Goal: Task Accomplishment & Management: Use online tool/utility

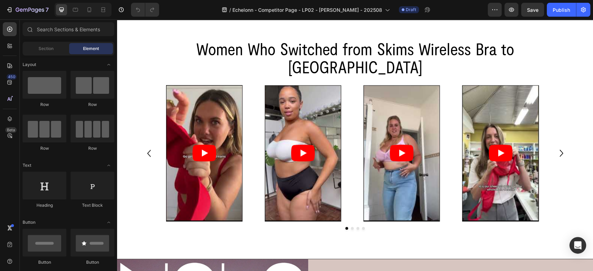
scroll to position [734, 0]
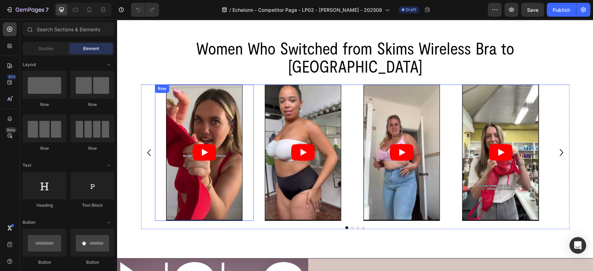
click at [251, 146] on div "Video Row" at bounding box center [204, 152] width 99 height 136
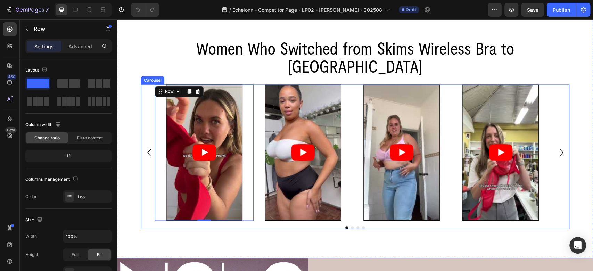
click at [148, 131] on div "Video Row 0 Video Row Video Row Video Row" at bounding box center [355, 152] width 429 height 136
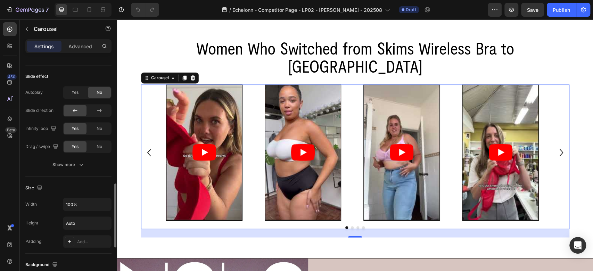
scroll to position [446, 0]
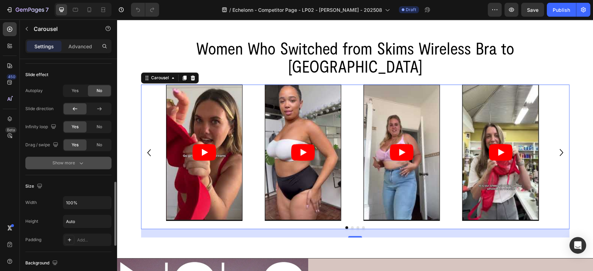
click at [58, 160] on div "Show more" at bounding box center [68, 163] width 32 height 7
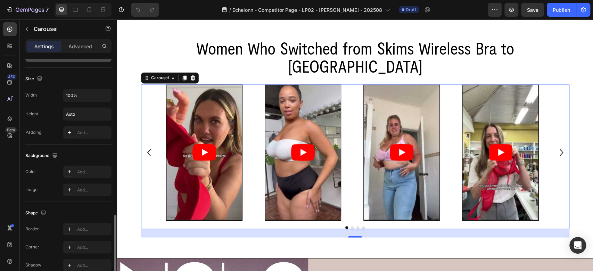
scroll to position [647, 0]
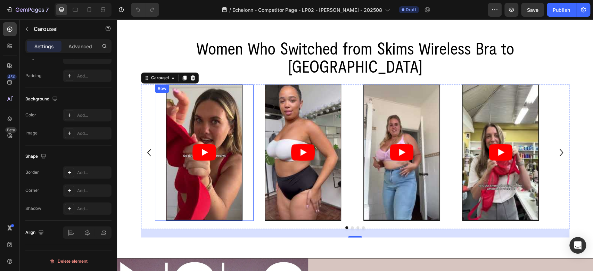
click at [162, 138] on div "Video Row" at bounding box center [204, 152] width 99 height 136
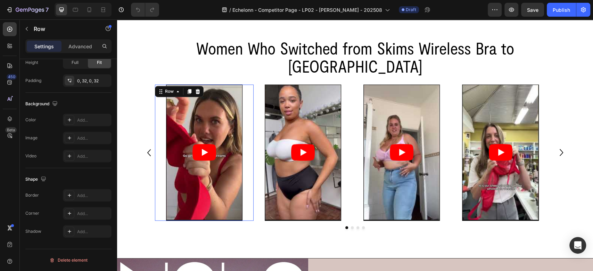
scroll to position [0, 0]
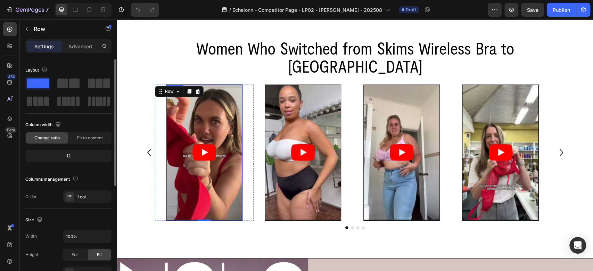
click at [177, 136] on article at bounding box center [205, 152] width 76 height 135
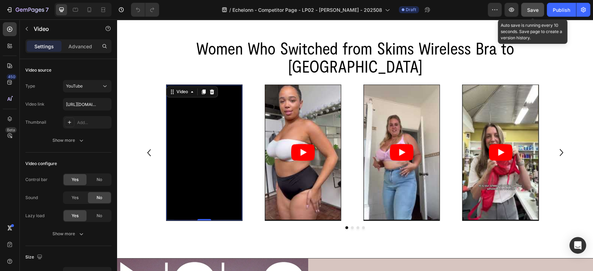
click at [536, 10] on span "Save" at bounding box center [532, 10] width 11 height 6
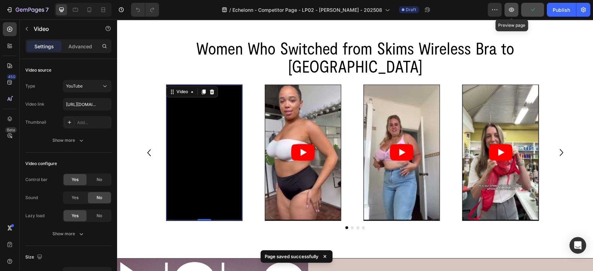
click at [515, 11] on icon "button" at bounding box center [511, 9] width 7 height 7
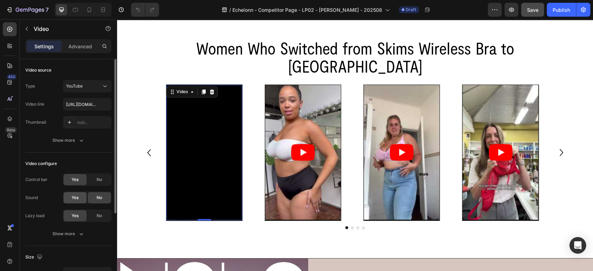
click at [71, 193] on div "Yes" at bounding box center [75, 197] width 23 height 11
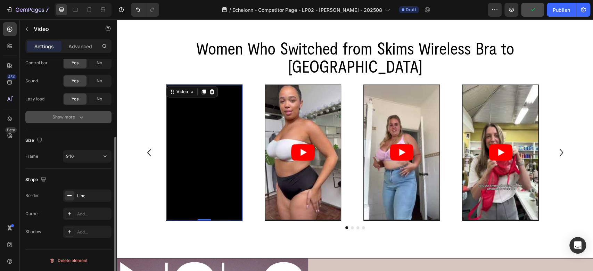
scroll to position [39, 0]
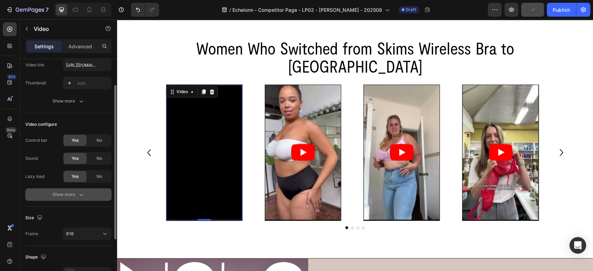
click at [58, 193] on div "Show more" at bounding box center [68, 194] width 32 height 7
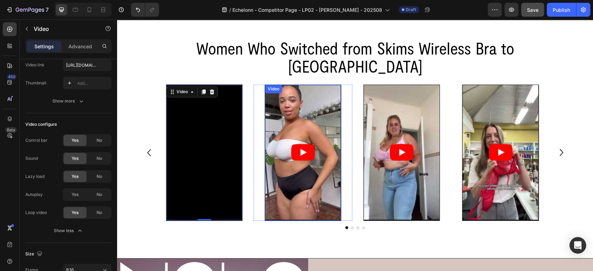
click at [284, 124] on article at bounding box center [303, 152] width 76 height 135
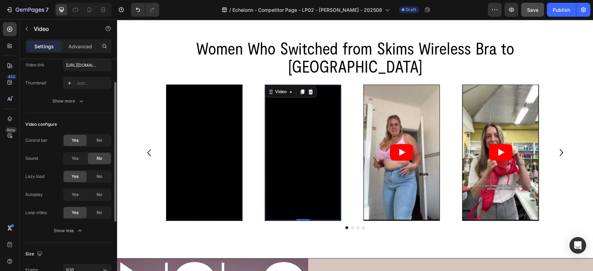
scroll to position [39, 0]
drag, startPoint x: 69, startPoint y: 156, endPoint x: 142, endPoint y: 134, distance: 76.1
click at [69, 156] on div "Yes" at bounding box center [75, 158] width 23 height 11
click at [383, 140] on article at bounding box center [402, 152] width 76 height 135
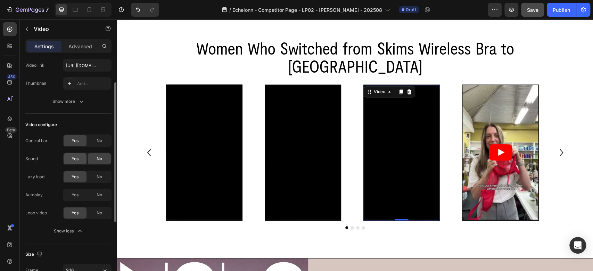
click at [84, 159] on div "Yes" at bounding box center [75, 158] width 23 height 11
click at [471, 149] on article at bounding box center [501, 152] width 76 height 135
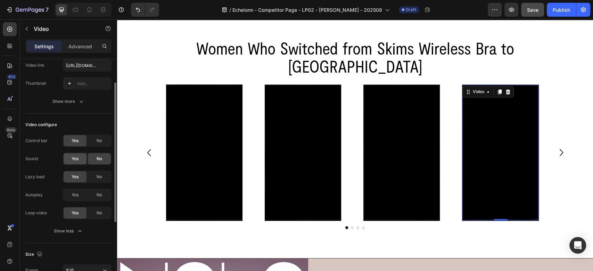
click at [80, 162] on div "Yes" at bounding box center [75, 158] width 23 height 11
click at [72, 10] on icon at bounding box center [75, 9] width 7 height 7
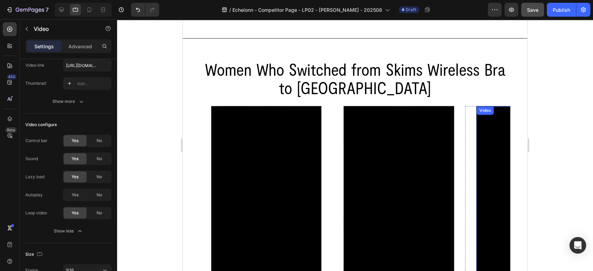
scroll to position [752, 0]
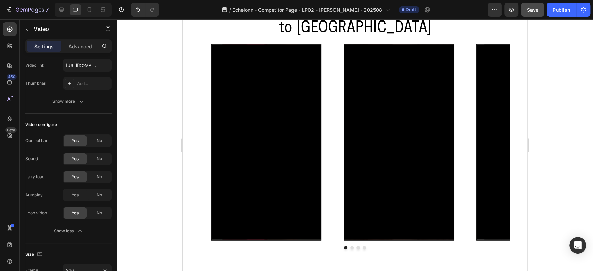
click at [55, 14] on div at bounding box center [83, 10] width 57 height 14
click at [57, 10] on div at bounding box center [61, 9] width 11 height 11
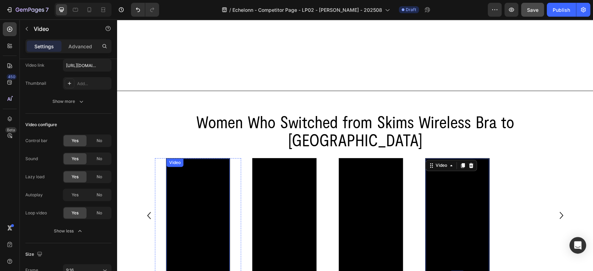
scroll to position [766, 0]
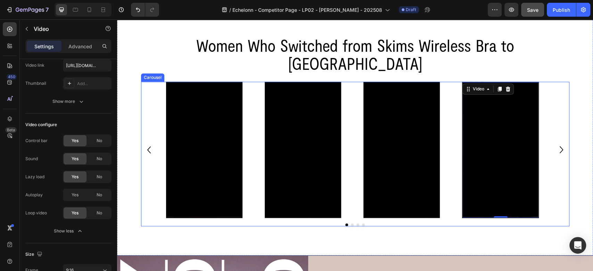
click at [144, 139] on icon "Carousel Back Arrow" at bounding box center [149, 149] width 14 height 21
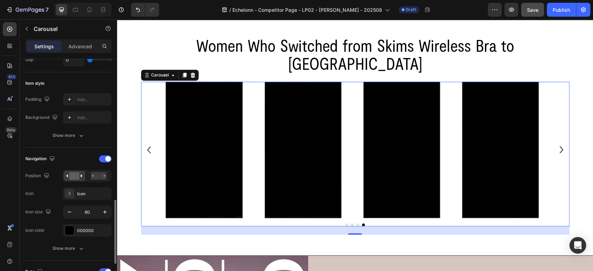
scroll to position [232, 0]
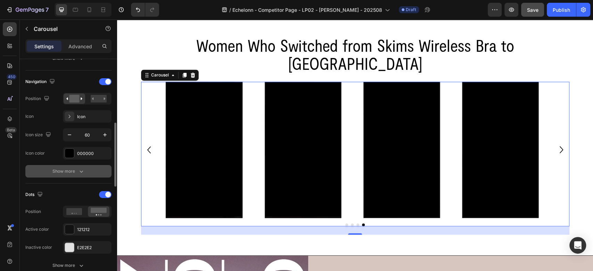
click at [71, 172] on div "Show more" at bounding box center [68, 171] width 32 height 7
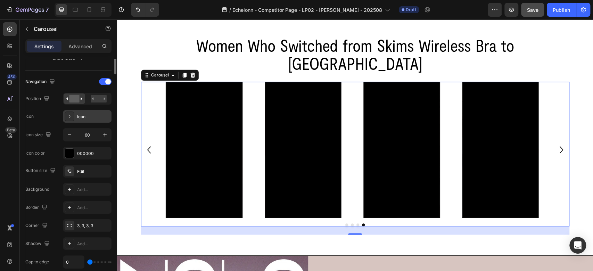
scroll to position [154, 0]
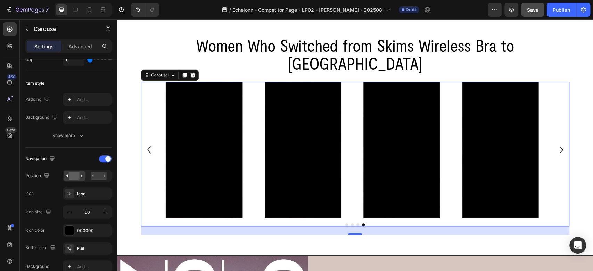
click at [73, 17] on div "7 / Echelonn - Competitor Page - LP02 - Tommaso - 202508 Draft Preview Save Pub…" at bounding box center [296, 10] width 593 height 20
click at [73, 13] on icon at bounding box center [75, 9] width 7 height 7
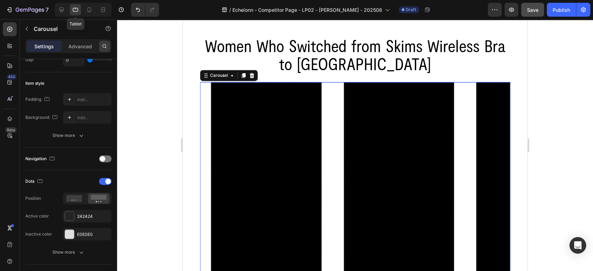
scroll to position [797, 0]
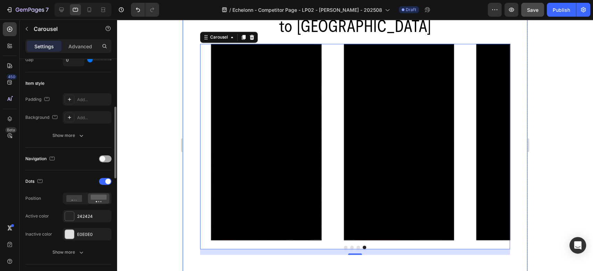
click at [104, 154] on div "Navigation" at bounding box center [68, 158] width 86 height 11
click at [104, 160] on span at bounding box center [103, 159] width 6 height 6
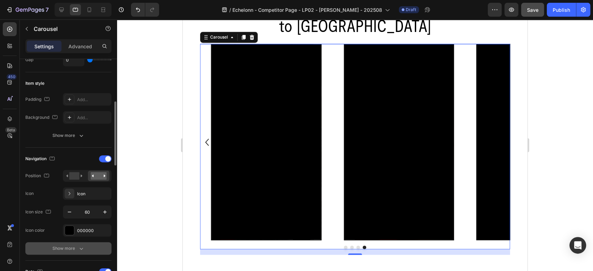
click at [72, 249] on div "Show more" at bounding box center [68, 248] width 32 height 7
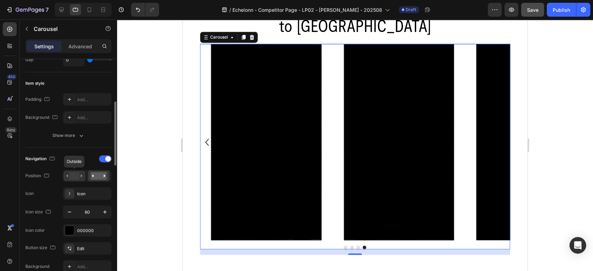
scroll to position [232, 0]
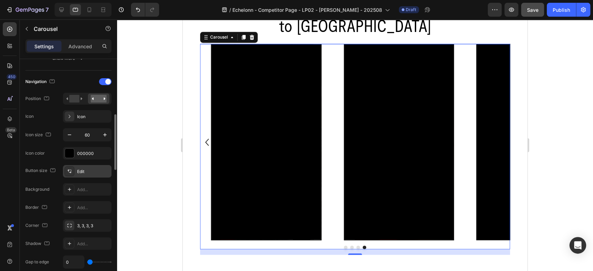
click at [75, 173] on div "Edit" at bounding box center [87, 171] width 49 height 13
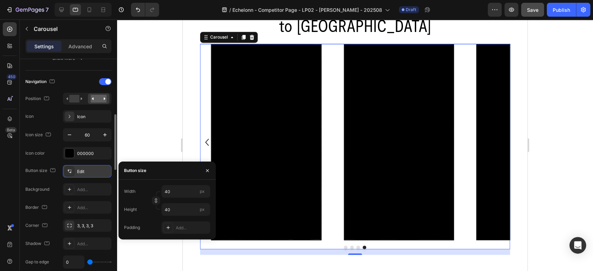
click at [75, 173] on div "Edit" at bounding box center [87, 171] width 49 height 13
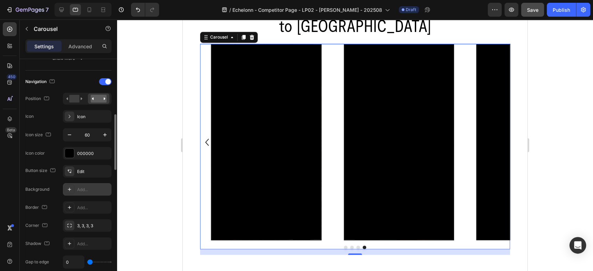
scroll to position [309, 0]
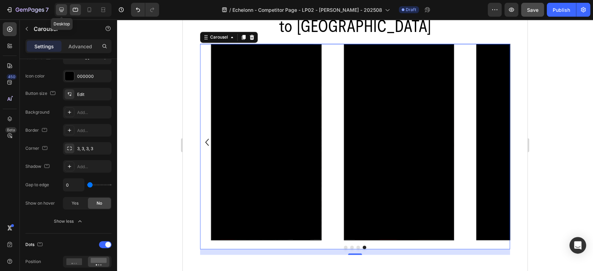
click at [56, 7] on div at bounding box center [61, 9] width 11 height 11
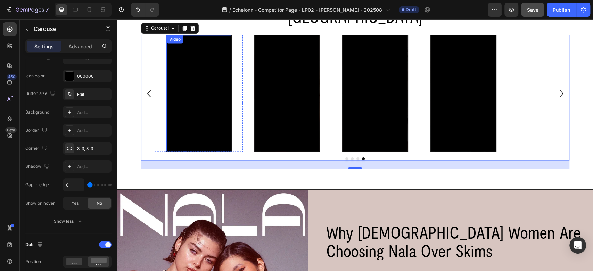
scroll to position [709, 0]
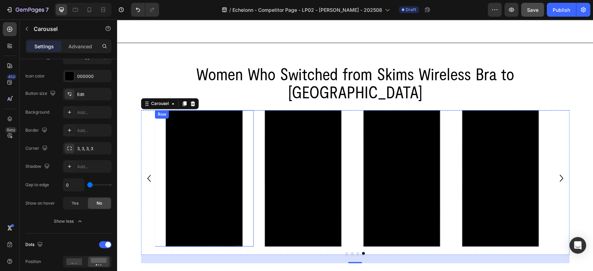
click at [157, 165] on div "Video Row" at bounding box center [204, 178] width 99 height 136
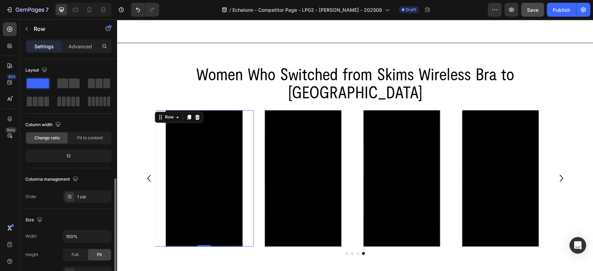
scroll to position [77, 0]
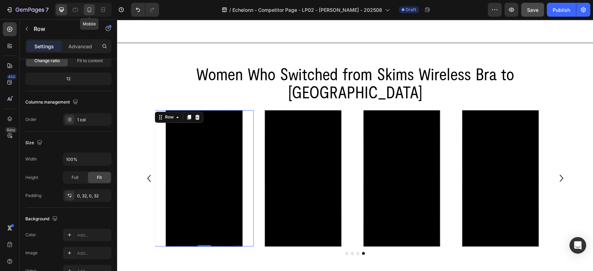
click at [87, 10] on icon at bounding box center [89, 9] width 7 height 7
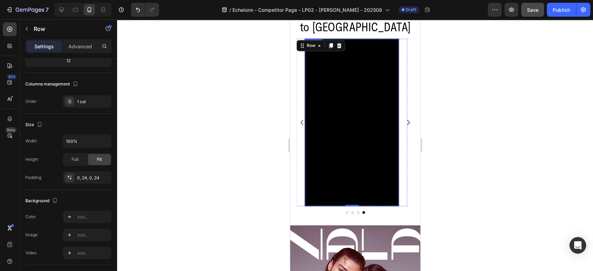
scroll to position [704, 0]
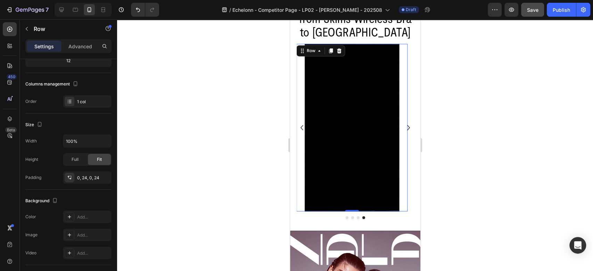
click at [454, 186] on div at bounding box center [355, 145] width 476 height 252
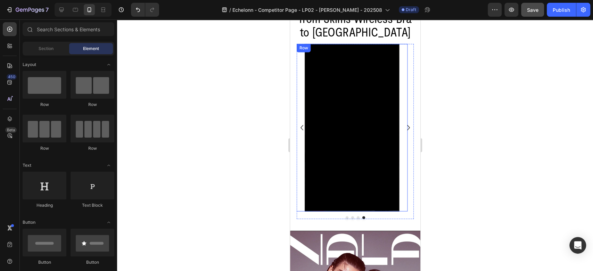
click at [299, 102] on div "Video Row" at bounding box center [352, 128] width 111 height 168
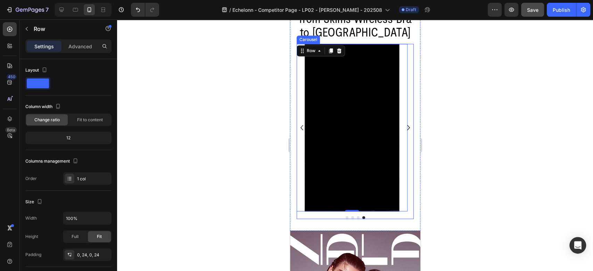
click at [300, 128] on icon "Carousel Back Arrow" at bounding box center [301, 127] width 3 height 5
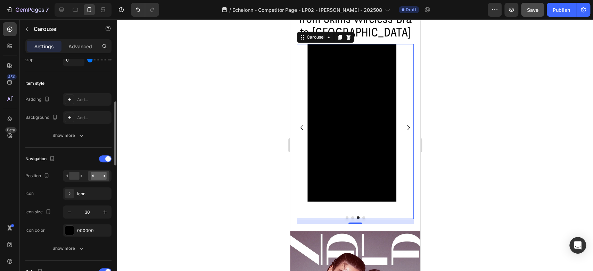
scroll to position [232, 0]
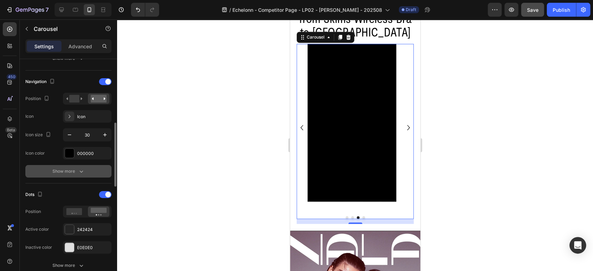
click at [69, 172] on div "Show more" at bounding box center [68, 171] width 32 height 7
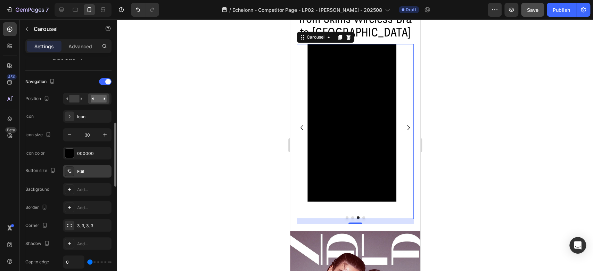
click at [81, 174] on div "Edit" at bounding box center [87, 171] width 49 height 13
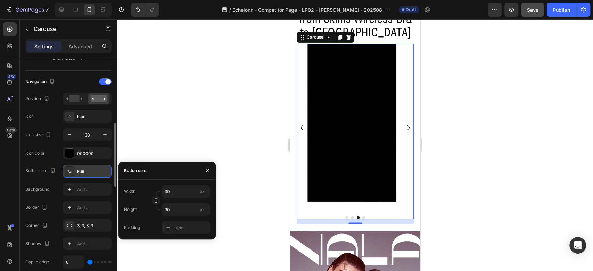
click at [81, 174] on div "Edit" at bounding box center [87, 171] width 49 height 13
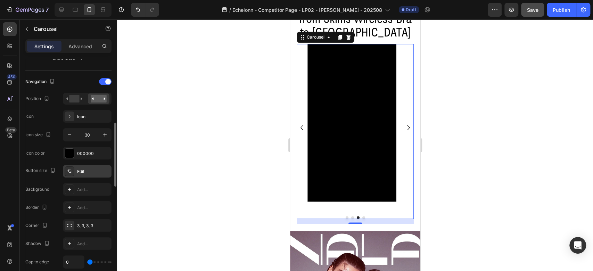
scroll to position [309, 0]
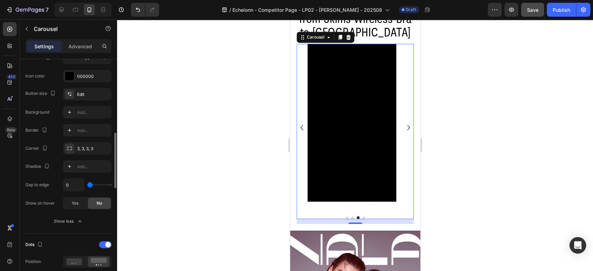
type input "7"
type input "15"
type input "74"
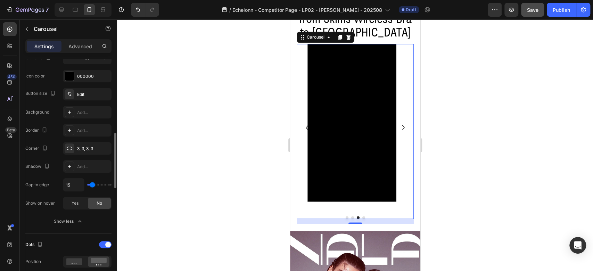
type input "74"
type input "88"
type input "0"
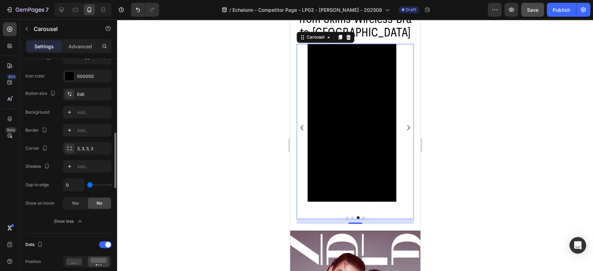
drag, startPoint x: 88, startPoint y: 186, endPoint x: 63, endPoint y: 186, distance: 25.7
click at [87, 186] on input "range" at bounding box center [99, 184] width 24 height 1
click at [292, 125] on div "Women Who Switched from Skims Wireless Bra to Nala Heading Video Row Video Row …" at bounding box center [355, 111] width 130 height 241
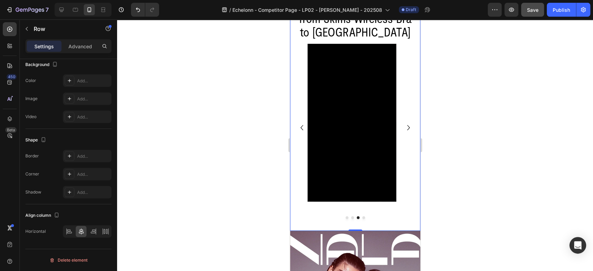
scroll to position [0, 0]
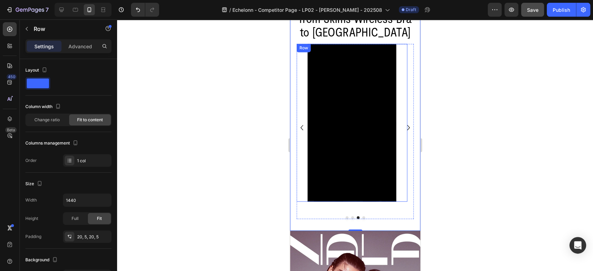
click at [301, 113] on div "Video Row" at bounding box center [352, 123] width 111 height 158
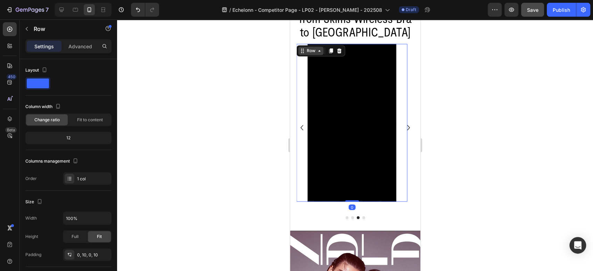
click at [307, 52] on div "Row" at bounding box center [310, 51] width 11 height 6
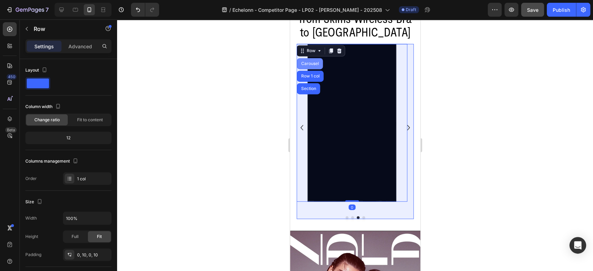
click at [307, 62] on div "Carousel" at bounding box center [310, 64] width 21 height 4
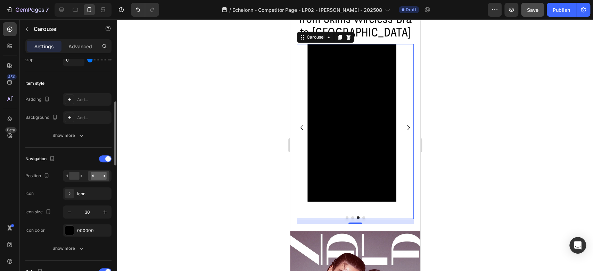
scroll to position [232, 0]
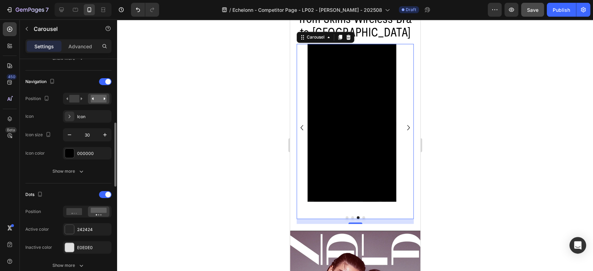
click at [70, 178] on div "Navigation Position Icon Icon Icon size 30 Icon color 000000 Show more" at bounding box center [68, 127] width 86 height 113
click at [70, 169] on div "Show more" at bounding box center [68, 171] width 32 height 7
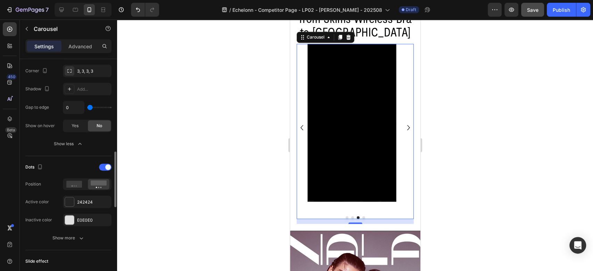
scroll to position [463, 0]
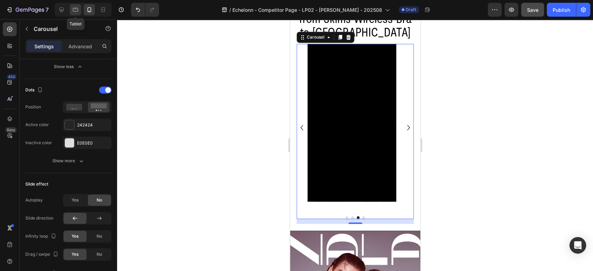
click at [78, 10] on icon at bounding box center [75, 9] width 7 height 7
type input "60"
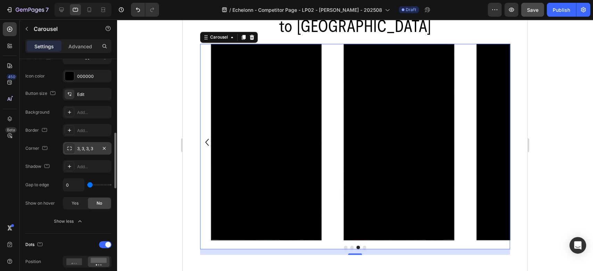
scroll to position [232, 0]
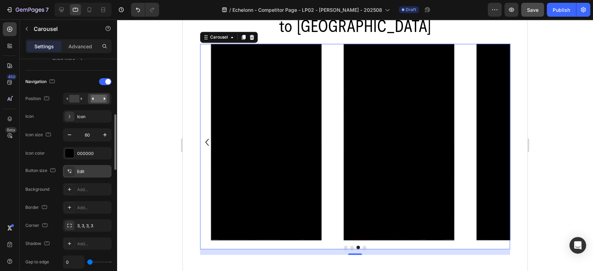
click at [83, 165] on div "Edit" at bounding box center [87, 171] width 49 height 13
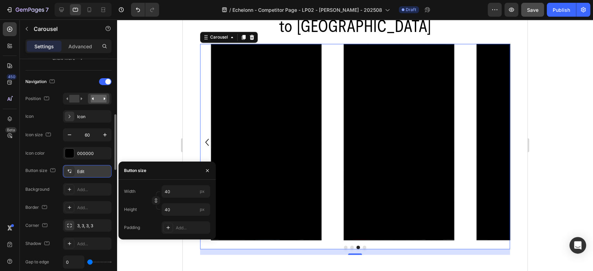
click at [82, 169] on div "Edit" at bounding box center [93, 172] width 33 height 6
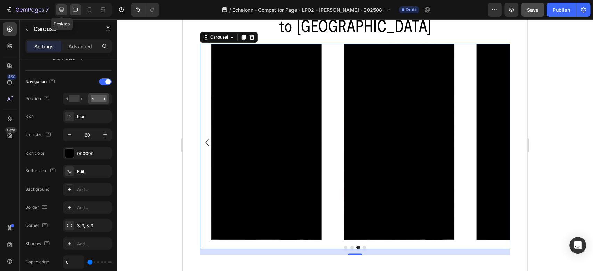
click at [58, 9] on icon at bounding box center [61, 9] width 7 height 7
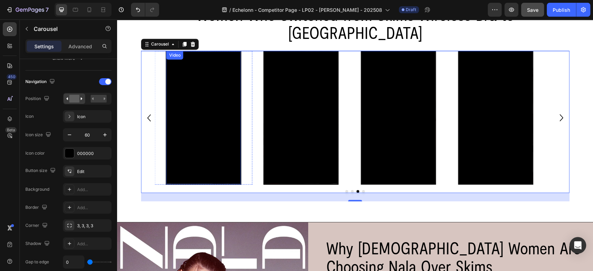
scroll to position [713, 0]
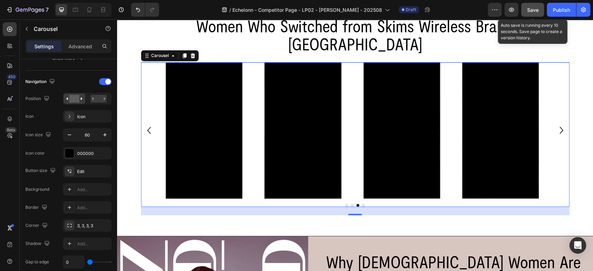
click at [528, 10] on span "Save" at bounding box center [532, 10] width 11 height 6
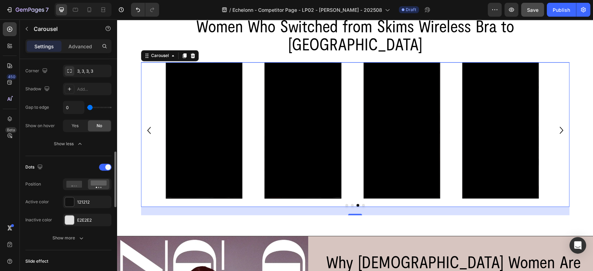
scroll to position [541, 0]
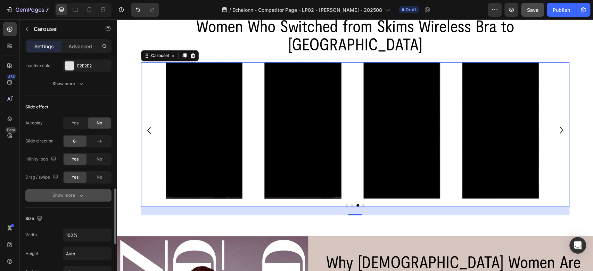
click at [76, 192] on div "Show more" at bounding box center [68, 195] width 32 height 7
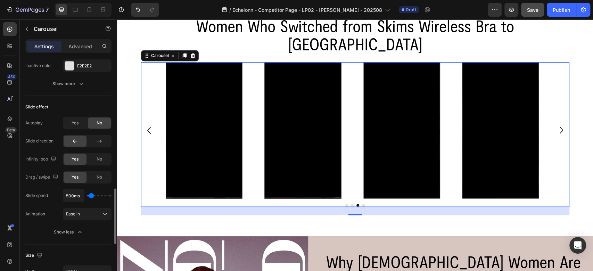
scroll to position [695, 0]
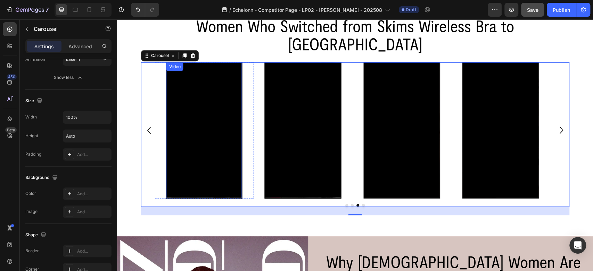
click at [172, 64] on div "Video" at bounding box center [175, 67] width 14 height 6
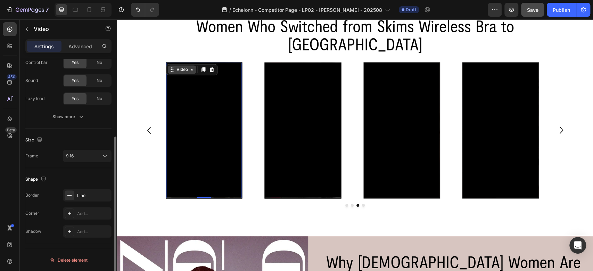
scroll to position [0, 0]
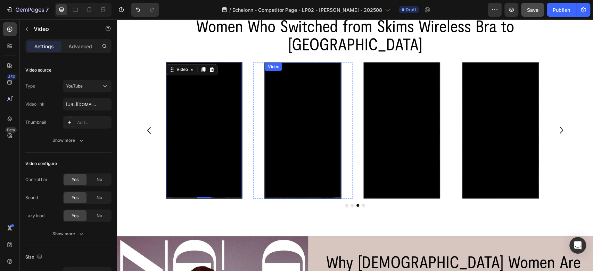
click at [275, 64] on div "Video" at bounding box center [274, 67] width 14 height 6
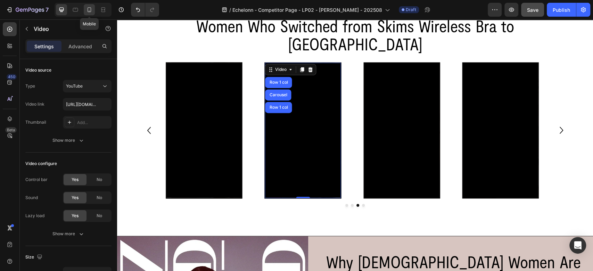
click at [88, 9] on icon at bounding box center [89, 9] width 7 height 7
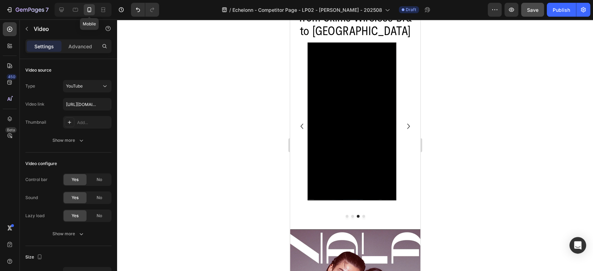
scroll to position [704, 0]
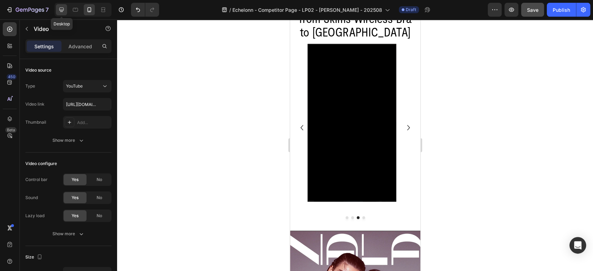
click at [60, 10] on icon at bounding box center [61, 10] width 5 height 5
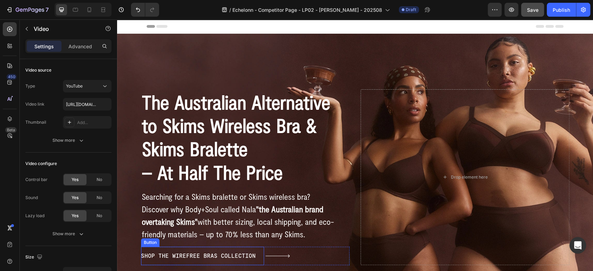
scroll to position [77, 0]
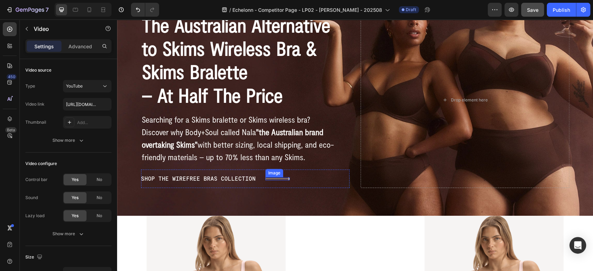
click at [269, 178] on img at bounding box center [278, 178] width 24 height 3
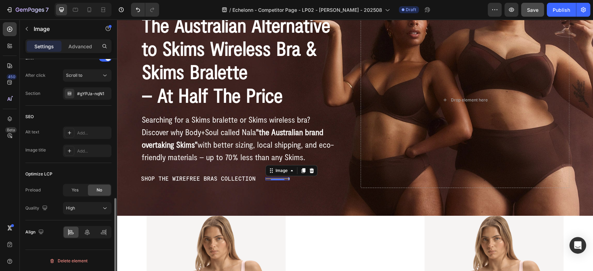
scroll to position [269, 0]
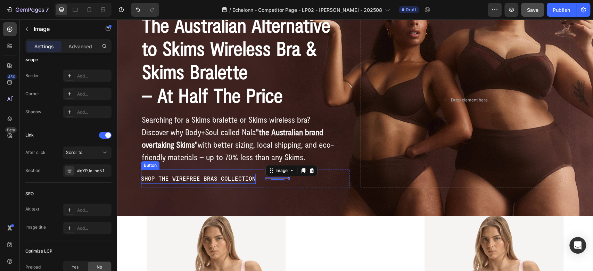
click at [229, 177] on p "SHOP THE WIREFREE BRAS COLLECTION" at bounding box center [198, 179] width 115 height 10
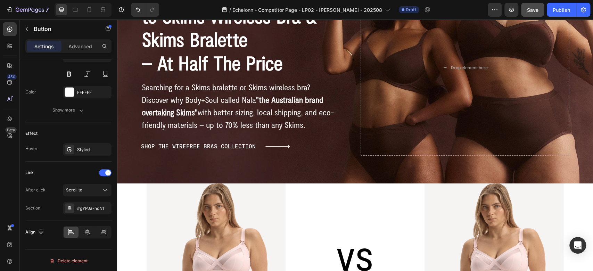
scroll to position [80, 0]
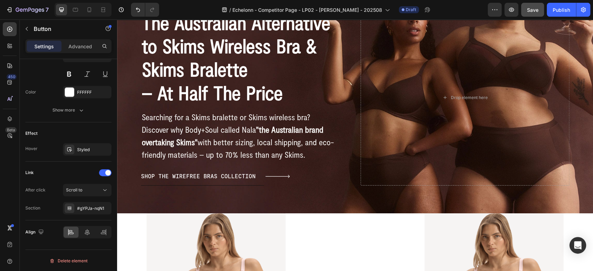
click at [253, 182] on link "SHOP THE WIREFREE BRAS COLLECTION" at bounding box center [202, 176] width 123 height 18
click at [299, 174] on div "SHOP THE WIREFREE BRAS COLLECTION Button Image Row" at bounding box center [245, 176] width 209 height 18
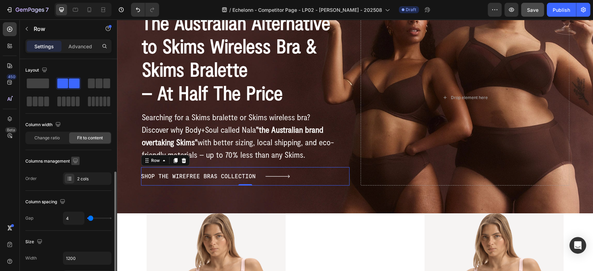
scroll to position [271, 0]
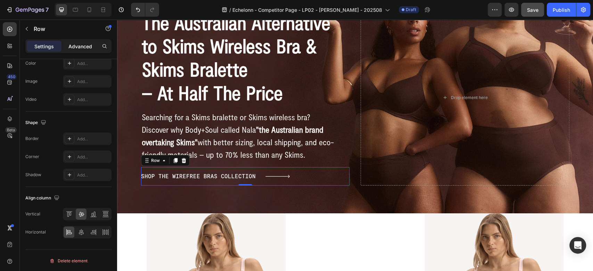
click at [81, 48] on p "Advanced" at bounding box center [80, 46] width 24 height 7
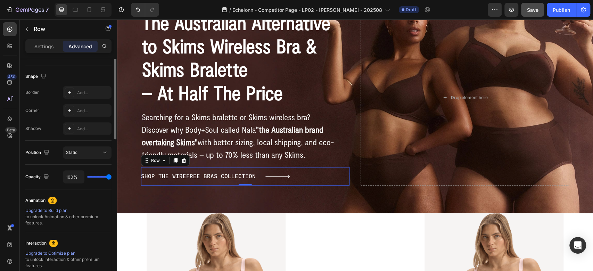
scroll to position [0, 0]
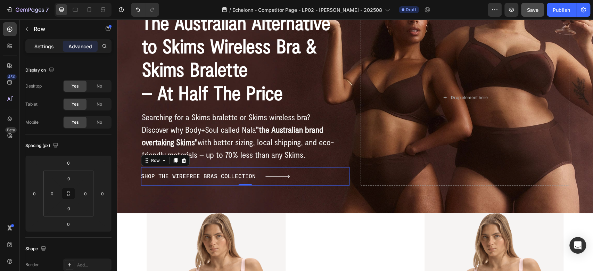
click at [41, 47] on p "Settings" at bounding box center [43, 46] width 19 height 7
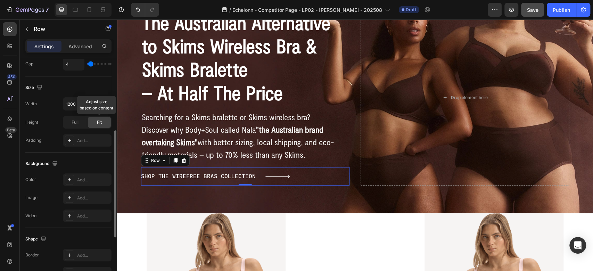
scroll to position [271, 0]
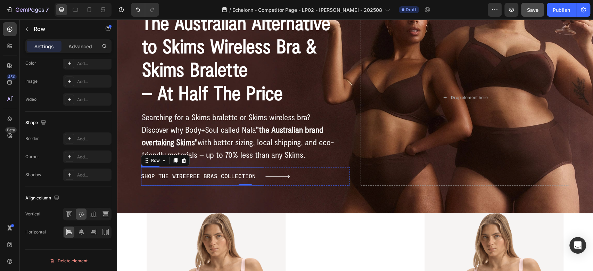
click at [257, 178] on link "SHOP THE WIREFREE BRAS COLLECTION" at bounding box center [202, 176] width 123 height 18
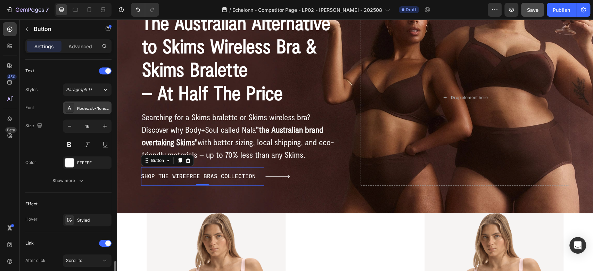
scroll to position [302, 0]
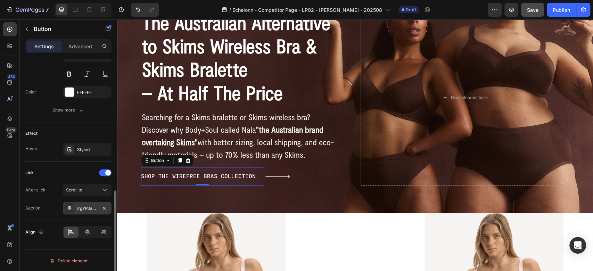
click at [84, 205] on div "#gYPJa-nqN1" at bounding box center [87, 208] width 20 height 6
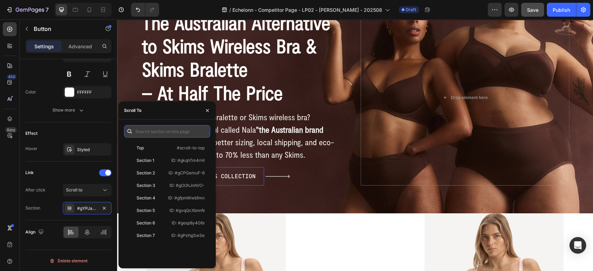
click at [149, 131] on input "text" at bounding box center [167, 131] width 86 height 13
paste input "https://wearnala.com/collections/bras?filter.p.m.custom.style=Bralette"
type input "https://wearnala.com/collections/bras?filter.p.m.custom.style=Bralette"
click at [156, 112] on div "Scroll To" at bounding box center [167, 111] width 97 height 18
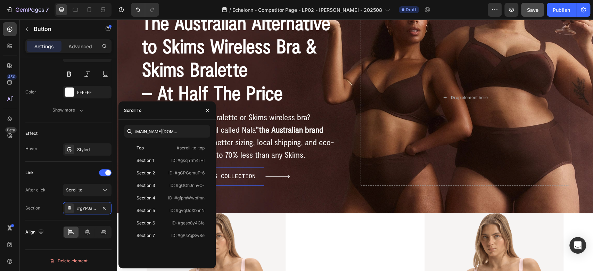
scroll to position [0, 0]
click at [186, 133] on input "https://wearnala.com/collections/bras?filter.p.m.custom.style=Bralette" at bounding box center [167, 131] width 86 height 13
click at [104, 206] on icon "button" at bounding box center [105, 208] width 6 height 6
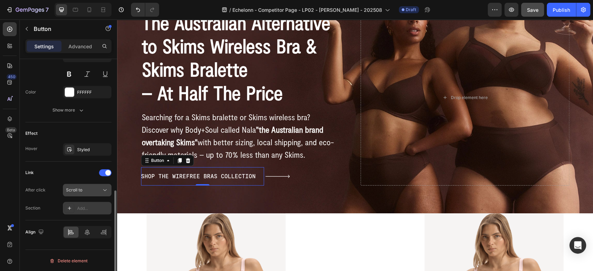
click at [95, 189] on div "Scroll to" at bounding box center [83, 190] width 35 height 6
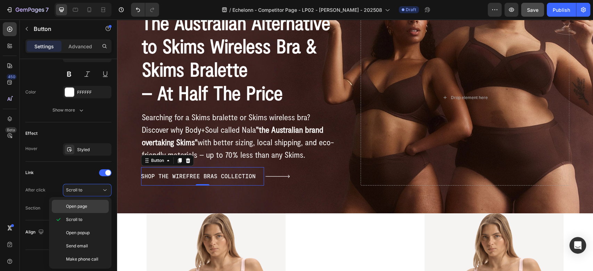
click at [75, 207] on span "Open page" at bounding box center [76, 206] width 21 height 6
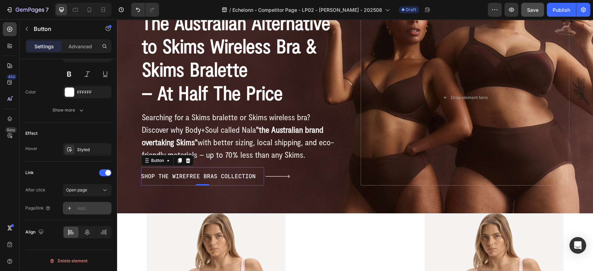
click at [83, 207] on div "Add..." at bounding box center [93, 208] width 33 height 6
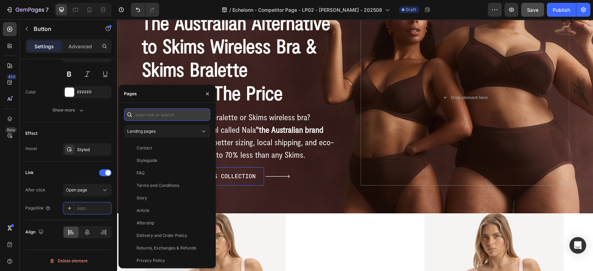
paste input "https://wearnala.com/collections/bras?filter.p.m.custom.style=Bralette"
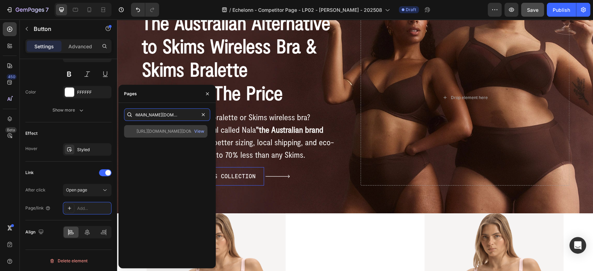
type input "https://wearnala.com/collections/bras?filter.p.m.custom.style=Bralette"
click at [161, 131] on div "https://wearnala.com/collections/bras?filter.p.m.custom.style=Bralette" at bounding box center [170, 131] width 67 height 6
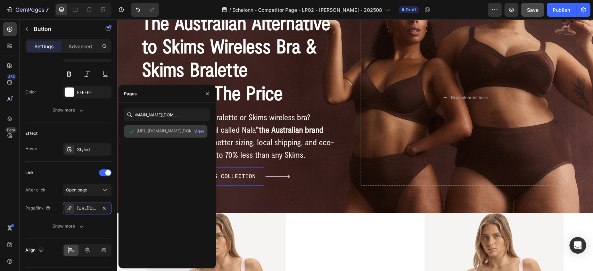
scroll to position [0, 0]
click at [60, 173] on div "Link" at bounding box center [68, 172] width 86 height 11
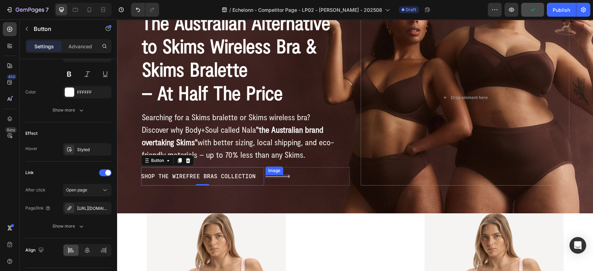
click at [266, 175] on img at bounding box center [278, 176] width 24 height 3
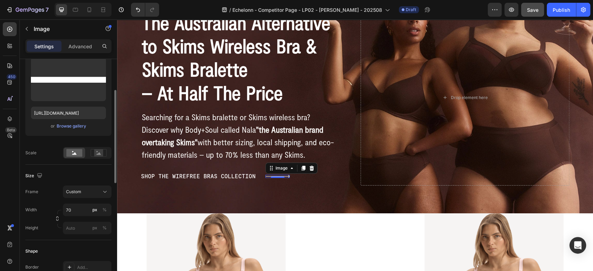
scroll to position [154, 0]
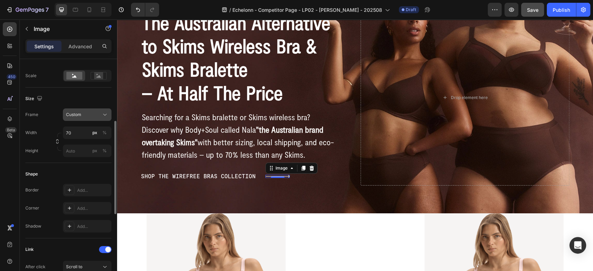
click at [96, 113] on div "Custom" at bounding box center [83, 115] width 34 height 6
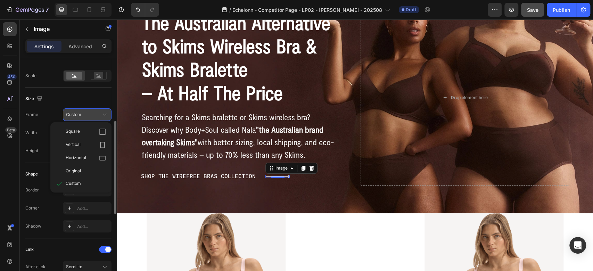
click at [96, 113] on div "Custom" at bounding box center [83, 115] width 34 height 6
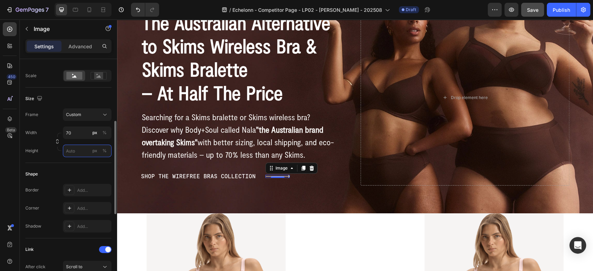
click at [80, 151] on input "px %" at bounding box center [87, 151] width 49 height 13
click at [78, 168] on p "Full 100%" at bounding box center [86, 167] width 40 height 6
type input "100"
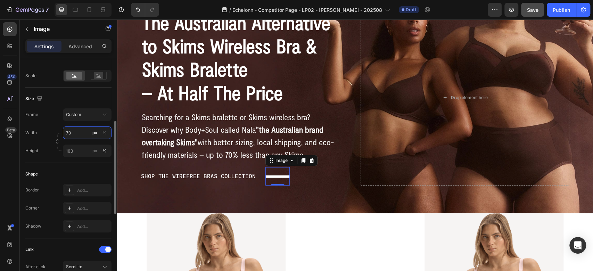
click at [75, 132] on input "70" at bounding box center [87, 133] width 49 height 13
click at [76, 150] on p "Full 100%" at bounding box center [86, 149] width 40 height 6
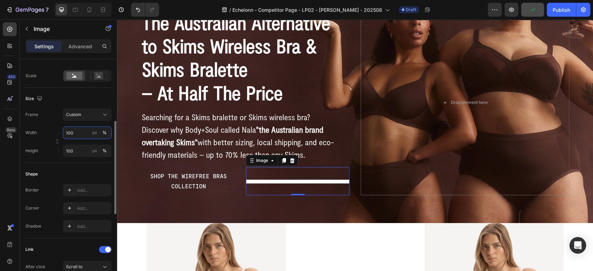
click at [80, 134] on input "100" at bounding box center [87, 133] width 49 height 13
type input "70"
click at [91, 134] on button "px" at bounding box center [95, 133] width 8 height 8
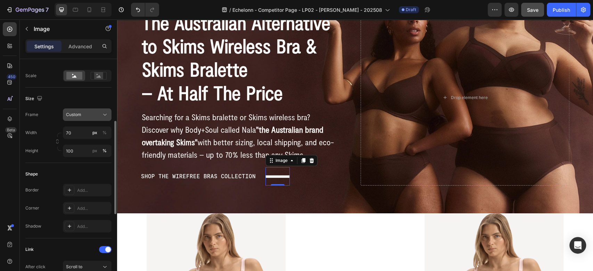
click at [86, 118] on button "Custom" at bounding box center [87, 114] width 49 height 13
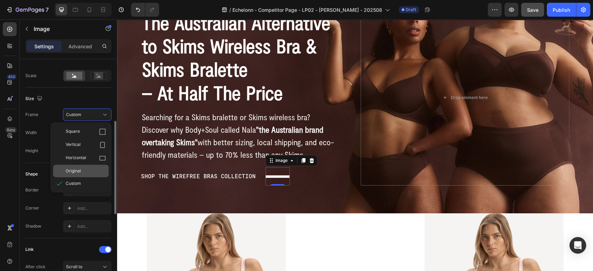
click at [78, 168] on span "Original" at bounding box center [73, 171] width 15 height 6
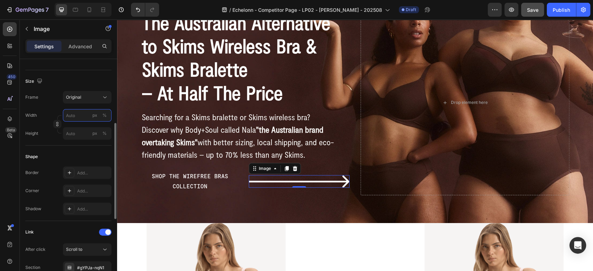
click at [76, 120] on input "px %" at bounding box center [87, 115] width 49 height 13
click at [76, 117] on input "px %" at bounding box center [87, 115] width 49 height 13
click at [75, 129] on p "Full 100%" at bounding box center [86, 132] width 40 height 6
type input "100"
click at [95, 115] on div "px" at bounding box center [94, 115] width 5 height 6
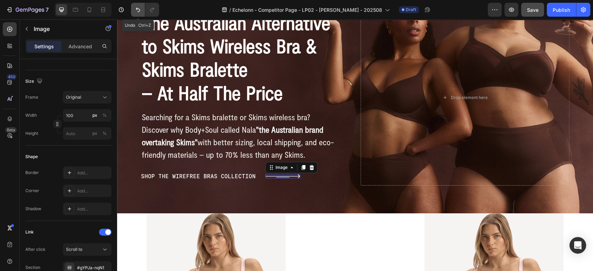
click at [137, 9] on icon "Undo/Redo" at bounding box center [138, 10] width 4 height 5
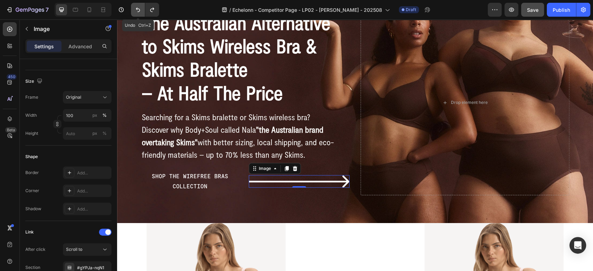
click at [137, 9] on icon "Undo/Redo" at bounding box center [138, 10] width 4 height 5
type input "70"
type input "100"
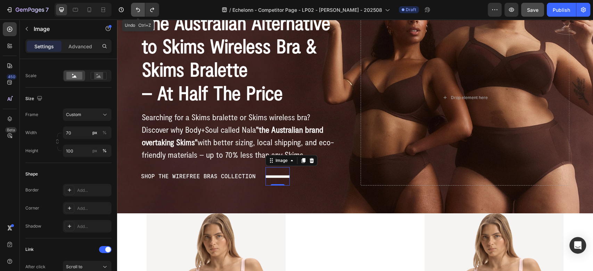
click at [137, 9] on icon "Undo/Redo" at bounding box center [138, 10] width 4 height 5
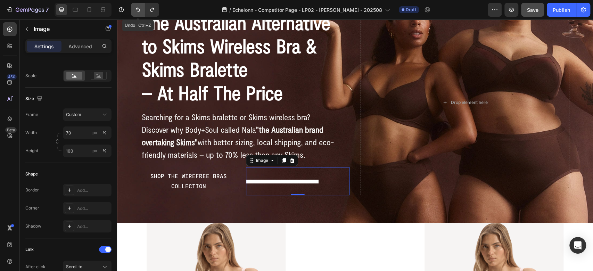
click at [137, 9] on icon "Undo/Redo" at bounding box center [138, 10] width 4 height 5
type input "70"
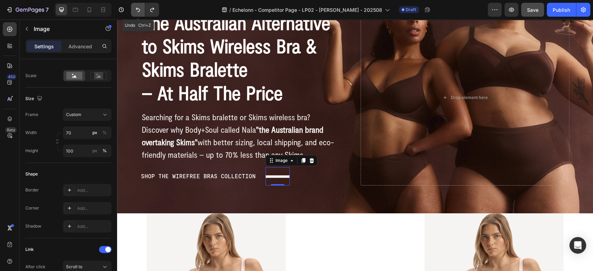
click at [137, 9] on icon "Undo/Redo" at bounding box center [138, 10] width 4 height 5
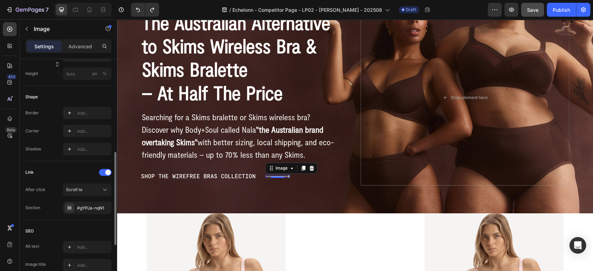
scroll to position [346, 0]
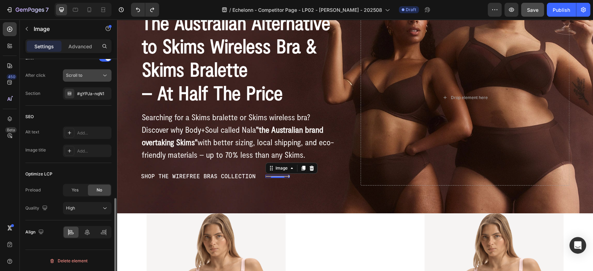
click at [88, 76] on div "Scroll to" at bounding box center [83, 75] width 35 height 6
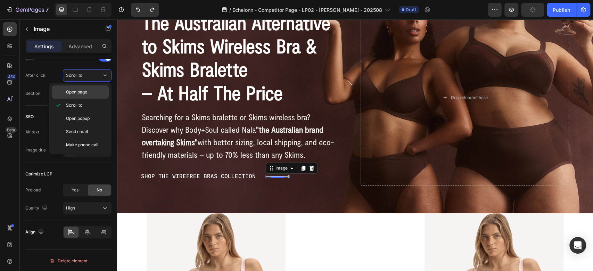
click at [82, 94] on span "Open page" at bounding box center [76, 92] width 21 height 6
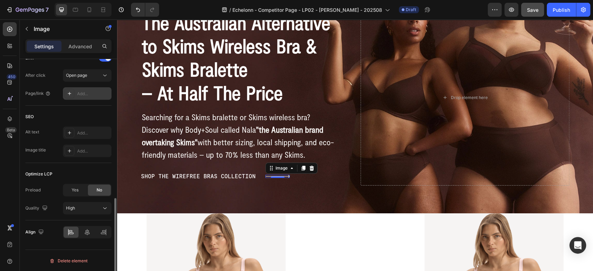
click at [86, 95] on div "Add..." at bounding box center [93, 94] width 33 height 6
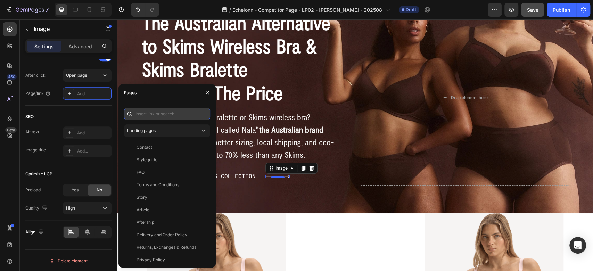
click at [144, 114] on input "text" at bounding box center [167, 114] width 86 height 13
paste input "https://wearnala.com/collections/bras?filter.p.m.custom.style=Bralette"
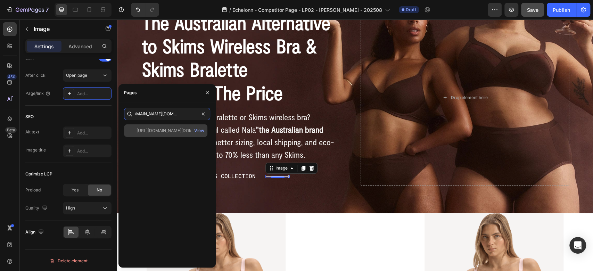
type input "https://wearnala.com/collections/bras?filter.p.m.custom.style=Bralette"
click at [146, 130] on div "https://wearnala.com/collections/bras?filter.p.m.custom.style=Bralette" at bounding box center [170, 131] width 67 height 6
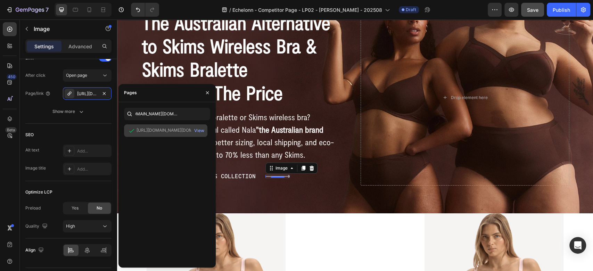
scroll to position [0, 0]
click at [67, 127] on div "SEO Alt text Add... Image title Add..." at bounding box center [68, 152] width 86 height 57
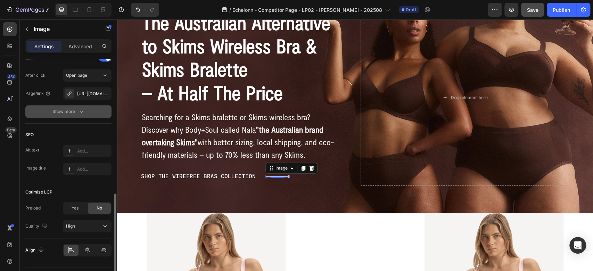
click at [83, 107] on button "Show more" at bounding box center [68, 111] width 86 height 13
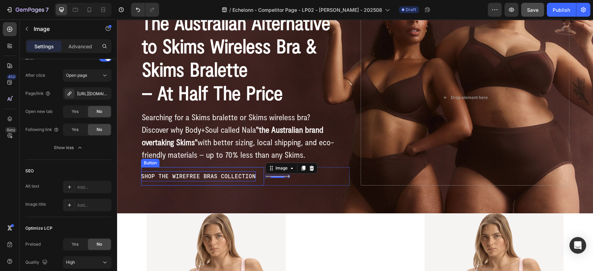
click at [207, 172] on p "SHOP THE WIREFREE BRAS COLLECTION" at bounding box center [198, 176] width 115 height 10
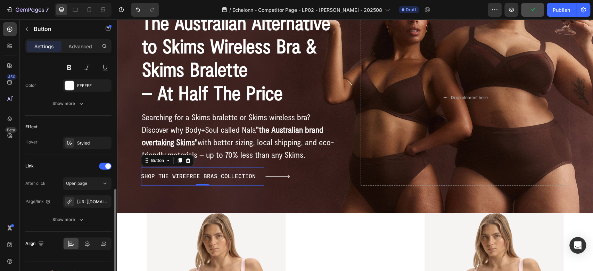
scroll to position [320, 0]
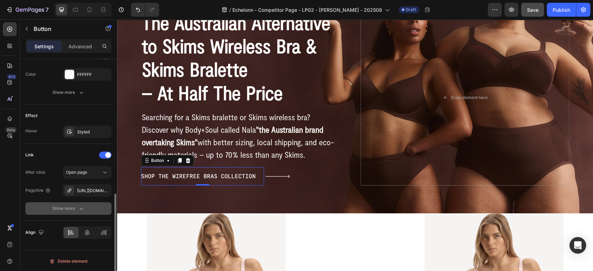
click at [83, 207] on icon "button" at bounding box center [81, 208] width 7 height 7
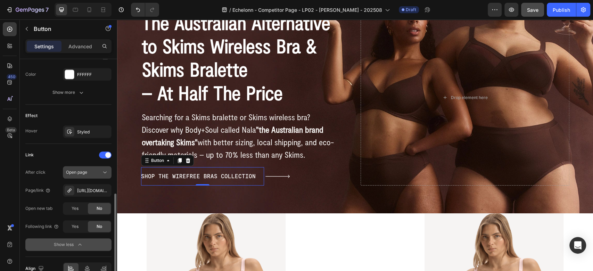
scroll to position [356, 0]
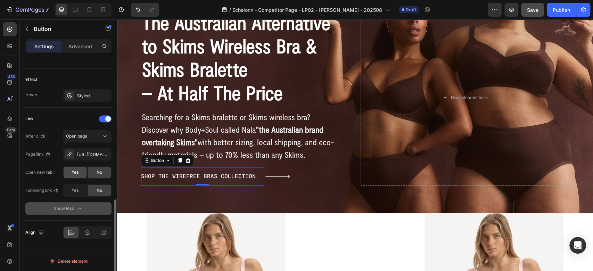
click at [73, 172] on span "Yes" at bounding box center [75, 172] width 7 height 6
click at [271, 174] on div "Image" at bounding box center [278, 176] width 24 height 18
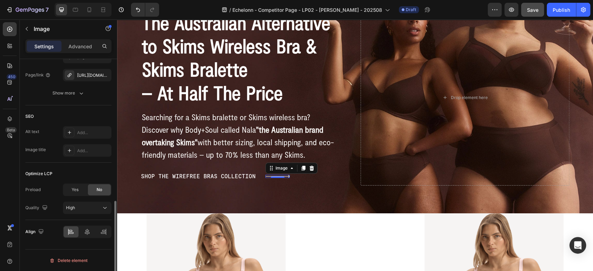
scroll to position [287, 0]
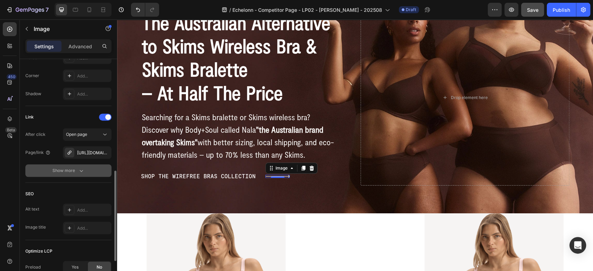
click at [79, 168] on icon "button" at bounding box center [81, 170] width 7 height 7
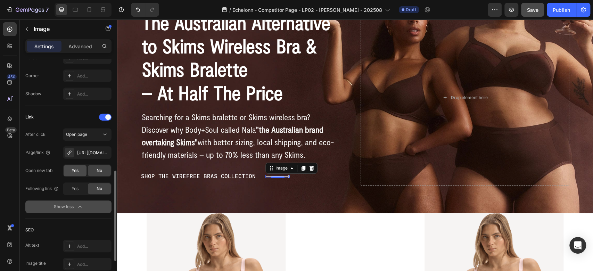
click at [74, 168] on span "Yes" at bounding box center [75, 171] width 7 height 6
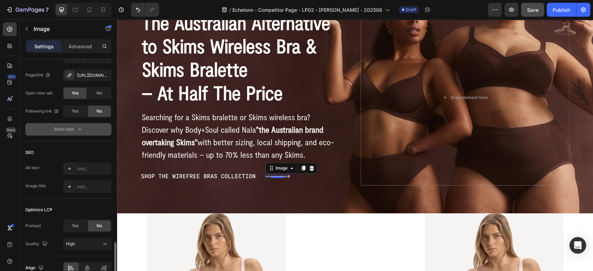
scroll to position [400, 0]
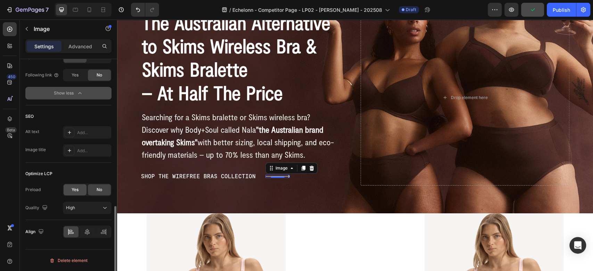
click at [79, 187] on div "Yes" at bounding box center [75, 189] width 23 height 11
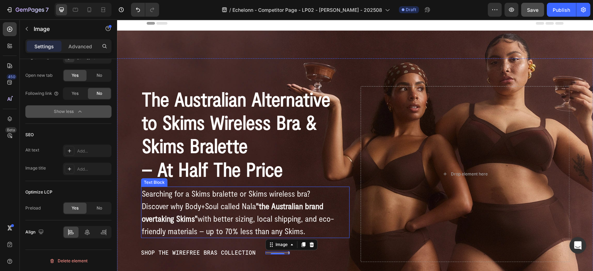
scroll to position [154, 0]
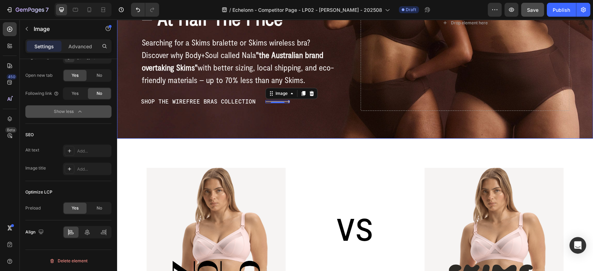
click at [261, 133] on div "The Australian Alternative to Skims Wireless Bra & Skims Bralette – At Half The…" at bounding box center [355, 23] width 476 height 232
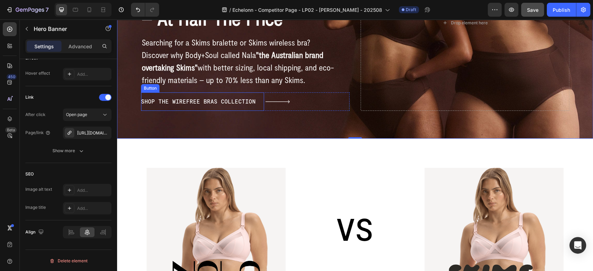
scroll to position [0, 0]
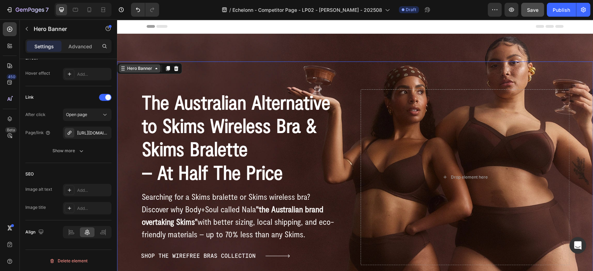
click at [137, 70] on div "Hero Banner" at bounding box center [140, 68] width 28 height 6
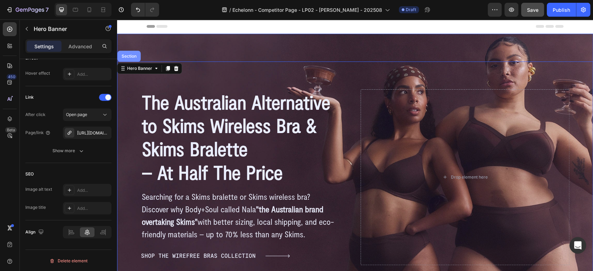
click at [135, 56] on div "Section" at bounding box center [129, 56] width 18 height 4
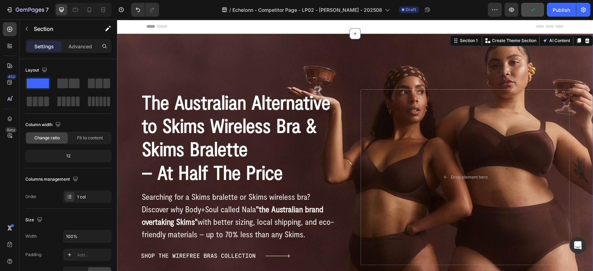
scroll to position [192, 0]
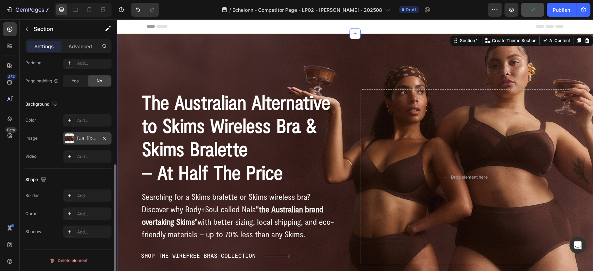
click at [71, 137] on div at bounding box center [70, 138] width 10 height 10
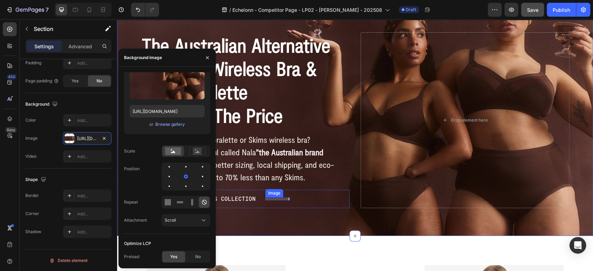
scroll to position [77, 0]
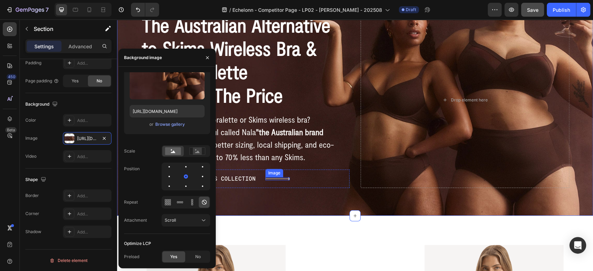
click at [271, 178] on img at bounding box center [278, 178] width 24 height 3
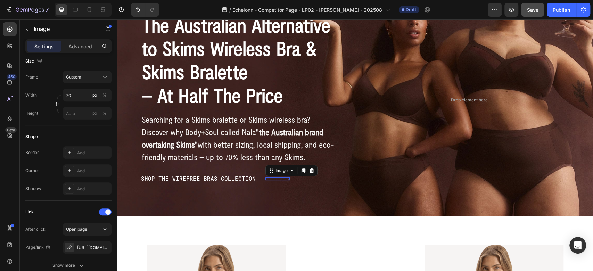
scroll to position [0, 0]
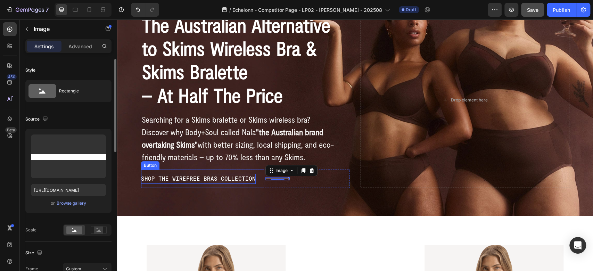
click at [220, 178] on p "SHOP THE WIREFREE BRAS COLLECTION" at bounding box center [198, 179] width 115 height 10
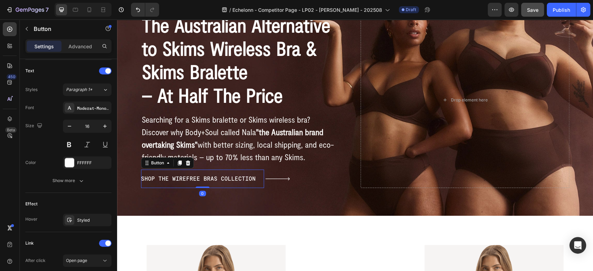
scroll to position [320, 0]
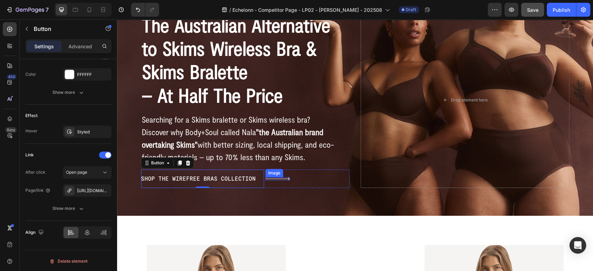
click at [269, 179] on img at bounding box center [278, 178] width 24 height 3
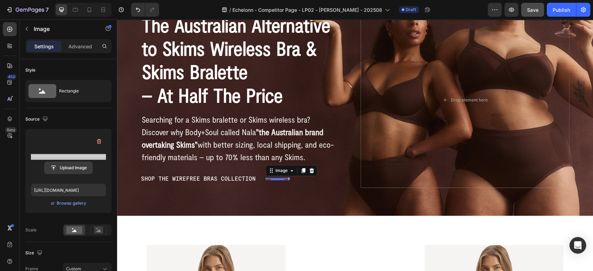
scroll to position [346, 0]
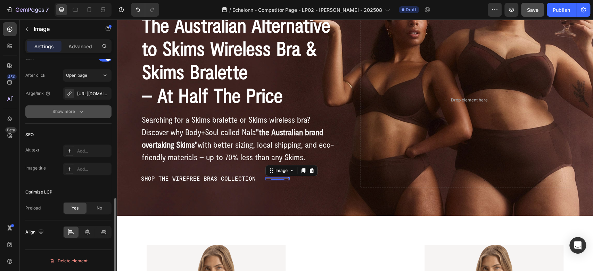
click at [76, 107] on button "Show more" at bounding box center [68, 111] width 86 height 13
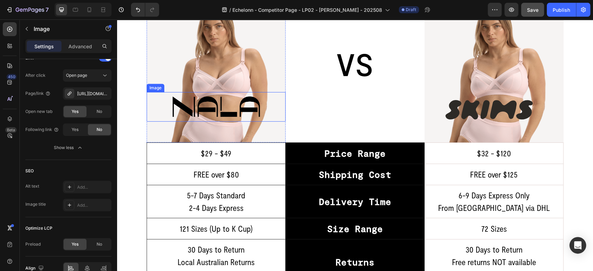
scroll to position [309, 0]
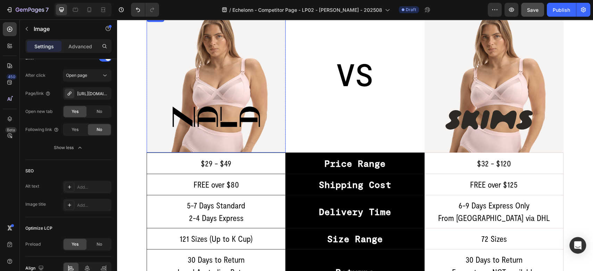
click at [234, 76] on img at bounding box center [216, 83] width 139 height 139
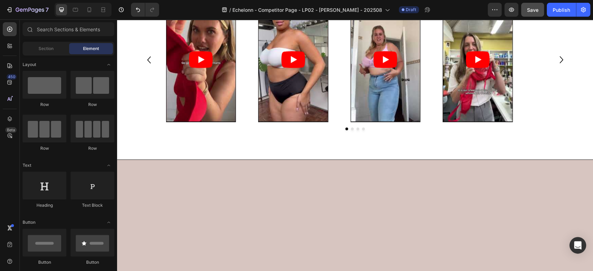
scroll to position [401, 0]
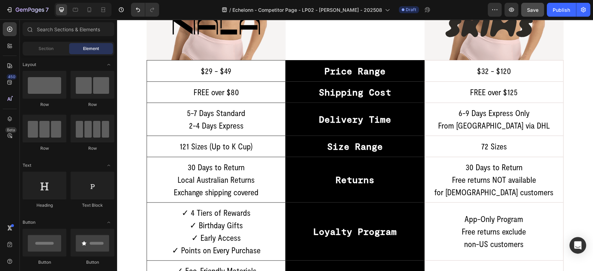
drag, startPoint x: 589, startPoint y: 133, endPoint x: 710, endPoint y: 24, distance: 162.7
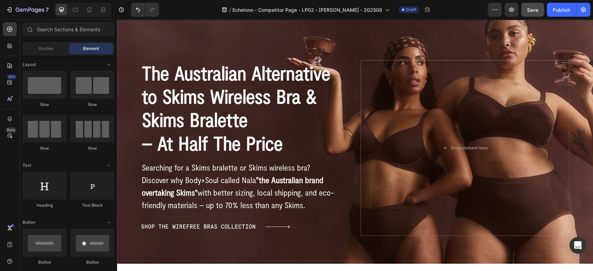
scroll to position [77, 0]
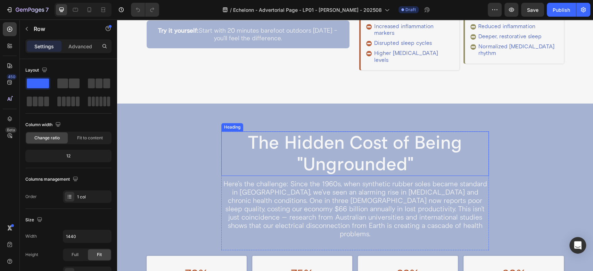
scroll to position [486, 0]
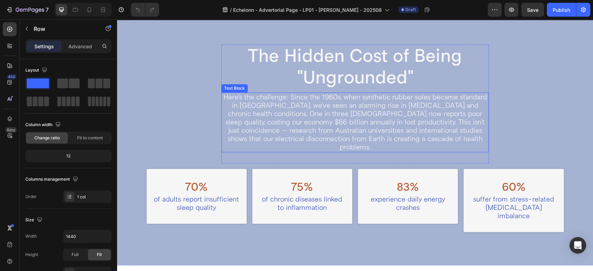
click at [278, 132] on p "Here's the challenge: Since the 1960s, when synthetic rubber soles became stand…" at bounding box center [355, 122] width 266 height 58
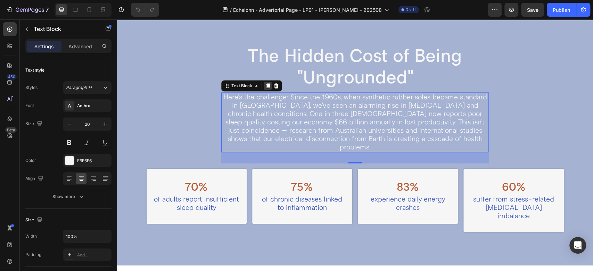
click at [265, 87] on icon at bounding box center [268, 86] width 6 height 6
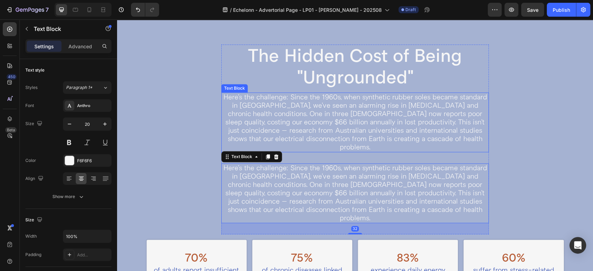
scroll to position [563, 0]
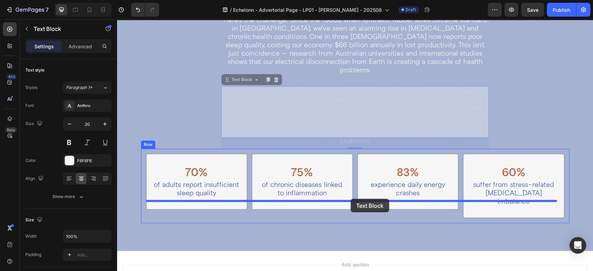
drag, startPoint x: 237, startPoint y: 75, endPoint x: 351, endPoint y: 199, distance: 168.0
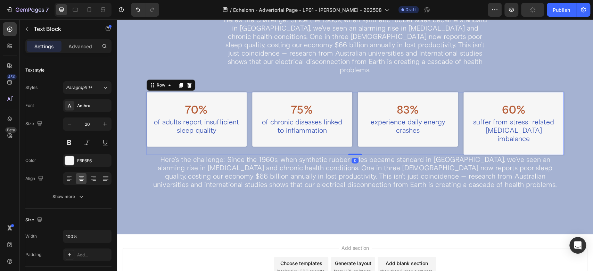
click at [352, 111] on div "70% Heading of adults report insufficient sleep quality Text Block Row 75% Head…" at bounding box center [355, 123] width 417 height 63
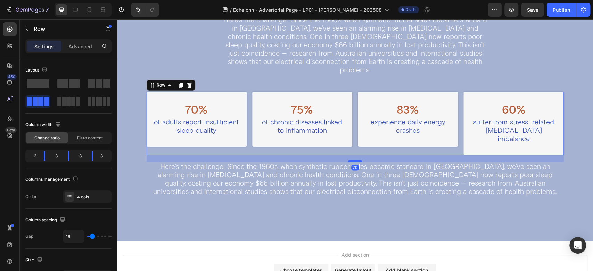
drag, startPoint x: 352, startPoint y: 137, endPoint x: 351, endPoint y: 144, distance: 7.0
click at [351, 160] on div at bounding box center [355, 161] width 14 height 2
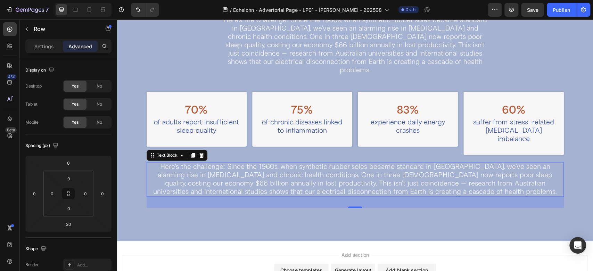
click at [337, 163] on p "Here's the challenge: Since the 1960s, when synthetic rubber soles became stand…" at bounding box center [355, 179] width 416 height 33
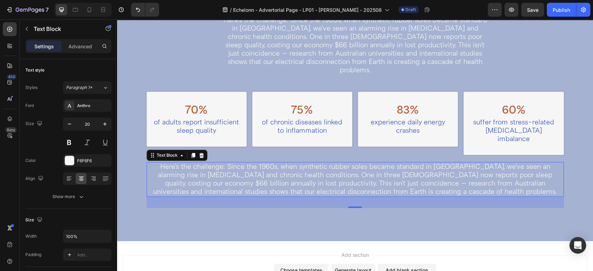
click at [275, 163] on p "Here's the challenge: Since the 1960s, when synthetic rubber soles became stand…" at bounding box center [355, 179] width 416 height 33
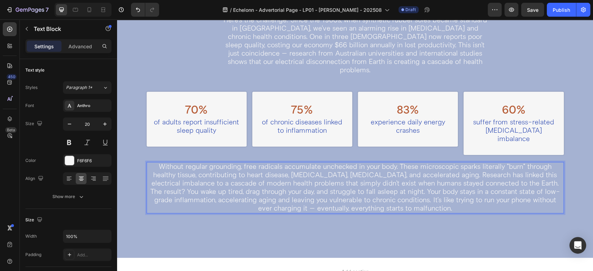
scroll to position [633, 0]
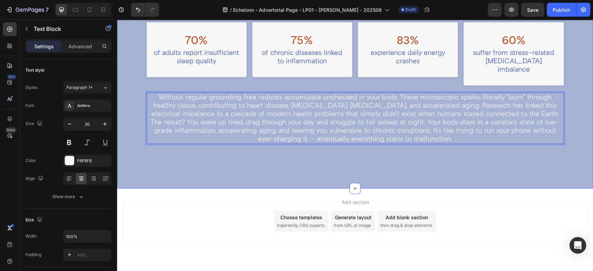
click at [329, 151] on div "The Hidden Cost of Being "Ungrounded" Heading Here's the challenge: Since the 1…" at bounding box center [355, 29] width 476 height 318
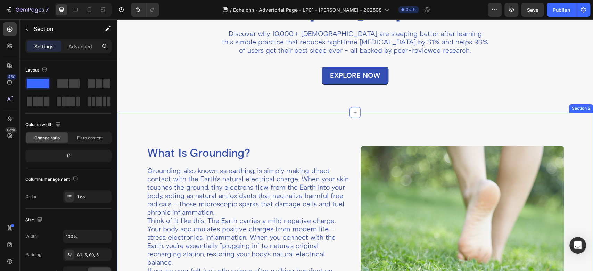
scroll to position [170, 0]
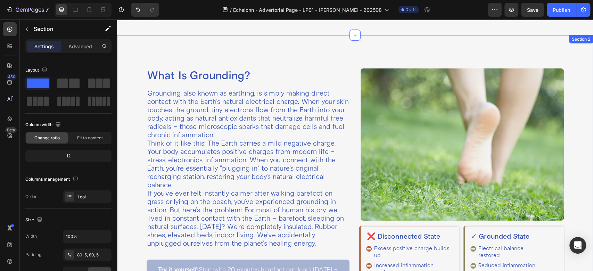
click at [349, 51] on div "What Is Grounding? Heading Grounding, also known as earthing, is simply making …" at bounding box center [355, 189] width 476 height 308
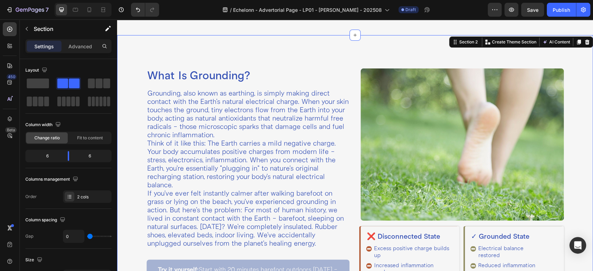
scroll to position [92, 0]
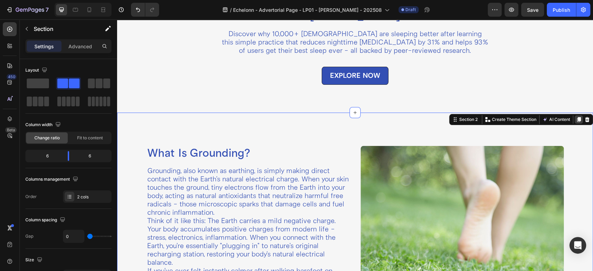
click at [577, 118] on icon at bounding box center [579, 119] width 4 height 5
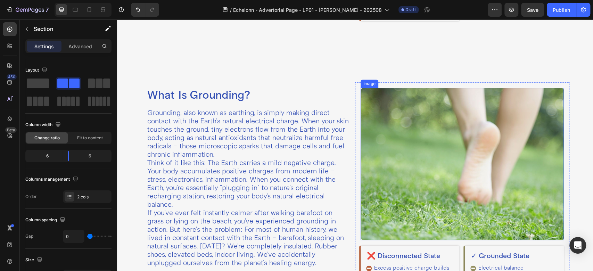
scroll to position [459, 0]
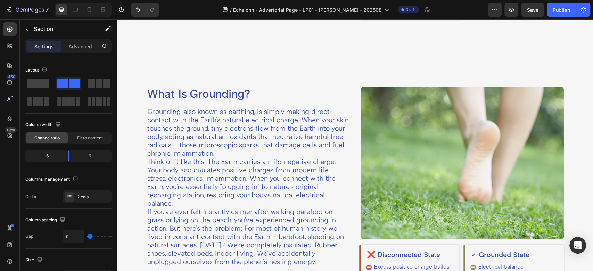
click at [258, 59] on div "What Is Grounding? Heading Grounding, also known as earthing, is simply making …" at bounding box center [355, 208] width 476 height 308
click at [118, 55] on div "What Is Grounding? Heading Grounding, also known as earthing, is simply making …" at bounding box center [355, 208] width 476 height 308
click at [163, 87] on h2 "What Is Grounding?" at bounding box center [248, 94] width 203 height 15
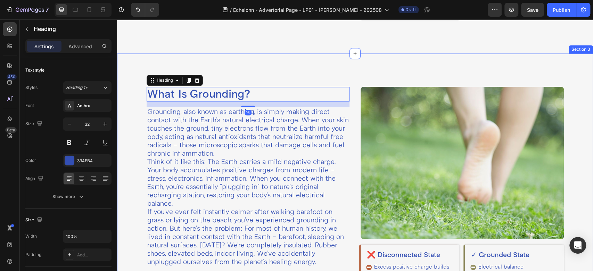
click at [131, 57] on div "What Is Grounding? Heading 16 Grounding, also known as earthing, is simply maki…" at bounding box center [355, 208] width 476 height 308
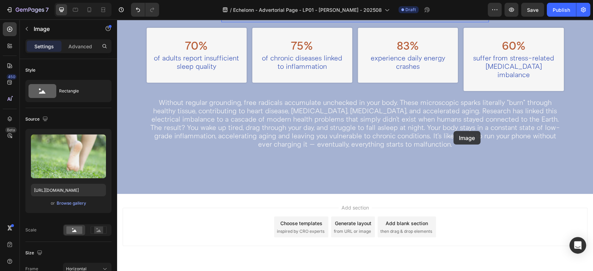
scroll to position [931, 0]
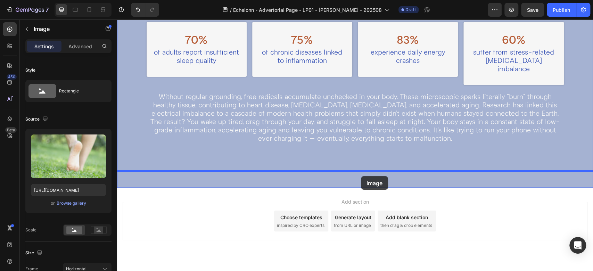
drag, startPoint x: 463, startPoint y: 131, endPoint x: 361, endPoint y: 176, distance: 111.2
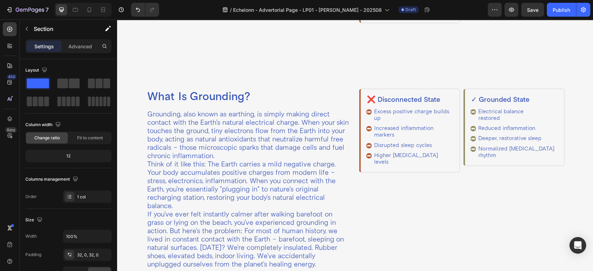
scroll to position [468, 0]
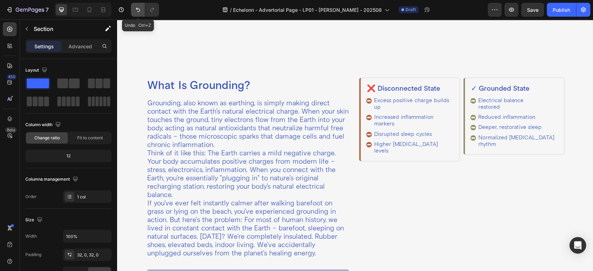
click at [135, 12] on icon "Undo/Redo" at bounding box center [138, 9] width 7 height 7
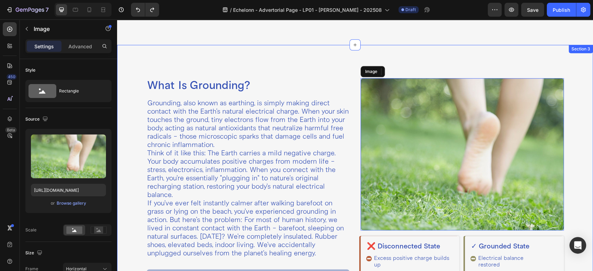
click at [130, 61] on div "What Is Grounding? Heading Grounding, also known as earthing, is simply making …" at bounding box center [355, 199] width 476 height 308
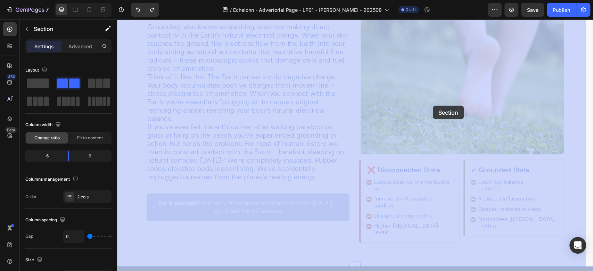
scroll to position [931, 0]
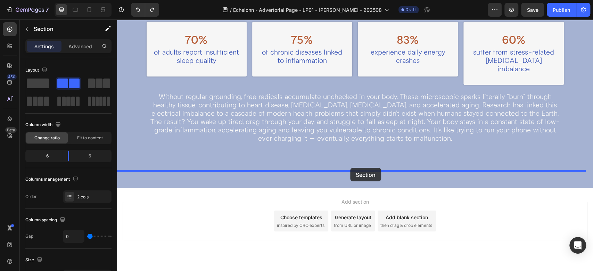
drag, startPoint x: 454, startPoint y: 42, endPoint x: 350, endPoint y: 170, distance: 164.6
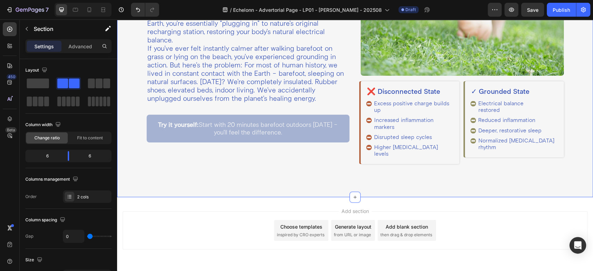
scroll to position [633, 0]
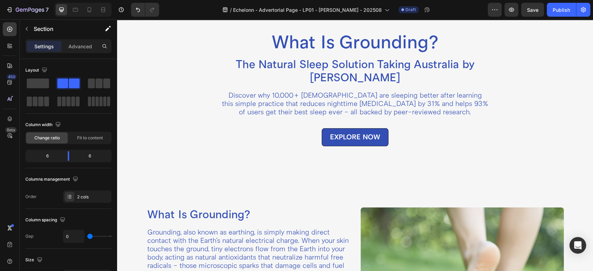
scroll to position [0, 0]
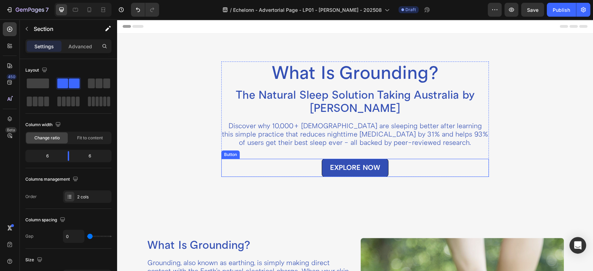
click at [224, 162] on div "EXPLORE NOW Button" at bounding box center [355, 168] width 268 height 18
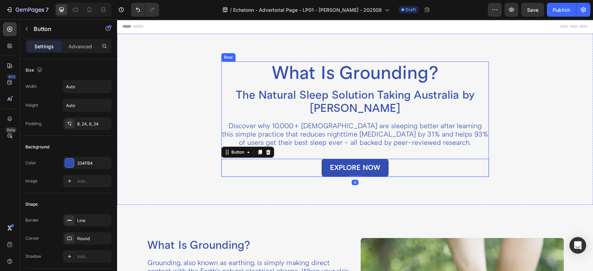
click at [290, 155] on div "What Is Grounding? Heading The Natural Sleep Solution Taking Australia by Storm…" at bounding box center [355, 119] width 268 height 115
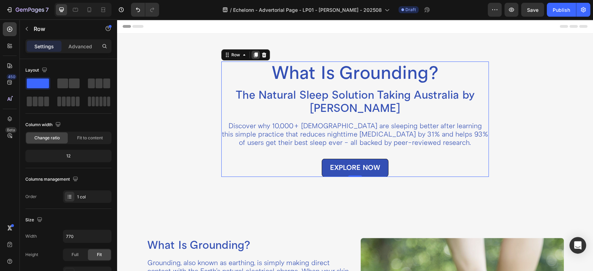
click at [253, 56] on icon at bounding box center [256, 55] width 6 height 6
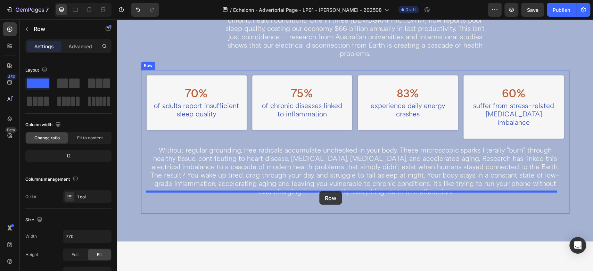
scroll to position [850, 0]
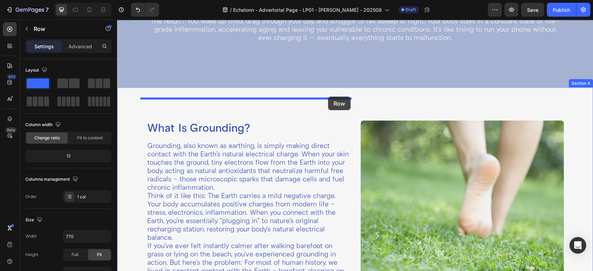
drag, startPoint x: 225, startPoint y: 173, endPoint x: 328, endPoint y: 97, distance: 128.3
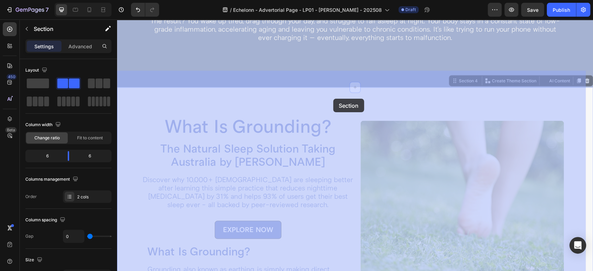
drag, startPoint x: 358, startPoint y: 88, endPoint x: 333, endPoint y: 99, distance: 27.4
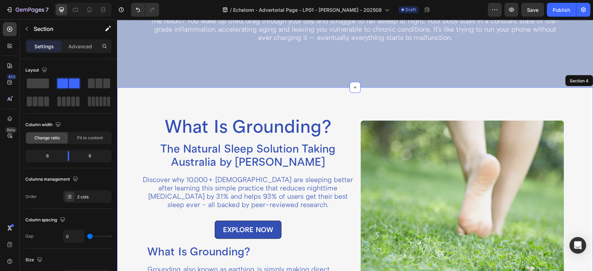
click at [167, 200] on div "What Is Grounding? Heading The Natural Sleep Solution Taking Australia by Storm…" at bounding box center [248, 177] width 214 height 124
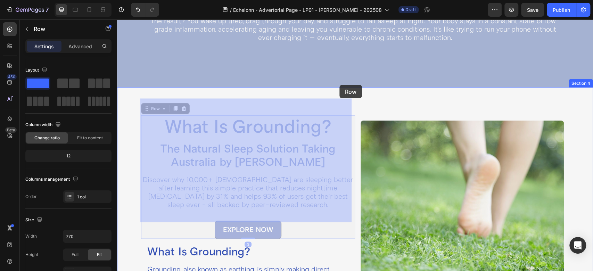
drag, startPoint x: 150, startPoint y: 92, endPoint x: 340, endPoint y: 85, distance: 189.6
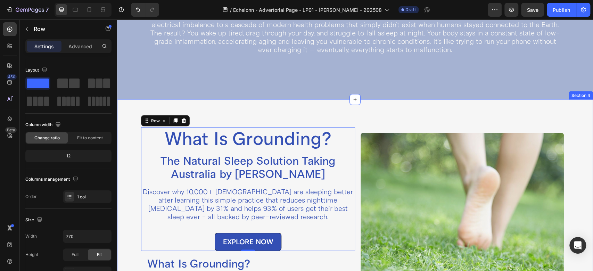
scroll to position [849, 0]
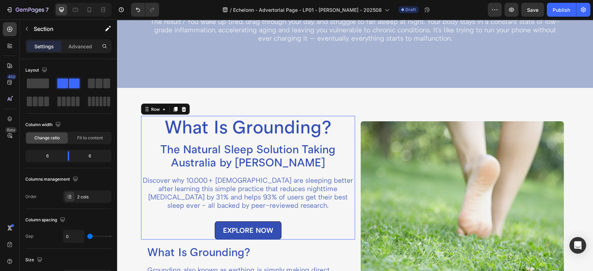
click at [142, 193] on div "What Is Grounding? Heading The Natural Sleep Solution Taking Australia by Storm…" at bounding box center [248, 178] width 214 height 124
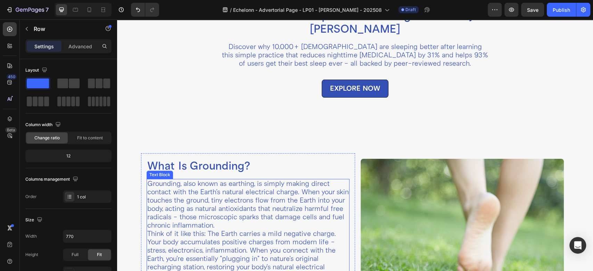
scroll to position [0, 0]
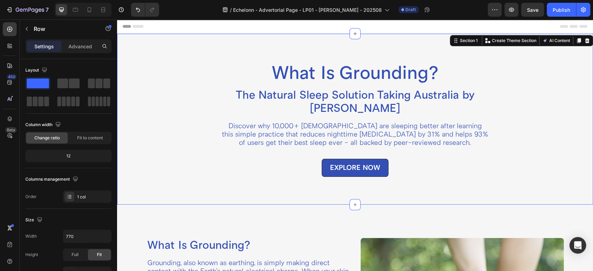
click at [157, 155] on div "What Is Grounding? Heading The Natural Sleep Solution Taking Australia by Storm…" at bounding box center [355, 119] width 429 height 115
click at [576, 43] on icon at bounding box center [579, 41] width 6 height 6
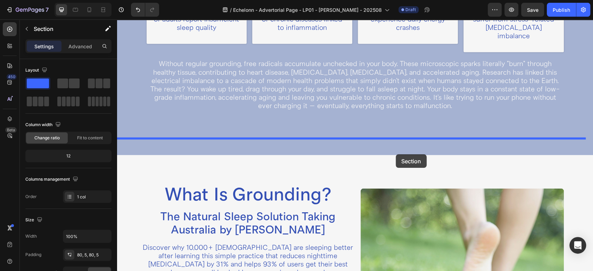
scroll to position [856, 0]
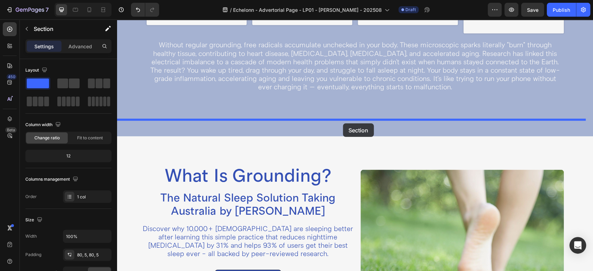
drag, startPoint x: 461, startPoint y: 39, endPoint x: 343, endPoint y: 123, distance: 145.0
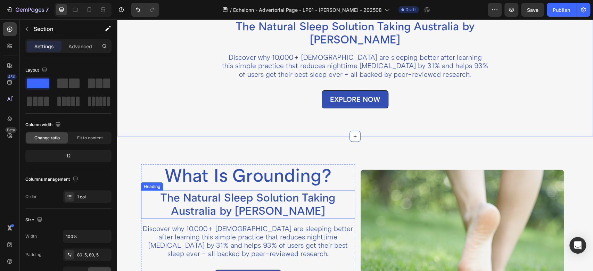
scroll to position [917, 0]
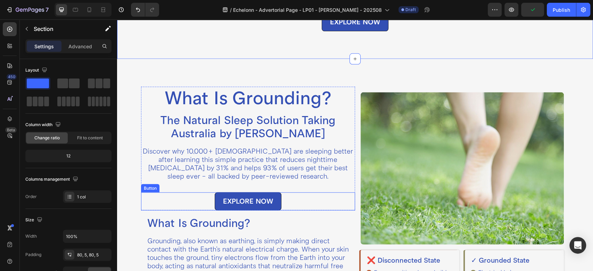
click at [149, 203] on div "EXPLORE NOW Button" at bounding box center [248, 202] width 214 height 18
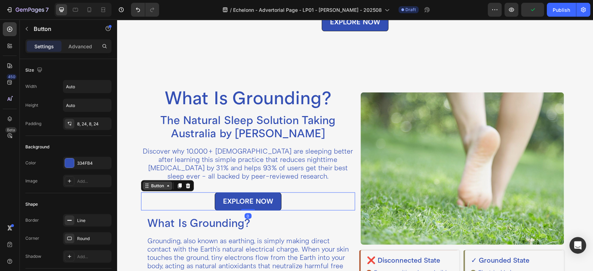
click at [157, 185] on div "Button" at bounding box center [158, 186] width 16 height 6
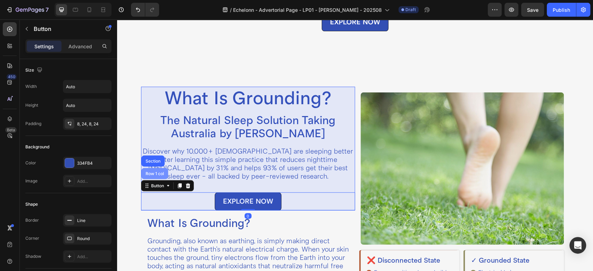
click at [155, 172] on div "Row 1 col" at bounding box center [154, 174] width 21 height 4
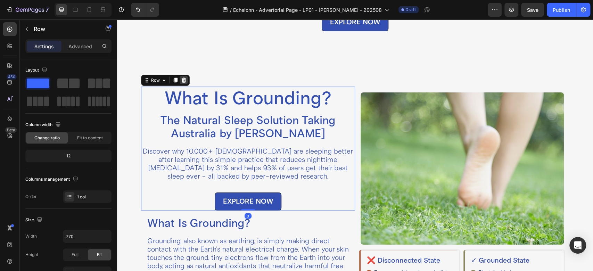
click at [185, 80] on icon at bounding box center [183, 80] width 5 height 5
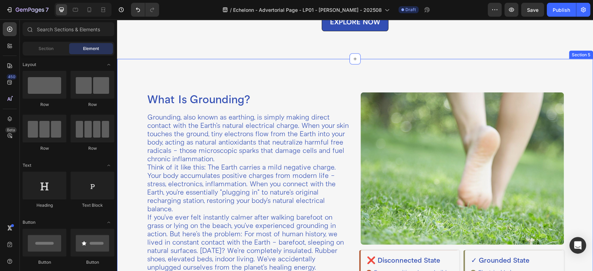
click at [353, 70] on div "What Is Grounding? Heading Grounding, also known as earthing, is simply making …" at bounding box center [355, 213] width 476 height 308
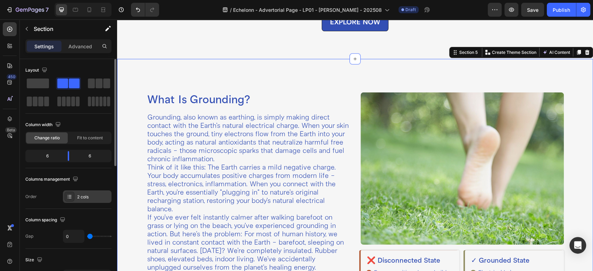
click at [79, 196] on div "2 cols" at bounding box center [93, 197] width 33 height 6
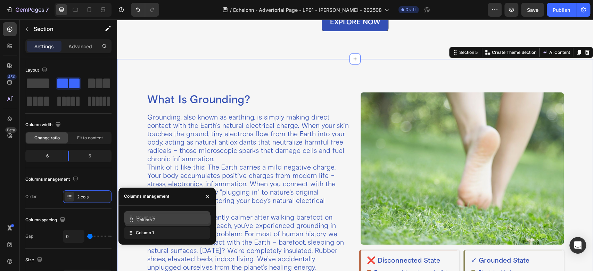
drag, startPoint x: 165, startPoint y: 232, endPoint x: 166, endPoint y: 219, distance: 13.2
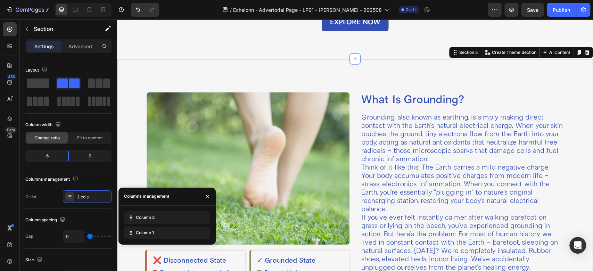
click at [331, 71] on div "What Is Grounding? Heading Grounding, also known as earthing, is simply making …" at bounding box center [355, 213] width 476 height 308
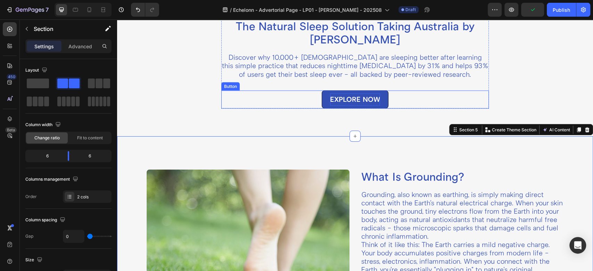
scroll to position [762, 0]
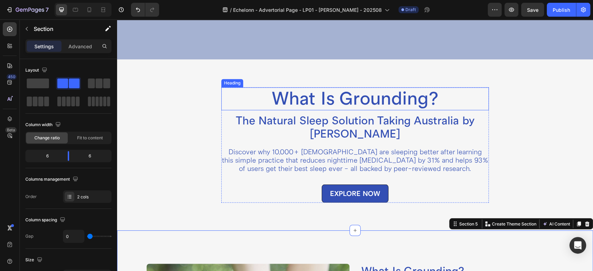
click at [325, 87] on h2 "What Is Grounding?" at bounding box center [355, 98] width 268 height 23
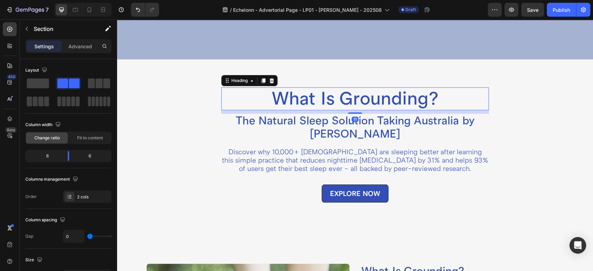
click at [325, 87] on h2 "What Is Grounding?" at bounding box center [355, 98] width 268 height 23
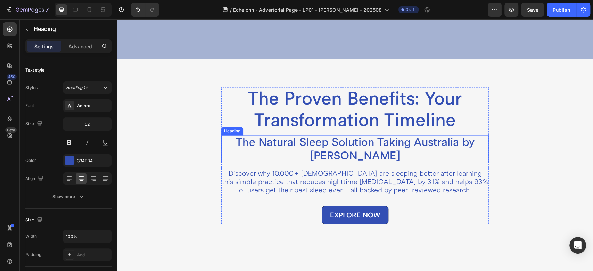
click at [348, 135] on h2 "The Natural Sleep Solution Taking Australia by [PERSON_NAME]" at bounding box center [355, 149] width 268 height 28
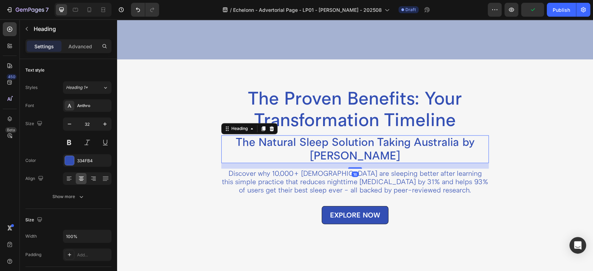
click at [348, 135] on h2 "The Natural Sleep Solution Taking Australia by [PERSON_NAME]" at bounding box center [355, 149] width 268 height 28
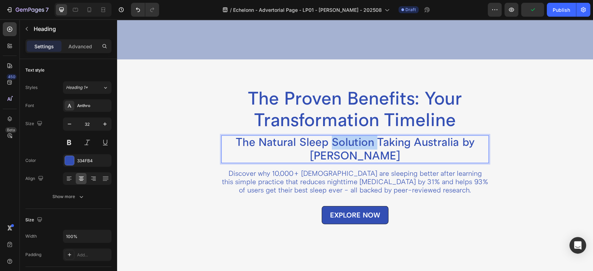
click at [348, 136] on p "The Natural Sleep Solution Taking Australia by [PERSON_NAME]" at bounding box center [355, 149] width 266 height 26
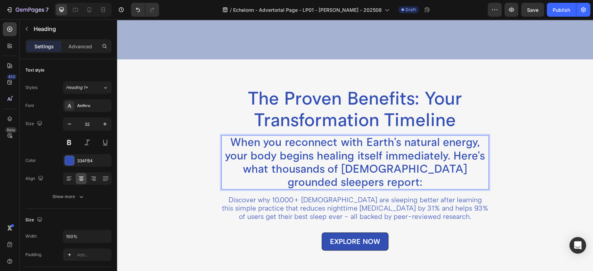
click at [451, 139] on p "When you reconnect with Earth's natural energy, your body begins healing itself…" at bounding box center [355, 162] width 266 height 53
click at [362, 143] on p "When you reconnect with Earth's natural energy, your body begins healing itself…" at bounding box center [355, 162] width 266 height 53
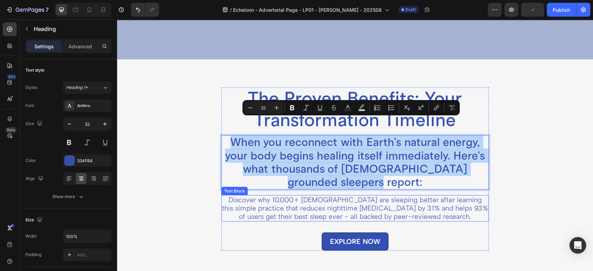
click at [330, 196] on p "Discover why 10,000+ [DEMOGRAPHIC_DATA] are sleeping better after learning this…" at bounding box center [355, 208] width 266 height 25
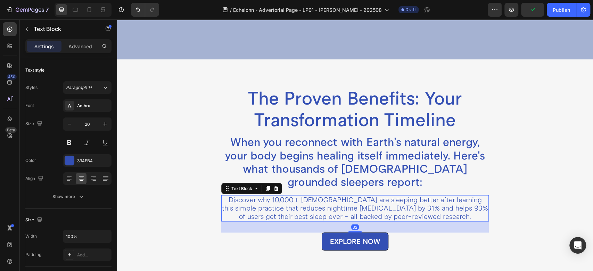
click at [330, 196] on p "Discover why 10,000+ [DEMOGRAPHIC_DATA] are sleeping better after learning this…" at bounding box center [355, 208] width 266 height 25
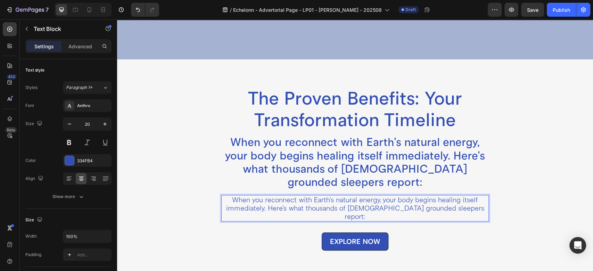
click at [275, 196] on p "When you reconnect with Earth's natural energy, your body begins healing itself…" at bounding box center [355, 208] width 266 height 25
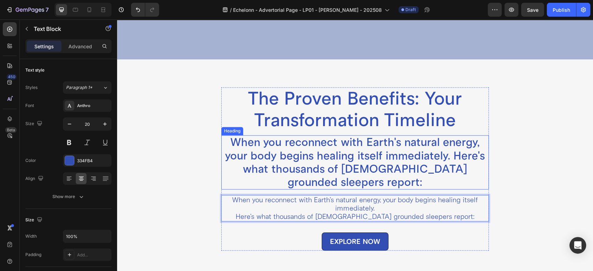
click at [316, 136] on p "When you reconnect with Earth's natural energy, your body begins healing itself…" at bounding box center [355, 162] width 266 height 53
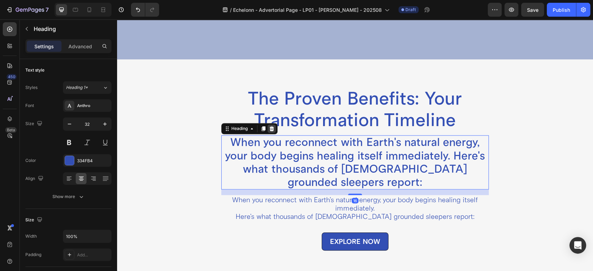
click at [269, 126] on icon at bounding box center [272, 129] width 6 height 6
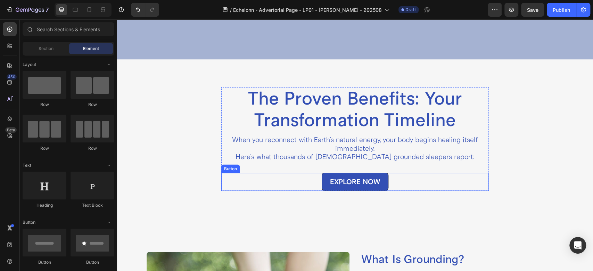
click at [309, 173] on div "EXPLORE NOW Button" at bounding box center [355, 182] width 268 height 18
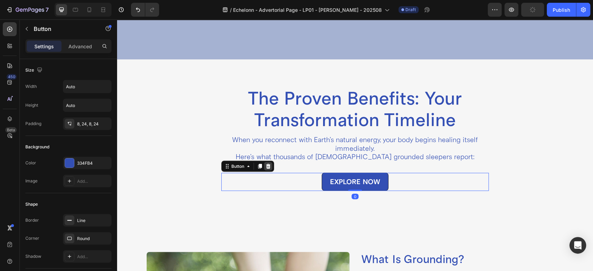
click at [266, 164] on icon at bounding box center [268, 166] width 5 height 5
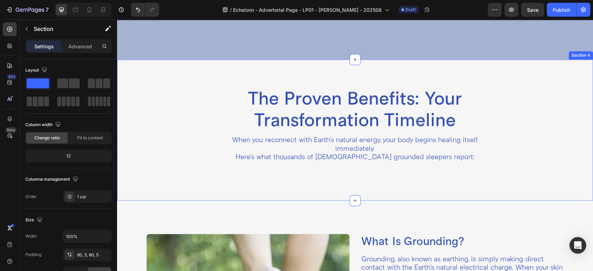
click at [325, 59] on div "The Proven Benefits: Your Transformation Timeline Heading When you reconnect wi…" at bounding box center [355, 129] width 476 height 141
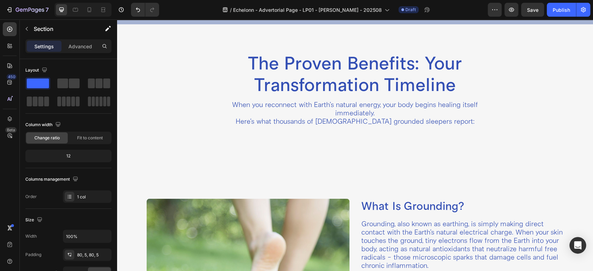
scroll to position [850, 0]
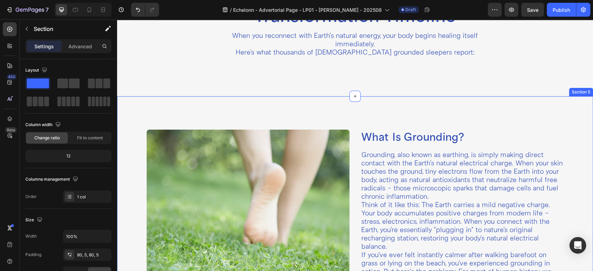
click at [269, 112] on div "What Is Grounding? Heading Grounding, also known as earthing, is simply making …" at bounding box center [355, 250] width 476 height 308
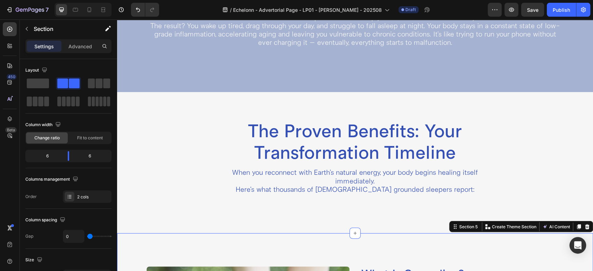
scroll to position [695, 0]
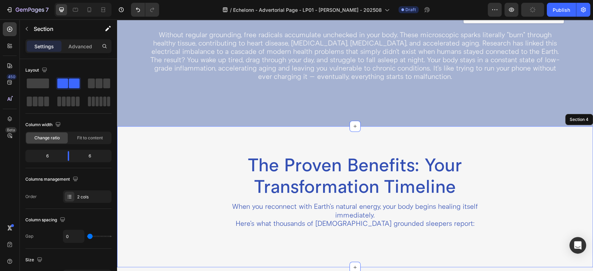
click at [301, 126] on div "The Proven Benefits: Your Transformation Timeline Heading When you reconnect wi…" at bounding box center [355, 196] width 476 height 141
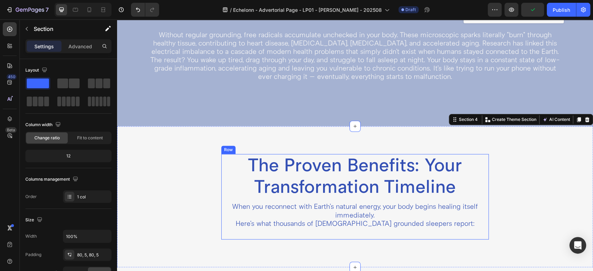
click at [343, 214] on div "The Proven Benefits: Your Transformation Timeline Heading When you reconnect wi…" at bounding box center [355, 197] width 268 height 86
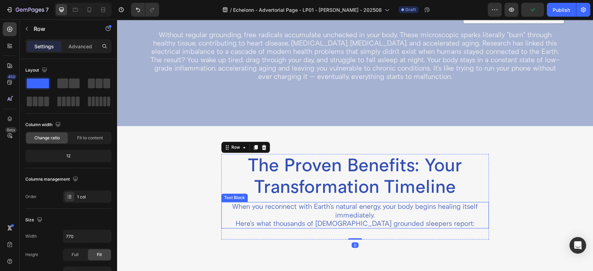
click at [357, 203] on p "When you reconnect with Earth's natural energy, your body begins healing itself…" at bounding box center [355, 215] width 266 height 25
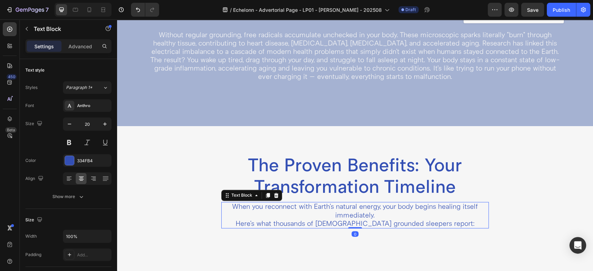
drag, startPoint x: 353, startPoint y: 221, endPoint x: 355, endPoint y: 192, distance: 29.9
click at [355, 202] on div "When you reconnect with Earth's natural energy, your body begins healing itself…" at bounding box center [355, 215] width 268 height 26
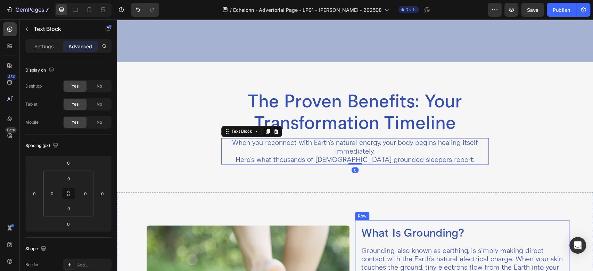
scroll to position [772, 0]
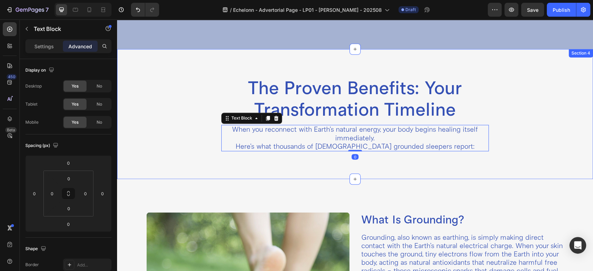
click at [325, 149] on div "The Proven Benefits: Your Transformation Timeline Heading When you reconnect wi…" at bounding box center [355, 114] width 476 height 130
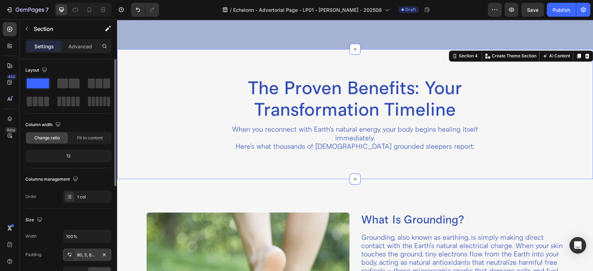
click at [86, 253] on div "80, 5, 80, 5" at bounding box center [87, 255] width 20 height 6
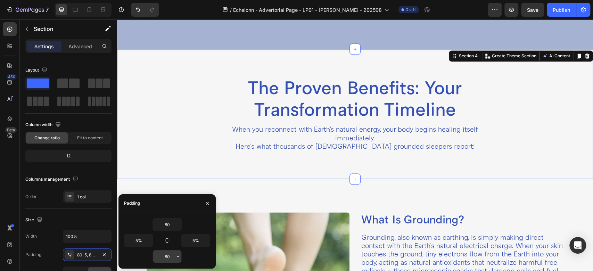
click at [170, 258] on input "80" at bounding box center [167, 256] width 29 height 13
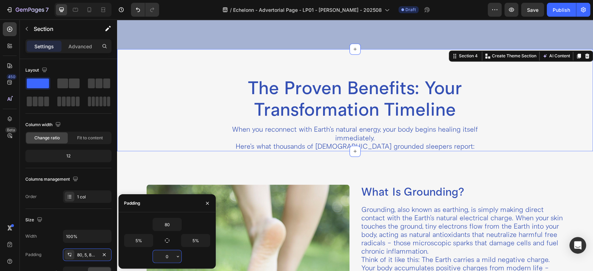
type input "0"
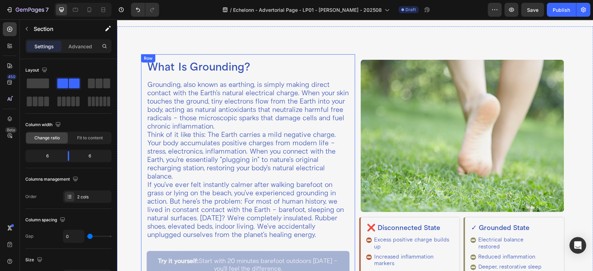
scroll to position [154, 0]
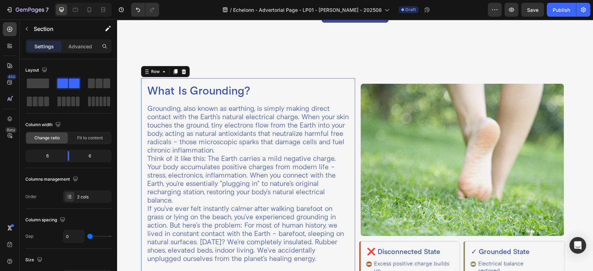
click at [346, 90] on div "What Is Grounding? Heading Grounding, also known as earthing, is simply making …" at bounding box center [248, 204] width 214 height 252
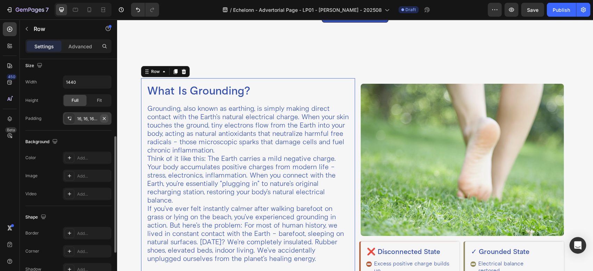
click at [105, 119] on icon "button" at bounding box center [104, 118] width 3 height 3
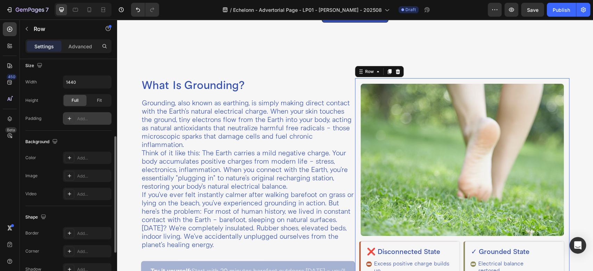
click at [355, 82] on div "Image ❌ Disconnected State Heading Excess positive charge builds up Increased i…" at bounding box center [462, 204] width 214 height 252
click at [106, 119] on icon "button" at bounding box center [105, 119] width 6 height 6
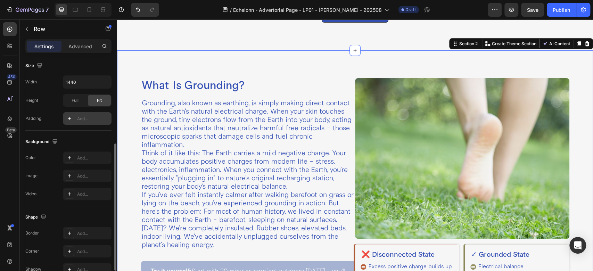
click at [335, 68] on div "What Is Grounding? Heading Grounding, also known as earthing, is simply making …" at bounding box center [355, 199] width 476 height 298
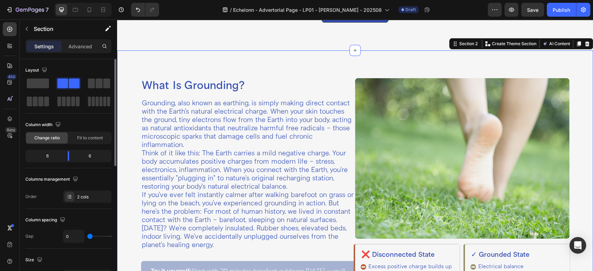
scroll to position [77, 0]
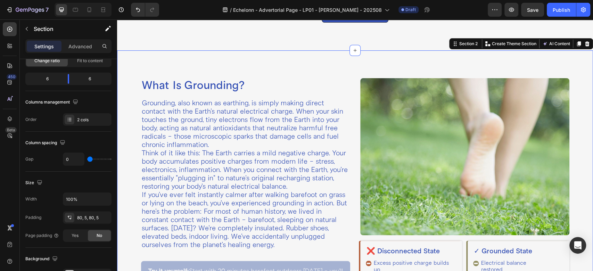
type input "29"
type input "31"
type input "43"
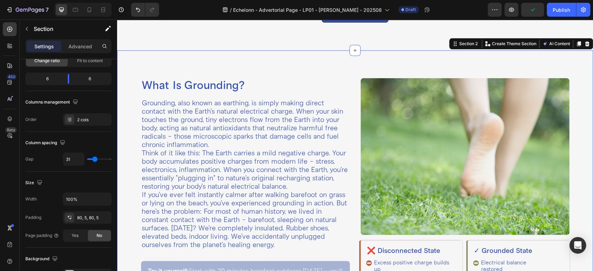
type input "43"
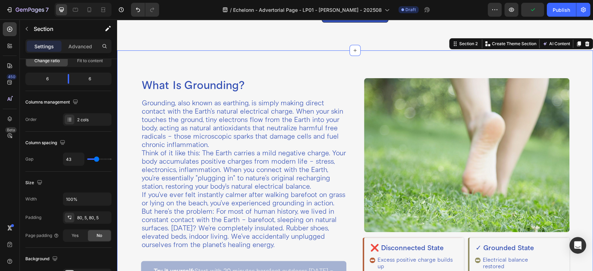
type input "51"
type input "45"
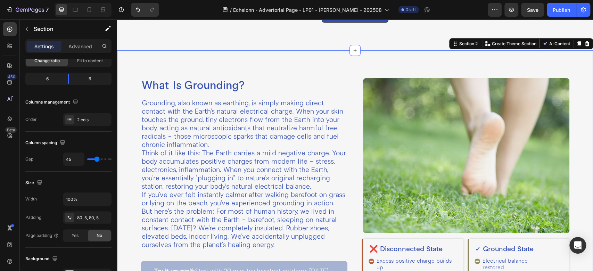
type input "41"
type input "39"
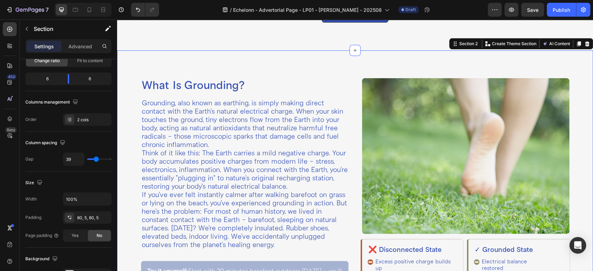
drag, startPoint x: 91, startPoint y: 160, endPoint x: 96, endPoint y: 160, distance: 4.5
type input "39"
click at [96, 160] on input "range" at bounding box center [99, 159] width 24 height 1
click at [73, 157] on input "39" at bounding box center [73, 159] width 21 height 13
type input "3"
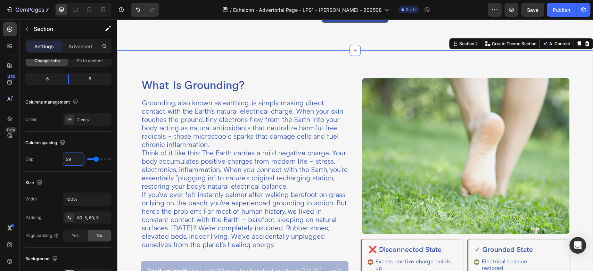
type input "3"
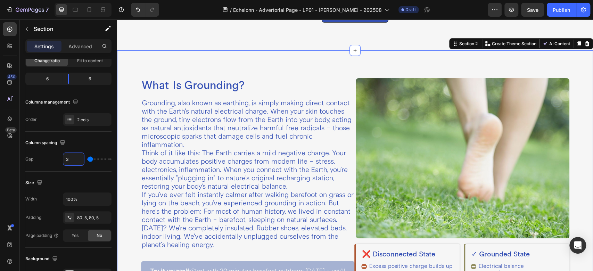
type input "30"
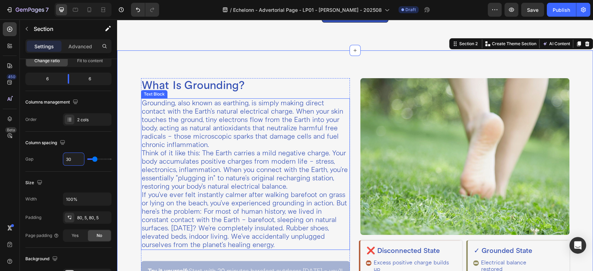
scroll to position [232, 0]
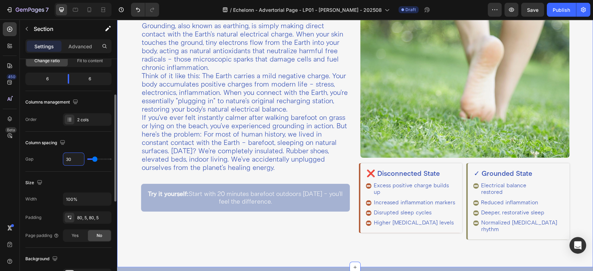
drag, startPoint x: 71, startPoint y: 160, endPoint x: 50, endPoint y: 158, distance: 21.0
click at [50, 158] on div "Gap 30" at bounding box center [68, 159] width 86 height 13
type input "4"
type input "40"
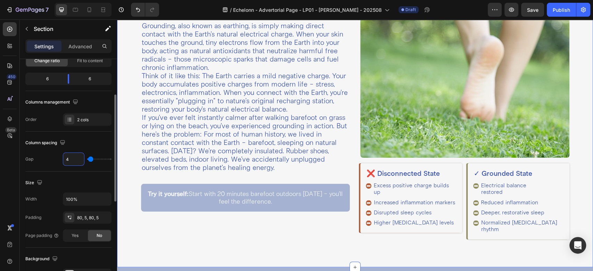
type input "40"
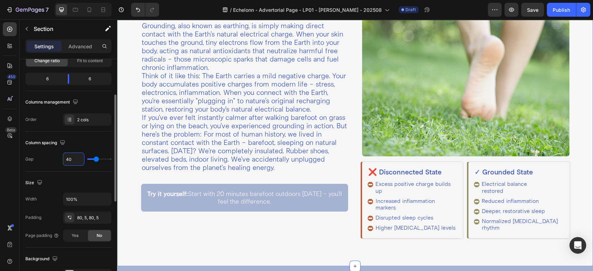
type input "40"
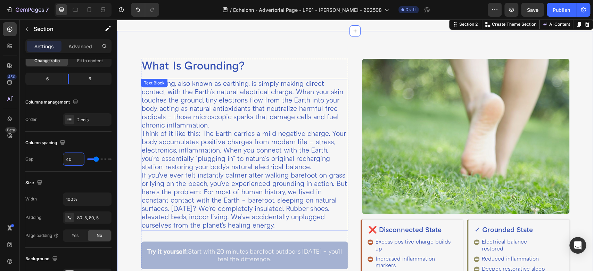
scroll to position [154, 0]
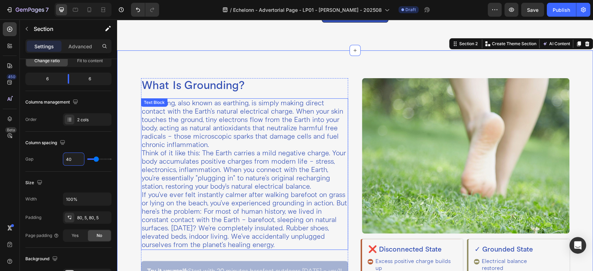
click at [212, 154] on p "Think of it like this: The Earth carries a mild negative charge. Your body accu…" at bounding box center [245, 170] width 206 height 42
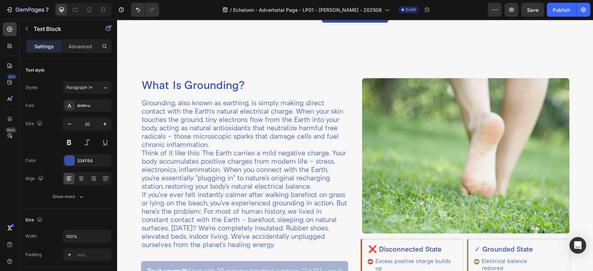
click at [207, 146] on p "Grounding, also known as earthing, is simply making direct contact with the Ear…" at bounding box center [245, 124] width 206 height 50
click at [200, 130] on p "Grounding, also known as earthing, is simply making direct contact with the Ear…" at bounding box center [245, 124] width 206 height 50
click at [195, 116] on p "Grounding, also known as earthing, is simply making direct contact with the Ear…" at bounding box center [245, 124] width 206 height 50
click at [219, 119] on p "Grounding, also known as earthing, is simply making direct contact with the Ear…" at bounding box center [245, 124] width 206 height 50
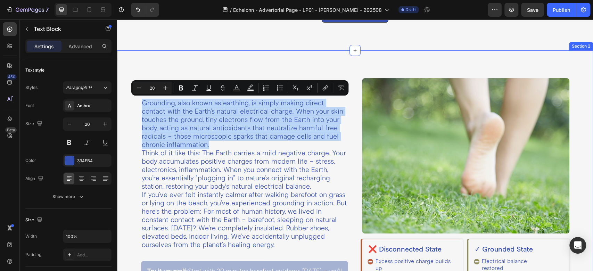
drag, startPoint x: 224, startPoint y: 145, endPoint x: 134, endPoint y: 95, distance: 102.9
click at [134, 95] on div "What Is Grounding? Heading Grounding, also known as earthing, is simply making …" at bounding box center [355, 196] width 476 height 293
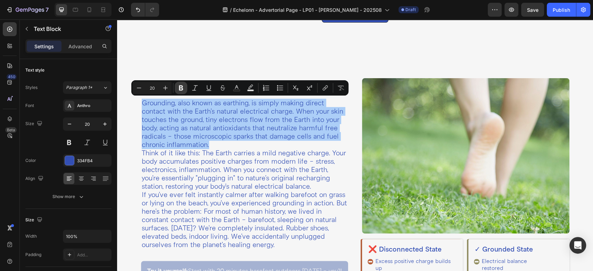
click at [179, 90] on icon "Editor contextual toolbar" at bounding box center [181, 88] width 4 height 5
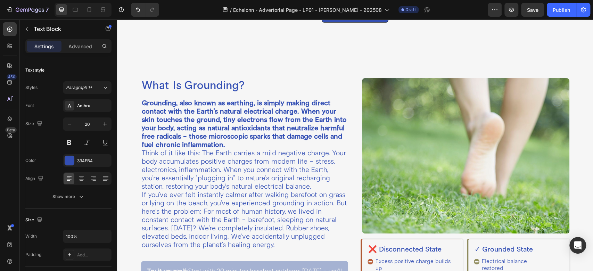
click at [260, 142] on p "Grounding, also known as earthing, is simply making direct contact with the Ear…" at bounding box center [245, 124] width 206 height 50
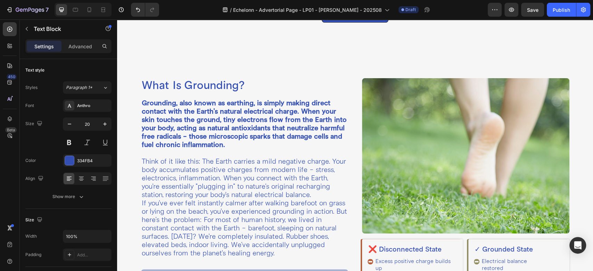
click at [262, 141] on p "Grounding, also known as earthing, is simply making direct contact with the Ear…" at bounding box center [245, 128] width 206 height 58
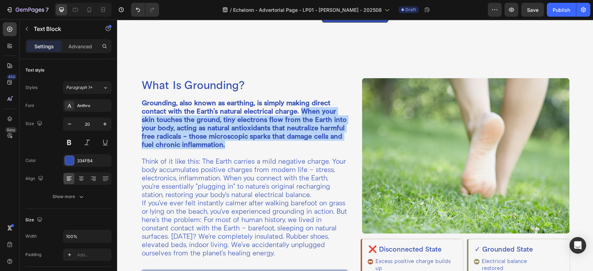
drag, startPoint x: 302, startPoint y: 111, endPoint x: 259, endPoint y: 146, distance: 55.5
click at [259, 146] on p "Grounding, also known as earthing, is simply making direct contact with the Ear…" at bounding box center [245, 128] width 206 height 58
click at [254, 127] on strong "Grounding, also known as earthing, is simply making direct contact with the Ear…" at bounding box center [244, 124] width 205 height 50
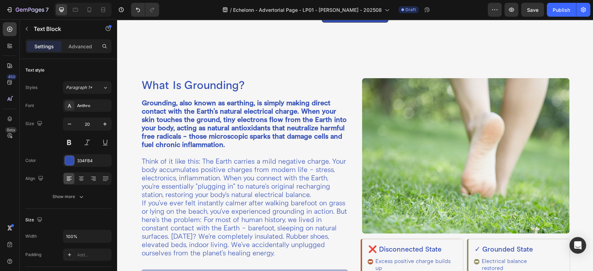
click at [258, 144] on p "Grounding, also known as earthing, is simply making direct contact with the Ear…" at bounding box center [245, 128] width 206 height 58
click at [257, 165] on p "Think of it like this: The Earth carries a mild negative charge. Your body accu…" at bounding box center [245, 178] width 206 height 42
click at [263, 214] on p "If you've ever felt instantly calmer after walking barefoot on grass or lying o…" at bounding box center [245, 228] width 206 height 58
click at [338, 54] on div "What Is Grounding? Heading Grounding, also known as earthing, is simply making …" at bounding box center [355, 196] width 476 height 293
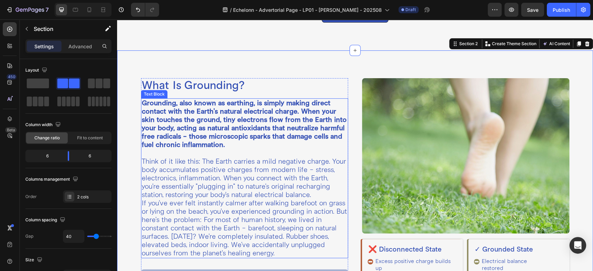
click at [269, 146] on p "Grounding, also known as earthing, is simply making direct contact with the Ear…" at bounding box center [245, 128] width 206 height 58
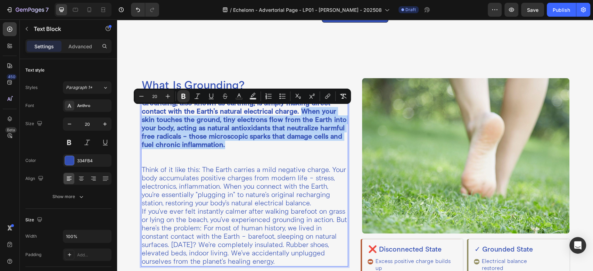
drag, startPoint x: 262, startPoint y: 141, endPoint x: 303, endPoint y: 112, distance: 50.9
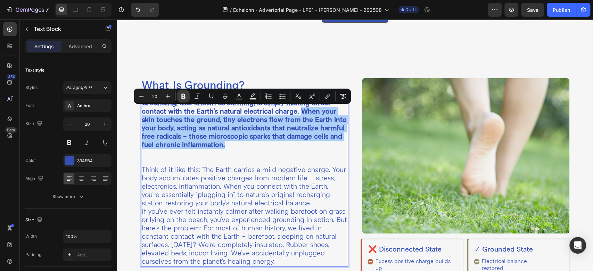
click at [184, 99] on icon "Editor contextual toolbar" at bounding box center [183, 96] width 7 height 7
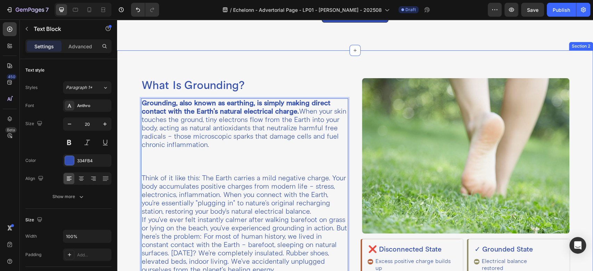
click at [267, 51] on div "What Is Grounding? Heading Grounding, also known as earthing, is simply making …" at bounding box center [355, 196] width 476 height 293
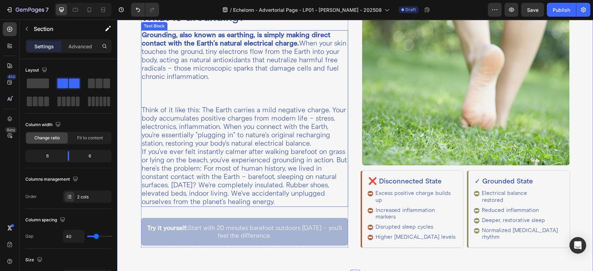
scroll to position [232, 0]
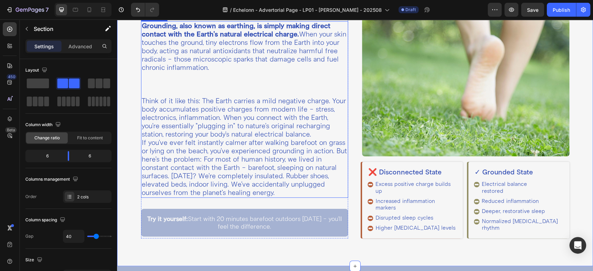
click at [173, 85] on p "Grounding, also known as earthing, is simply making direct contact with the Ear…" at bounding box center [245, 59] width 206 height 75
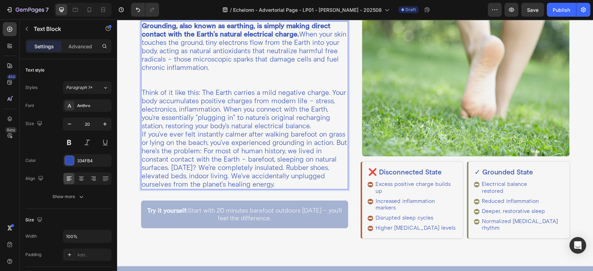
click at [151, 83] on p "Grounding, also known as earthing, is simply making direct contact with the Ear…" at bounding box center [245, 55] width 206 height 67
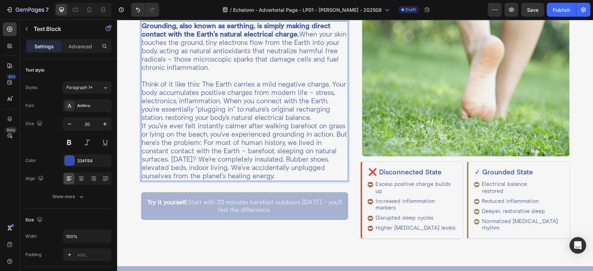
scroll to position [227, 0]
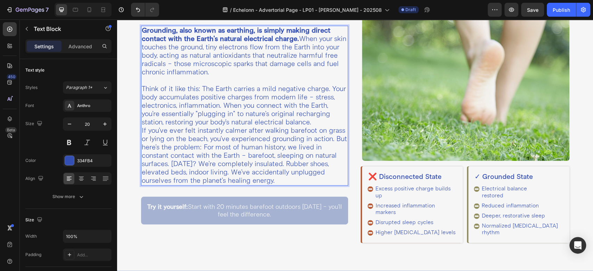
click at [187, 93] on p "Think of it like this: The Earth carries a mild negative charge. Your body accu…" at bounding box center [245, 106] width 206 height 42
click at [170, 127] on p "Think of it like this: The Earth carries a mild negative charge. Your body accu…" at bounding box center [245, 106] width 206 height 42
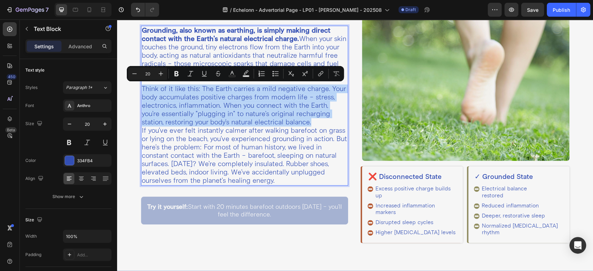
drag, startPoint x: 172, startPoint y: 131, endPoint x: 141, endPoint y: 90, distance: 51.2
click at [142, 90] on p "Think of it like this: The Earth carries a mild negative charge. Your body accu…" at bounding box center [245, 106] width 206 height 42
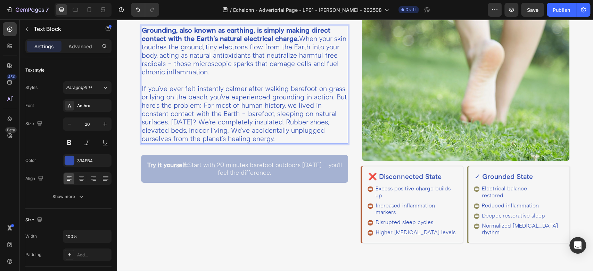
scroll to position [227, 0]
click at [161, 104] on p "If you've ever felt instantly calmer after walking barefoot on grass or lying o…" at bounding box center [245, 114] width 206 height 58
click at [163, 104] on p "If you've ever felt instantly calmer after walking barefoot on grass or lying o…" at bounding box center [245, 114] width 206 height 58
click at [170, 117] on p "If you've ever felt instantly calmer after walking barefoot on grass or lying o…" at bounding box center [245, 114] width 206 height 58
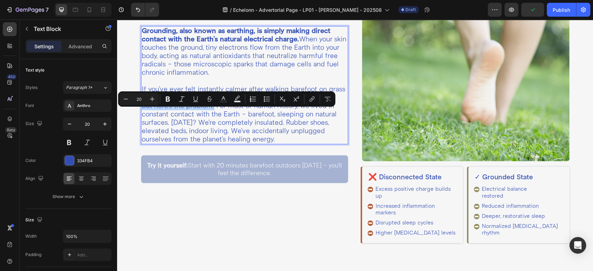
drag, startPoint x: 142, startPoint y: 113, endPoint x: 214, endPoint y: 116, distance: 71.6
click at [214, 116] on p "If you've ever felt instantly calmer after walking barefoot on grass or lying o…" at bounding box center [245, 114] width 206 height 58
click at [165, 99] on icon "Editor contextual toolbar" at bounding box center [167, 99] width 7 height 7
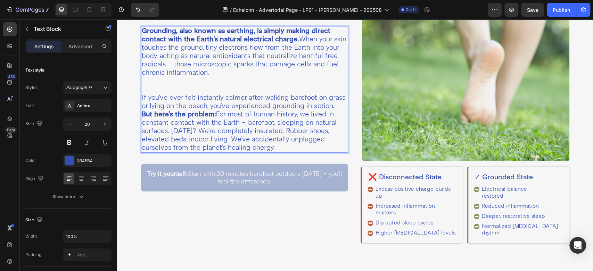
click at [217, 134] on p "If you've ever felt instantly calmer after walking barefoot on grass or lying o…" at bounding box center [245, 123] width 206 height 58
click at [150, 84] on p "Grounding, also known as earthing, is simply making direct contact with the Ear…" at bounding box center [245, 60] width 206 height 67
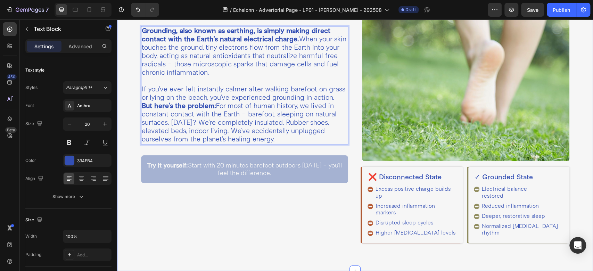
click at [351, 139] on div "What Is Grounding? Heading Grounding, also known as earthing, is simply making …" at bounding box center [355, 124] width 476 height 293
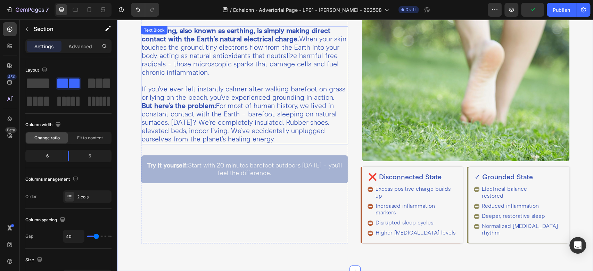
click at [229, 139] on p "If you've ever felt instantly calmer after walking barefoot on grass or lying o…" at bounding box center [245, 114] width 206 height 58
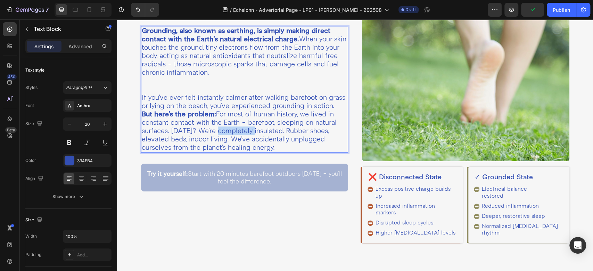
click at [230, 136] on p "If you've ever felt instantly calmer after walking barefoot on grass or lying o…" at bounding box center [245, 123] width 206 height 58
click at [233, 146] on p "If you've ever felt instantly calmer after walking barefoot on grass or lying o…" at bounding box center [245, 123] width 206 height 58
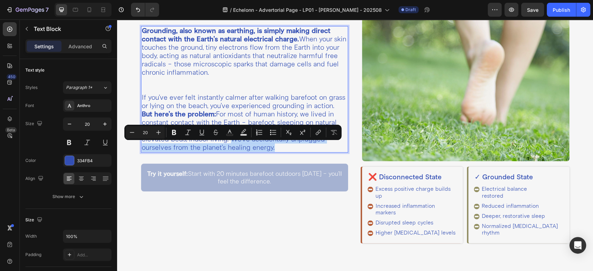
drag, startPoint x: 233, startPoint y: 146, endPoint x: 290, endPoint y: 156, distance: 57.8
click at [290, 152] on p "If you've ever felt instantly calmer after walking barefoot on grass or lying o…" at bounding box center [245, 123] width 206 height 58
click at [174, 133] on icon "Editor contextual toolbar" at bounding box center [174, 132] width 7 height 7
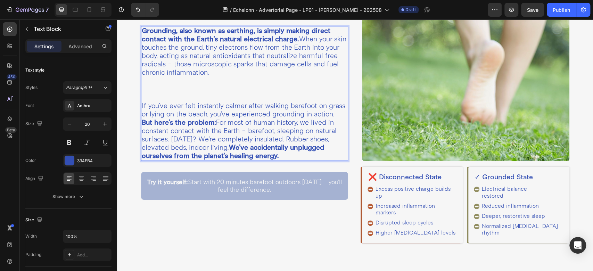
click at [232, 156] on strong "We've accidentally unplugged ourselves from the planet's healing energy." at bounding box center [233, 151] width 182 height 17
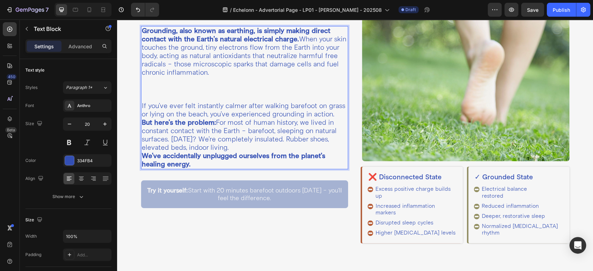
click at [184, 91] on p "Grounding, also known as earthing, is simply making direct contact with the Ear…" at bounding box center [245, 64] width 206 height 75
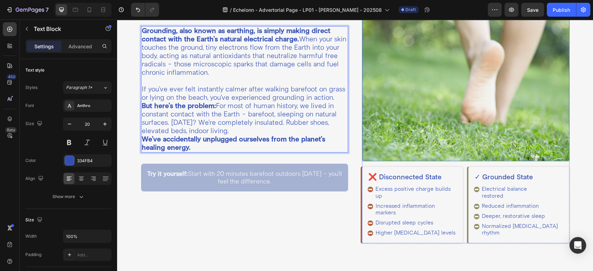
click at [432, 101] on img at bounding box center [466, 83] width 208 height 155
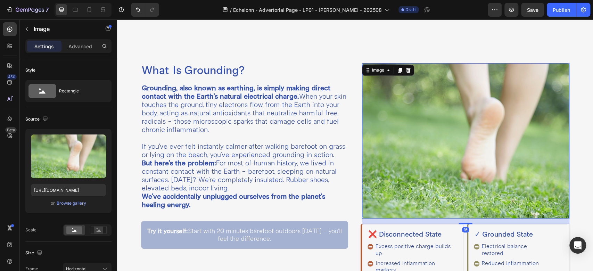
scroll to position [149, 0]
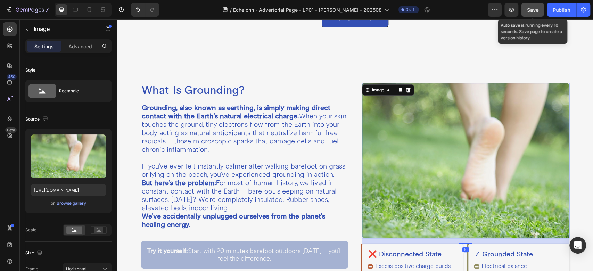
click at [524, 4] on button "Save" at bounding box center [532, 10] width 23 height 14
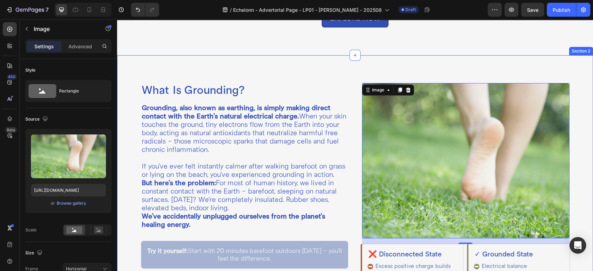
click at [348, 94] on div "What Is Grounding? Heading Grounding, also known as earthing, is simply making …" at bounding box center [355, 201] width 476 height 293
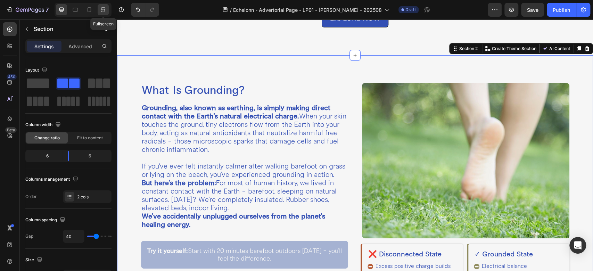
click at [106, 9] on icon at bounding box center [103, 9] width 7 height 7
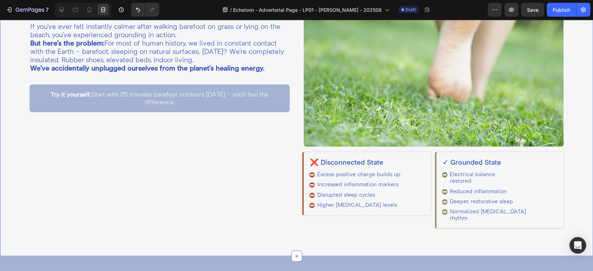
scroll to position [304, 0]
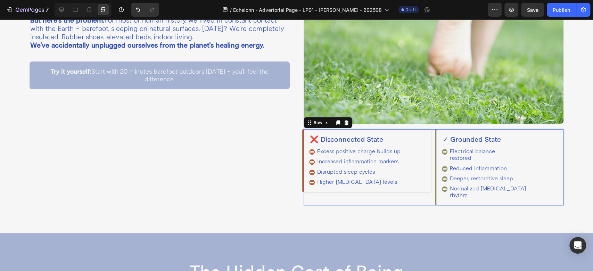
click at [427, 149] on div "❌ Disconnected State Heading Excess positive charge builds up Increased inflamm…" at bounding box center [434, 167] width 260 height 76
click at [312, 120] on div "Row" at bounding box center [317, 123] width 11 height 6
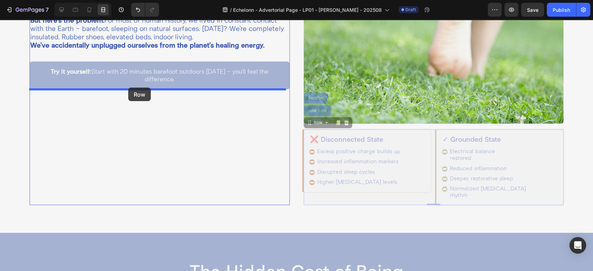
drag, startPoint x: 311, startPoint y: 122, endPoint x: 128, endPoint y: 88, distance: 185.8
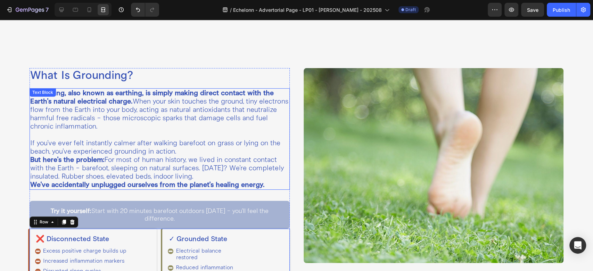
scroll to position [227, 0]
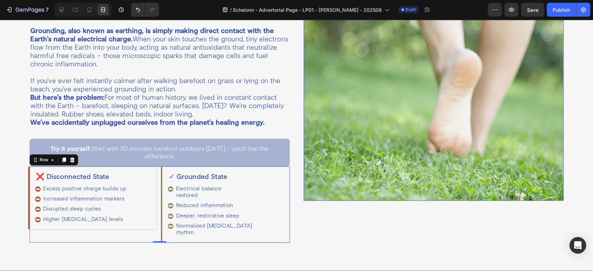
click at [399, 107] on img at bounding box center [434, 103] width 260 height 195
click at [161, 163] on div "Try it yourself: Start with 20 minutes barefoot outdoors [DATE] - you'll feel t…" at bounding box center [160, 153] width 260 height 28
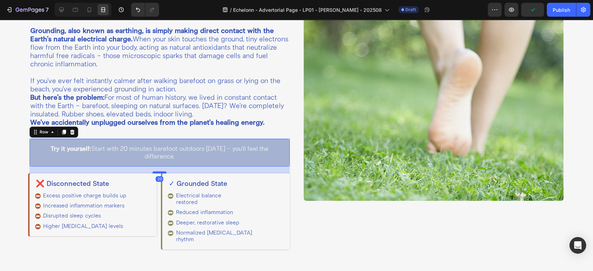
drag, startPoint x: 160, startPoint y: 166, endPoint x: 162, endPoint y: 173, distance: 7.2
click at [162, 173] on div at bounding box center [160, 172] width 14 height 2
click at [448, 186] on img at bounding box center [434, 103] width 260 height 195
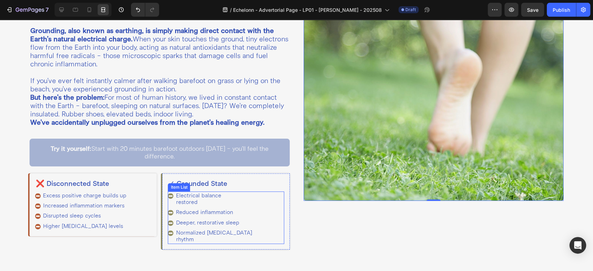
click at [185, 201] on p "Electrical balance restored" at bounding box center [214, 199] width 76 height 13
click at [209, 199] on p "Electrical balance restored" at bounding box center [214, 199] width 76 height 13
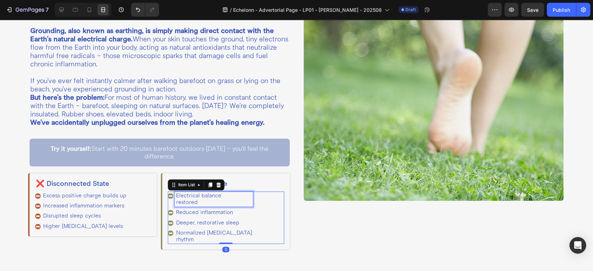
click at [209, 199] on p "Electrical balance restored" at bounding box center [214, 199] width 76 height 13
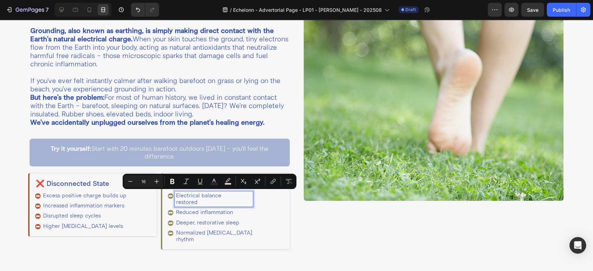
click at [222, 196] on p "Electrical balance restored" at bounding box center [214, 199] width 76 height 13
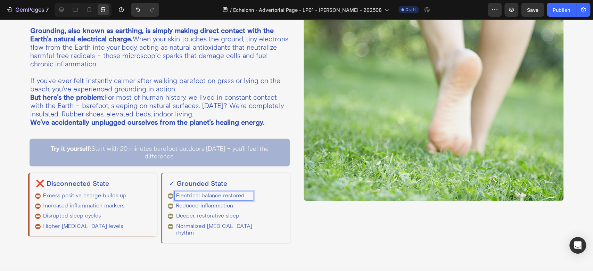
click at [176, 232] on p "Normalized [MEDICAL_DATA] rhythm" at bounding box center [214, 229] width 76 height 13
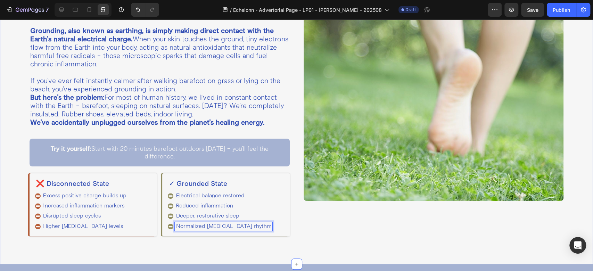
click at [165, 244] on div "What Is Grounding? Heading Grounding, also known as earthing, is simply making …" at bounding box center [296, 121] width 593 height 286
click at [168, 164] on div "Try it yourself: Start with 20 minutes barefoot outdoors [DATE] - you'll feel t…" at bounding box center [160, 153] width 260 height 28
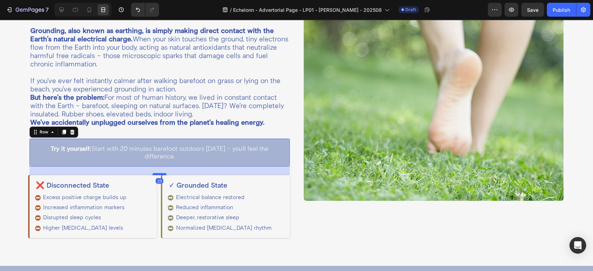
drag, startPoint x: 159, startPoint y: 173, endPoint x: 163, endPoint y: 175, distance: 4.5
click at [163, 175] on div "What Is Grounding? Heading Grounding, also known as earthing, is simply making …" at bounding box center [160, 122] width 260 height 232
type input "25"
click at [297, 185] on div "What Is Grounding? Heading Grounding, also known as earthing, is simply making …" at bounding box center [296, 122] width 593 height 288
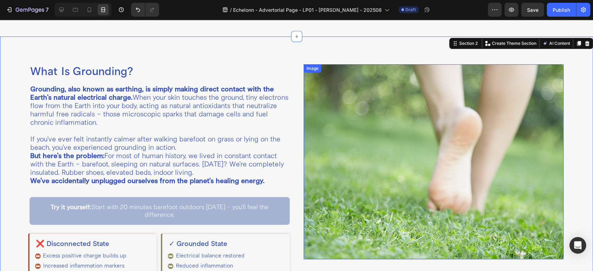
scroll to position [149, 0]
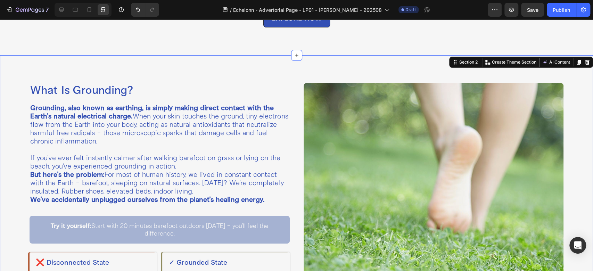
click at [289, 133] on div "What Is Grounding? Heading Grounding, also known as earthing, is simply making …" at bounding box center [296, 199] width 593 height 288
click at [337, 143] on img at bounding box center [434, 180] width 260 height 195
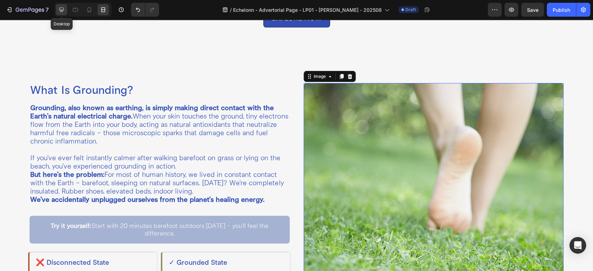
click at [62, 10] on icon at bounding box center [61, 9] width 7 height 7
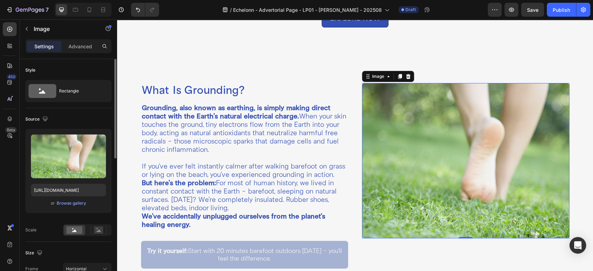
scroll to position [77, 0]
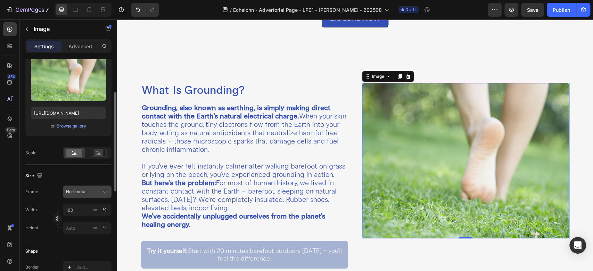
click at [85, 191] on span "Horizontal" at bounding box center [76, 192] width 21 height 6
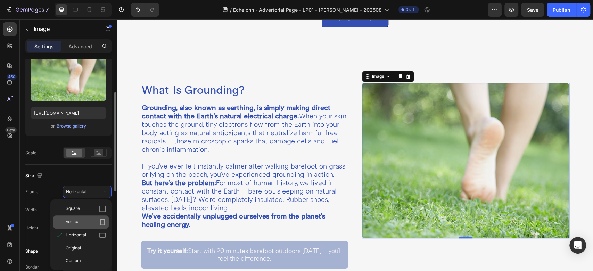
click at [81, 221] on div "Vertical" at bounding box center [86, 222] width 40 height 7
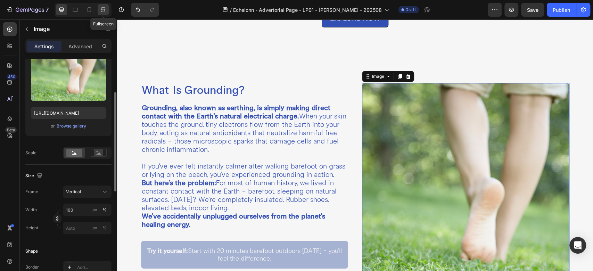
click at [106, 9] on icon at bounding box center [103, 9] width 7 height 7
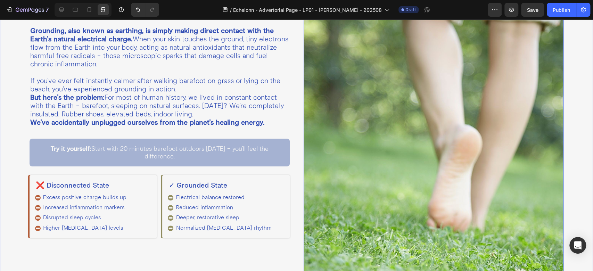
scroll to position [72, 0]
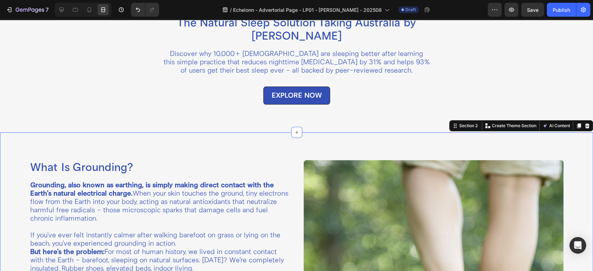
scroll to position [0, 0]
click at [65, 10] on div at bounding box center [61, 9] width 11 height 11
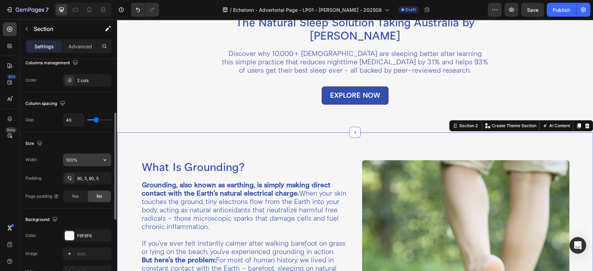
scroll to position [39, 0]
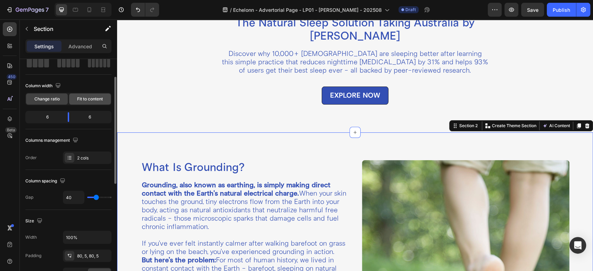
click at [91, 99] on span "Fit to content" at bounding box center [90, 99] width 26 height 6
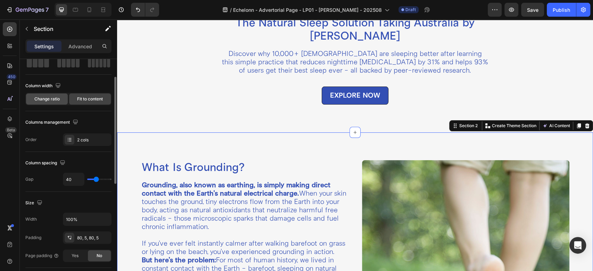
click at [52, 97] on span "Change ratio" at bounding box center [46, 99] width 25 height 6
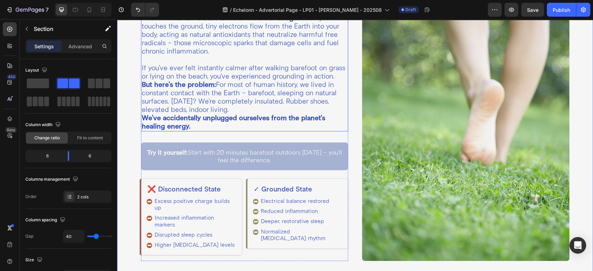
scroll to position [304, 0]
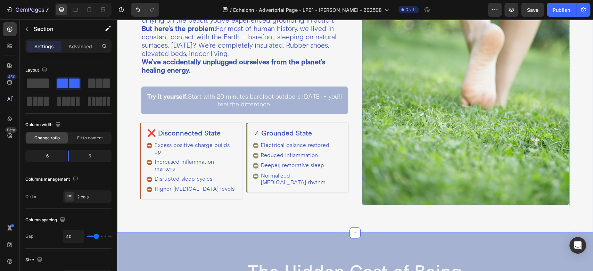
click at [413, 102] on img at bounding box center [466, 67] width 208 height 276
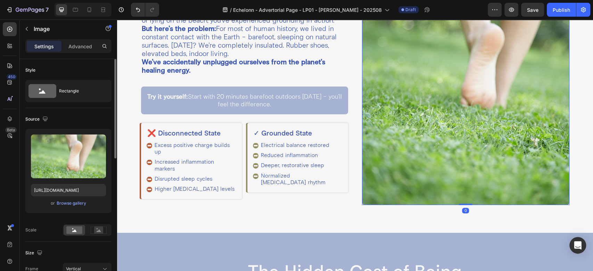
scroll to position [77, 0]
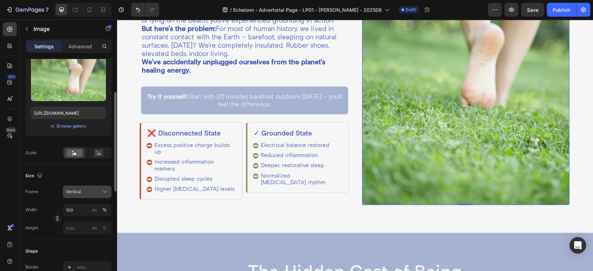
click at [100, 190] on div "Vertical" at bounding box center [83, 192] width 34 height 6
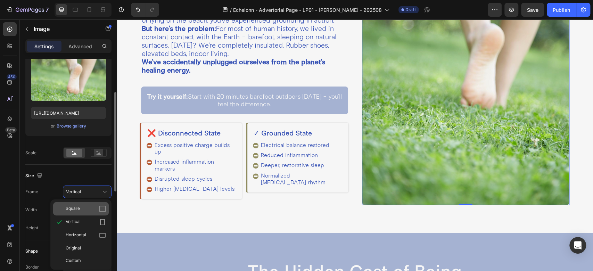
click at [89, 210] on div "Square" at bounding box center [86, 208] width 40 height 7
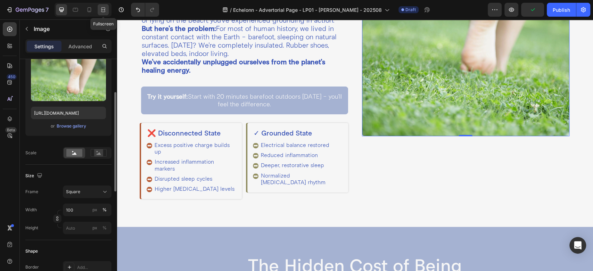
click at [101, 7] on icon at bounding box center [103, 9] width 7 height 7
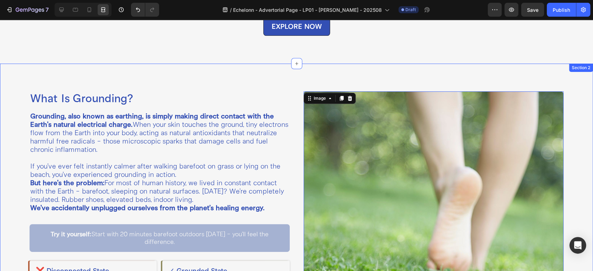
scroll to position [218, 0]
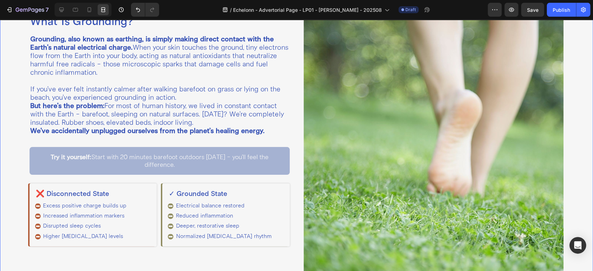
click at [293, 121] on div "What Is Grounding? Heading Grounding, also known as earthing, is simply making …" at bounding box center [296, 144] width 593 height 316
click at [63, 9] on icon at bounding box center [61, 9] width 7 height 7
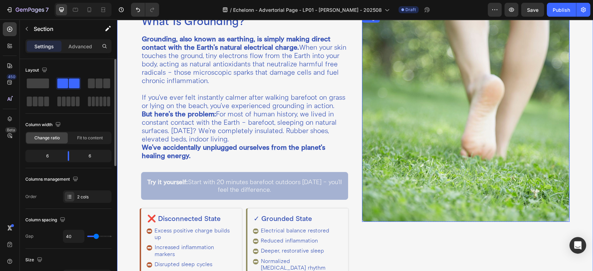
click at [421, 93] on img at bounding box center [466, 118] width 208 height 208
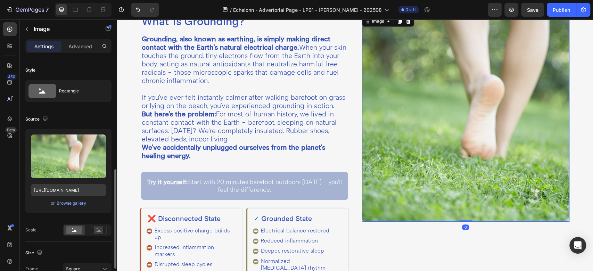
scroll to position [77, 0]
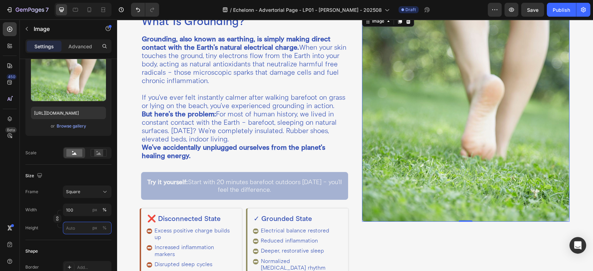
click at [81, 226] on input "px %" at bounding box center [87, 228] width 49 height 13
click at [100, 228] on button "px" at bounding box center [104, 228] width 8 height 8
click at [83, 228] on input "px %" at bounding box center [87, 228] width 49 height 13
type input "3"
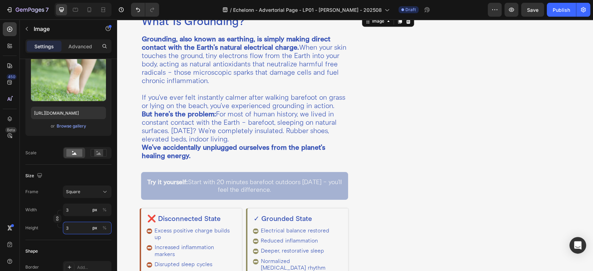
type input "30"
type input "300"
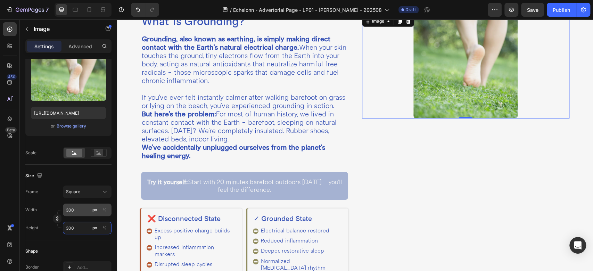
type input "300"
click at [82, 210] on input "300" at bounding box center [87, 210] width 49 height 13
click at [81, 222] on div "Full 100%" at bounding box center [80, 226] width 57 height 13
type input "100"
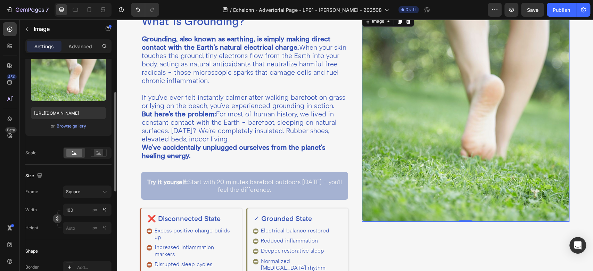
click at [57, 220] on icon "button" at bounding box center [57, 218] width 5 height 5
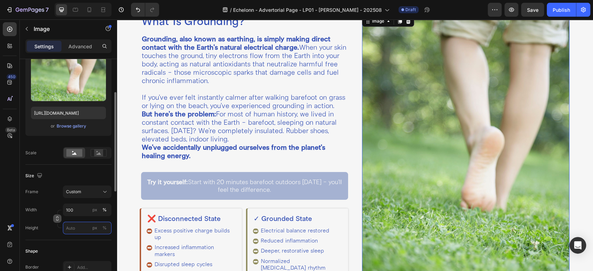
click at [79, 227] on input "px %" at bounding box center [87, 228] width 49 height 13
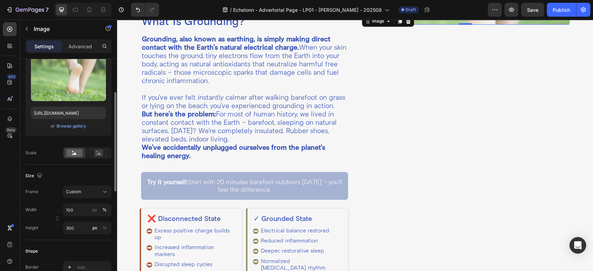
click at [61, 169] on div "Size Frame Custom Width 100 px % Height 300 px %" at bounding box center [68, 202] width 86 height 75
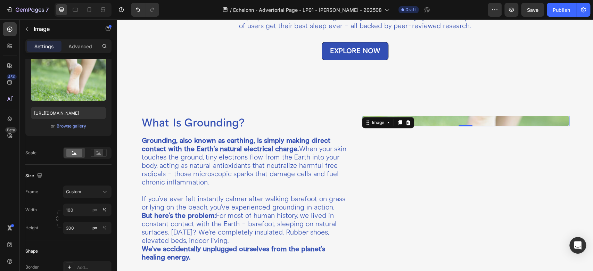
scroll to position [141, 0]
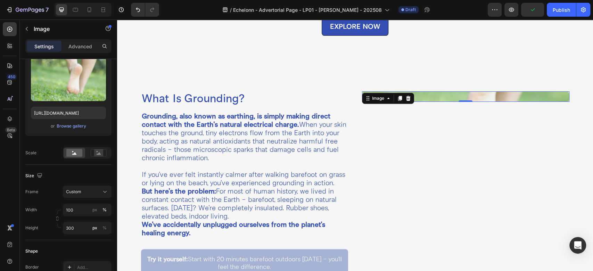
click at [437, 95] on img at bounding box center [466, 96] width 208 height 10
click at [82, 227] on input "300" at bounding box center [87, 228] width 49 height 13
click at [53, 186] on div "Frame Custom" at bounding box center [68, 192] width 86 height 13
click at [79, 225] on input "300" at bounding box center [87, 228] width 49 height 13
drag, startPoint x: 78, startPoint y: 226, endPoint x: 63, endPoint y: 225, distance: 14.6
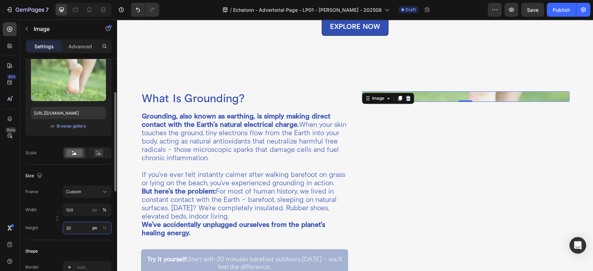
click at [63, 225] on input "30" at bounding box center [87, 228] width 49 height 13
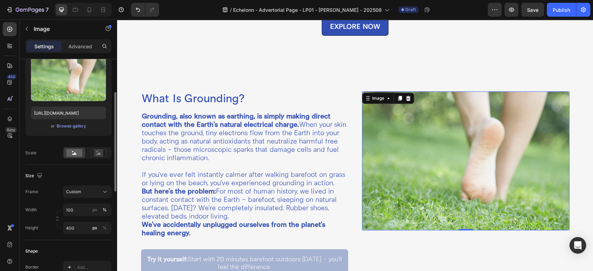
click at [53, 170] on div "Size Frame Custom Width 100 px % Height 400 px %" at bounding box center [68, 202] width 86 height 75
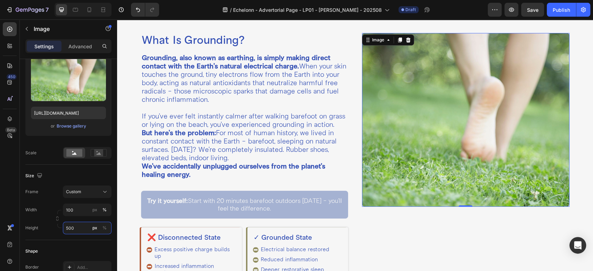
scroll to position [295, 0]
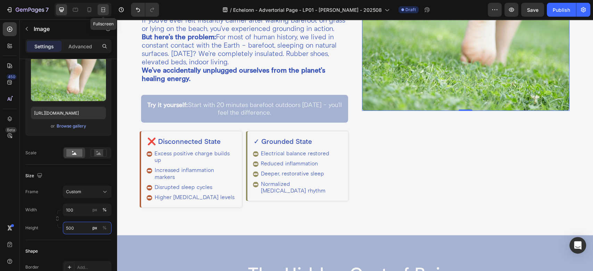
type input "500"
click at [106, 9] on icon at bounding box center [103, 9] width 7 height 7
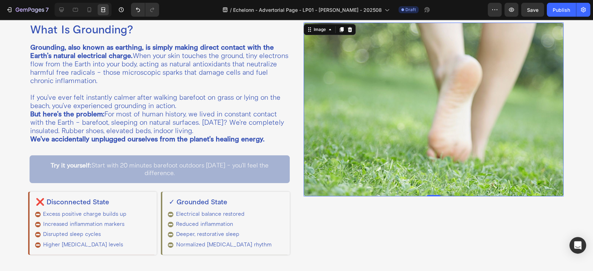
scroll to position [287, 0]
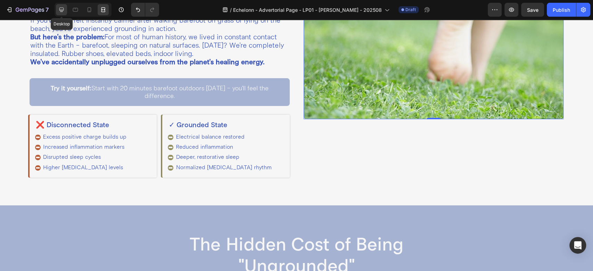
click at [59, 8] on icon at bounding box center [61, 9] width 7 height 7
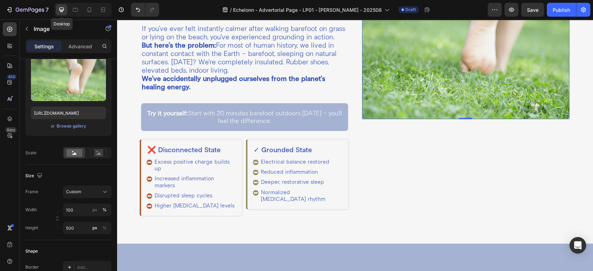
scroll to position [295, 0]
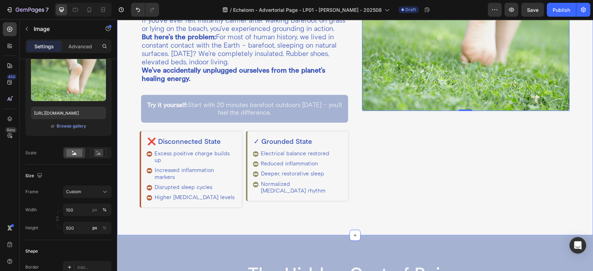
click at [355, 153] on div "What Is Grounding? Heading Grounding, also known as earthing, is simply making …" at bounding box center [355, 72] width 476 height 326
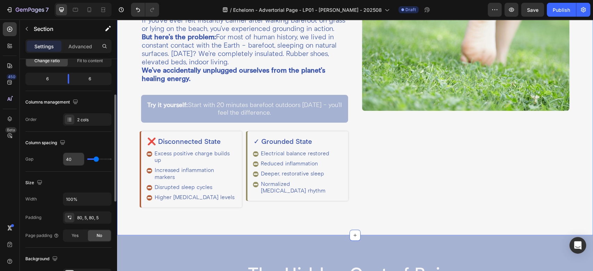
scroll to position [154, 0]
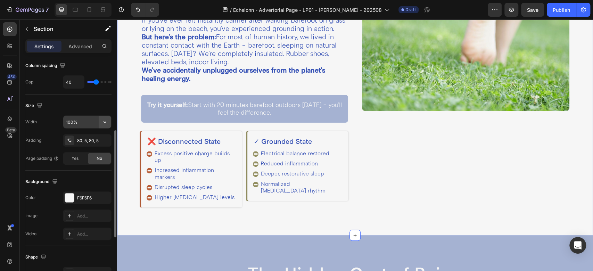
click at [104, 124] on icon "button" at bounding box center [105, 122] width 7 height 7
click at [78, 159] on span "Yes" at bounding box center [75, 158] width 7 height 6
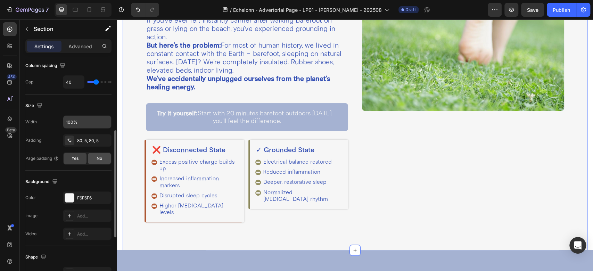
click at [97, 160] on span "No" at bounding box center [100, 158] width 6 height 6
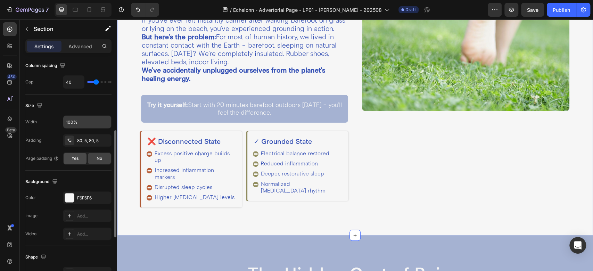
click at [80, 156] on div "Yes" at bounding box center [75, 158] width 23 height 11
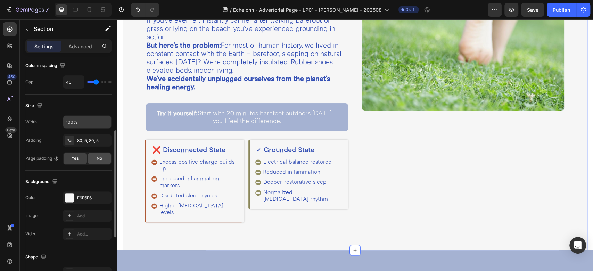
click at [102, 157] on span "No" at bounding box center [100, 158] width 6 height 6
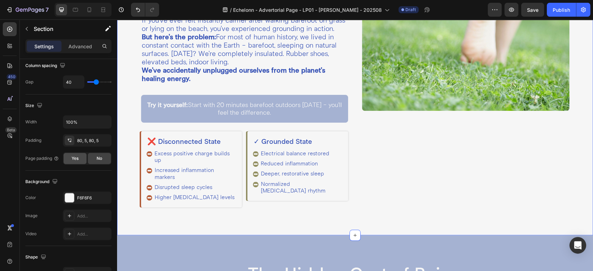
click at [79, 158] on div "Yes" at bounding box center [75, 158] width 23 height 11
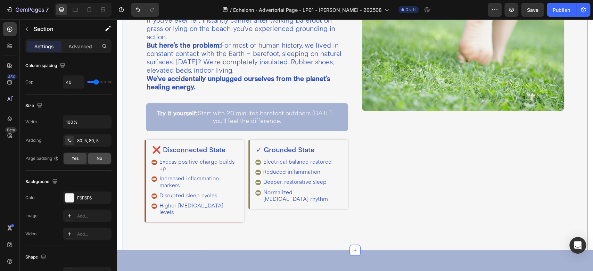
click at [89, 159] on div "No" at bounding box center [99, 158] width 23 height 11
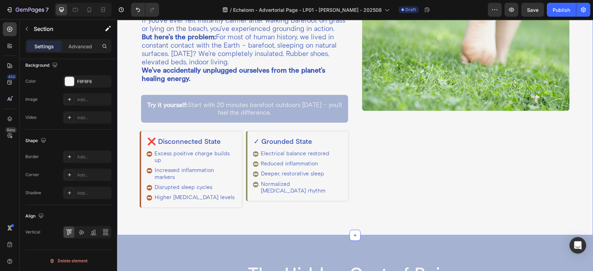
scroll to position [194, 0]
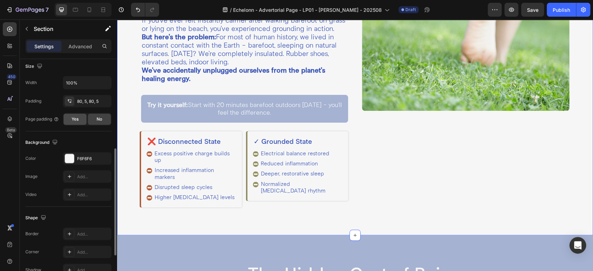
click at [72, 123] on div "Yes" at bounding box center [75, 119] width 23 height 11
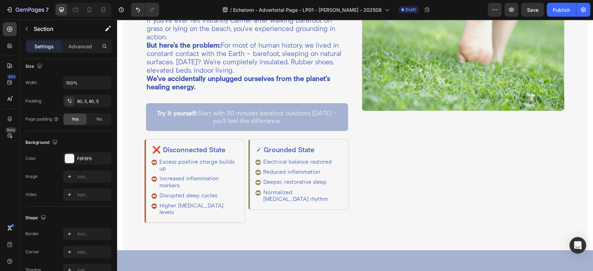
click at [120, 133] on section "What Is Grounding? Heading Grounding, also known as earthing, is simply making …" at bounding box center [355, 79] width 476 height 341
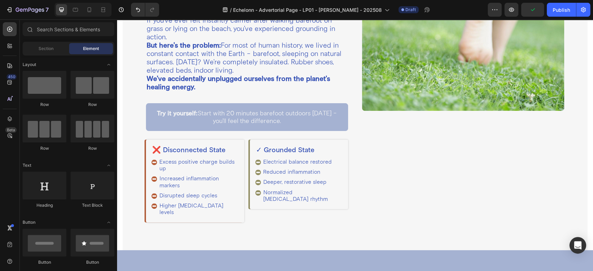
click at [120, 130] on section "What Is Grounding? Heading Grounding, also known as earthing, is simply making …" at bounding box center [355, 79] width 476 height 341
click at [140, 125] on div "What Is Grounding? Heading Grounding, also known as earthing, is simply making …" at bounding box center [355, 79] width 465 height 341
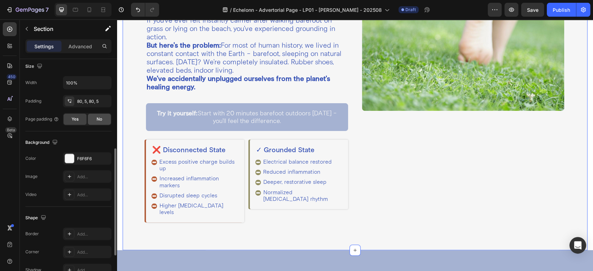
click at [91, 121] on div "No" at bounding box center [99, 119] width 23 height 11
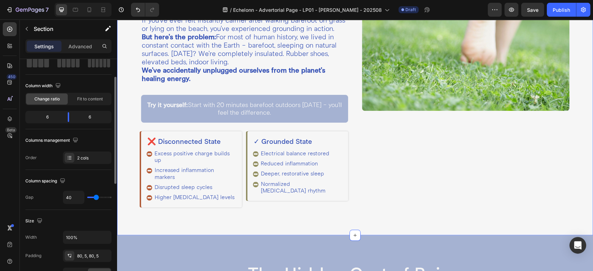
scroll to position [0, 0]
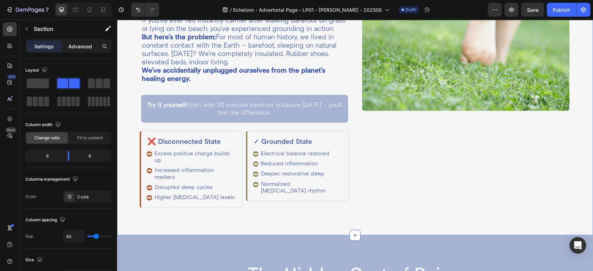
click at [73, 47] on p "Advanced" at bounding box center [80, 46] width 24 height 7
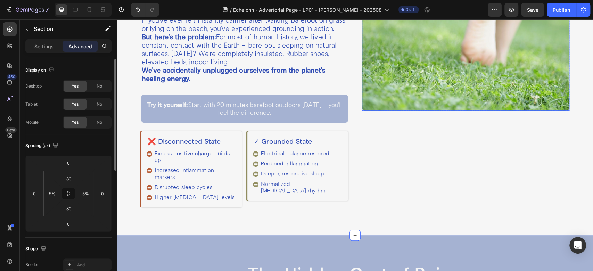
click at [384, 98] on img at bounding box center [466, 24] width 208 height 174
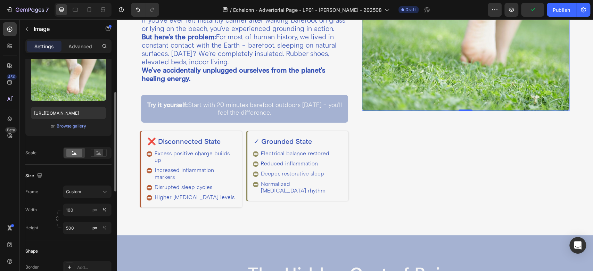
scroll to position [154, 0]
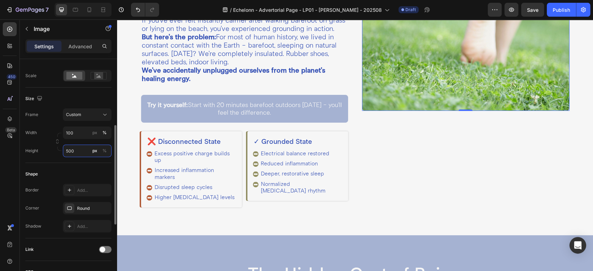
click at [76, 150] on input "500" at bounding box center [87, 151] width 49 height 13
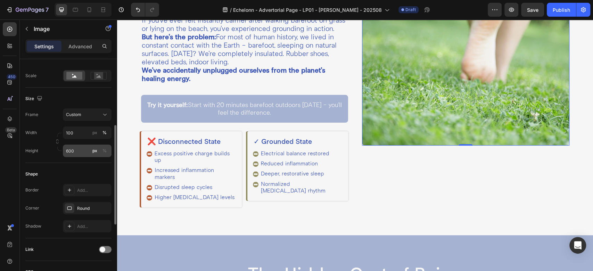
drag, startPoint x: 64, startPoint y: 164, endPoint x: 64, endPoint y: 155, distance: 9.8
click at [64, 163] on div "Shape Border Add... Corner Round Shadow Add..." at bounding box center [68, 200] width 86 height 75
click at [106, 10] on icon at bounding box center [103, 9] width 7 height 7
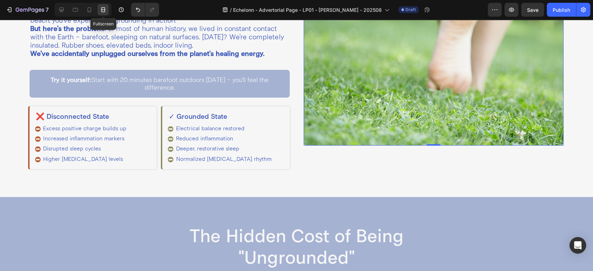
scroll to position [287, 0]
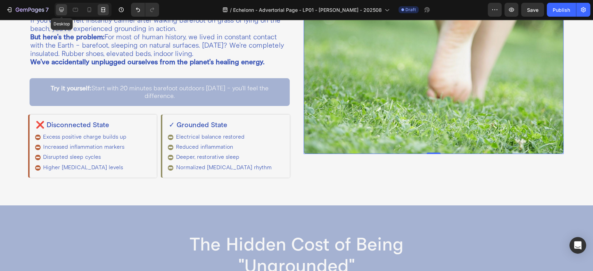
click at [60, 6] on icon at bounding box center [61, 9] width 7 height 7
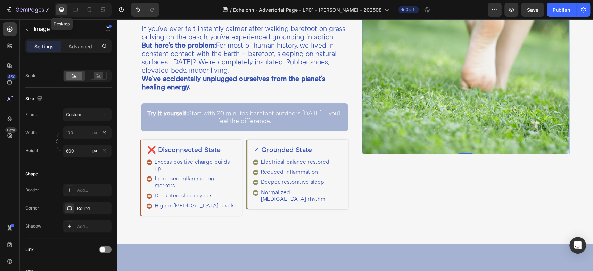
scroll to position [295, 0]
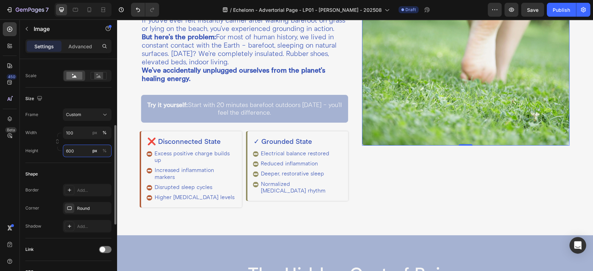
click at [82, 153] on input "600" at bounding box center [87, 151] width 49 height 13
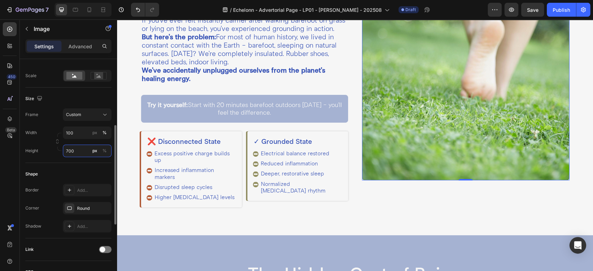
type input "700"
click at [56, 160] on div "Size Frame Custom Width 100 px % Height 700 px %" at bounding box center [68, 125] width 86 height 75
click at [100, 10] on div at bounding box center [103, 9] width 11 height 11
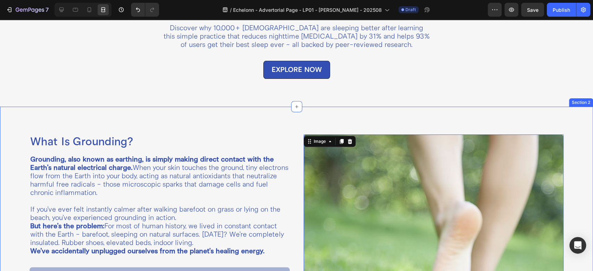
scroll to position [154, 0]
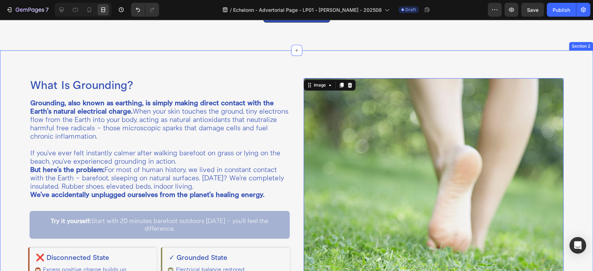
click at [296, 89] on div "What Is Grounding? Heading Grounding, also known as earthing, is simply making …" at bounding box center [296, 199] width 593 height 299
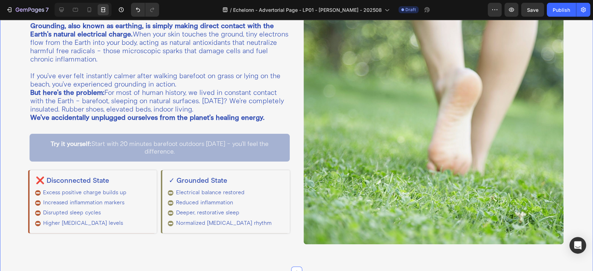
scroll to position [309, 0]
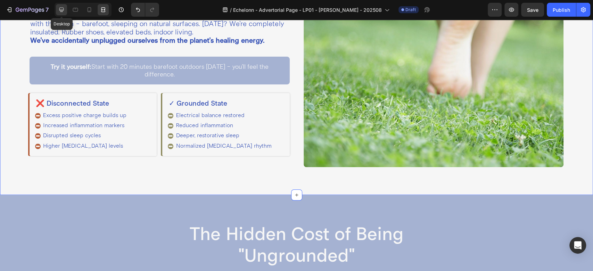
click at [60, 10] on icon at bounding box center [61, 9] width 7 height 7
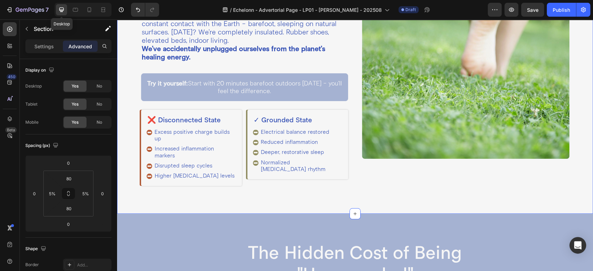
scroll to position [325, 0]
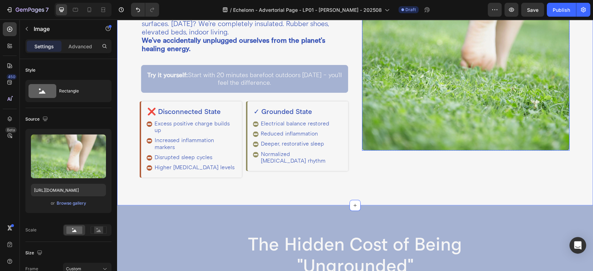
click at [377, 111] on img at bounding box center [466, 28] width 208 height 243
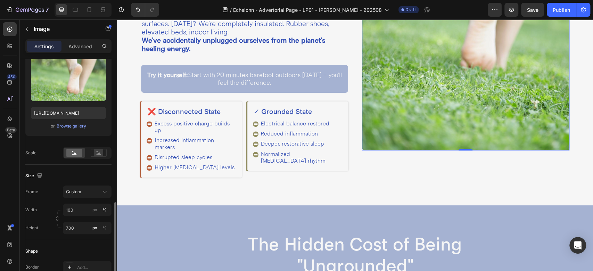
scroll to position [154, 0]
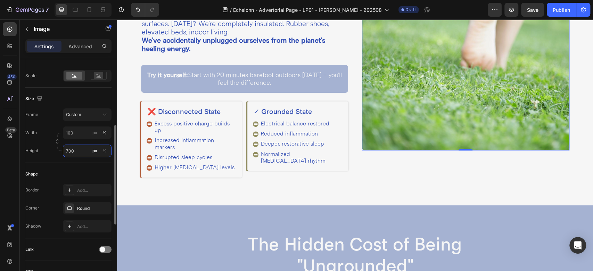
click at [73, 152] on input "700" at bounding box center [87, 151] width 49 height 13
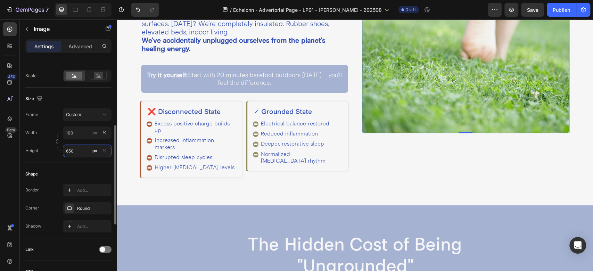
type input "650"
click at [59, 158] on div "Size Frame Custom Width 100 px % Height 650 px %" at bounding box center [68, 125] width 86 height 75
click at [106, 7] on icon at bounding box center [103, 9] width 7 height 7
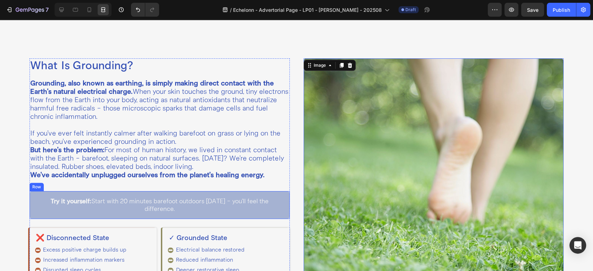
scroll to position [154, 0]
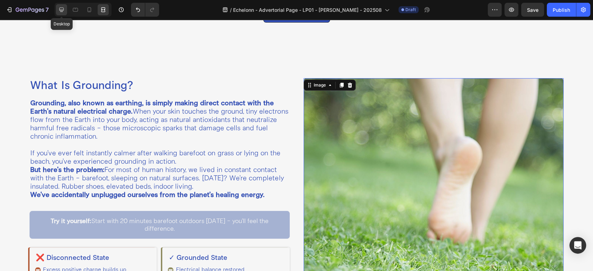
click at [63, 10] on icon at bounding box center [61, 10] width 5 height 5
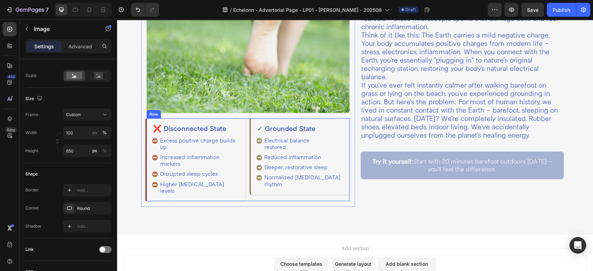
scroll to position [992, 0]
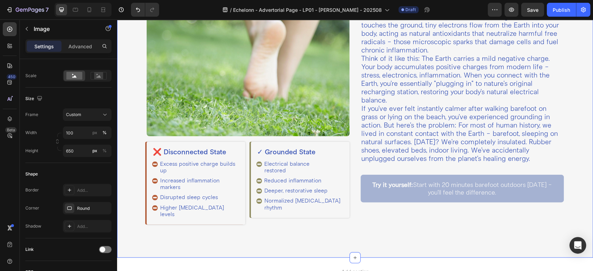
click at [123, 83] on div "What Is Grounding? Heading Grounding, also known as earthing, is simply making …" at bounding box center [355, 104] width 476 height 308
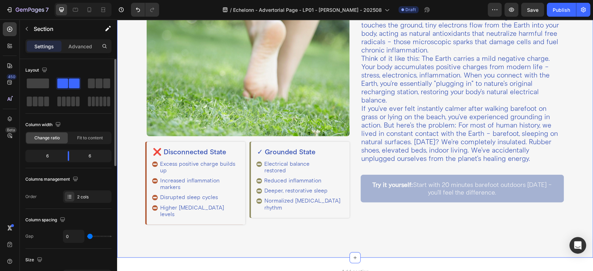
scroll to position [154, 0]
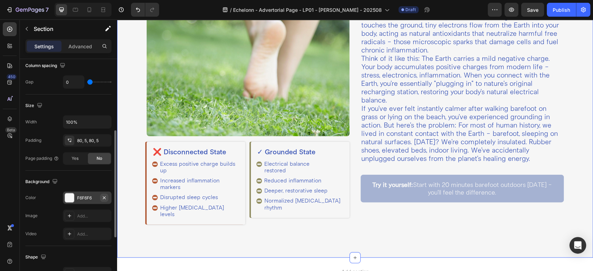
click at [106, 199] on icon "button" at bounding box center [105, 198] width 6 height 6
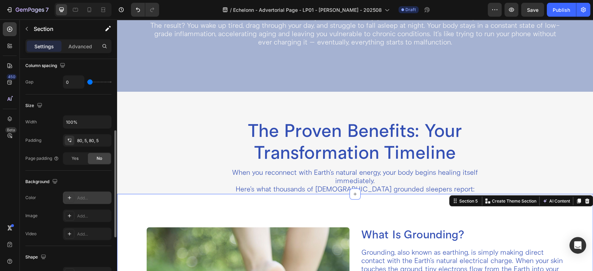
scroll to position [761, 0]
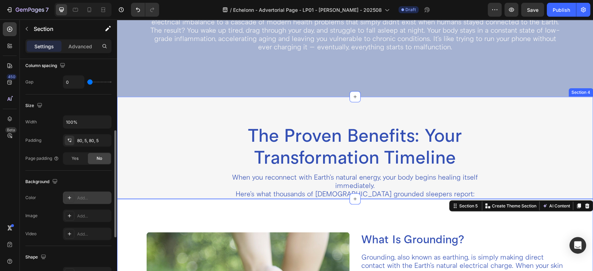
click at [154, 162] on div "The Proven Benefits: Your Transformation Timeline Heading When you reconnect wi…" at bounding box center [355, 161] width 429 height 74
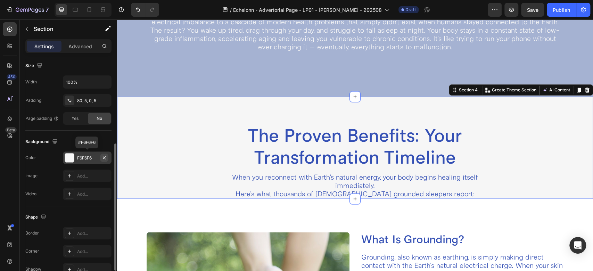
click at [105, 159] on icon "button" at bounding box center [105, 158] width 6 height 6
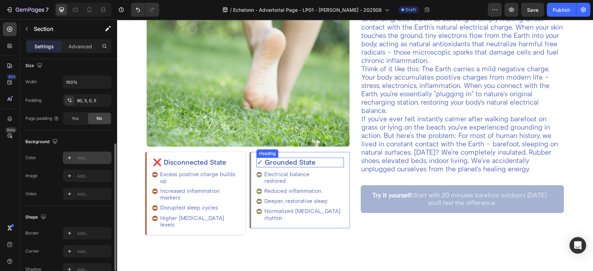
scroll to position [992, 0]
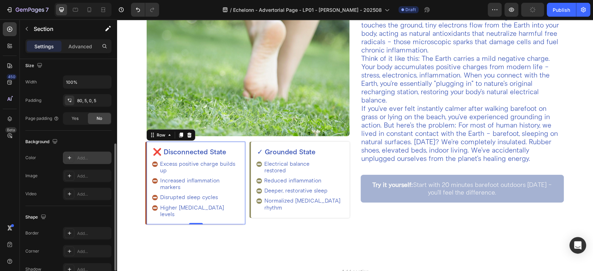
click at [239, 142] on div "❌ Disconnected State Heading Excess positive charge builds up Increased inflamm…" at bounding box center [196, 183] width 99 height 83
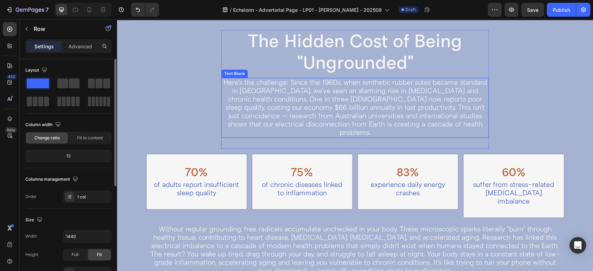
scroll to position [297, 0]
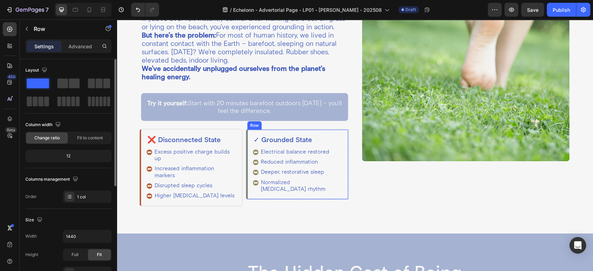
click at [247, 147] on div "✓ Grounded State Heading Electrical balance restored Reduced inflammation Deepe…" at bounding box center [297, 165] width 101 height 70
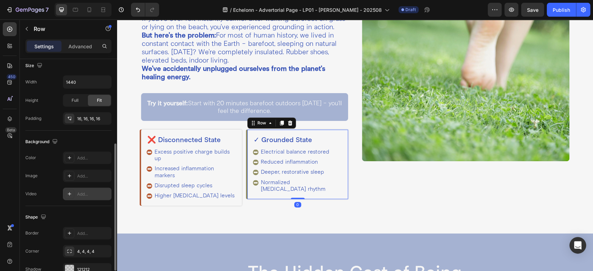
scroll to position [192, 0]
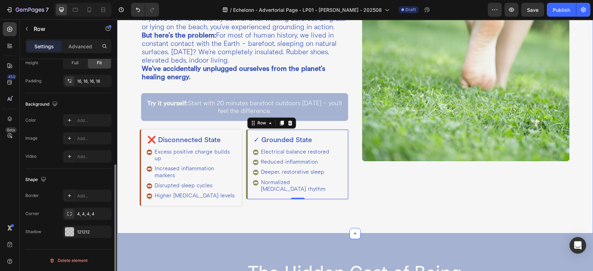
click at [333, 223] on div "What Is Grounding? Heading Grounding, also known as earthing, is simply making …" at bounding box center [355, 71] width 476 height 326
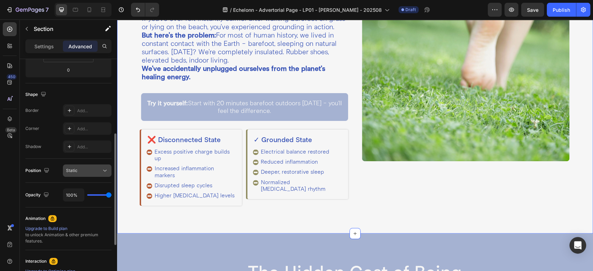
scroll to position [232, 0]
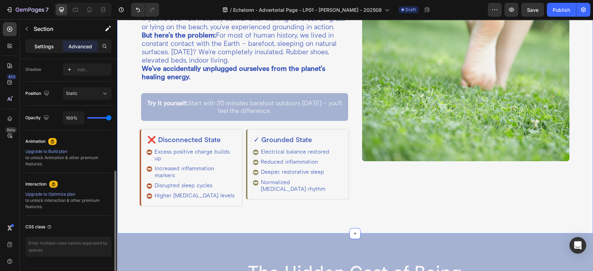
click at [52, 44] on p "Settings" at bounding box center [43, 46] width 19 height 7
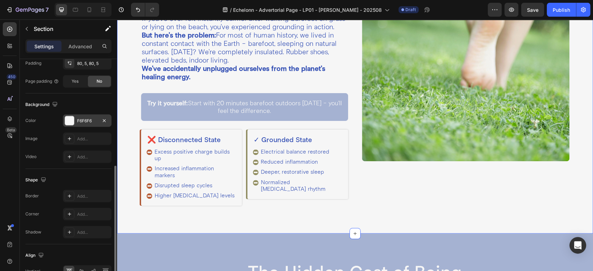
click at [88, 120] on div "F6F6F6" at bounding box center [87, 121] width 20 height 6
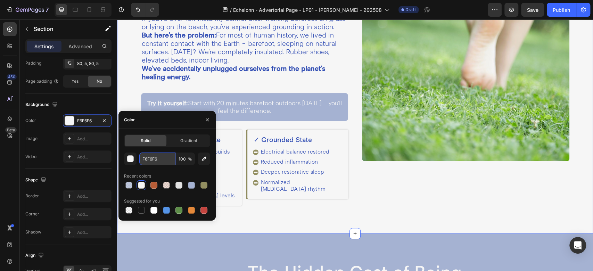
click at [155, 163] on input "F6F6F6" at bounding box center [157, 159] width 36 height 13
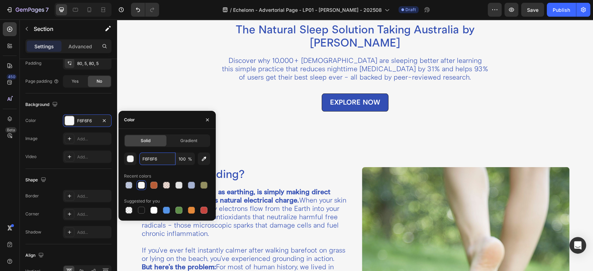
scroll to position [0, 0]
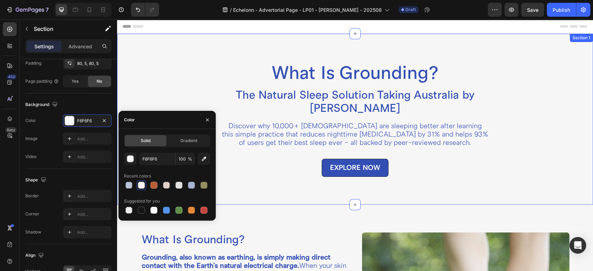
click at [237, 38] on div "What Is Grounding? Heading The Natural Sleep Solution Taking Australia by Storm…" at bounding box center [355, 119] width 476 height 171
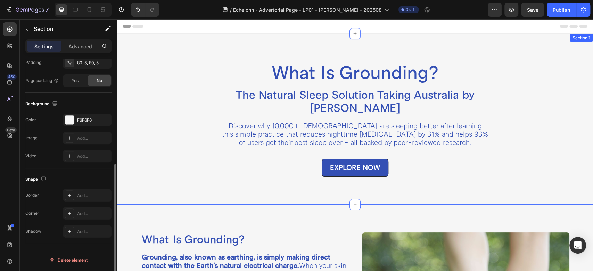
scroll to position [192, 0]
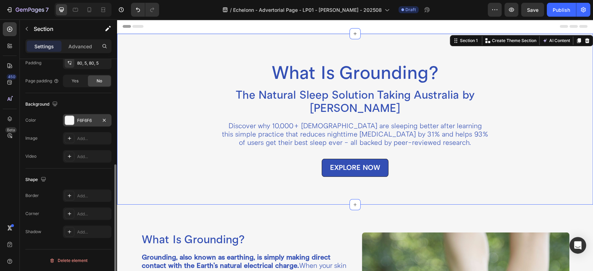
click at [96, 119] on div "F6F6F6" at bounding box center [87, 120] width 20 height 6
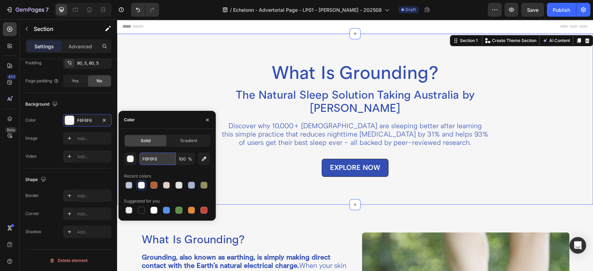
click at [163, 155] on input "F6F6F6" at bounding box center [157, 159] width 36 height 13
paste input "2EFEA"
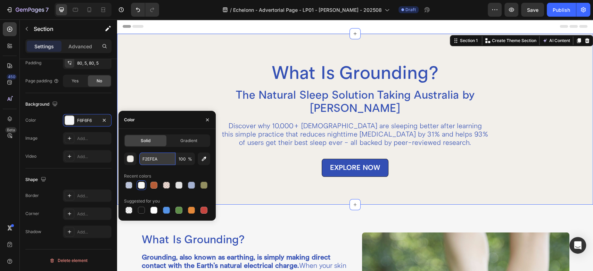
type input "F2EFEA"
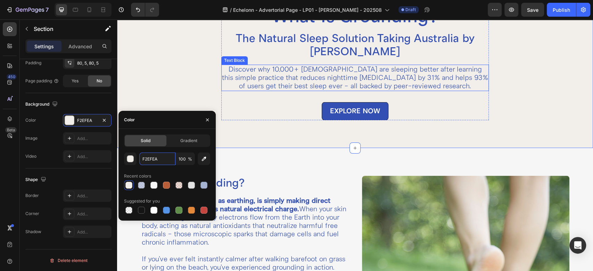
scroll to position [77, 0]
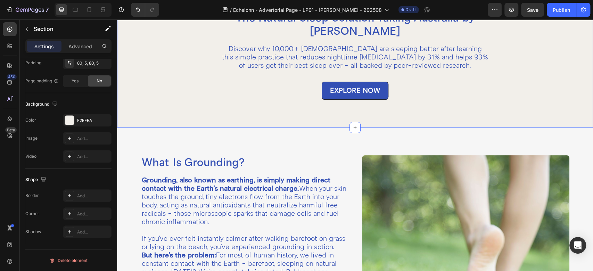
click at [288, 113] on div "What Is Grounding? Heading The Natural Sleep Solution Taking Australia by Storm…" at bounding box center [355, 42] width 476 height 171
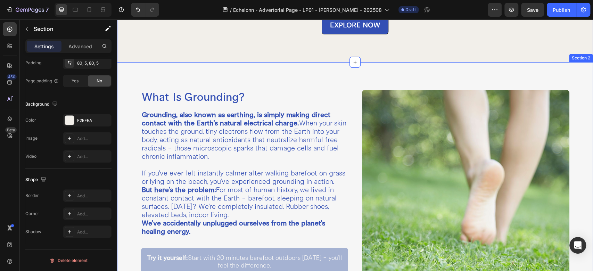
scroll to position [154, 0]
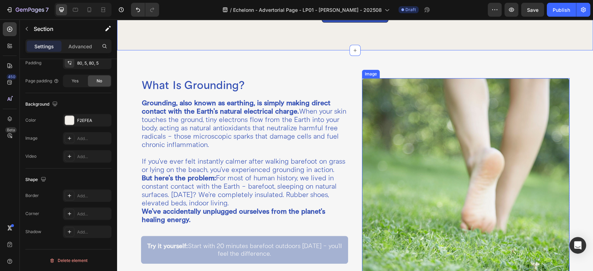
click at [420, 182] on img at bounding box center [466, 191] width 208 height 226
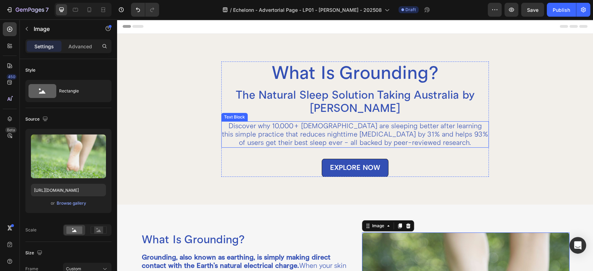
scroll to position [77, 0]
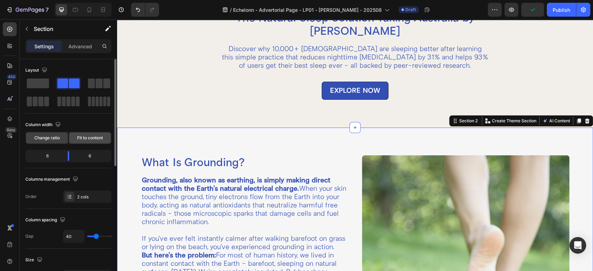
scroll to position [154, 0]
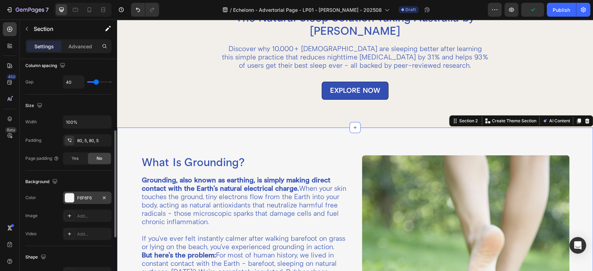
click at [89, 197] on div "F6F6F6" at bounding box center [87, 198] width 20 height 6
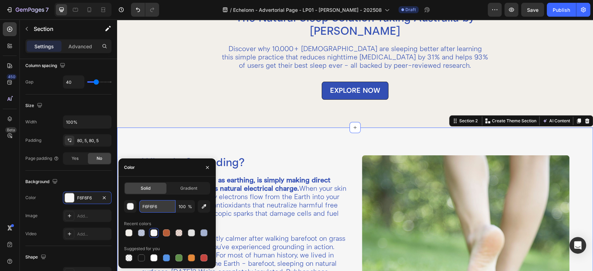
click at [162, 209] on input "F6F6F6" at bounding box center [157, 206] width 36 height 13
paste input "2EFEA"
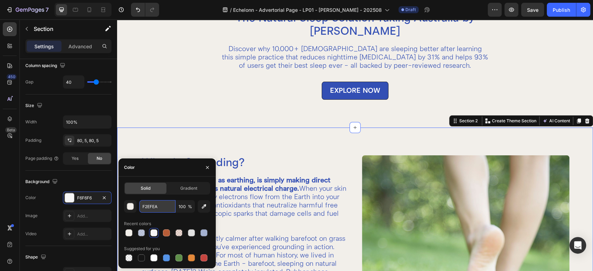
type input "F2EFEA"
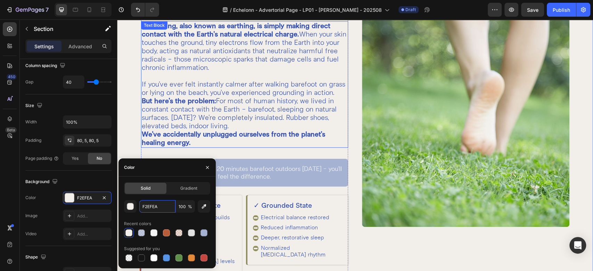
scroll to position [386, 0]
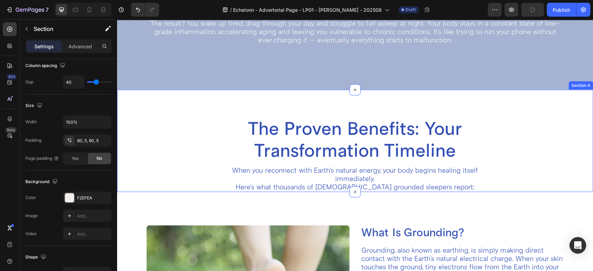
scroll to position [772, 0]
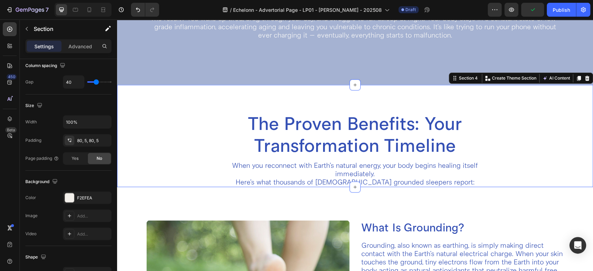
click at [204, 85] on div "The Proven Benefits: Your Transformation Timeline Heading When you reconnect wi…" at bounding box center [355, 136] width 476 height 102
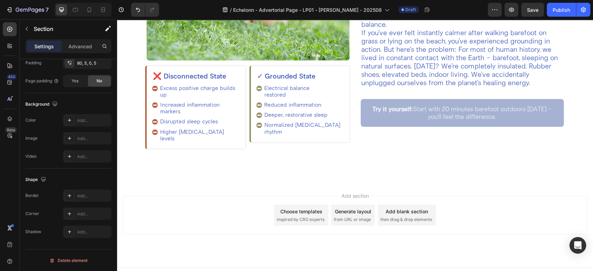
scroll to position [1070, 0]
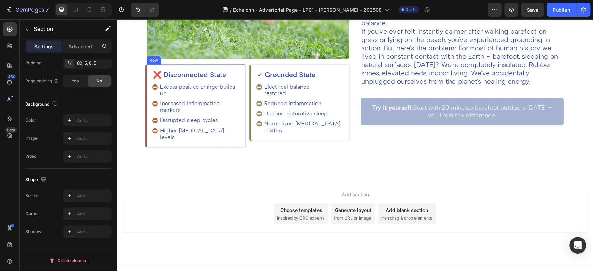
click at [239, 67] on div "❌ Disconnected State Heading Excess positive charge builds up Increased inflamm…" at bounding box center [196, 106] width 99 height 83
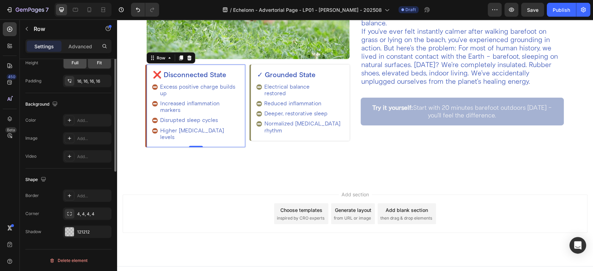
scroll to position [115, 0]
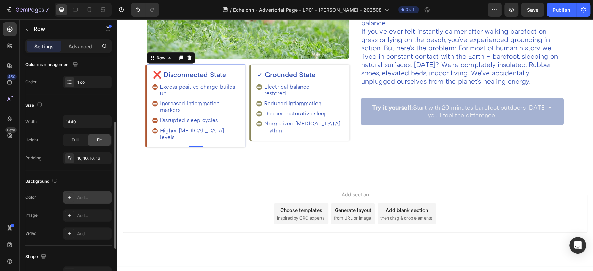
click at [81, 200] on div "Add..." at bounding box center [93, 198] width 33 height 6
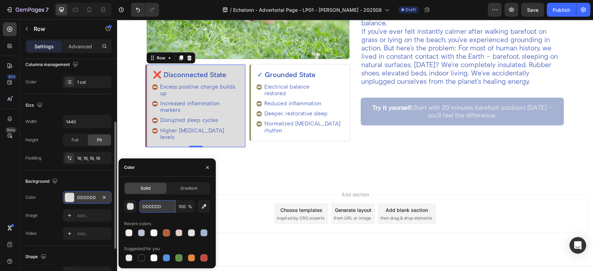
click at [168, 211] on input "DDDDDD" at bounding box center [157, 206] width 36 height 13
paste input "F2EFEA"
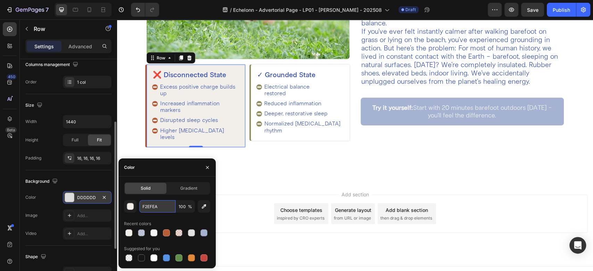
type input "F2EFEA"
click at [211, 168] on button "button" at bounding box center [207, 167] width 11 height 11
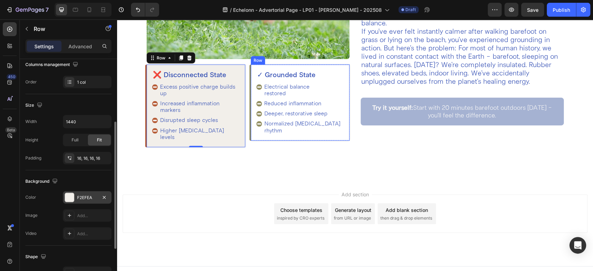
click at [251, 124] on div "✓ Grounded State Heading Electrical balance restored Reduced inflammation Deepe…" at bounding box center [300, 103] width 99 height 76
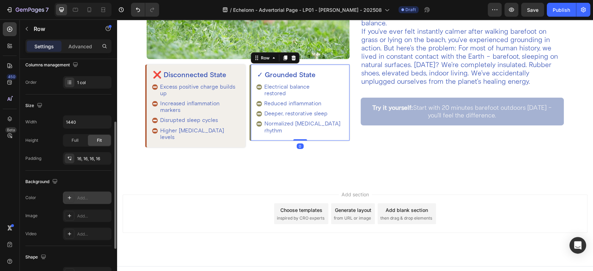
click at [83, 200] on div "Add..." at bounding box center [93, 198] width 33 height 6
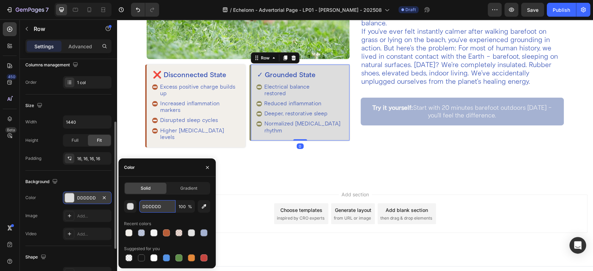
click at [157, 207] on input "DDDDDD" at bounding box center [157, 206] width 36 height 13
paste input "F2EFEA"
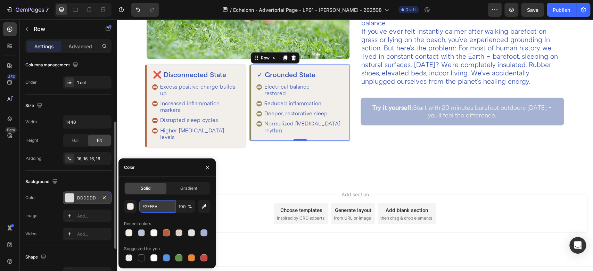
type input "F2EFEA"
click at [319, 149] on div "What Is Grounding? Heading Grounding, also known as earthing, is simply making …" at bounding box center [355, 27] width 476 height 308
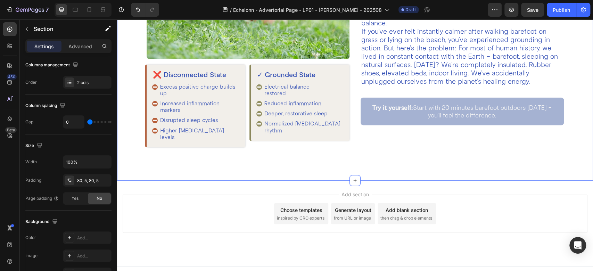
scroll to position [0, 0]
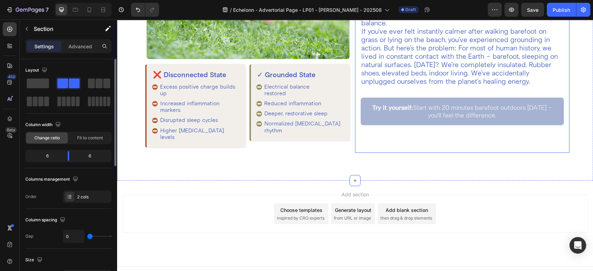
click at [364, 89] on div "What Is Grounding? Heading Grounding, also known as earthing, is simply making …" at bounding box center [462, 26] width 203 height 241
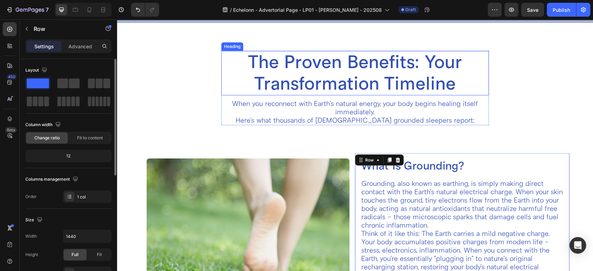
scroll to position [838, 0]
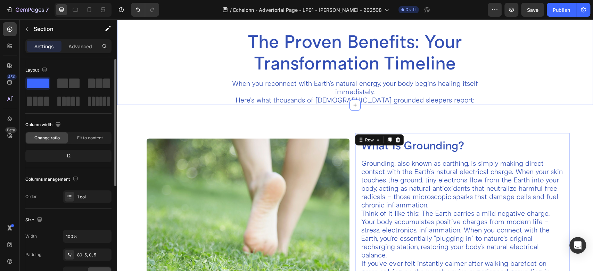
click at [206, 58] on div "The Proven Benefits: Your Transformation Timeline Heading When you reconnect wi…" at bounding box center [355, 68] width 429 height 74
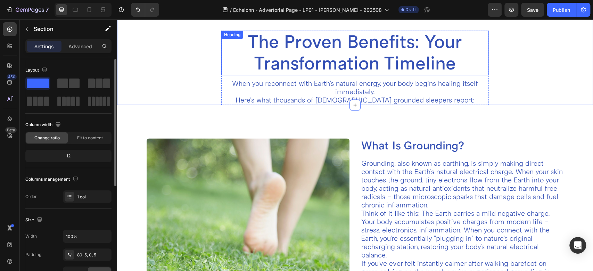
scroll to position [992, 0]
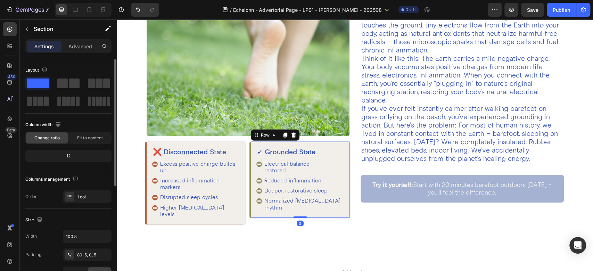
click at [252, 145] on div "✓ Grounded State Heading Electrical balance restored Reduced inflammation Deepe…" at bounding box center [300, 180] width 99 height 76
click at [284, 133] on icon at bounding box center [286, 135] width 4 height 5
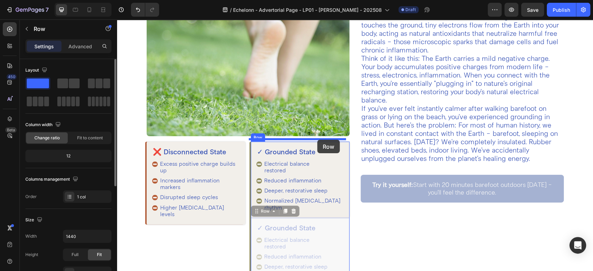
scroll to position [838, 0]
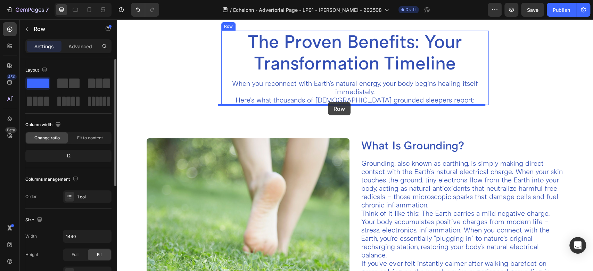
drag, startPoint x: 261, startPoint y: 211, endPoint x: 328, endPoint y: 102, distance: 127.9
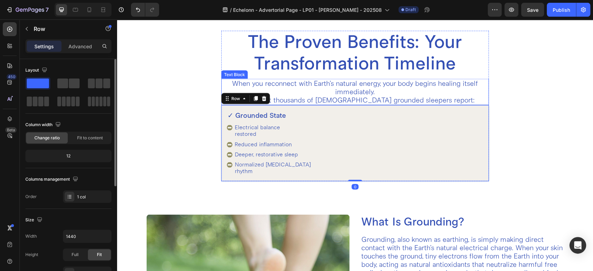
click at [446, 87] on p "When you reconnect with Earth's natural energy, your body begins healing itself…" at bounding box center [355, 91] width 266 height 25
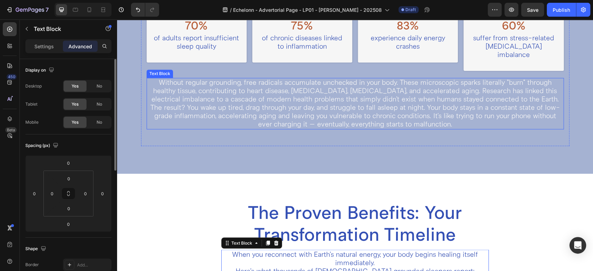
scroll to position [606, 0]
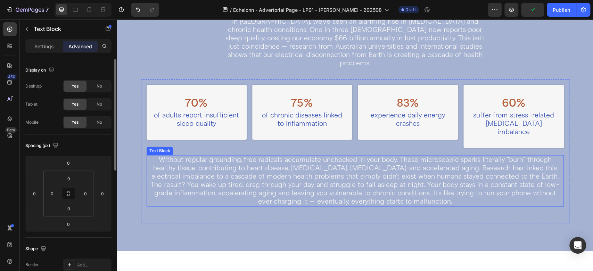
click at [301, 181] on p "The result? You wake up tired, drag through your day, and struggle to fall asle…" at bounding box center [355, 193] width 416 height 25
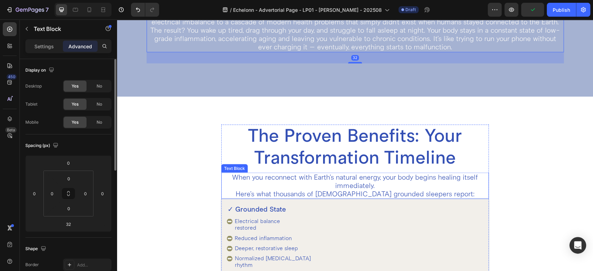
click at [335, 173] on p "When you reconnect with Earth's natural energy, your body begins healing itself…" at bounding box center [355, 185] width 266 height 25
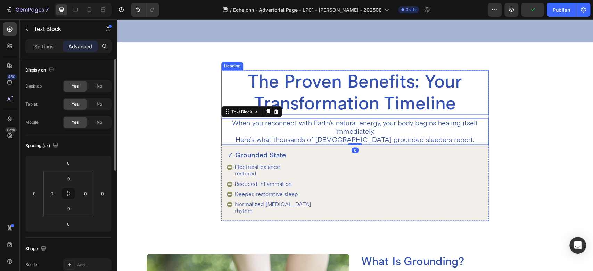
scroll to position [838, 0]
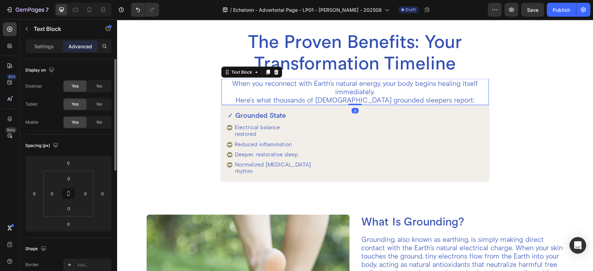
click at [352, 102] on p "When you reconnect with Earth's natural energy, your body begins healing itself…" at bounding box center [355, 91] width 266 height 25
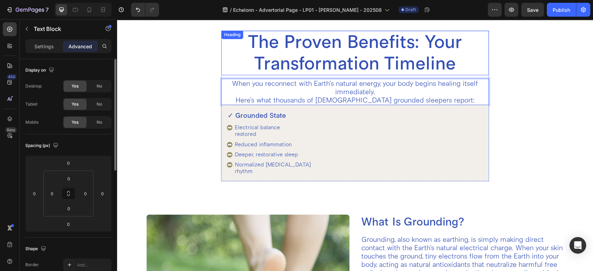
click at [322, 48] on h2 "The Proven Benefits: Your Transformation Timeline" at bounding box center [355, 53] width 268 height 44
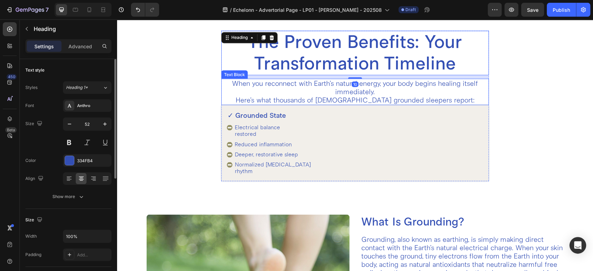
click at [356, 93] on p "When you reconnect with Earth's natural energy, your body begins healing itself…" at bounding box center [355, 91] width 266 height 25
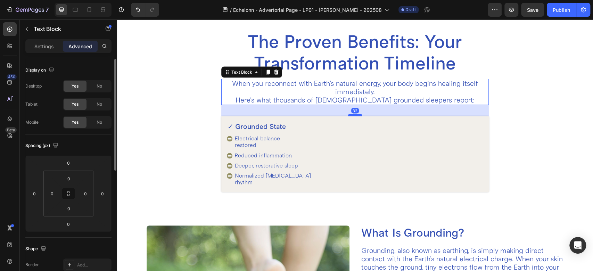
drag, startPoint x: 351, startPoint y: 104, endPoint x: 351, endPoint y: 115, distance: 11.1
click at [351, 115] on div at bounding box center [355, 115] width 14 height 2
type input "32"
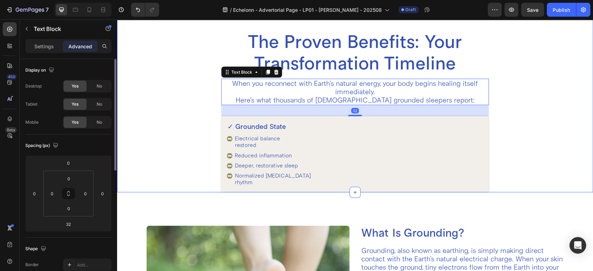
click at [499, 127] on div "The Proven Benefits: Your Transformation Timeline Heading When you reconnect wi…" at bounding box center [355, 112] width 429 height 162
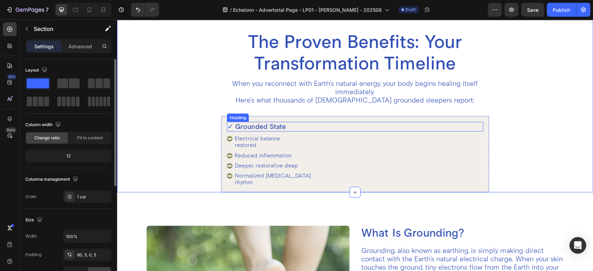
click at [289, 128] on h2 "✓ Grounded State" at bounding box center [355, 127] width 257 height 10
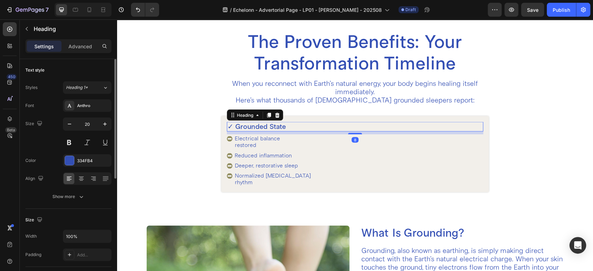
click at [285, 124] on h2 "✓ Grounded State" at bounding box center [355, 127] width 257 height 10
click at [285, 124] on p "✓ Grounded State" at bounding box center [355, 126] width 255 height 8
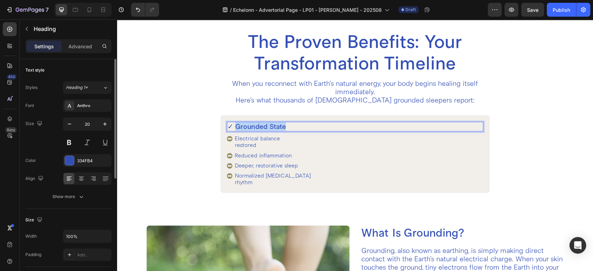
drag, startPoint x: 285, startPoint y: 125, endPoint x: 233, endPoint y: 126, distance: 52.1
click at [233, 126] on p "✓ Grounded State" at bounding box center [355, 126] width 255 height 8
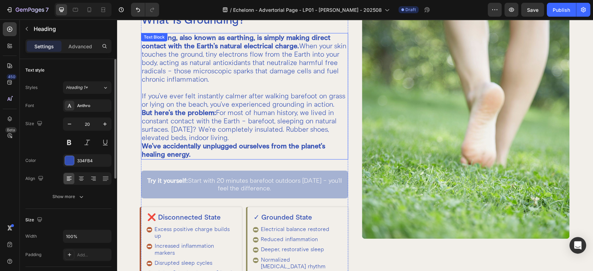
scroll to position [297, 0]
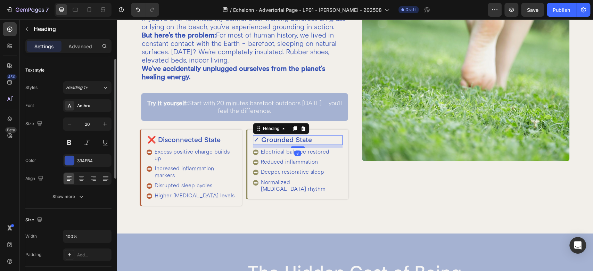
click at [260, 177] on div "Deeper, restorative sleep" at bounding box center [301, 172] width 83 height 9
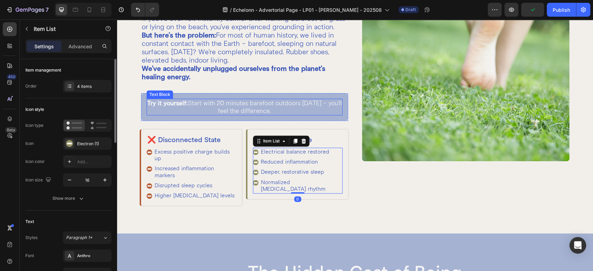
click at [271, 115] on p "Try it yourself: Start with 20 minutes barefoot outdoors [DATE] - you'll feel t…" at bounding box center [244, 106] width 195 height 15
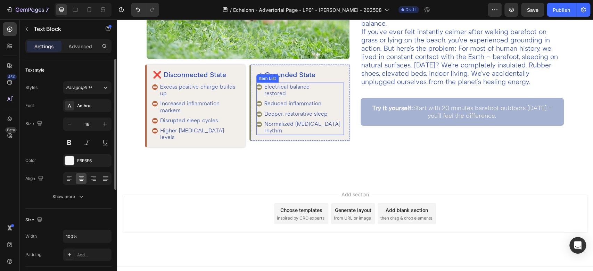
scroll to position [1079, 0]
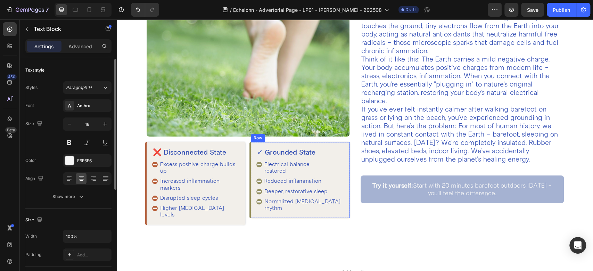
click at [252, 144] on div "✓ Grounded State Heading Electrical balance restored Reduced inflammation Deepe…" at bounding box center [300, 180] width 99 height 76
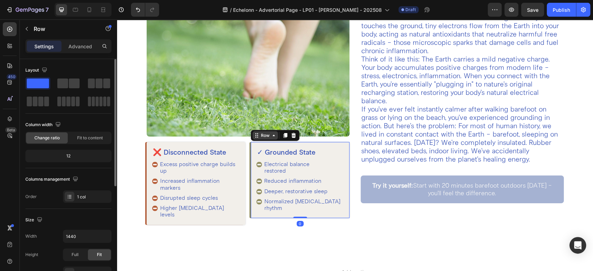
click at [260, 133] on div "Row" at bounding box center [265, 135] width 11 height 6
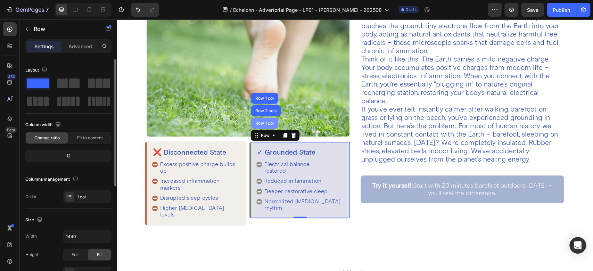
click at [259, 121] on div "Row 1 col" at bounding box center [264, 123] width 21 height 4
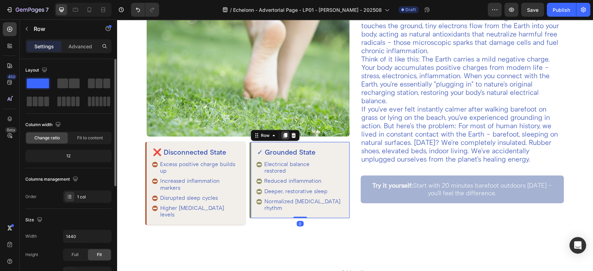
click at [284, 134] on icon at bounding box center [286, 135] width 4 height 5
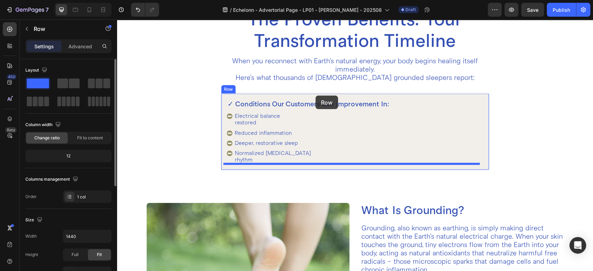
scroll to position [847, 0]
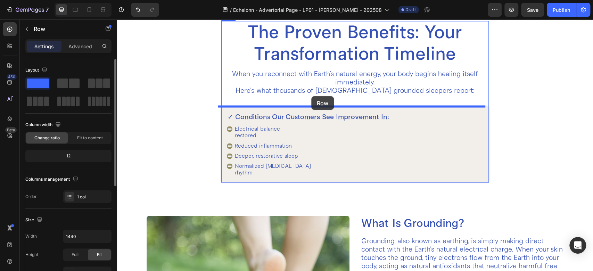
drag, startPoint x: 259, startPoint y: 210, endPoint x: 311, endPoint y: 96, distance: 125.7
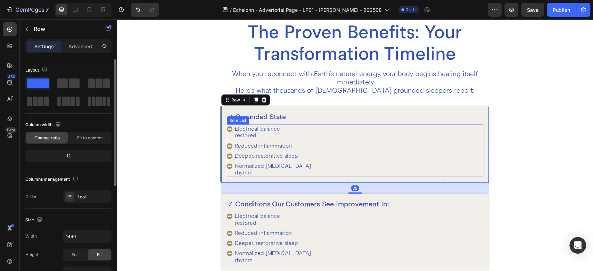
scroll to position [925, 0]
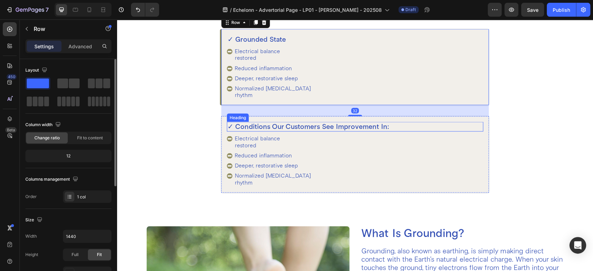
click at [266, 127] on h2 "✓ Conditions Our Customers See Improvement In:" at bounding box center [355, 127] width 257 height 10
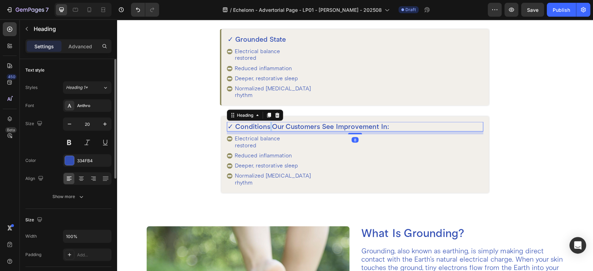
click at [266, 127] on h2 "✓ Conditions Our Customers See Improvement In:" at bounding box center [355, 127] width 257 height 10
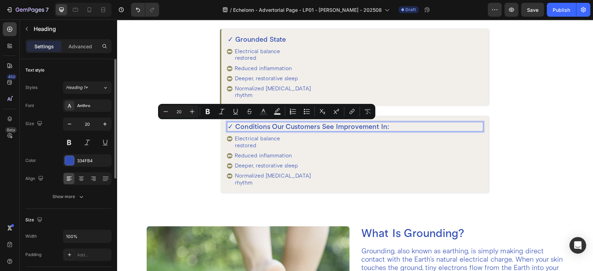
click at [233, 126] on p "✓ Conditions Our Customers See Improvement In:" at bounding box center [355, 127] width 255 height 8
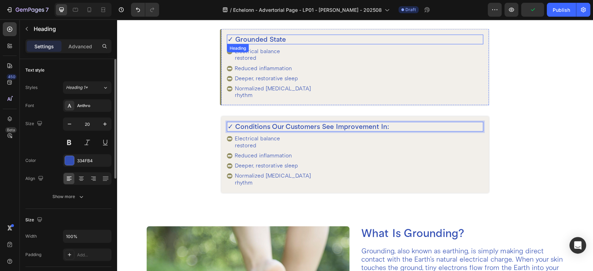
click at [279, 39] on h2 "✓ Grounded State" at bounding box center [355, 40] width 257 height 10
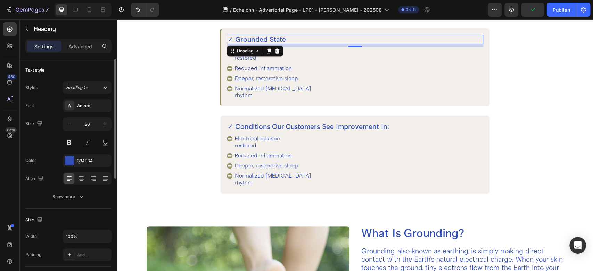
click at [279, 39] on h2 "✓ Grounded State" at bounding box center [355, 40] width 257 height 10
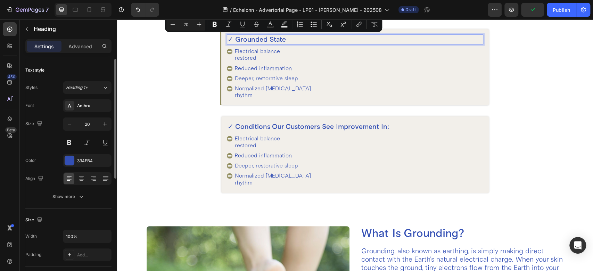
click at [285, 39] on p "✓ Grounded State" at bounding box center [355, 39] width 255 height 8
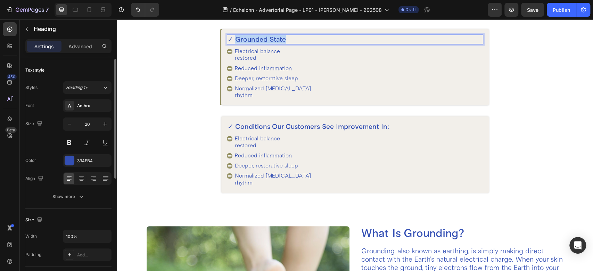
drag, startPoint x: 285, startPoint y: 39, endPoint x: 230, endPoint y: 41, distance: 54.9
click at [230, 41] on p "✓ Grounded State" at bounding box center [355, 39] width 255 height 8
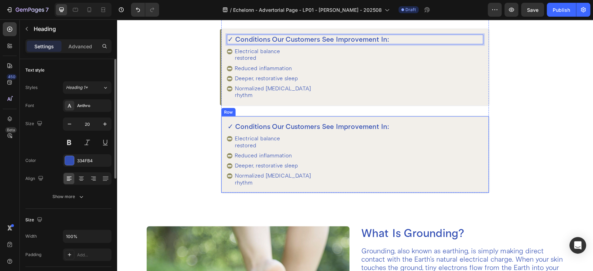
click at [241, 119] on div "✓ Conditions Our Customers See Improvement In: Heading Electrical balance resto…" at bounding box center [355, 154] width 268 height 76
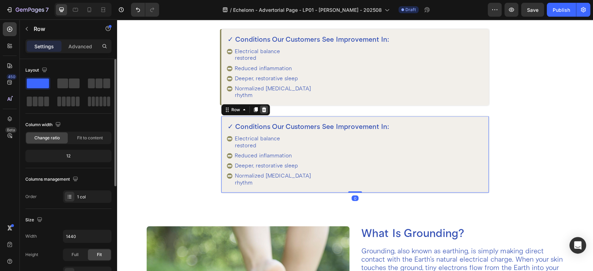
click at [261, 110] on icon at bounding box center [264, 110] width 6 height 6
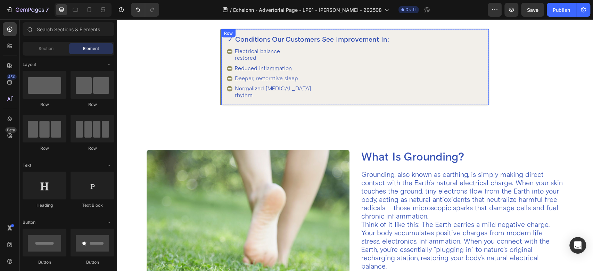
scroll to position [847, 0]
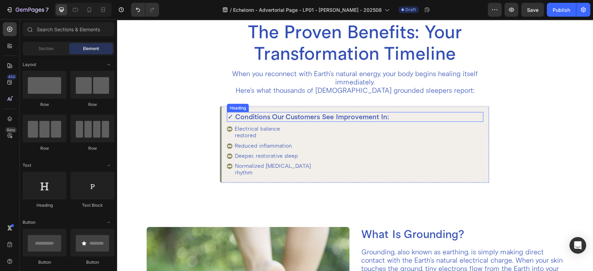
click at [230, 117] on p "✓ Conditions Our Customers See Improvement In:" at bounding box center [355, 117] width 255 height 8
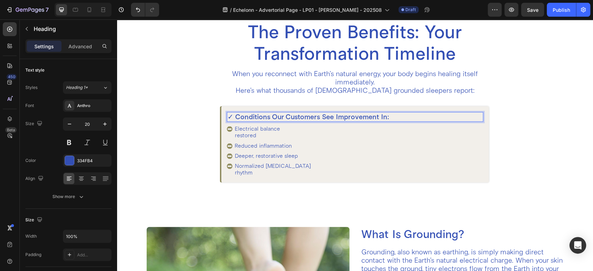
click at [232, 117] on p "✓ Conditions Our Customers See Improvement In:" at bounding box center [355, 117] width 255 height 8
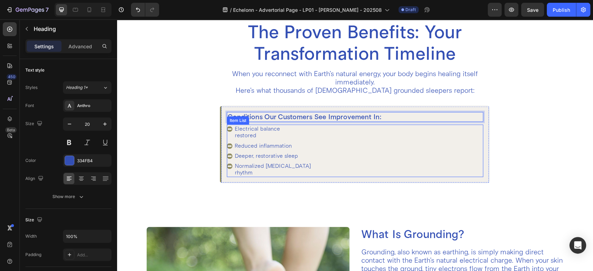
click at [228, 138] on div "Electrical balance restored" at bounding box center [269, 131] width 85 height 15
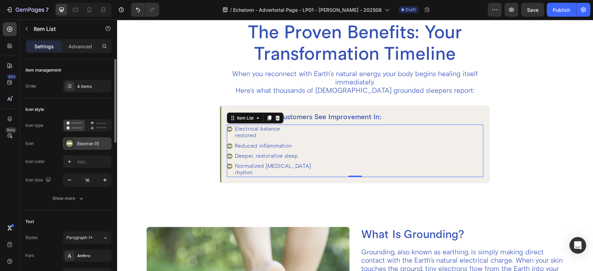
click at [81, 142] on div "Electron (1)" at bounding box center [93, 144] width 33 height 6
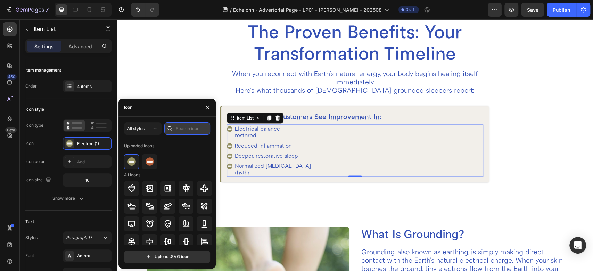
click at [177, 129] on input "text" at bounding box center [187, 128] width 46 height 13
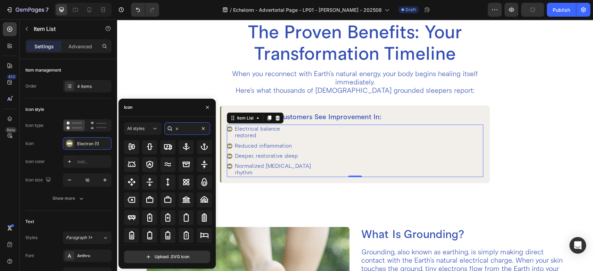
scroll to position [0, 0]
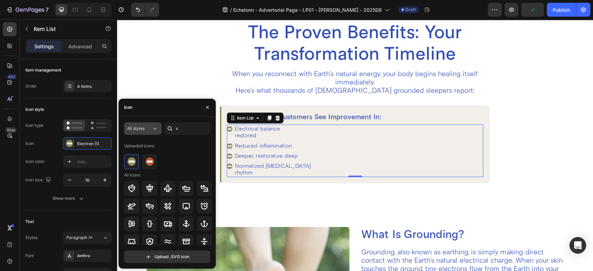
click at [153, 130] on icon at bounding box center [155, 128] width 7 height 7
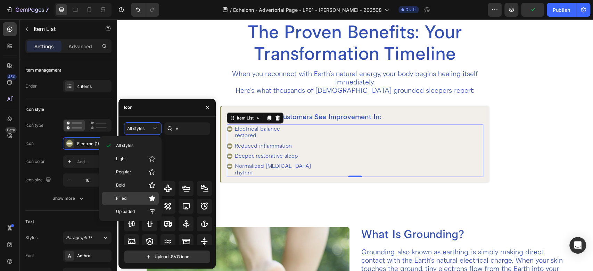
click at [128, 195] on p "Filled" at bounding box center [136, 198] width 40 height 7
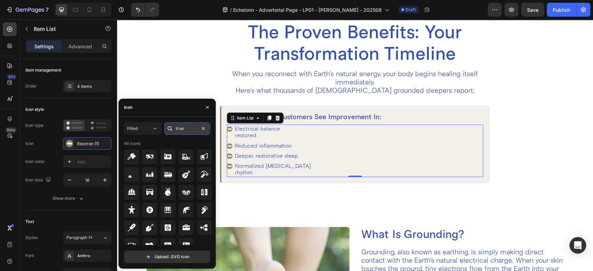
type input "true"
click at [183, 127] on input "text" at bounding box center [187, 128] width 46 height 13
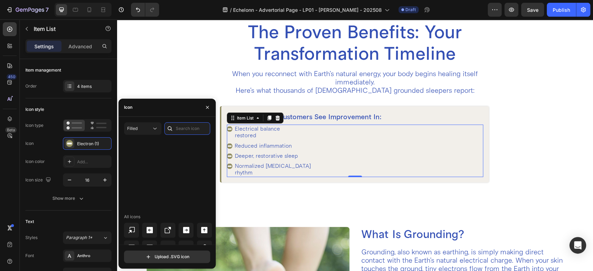
scroll to position [368, 0]
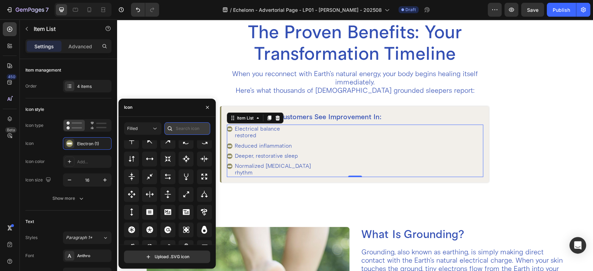
click at [181, 131] on input "text" at bounding box center [187, 128] width 46 height 13
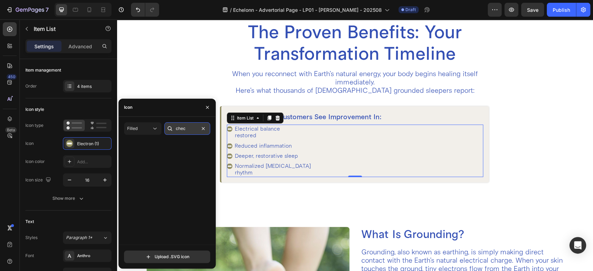
scroll to position [0, 0]
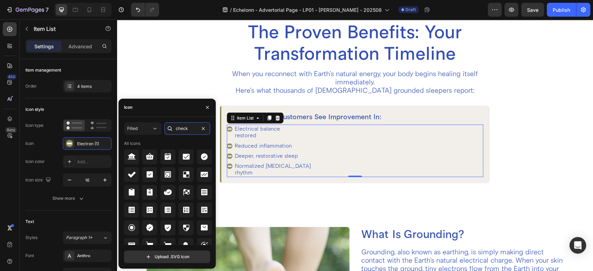
type input "check"
click at [176, 118] on div "Filled check All icons Upload .SVG icon" at bounding box center [167, 193] width 97 height 152
click at [196, 130] on input "check" at bounding box center [187, 128] width 46 height 13
click at [203, 157] on icon at bounding box center [204, 156] width 7 height 7
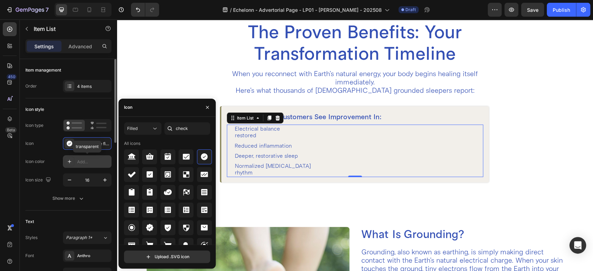
click at [68, 161] on icon at bounding box center [70, 162] width 6 height 6
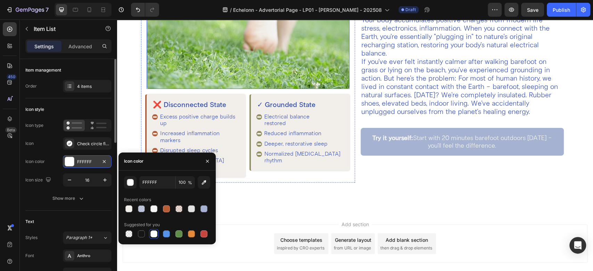
scroll to position [1168, 0]
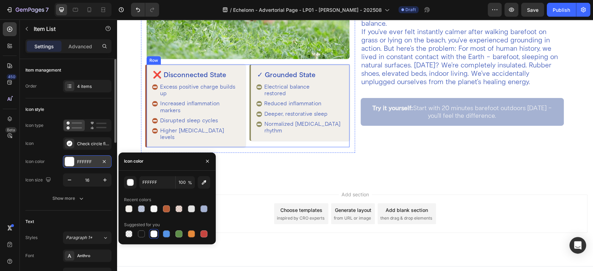
click at [248, 87] on div "❌ Disconnected State Heading Excess positive charge builds up Increased inflamm…" at bounding box center [248, 106] width 203 height 83
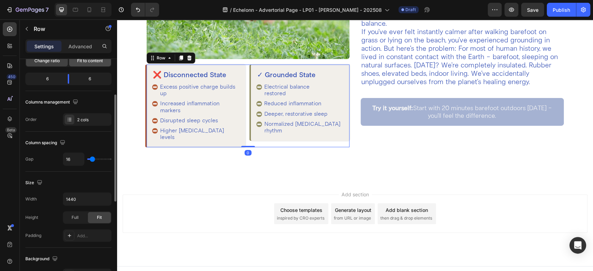
scroll to position [154, 0]
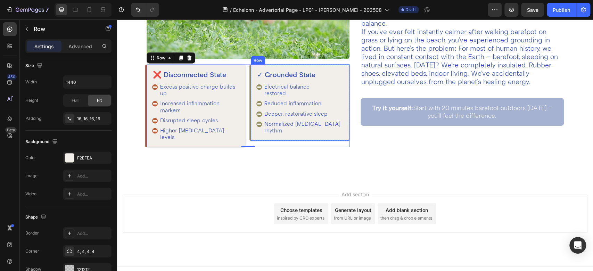
click at [252, 65] on div "✓ Grounded State Heading Electrical balance restored Reduced inflammation Deepe…" at bounding box center [300, 103] width 99 height 76
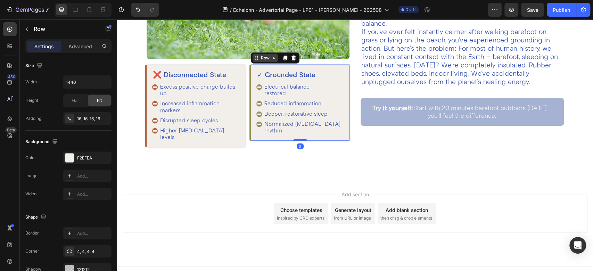
click at [255, 59] on icon at bounding box center [255, 59] width 1 height 1
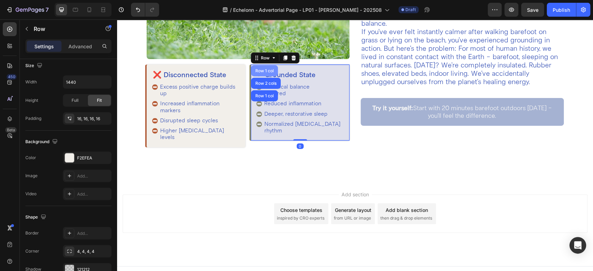
click at [258, 65] on div "Row 1 col" at bounding box center [264, 70] width 27 height 11
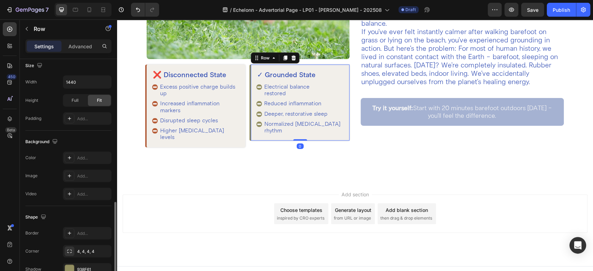
scroll to position [192, 0]
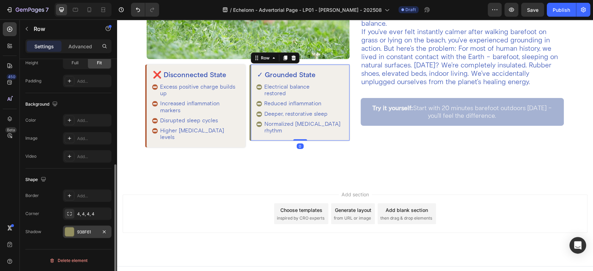
click at [83, 229] on div "938F61" at bounding box center [87, 232] width 20 height 6
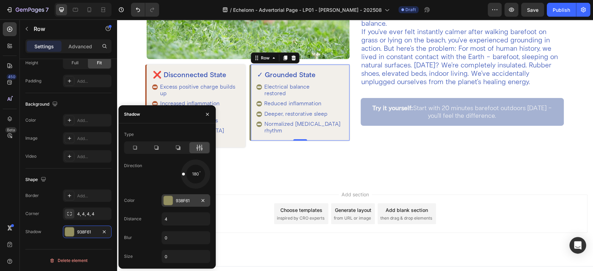
click at [196, 201] on div "938F61" at bounding box center [186, 200] width 49 height 13
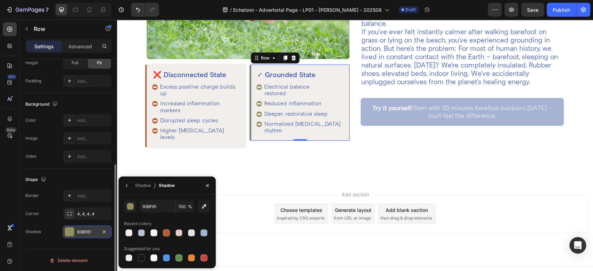
click at [87, 231] on div "938F61" at bounding box center [87, 232] width 20 height 6
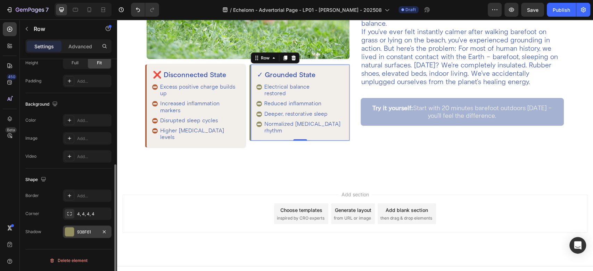
click at [89, 231] on div "938F61" at bounding box center [87, 232] width 20 height 6
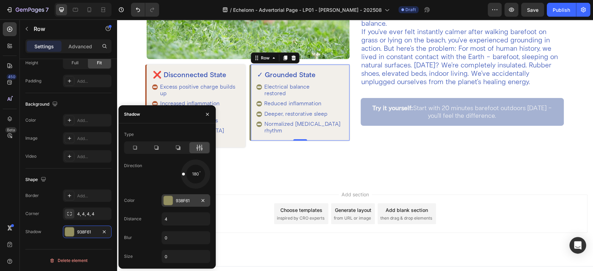
click at [180, 202] on div "938F61" at bounding box center [186, 201] width 20 height 6
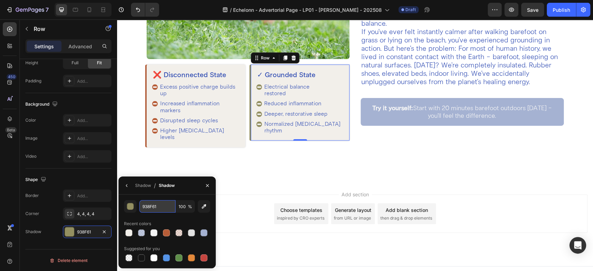
click at [161, 211] on input "938F61" at bounding box center [157, 206] width 36 height 13
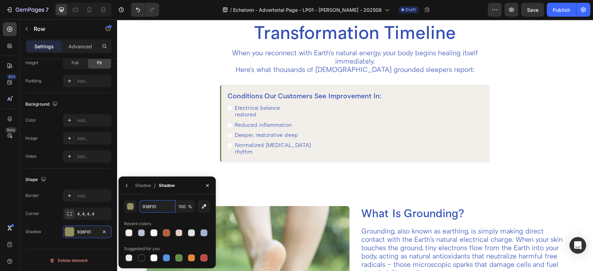
scroll to position [859, 0]
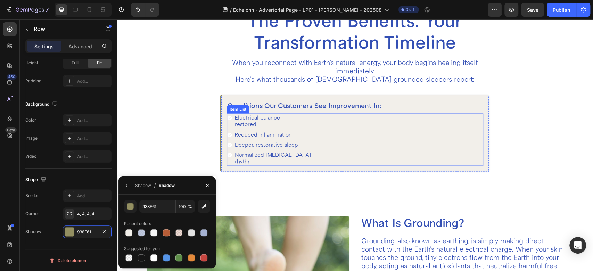
click at [227, 121] on div "Electrical balance restored" at bounding box center [269, 120] width 85 height 15
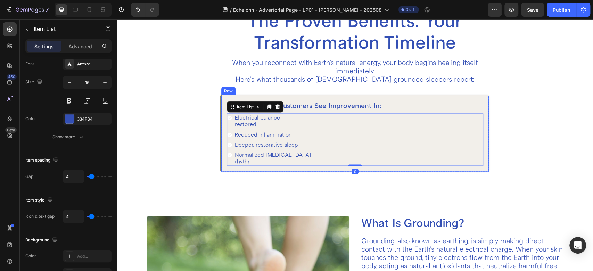
scroll to position [0, 0]
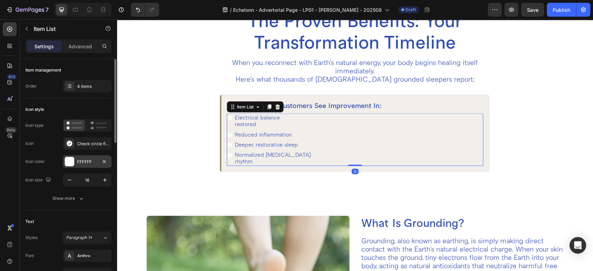
click at [78, 162] on div "FFFFFF" at bounding box center [87, 162] width 20 height 6
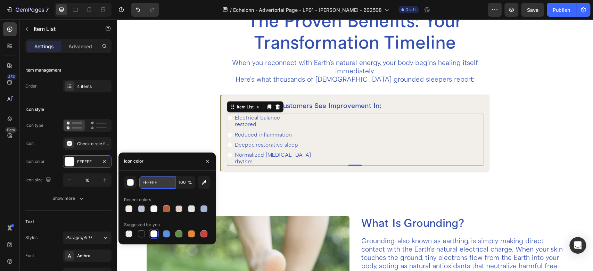
click at [164, 185] on input "FFFFFF" at bounding box center [157, 182] width 36 height 13
paste input "938F61"
type input "938F61"
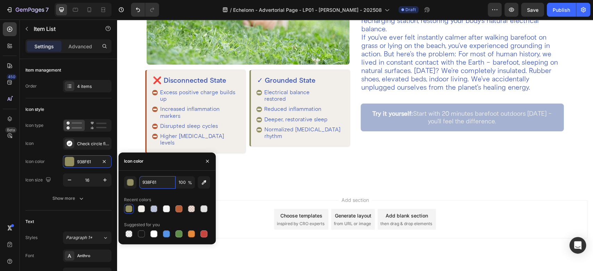
scroll to position [1168, 0]
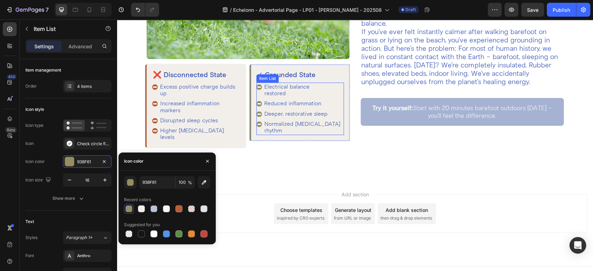
click at [266, 88] on p "Electrical balance restored" at bounding box center [303, 90] width 76 height 13
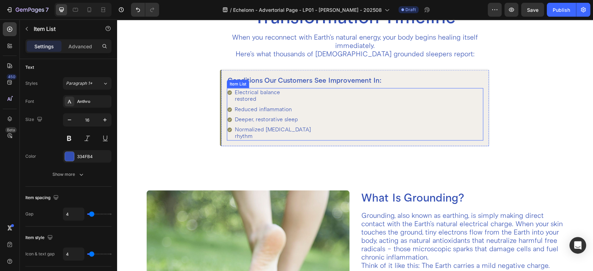
scroll to position [859, 0]
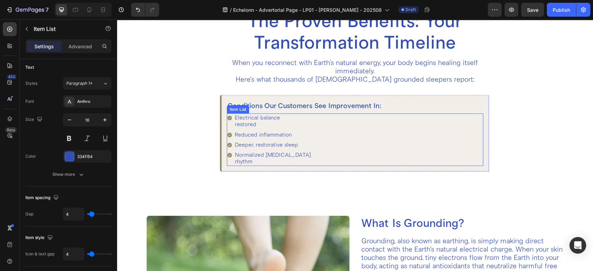
click at [312, 130] on div "Electrical balance restored Reduced inflammation Deeper, restorative sleep Norm…" at bounding box center [355, 139] width 257 height 52
click at [323, 104] on h2 "Conditions Our Customers See Improvement In:" at bounding box center [355, 106] width 257 height 10
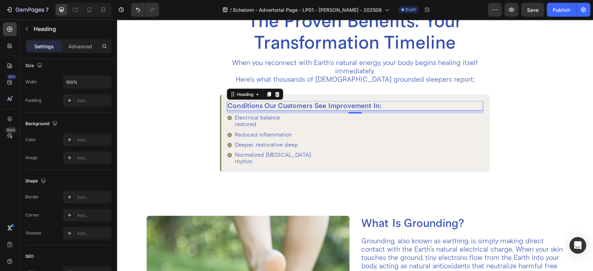
scroll to position [0, 0]
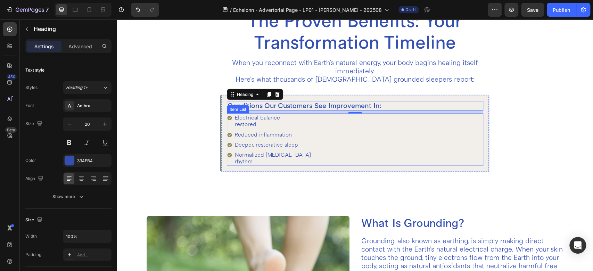
click at [326, 133] on div "Electrical balance restored Reduced inflammation Deeper, restorative sleep Norm…" at bounding box center [355, 139] width 257 height 52
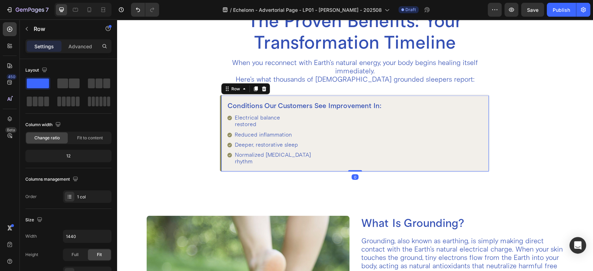
click at [301, 112] on div "Conditions Our Customers See Improvement In: Heading Electrical balance restore…" at bounding box center [355, 133] width 257 height 65
click at [310, 131] on div "Electrical balance restored Reduced inflammation Deeper, restorative sleep Norm…" at bounding box center [355, 139] width 257 height 52
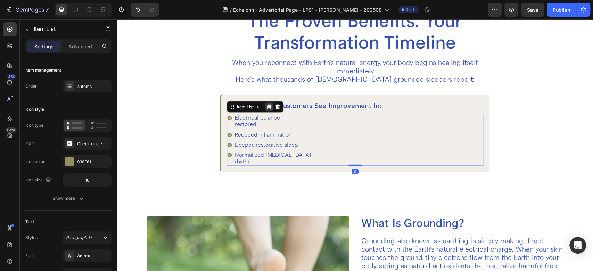
click at [267, 108] on icon at bounding box center [270, 107] width 6 height 6
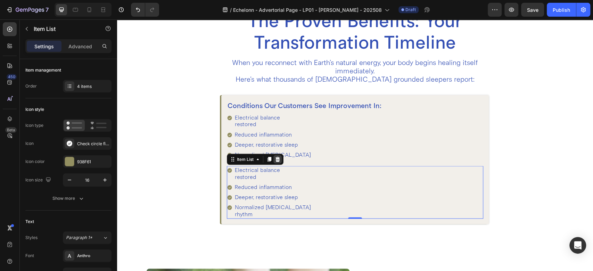
click at [275, 158] on icon at bounding box center [278, 159] width 6 height 6
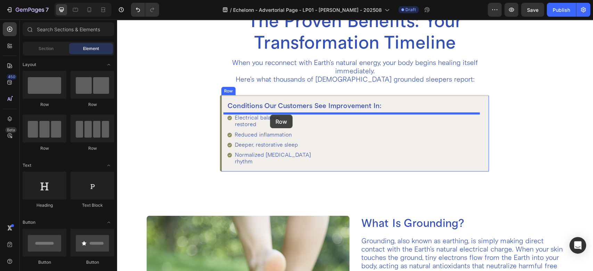
drag, startPoint x: 203, startPoint y: 106, endPoint x: 270, endPoint y: 115, distance: 68.0
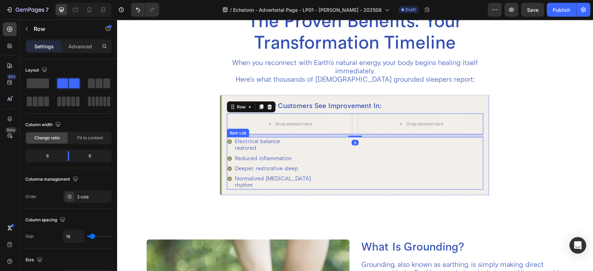
click at [308, 157] on div "Electrical balance restored Reduced inflammation Deeper, restorative sleep Norm…" at bounding box center [355, 163] width 257 height 52
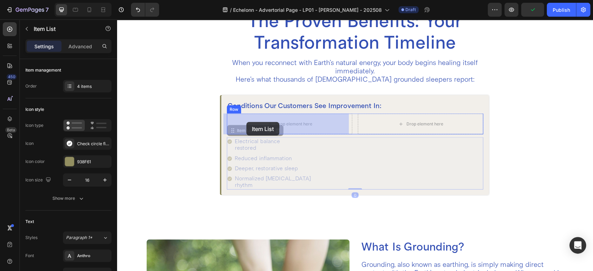
drag, startPoint x: 242, startPoint y: 132, endPoint x: 246, endPoint y: 122, distance: 10.3
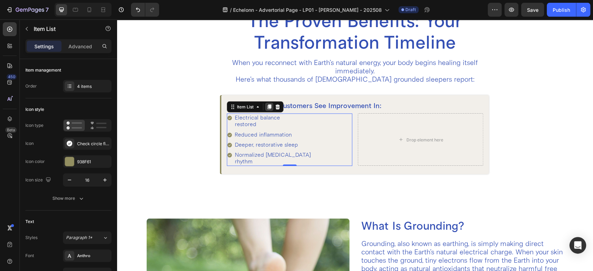
click at [268, 106] on icon at bounding box center [270, 106] width 4 height 5
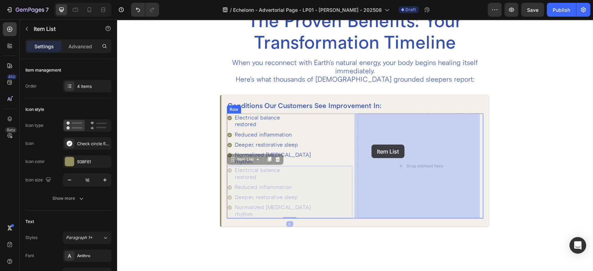
drag, startPoint x: 246, startPoint y: 160, endPoint x: 372, endPoint y: 145, distance: 126.4
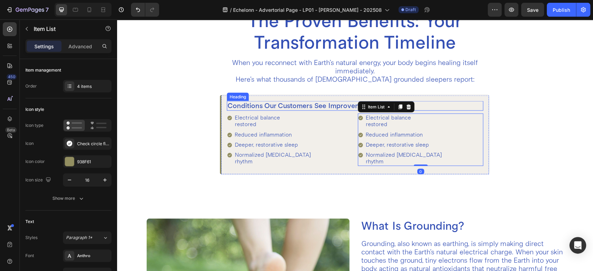
click at [416, 104] on h2 "Conditions Our Customers See Improvement In:" at bounding box center [355, 106] width 257 height 10
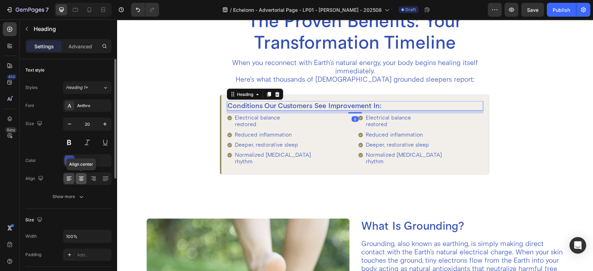
click at [83, 181] on icon at bounding box center [81, 178] width 7 height 7
click at [104, 126] on icon "button" at bounding box center [105, 124] width 7 height 7
type input "22"
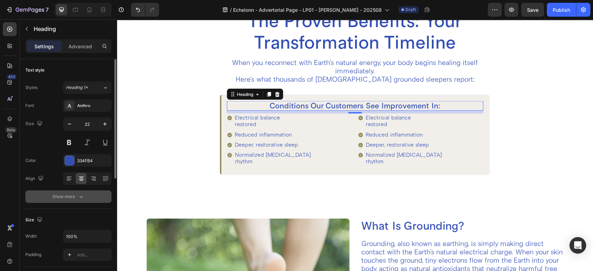
click at [78, 193] on icon "button" at bounding box center [81, 196] width 7 height 7
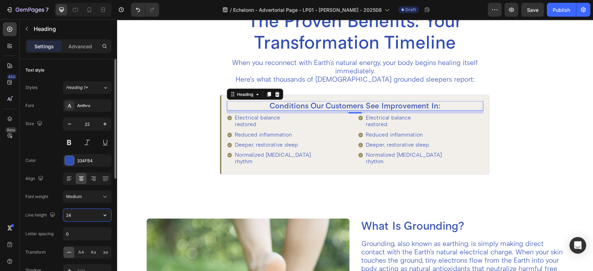
click at [83, 217] on input "24" at bounding box center [87, 215] width 48 height 13
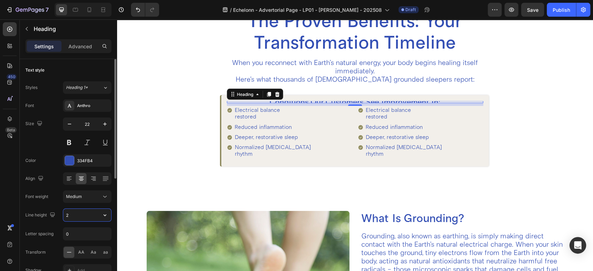
type input "26"
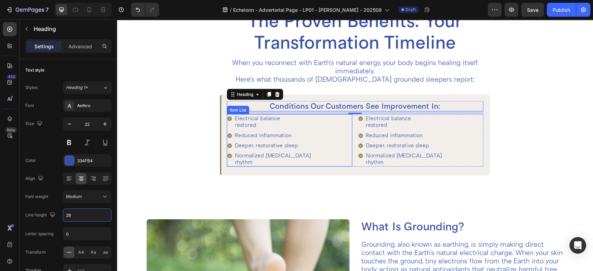
click at [264, 119] on p "Electrical balance restored" at bounding box center [273, 121] width 76 height 13
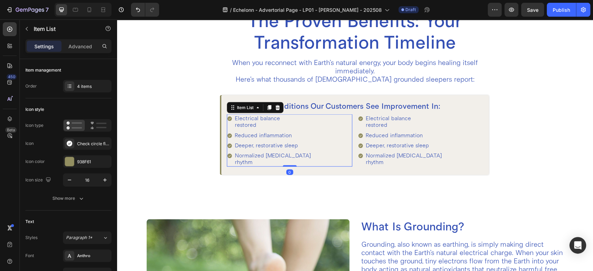
click at [327, 135] on div "Electrical balance restored Reduced inflammation Deeper, restorative sleep Norm…" at bounding box center [289, 140] width 125 height 52
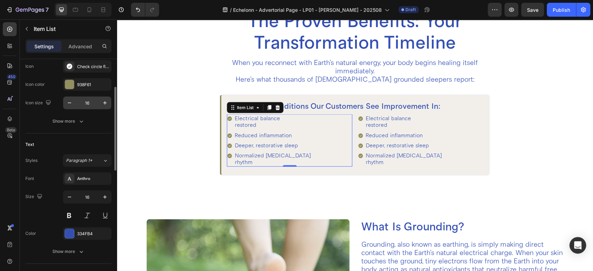
scroll to position [154, 0]
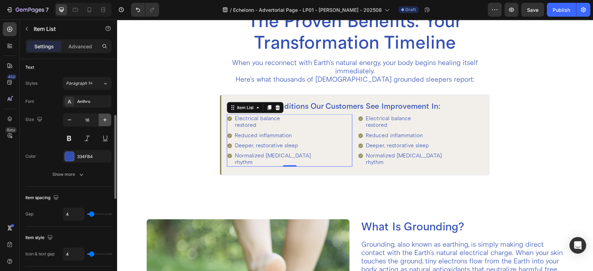
click at [102, 120] on icon "button" at bounding box center [105, 119] width 7 height 7
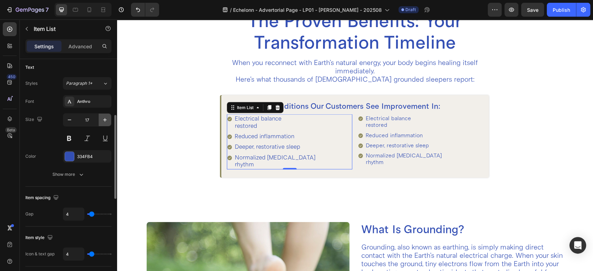
click at [102, 120] on icon "button" at bounding box center [105, 119] width 7 height 7
type input "18"
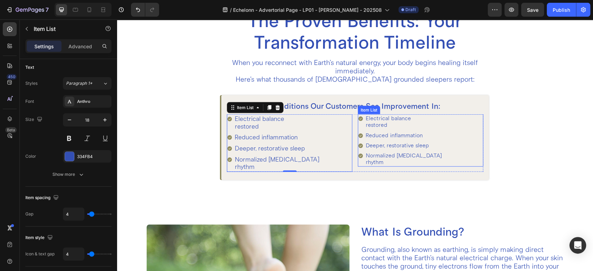
click at [452, 132] on div "Electrical balance restored Reduced inflammation Deeper, restorative sleep Norm…" at bounding box center [420, 140] width 125 height 52
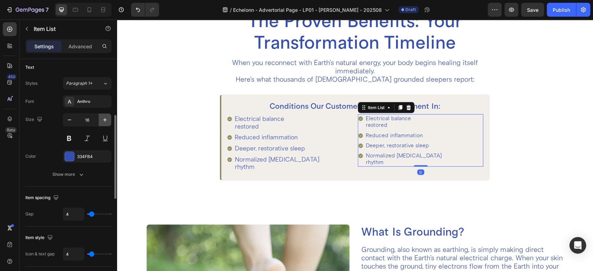
click at [105, 119] on icon "button" at bounding box center [104, 119] width 3 height 3
type input "17"
click at [105, 119] on icon "button" at bounding box center [104, 119] width 3 height 3
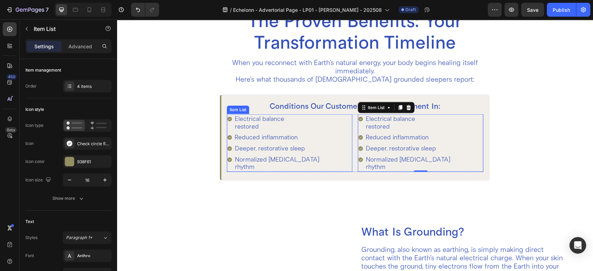
scroll to position [154, 0]
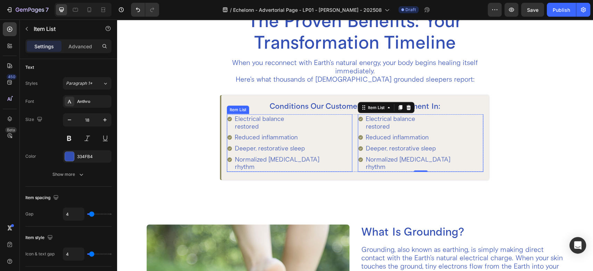
click at [338, 130] on div "Electrical balance restored Reduced inflammation Deeper, restorative sleep Norm…" at bounding box center [289, 143] width 125 height 58
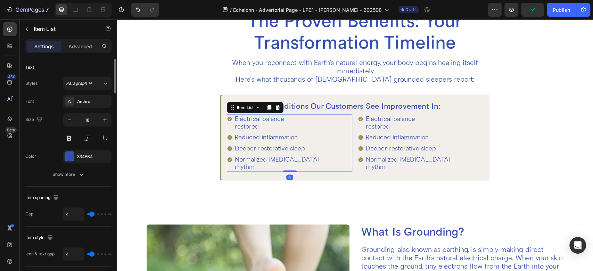
scroll to position [77, 0]
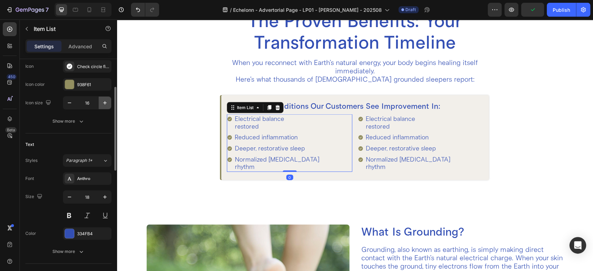
click at [100, 102] on button "button" at bounding box center [105, 103] width 13 height 13
type input "18"
click at [466, 137] on div "Electrical balance restored Reduced inflammation Deeper, restorative sleep Norm…" at bounding box center [420, 143] width 125 height 58
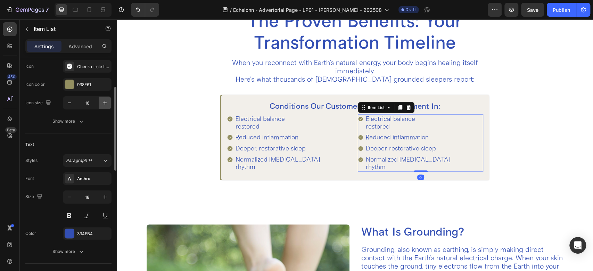
click at [107, 104] on icon "button" at bounding box center [105, 102] width 7 height 7
type input "18"
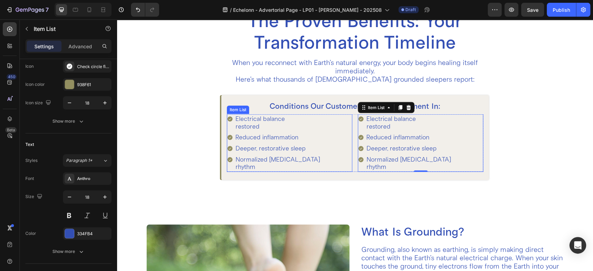
click at [342, 143] on div "Electrical balance restored Reduced inflammation Deeper, restorative sleep Norm…" at bounding box center [289, 143] width 125 height 58
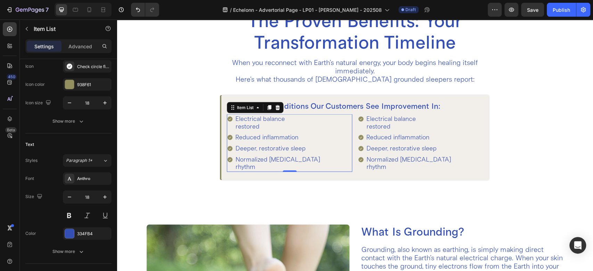
click at [242, 121] on p "Electrical balance restored" at bounding box center [278, 122] width 84 height 15
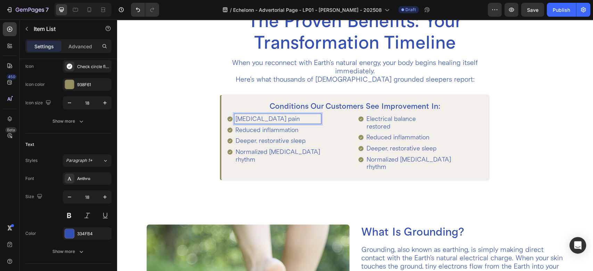
click at [265, 130] on p "Reduced inflammation" at bounding box center [278, 130] width 84 height 8
click at [257, 138] on p "Deeper, restorative sleep" at bounding box center [278, 141] width 84 height 8
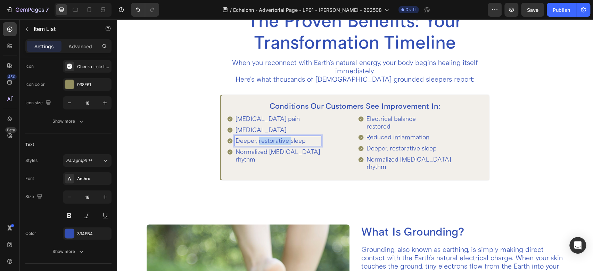
click at [257, 138] on p "Deeper, restorative sleep" at bounding box center [278, 141] width 84 height 8
click at [253, 153] on p "Normalized [MEDICAL_DATA] rhythm" at bounding box center [278, 155] width 84 height 15
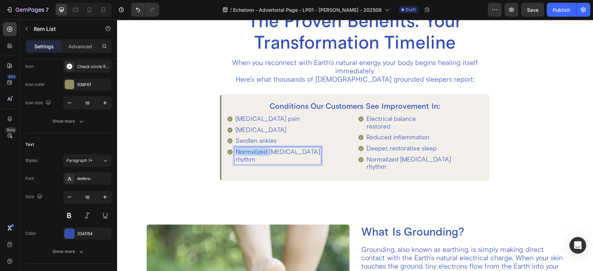
click at [253, 153] on p "Normalized [MEDICAL_DATA] rhythm" at bounding box center [278, 155] width 84 height 15
click at [301, 153] on div "[MEDICAL_DATA] pain [MEDICAL_DATA] Swollen ankles Disc [MEDICAL_DATA]" at bounding box center [289, 135] width 125 height 42
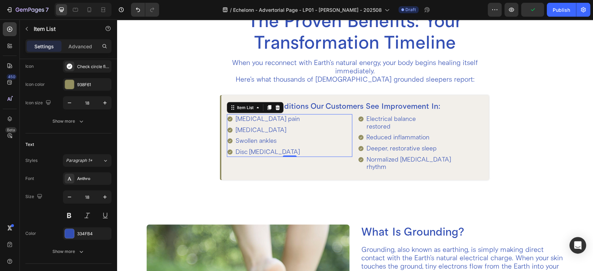
click at [305, 134] on div "[MEDICAL_DATA] pain [MEDICAL_DATA] Swollen ankles Disc [MEDICAL_DATA]" at bounding box center [289, 135] width 125 height 42
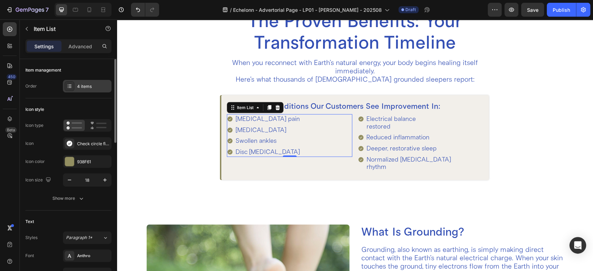
click at [79, 84] on div "4 items" at bounding box center [93, 86] width 33 height 6
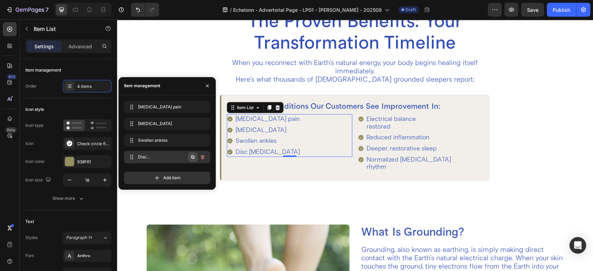
click at [193, 158] on icon "button" at bounding box center [193, 157] width 6 height 6
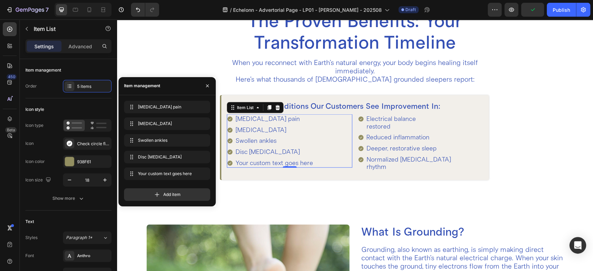
click at [265, 160] on div "Your custom text goes here" at bounding box center [275, 163] width 80 height 10
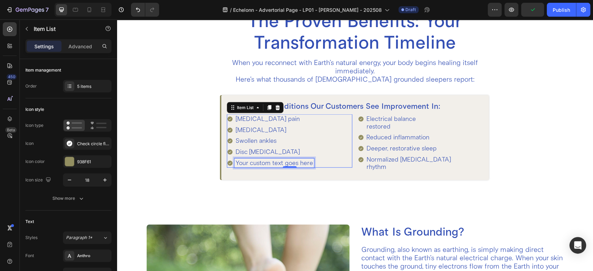
click at [265, 160] on p "Your custom text goes here" at bounding box center [275, 163] width 78 height 8
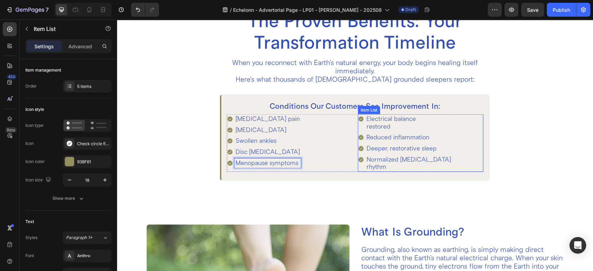
click at [374, 120] on p "Electrical balance restored" at bounding box center [409, 122] width 84 height 15
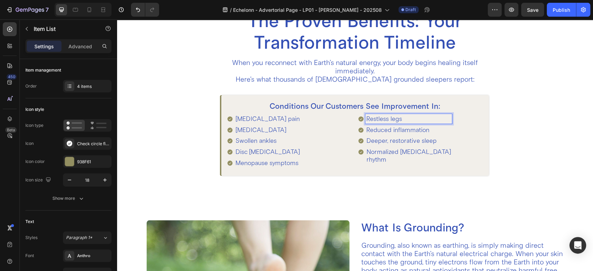
click at [392, 130] on p "Reduced inflammation" at bounding box center [409, 130] width 84 height 8
click at [370, 140] on p "Deeper, restorative sleep" at bounding box center [409, 141] width 84 height 8
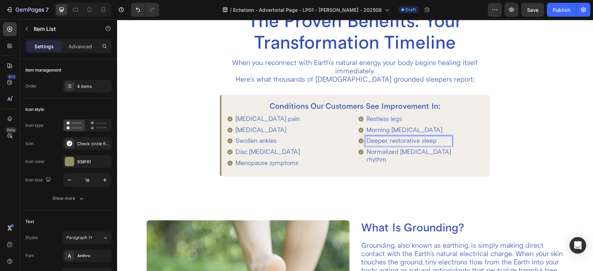
click at [370, 140] on p "Deeper, restorative sleep" at bounding box center [409, 141] width 84 height 8
click at [377, 149] on p "Normalized [MEDICAL_DATA] rhythm" at bounding box center [409, 155] width 84 height 15
click at [451, 144] on div "Restless legs Morning [MEDICAL_DATA] Joint inflammation Post-exercise soreness" at bounding box center [420, 135] width 125 height 42
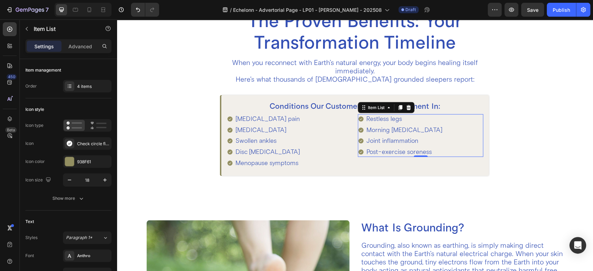
click at [434, 135] on div "Restless legs Morning [MEDICAL_DATA] Joint inflammation Post-exercise soreness" at bounding box center [420, 135] width 125 height 42
click at [76, 84] on div "4 items" at bounding box center [87, 86] width 49 height 13
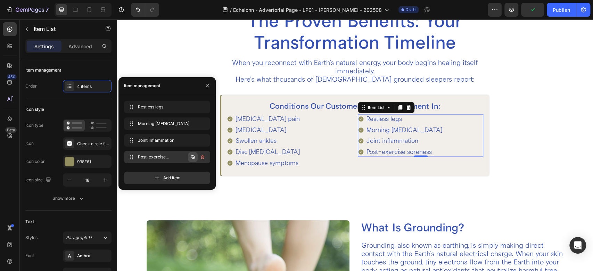
click at [190, 157] on icon "button" at bounding box center [193, 157] width 6 height 6
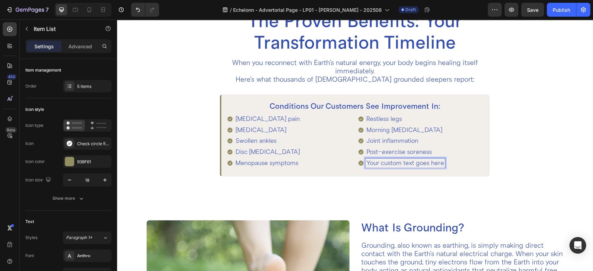
click at [377, 160] on p "Your custom text goes here" at bounding box center [406, 163] width 78 height 8
click at [457, 149] on div "Restless legs Morning [MEDICAL_DATA] Joint inflammation Post-exercise soreness …" at bounding box center [420, 141] width 125 height 54
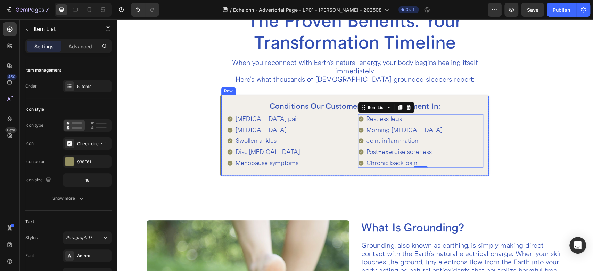
click at [355, 172] on div "Conditions Our Customers See Improvement In: Heading [MEDICAL_DATA] pain [MEDIC…" at bounding box center [355, 135] width 268 height 81
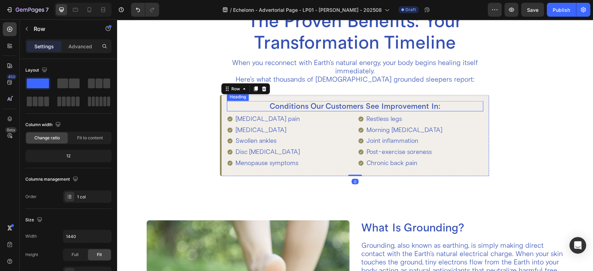
click at [352, 105] on h2 "Conditions Our Customers See Improvement In:" at bounding box center [355, 106] width 257 height 10
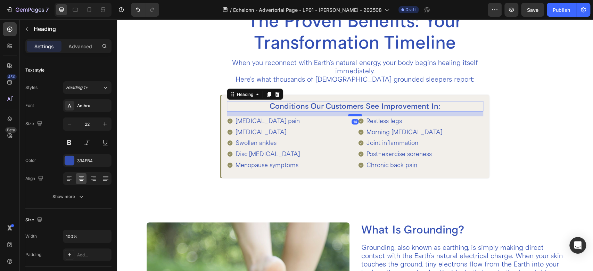
click at [351, 115] on div at bounding box center [355, 115] width 14 height 2
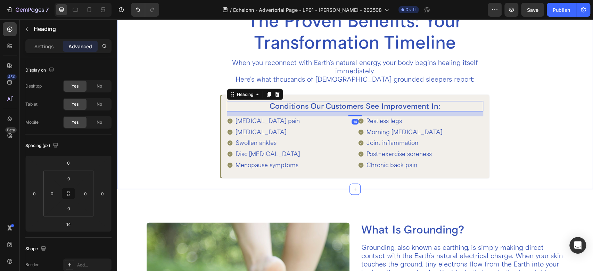
click at [513, 152] on div "The Proven Benefits: Your Transformation Timeline Heading When you reconnect wi…" at bounding box center [355, 99] width 429 height 179
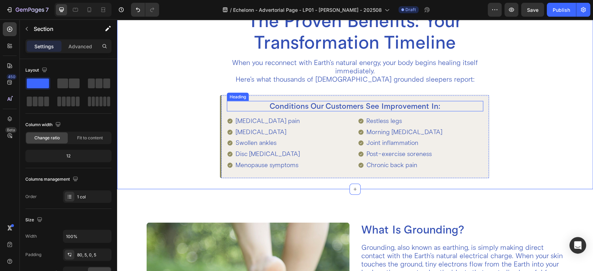
click at [284, 105] on h2 "Conditions Our Customers See Improvement In:" at bounding box center [355, 106] width 257 height 10
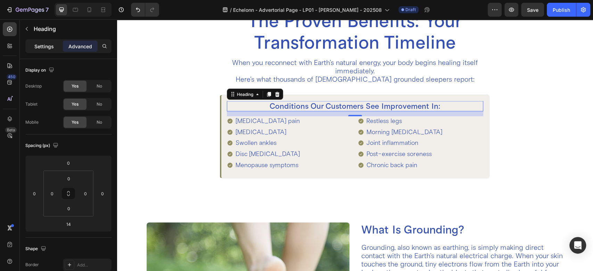
click at [51, 43] on p "Settings" at bounding box center [43, 46] width 19 height 7
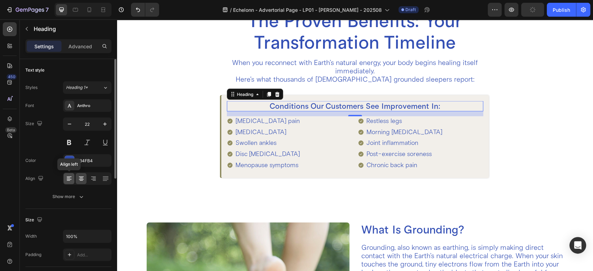
drag, startPoint x: 68, startPoint y: 177, endPoint x: 261, endPoint y: 155, distance: 194.1
click at [68, 177] on icon at bounding box center [69, 177] width 5 height 1
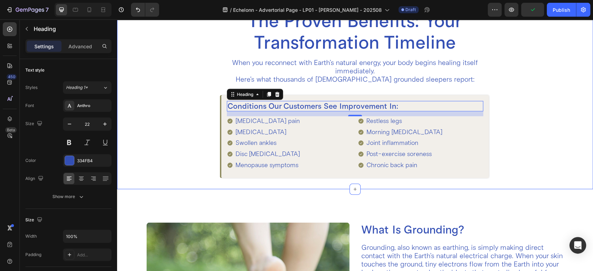
click at [519, 163] on div "The Proven Benefits: Your Transformation Timeline Heading When you reconnect wi…" at bounding box center [355, 99] width 429 height 179
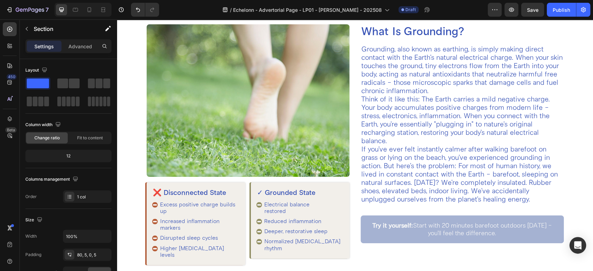
scroll to position [1090, 0]
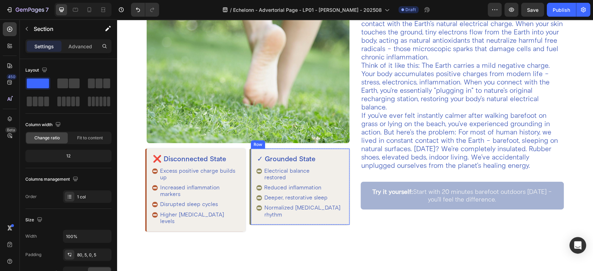
click at [341, 149] on div "✓ Grounded State Heading Electrical balance restored Reduced inflammation Deepe…" at bounding box center [300, 187] width 99 height 76
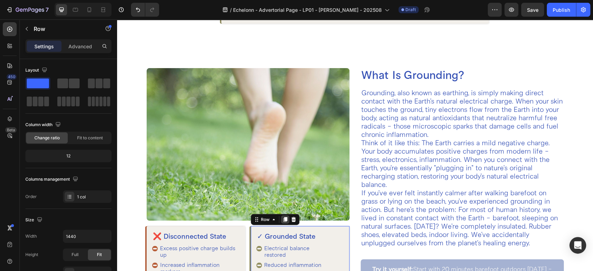
click at [284, 217] on icon at bounding box center [286, 219] width 4 height 5
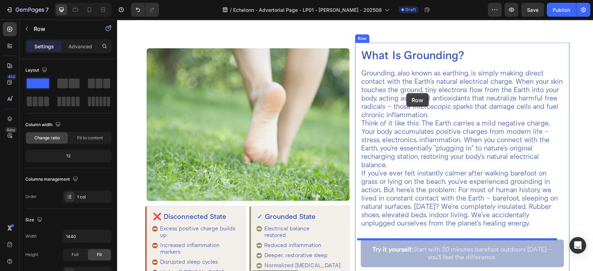
scroll to position [1018, 0]
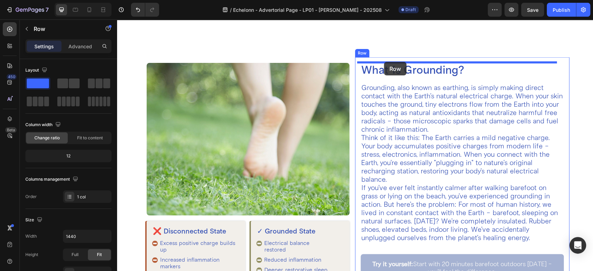
drag, startPoint x: 261, startPoint y: 133, endPoint x: 384, endPoint y: 62, distance: 142.7
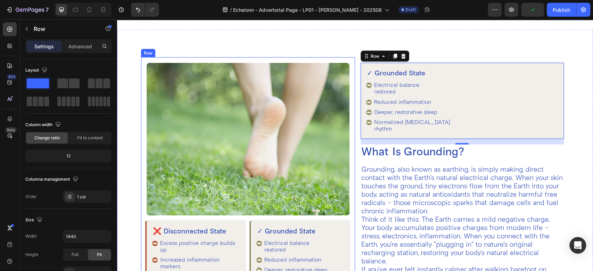
click at [349, 67] on div "Image ❌ Disconnected State Heading Excess positive charge builds up Increased i…" at bounding box center [248, 183] width 214 height 252
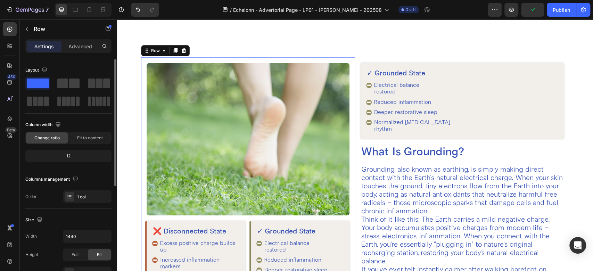
scroll to position [77, 0]
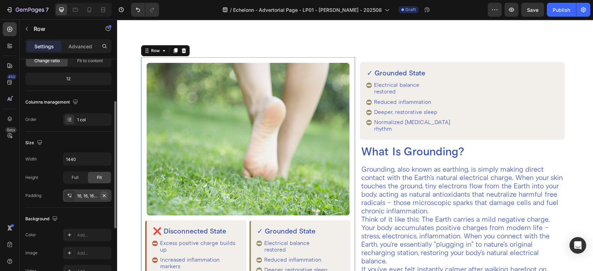
click at [107, 194] on icon "button" at bounding box center [105, 196] width 6 height 6
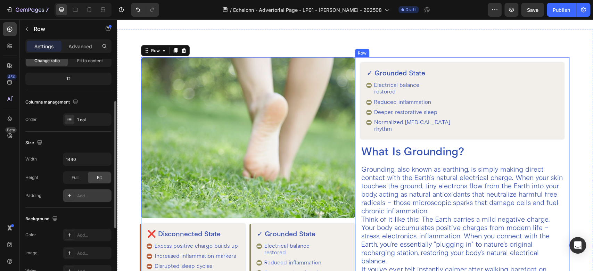
click at [355, 66] on div "✓ Grounded State Heading Electrical balance restored Reduced inflammation Deepe…" at bounding box center [462, 213] width 214 height 312
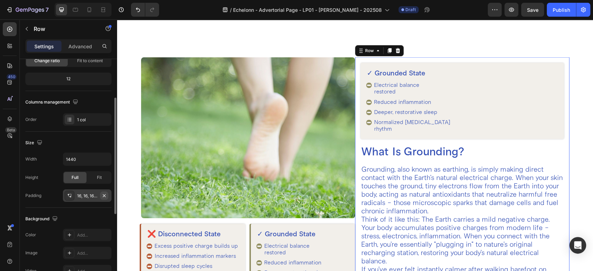
click at [106, 193] on icon "button" at bounding box center [105, 196] width 6 height 6
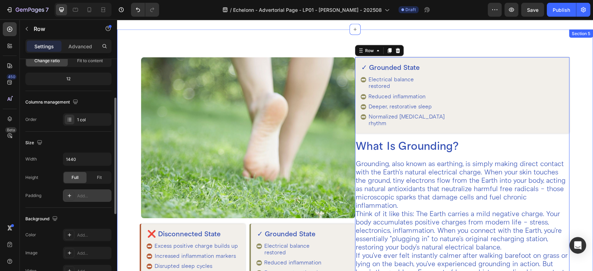
click at [298, 53] on div "✓ Grounded State Heading Electrical balance restored Reduced inflammation Deepe…" at bounding box center [355, 204] width 476 height 348
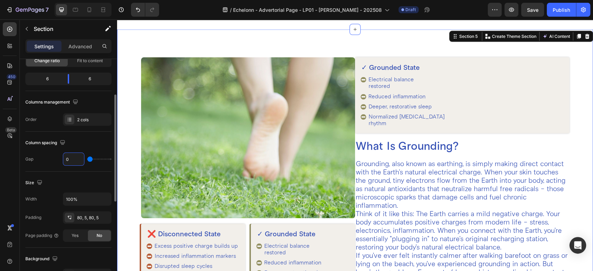
click at [77, 156] on input "0" at bounding box center [73, 159] width 21 height 13
type input "4"
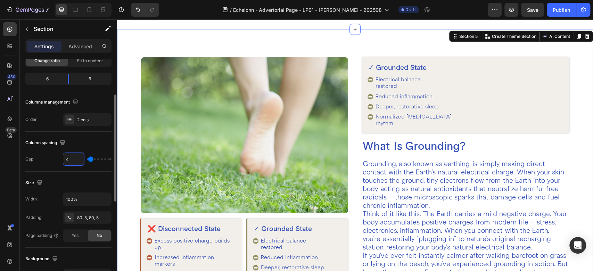
type input "40"
click at [258, 43] on div "✓ Grounded State Heading Electrical balance restored Reduced inflammation Deepe…" at bounding box center [355, 204] width 476 height 348
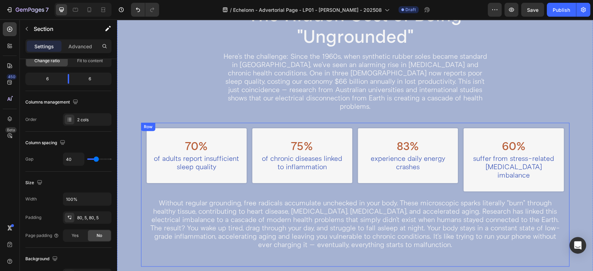
scroll to position [323, 0]
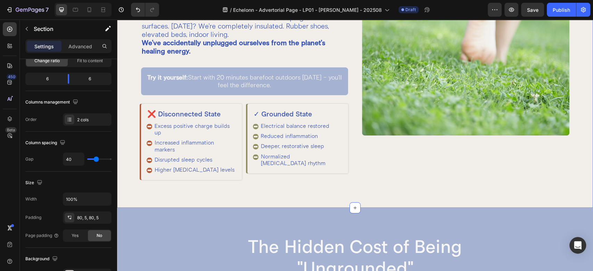
click at [349, 79] on div "What Is Grounding? Heading Grounding, also known as earthing, is simply making …" at bounding box center [355, 45] width 476 height 326
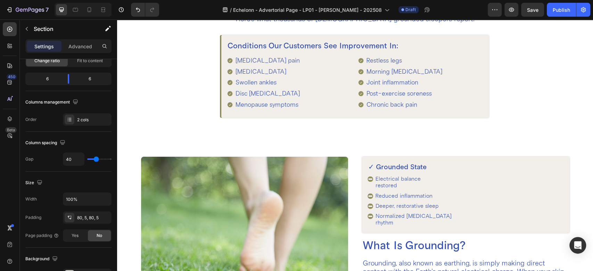
scroll to position [941, 0]
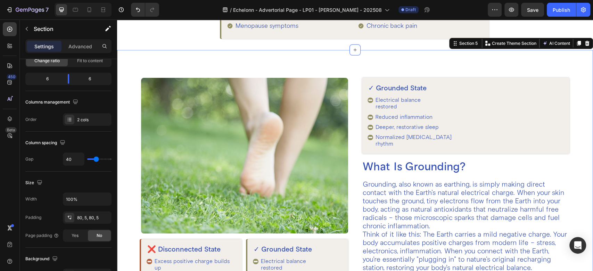
scroll to position [1018, 0]
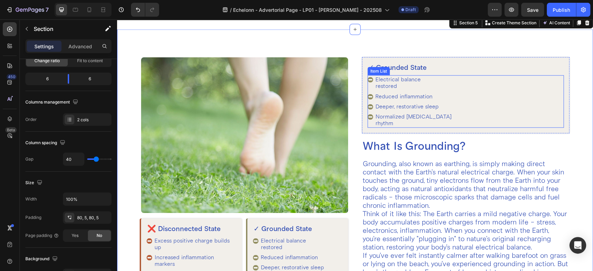
click at [449, 89] on div "Electrical balance restored Reduced inflammation Deeper, restorative sleep Norm…" at bounding box center [466, 101] width 196 height 52
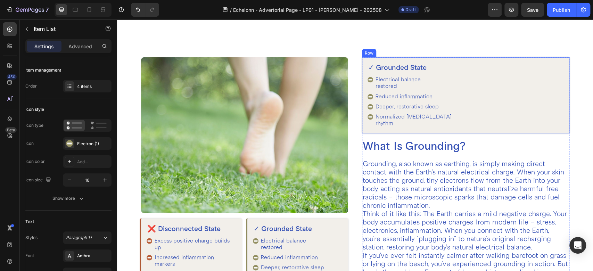
click at [362, 85] on div "✓ Grounded State Heading Electrical balance restored Reduced inflammation Deepe…" at bounding box center [466, 95] width 208 height 76
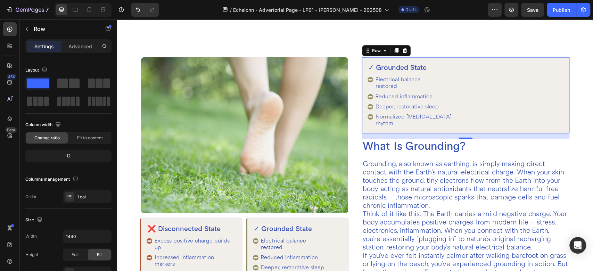
click at [362, 77] on div "✓ Grounded State Heading Electrical balance restored Reduced inflammation Deepe…" at bounding box center [466, 95] width 208 height 76
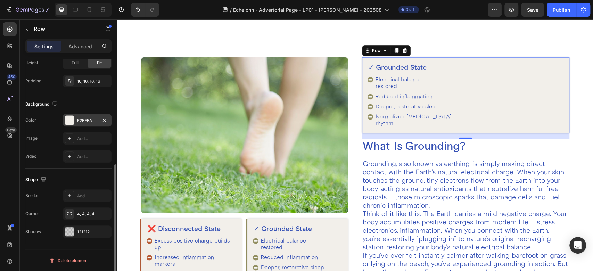
click at [91, 123] on div "F2EFEA" at bounding box center [87, 120] width 49 height 13
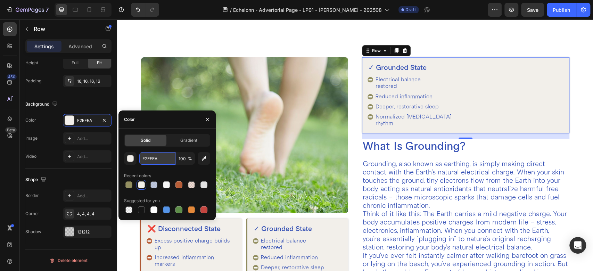
click at [162, 157] on input "F2EFEA" at bounding box center [157, 158] width 36 height 13
paste input "343C88"
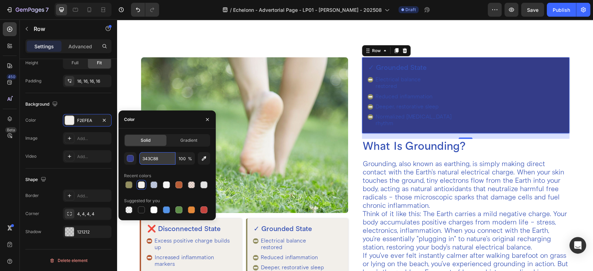
type input "343C88"
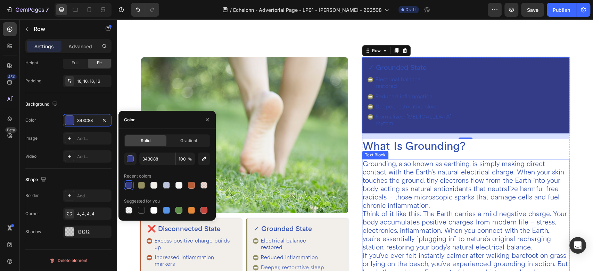
click at [366, 177] on p "Grounding, also known as earthing, is simply making direct contact with the Ear…" at bounding box center [466, 185] width 206 height 50
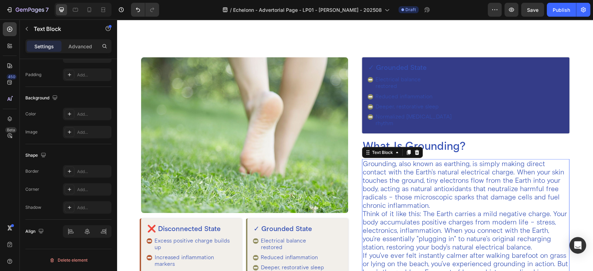
scroll to position [0, 0]
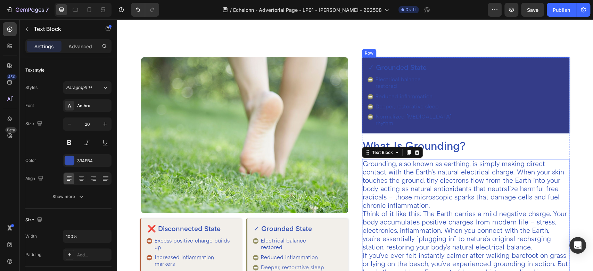
click at [362, 63] on div "✓ Grounded State Heading Electrical balance restored Reduced inflammation Deepe…" at bounding box center [466, 95] width 208 height 76
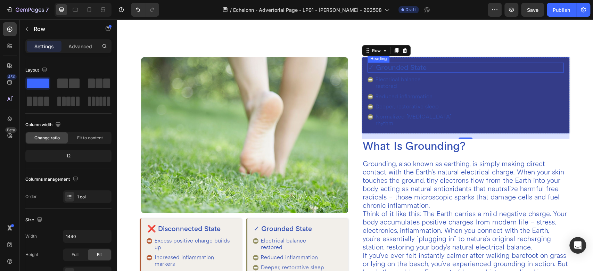
click at [398, 70] on h2 "✓ Grounded State" at bounding box center [466, 68] width 196 height 10
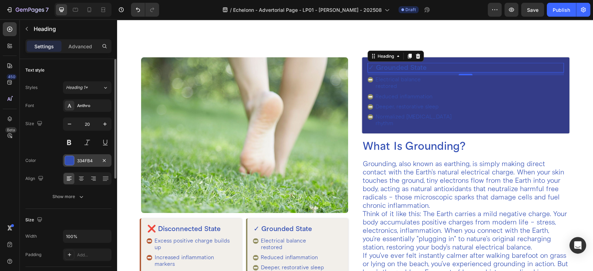
click at [67, 159] on div at bounding box center [69, 160] width 9 height 9
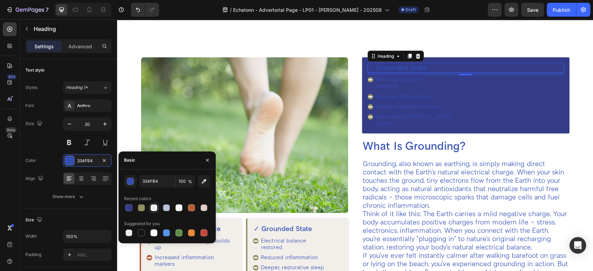
click at [152, 207] on div at bounding box center [154, 207] width 7 height 7
type input "F2EFEA"
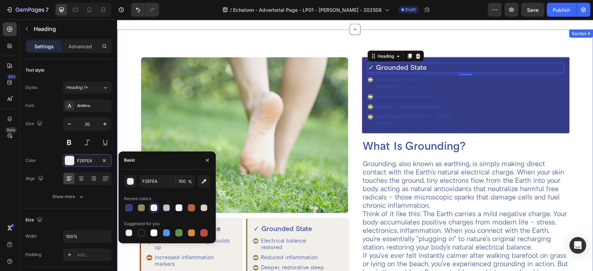
click at [286, 43] on div "✓ Grounded State Heading 8 Electrical balance restored Reduced inflammation Dee…" at bounding box center [355, 204] width 476 height 348
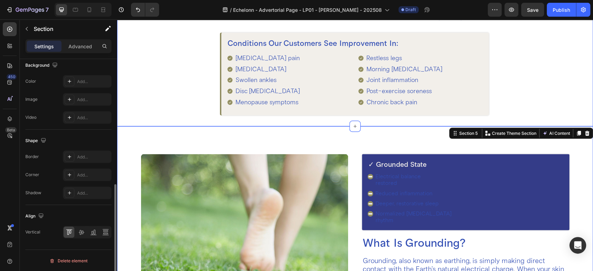
scroll to position [864, 0]
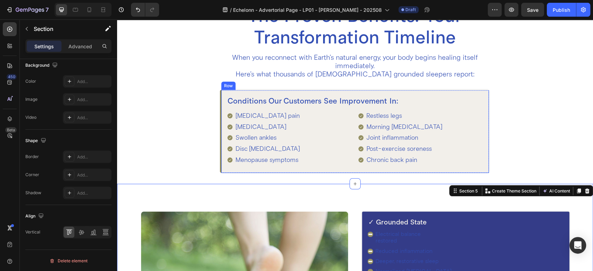
click at [221, 107] on div "Conditions Our Customers See Improvement In: Heading [MEDICAL_DATA] pain [MEDIC…" at bounding box center [355, 131] width 268 height 83
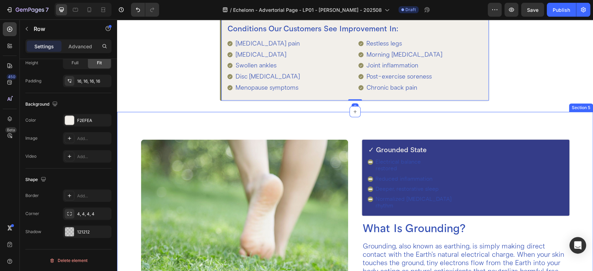
scroll to position [941, 0]
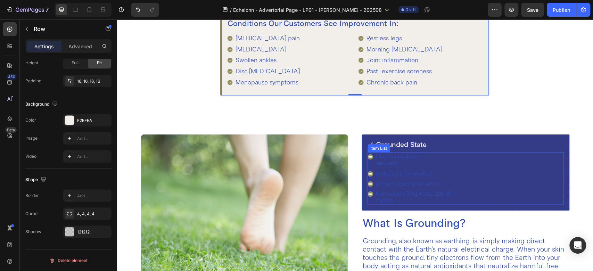
click at [439, 162] on div "Electrical balance restored Reduced inflammation Deeper, restorative sleep Norm…" at bounding box center [466, 179] width 196 height 52
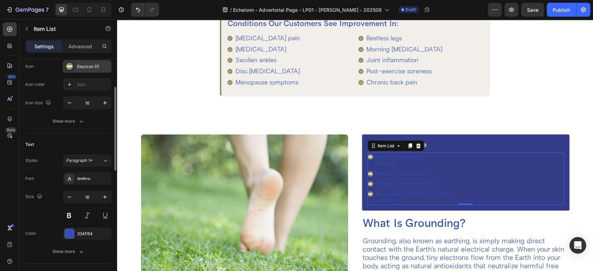
scroll to position [154, 0]
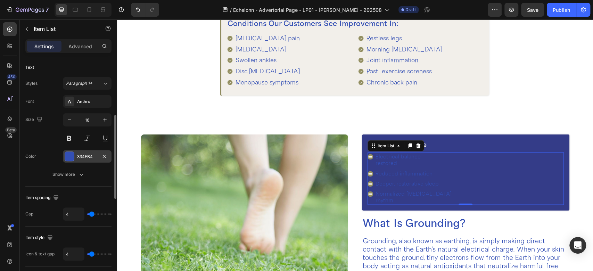
click at [67, 154] on div at bounding box center [69, 156] width 9 height 9
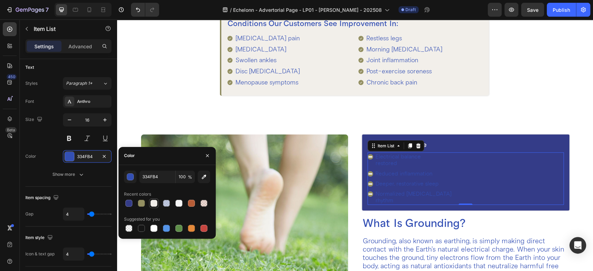
click at [155, 203] on div at bounding box center [154, 203] width 7 height 7
type input "F2EFEA"
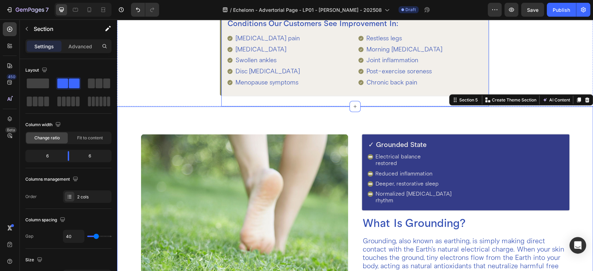
scroll to position [1018, 0]
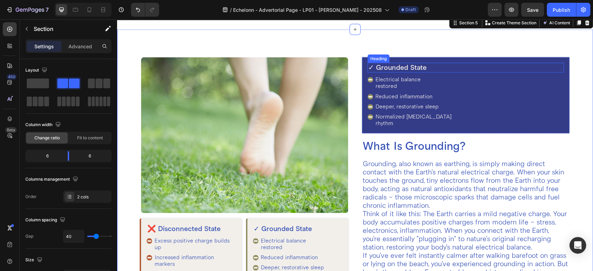
click at [399, 67] on h2 "✓ Grounded State" at bounding box center [466, 68] width 196 height 10
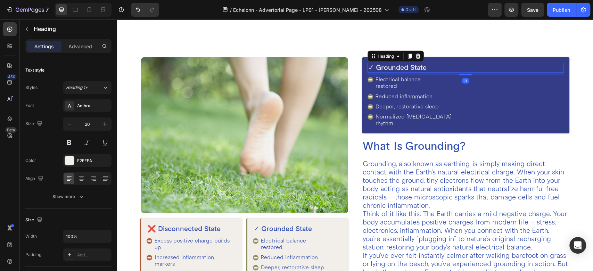
click at [399, 67] on h2 "✓ Grounded State" at bounding box center [466, 68] width 196 height 10
click at [399, 67] on p "✓ Grounded State" at bounding box center [465, 68] width 195 height 8
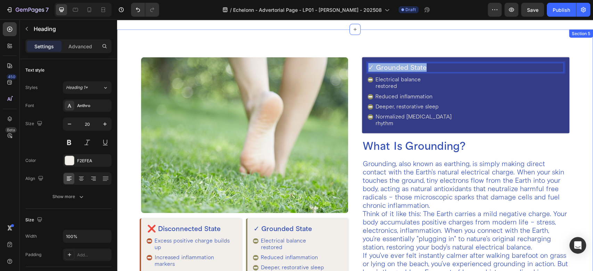
drag, startPoint x: 426, startPoint y: 66, endPoint x: 356, endPoint y: 63, distance: 69.6
click at [356, 63] on div "✓ Grounded State Heading 8 Electrical balance restored Reduced inflammation Dee…" at bounding box center [355, 204] width 476 height 348
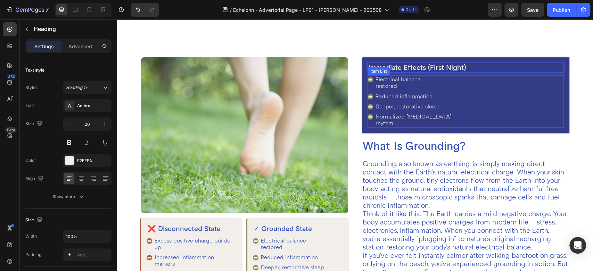
click at [395, 84] on p "Electrical balance restored" at bounding box center [414, 82] width 76 height 13
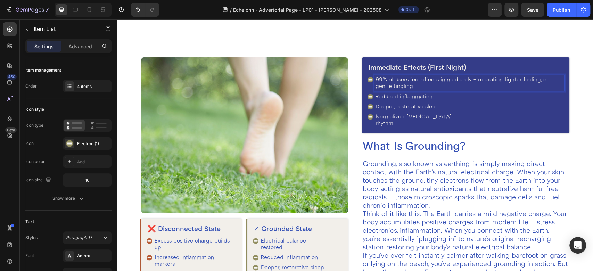
click at [390, 97] on p "Reduced inflammation" at bounding box center [469, 97] width 187 height 7
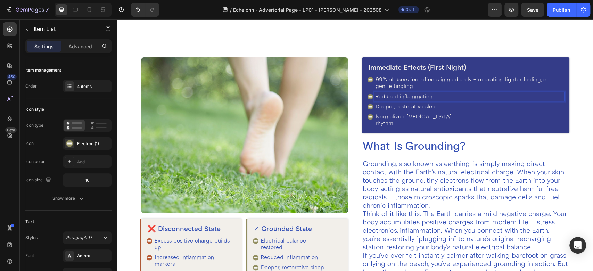
click at [390, 97] on p "Reduced inflammation" at bounding box center [469, 97] width 187 height 7
click at [400, 105] on p "Deeper, restorative sleep" at bounding box center [469, 107] width 187 height 7
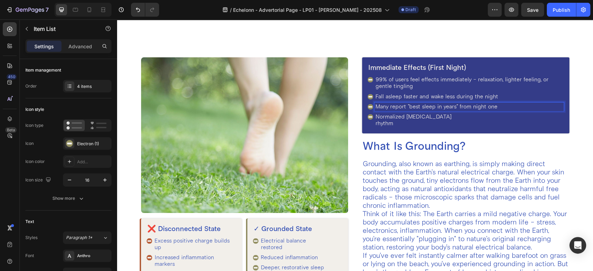
click at [368, 122] on div "Normalized [MEDICAL_DATA] rhythm" at bounding box center [466, 120] width 196 height 15
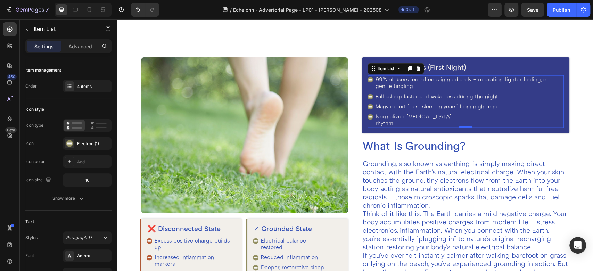
click at [368, 119] on div "Normalized [MEDICAL_DATA] rhythm" at bounding box center [466, 120] width 196 height 15
click at [370, 120] on div "Normalized [MEDICAL_DATA] rhythm" at bounding box center [466, 120] width 196 height 15
click at [369, 113] on div "Normalized [MEDICAL_DATA] rhythm" at bounding box center [466, 120] width 196 height 15
click at [85, 89] on div "4 items" at bounding box center [93, 86] width 33 height 6
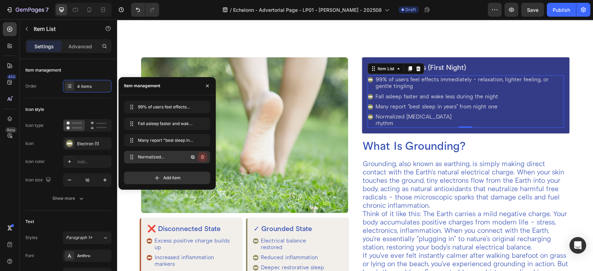
click at [202, 156] on icon "button" at bounding box center [202, 157] width 3 height 4
click at [198, 157] on div "Delete" at bounding box center [198, 157] width 13 height 6
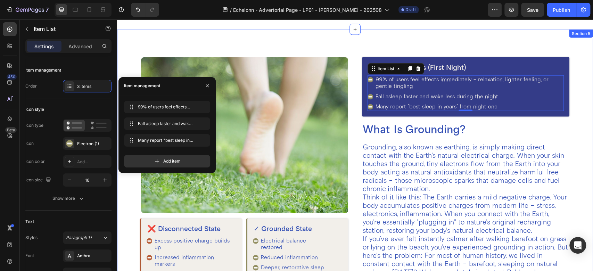
click at [349, 119] on div "Immediate Effects (First Night) Heading 99% of users feel effects immediately -…" at bounding box center [355, 195] width 476 height 331
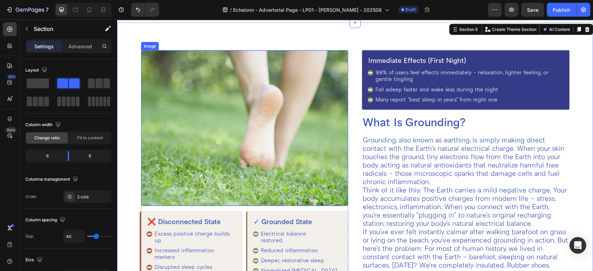
scroll to position [1096, 0]
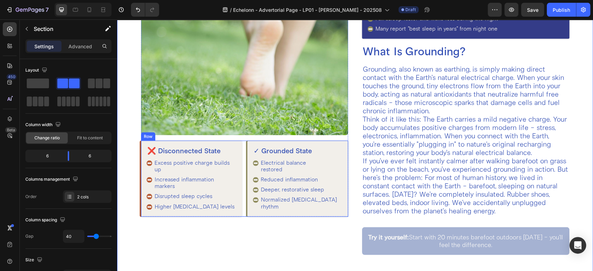
click at [242, 144] on div "❌ Disconnected State Heading Excess positive charge builds up Increased inflamm…" at bounding box center [245, 179] width 208 height 76
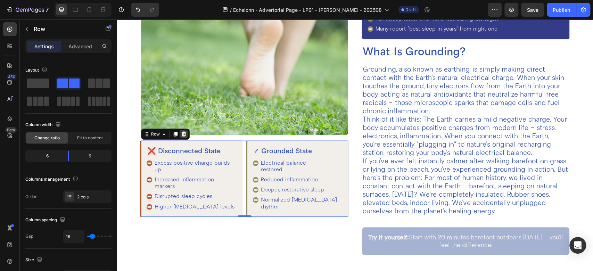
click at [186, 132] on icon at bounding box center [184, 134] width 6 height 6
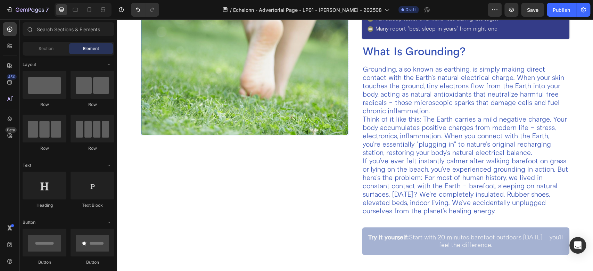
click at [218, 112] on img at bounding box center [245, 56] width 208 height 155
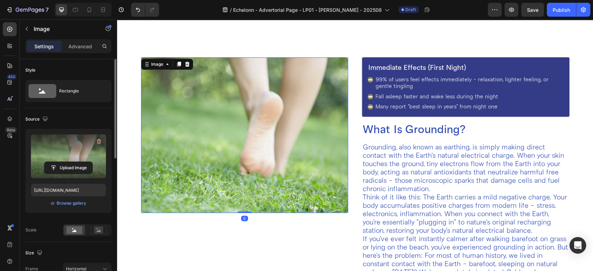
scroll to position [154, 0]
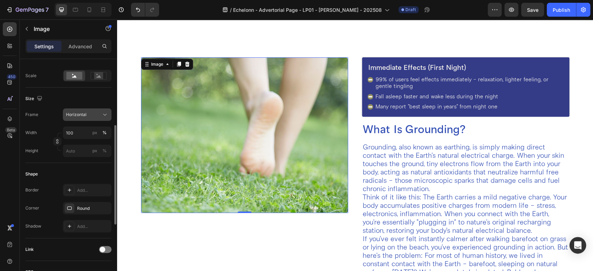
click at [96, 118] on div "Horizontal" at bounding box center [87, 114] width 42 height 7
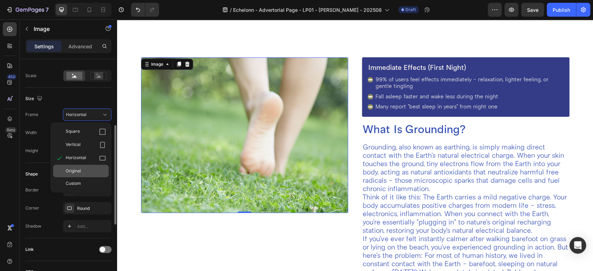
click at [76, 168] on span "Original" at bounding box center [73, 171] width 15 height 6
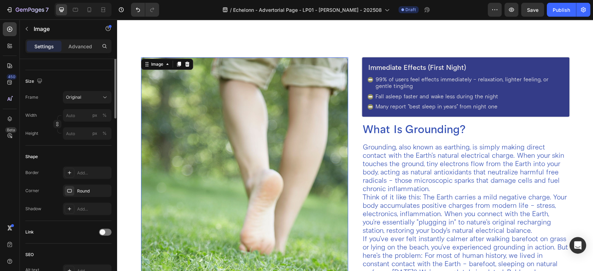
scroll to position [0, 0]
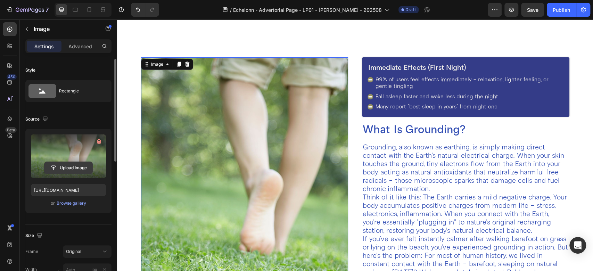
click at [72, 166] on input "file" at bounding box center [68, 168] width 48 height 12
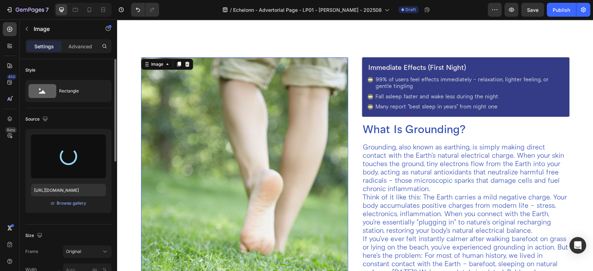
type input "[URL][DOMAIN_NAME]"
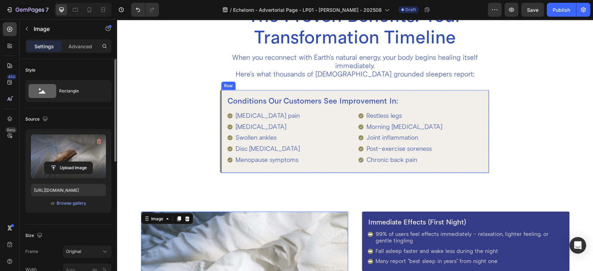
scroll to position [941, 0]
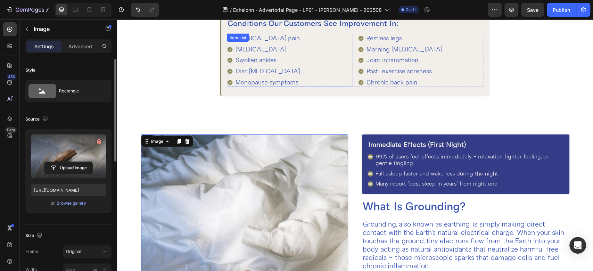
click at [227, 74] on div "Disc [MEDICAL_DATA]" at bounding box center [264, 72] width 74 height 10
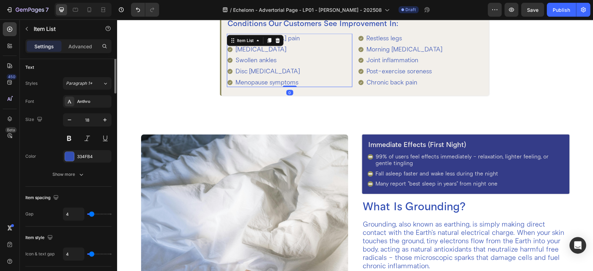
scroll to position [77, 0]
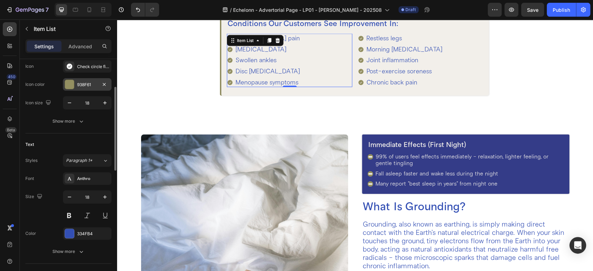
click at [84, 86] on div "938F61" at bounding box center [87, 85] width 20 height 6
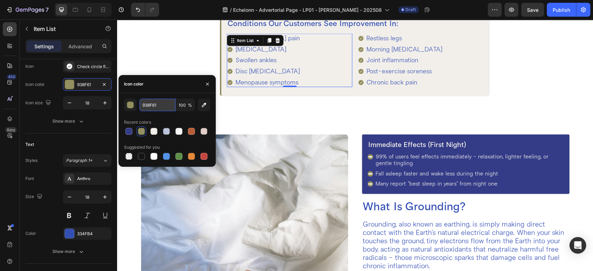
click at [159, 107] on input "938F61" at bounding box center [157, 105] width 36 height 13
click at [362, 145] on div "Immediate Effects (First Night) Heading 99% of users feel effects immediately -…" at bounding box center [466, 164] width 208 height 59
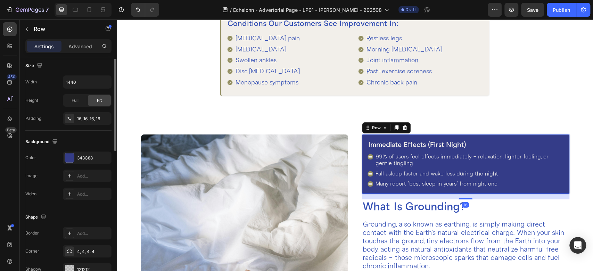
scroll to position [192, 0]
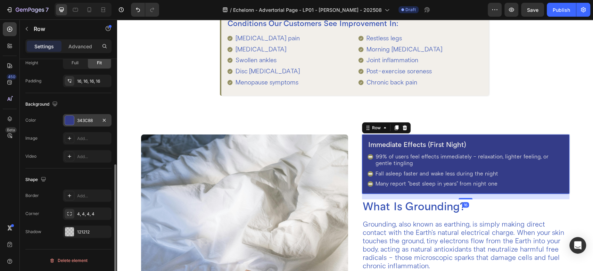
click at [92, 121] on div "343C88" at bounding box center [87, 120] width 20 height 6
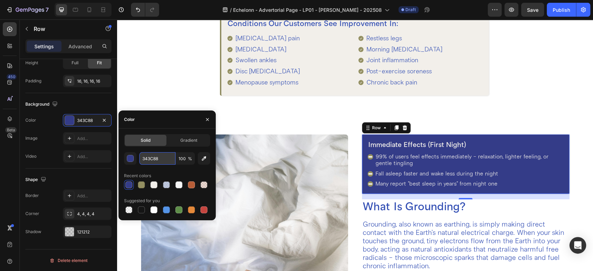
click at [161, 159] on input "343C88" at bounding box center [157, 158] width 36 height 13
paste input "938F61"
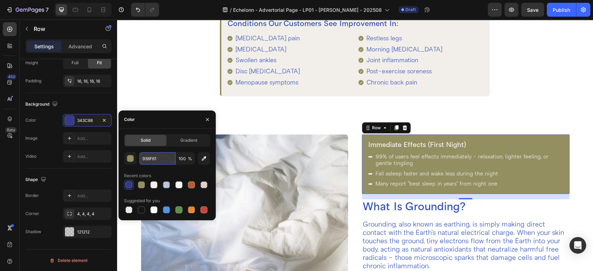
type input "938F61"
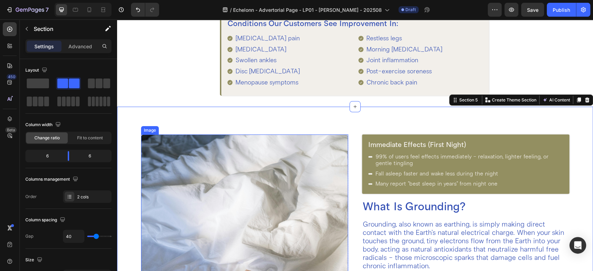
scroll to position [941, 0]
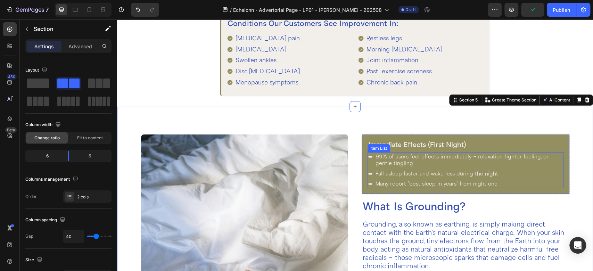
click at [368, 161] on div "99% of users feel effects immediately - relaxation, lighter feeling, or gentle …" at bounding box center [466, 160] width 196 height 15
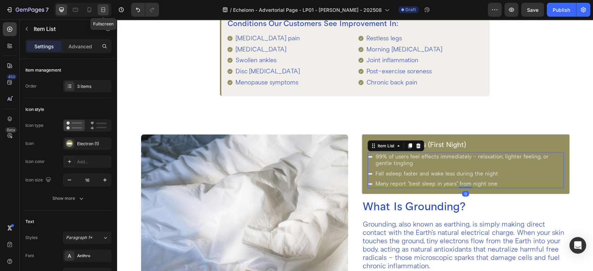
click at [100, 6] on div at bounding box center [103, 9] width 11 height 11
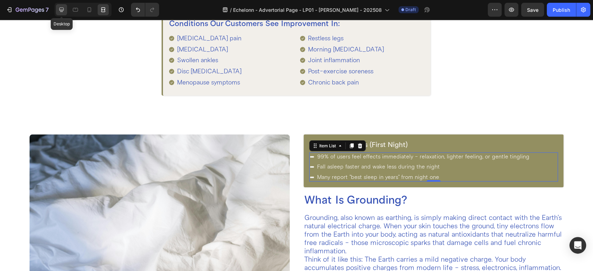
click at [65, 7] on icon at bounding box center [61, 9] width 7 height 7
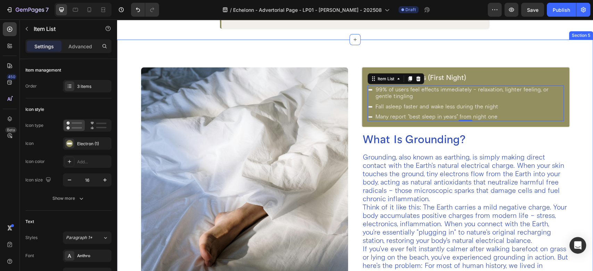
scroll to position [1018, 0]
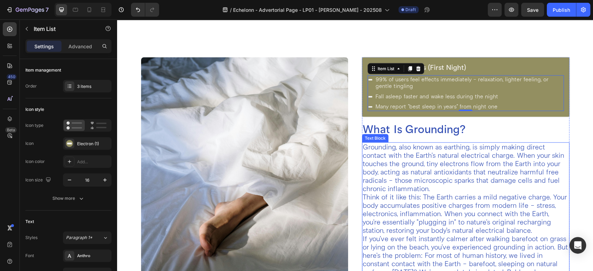
click at [390, 143] on p "Grounding, also known as earthing, is simply making direct contact with the Ear…" at bounding box center [466, 168] width 206 height 50
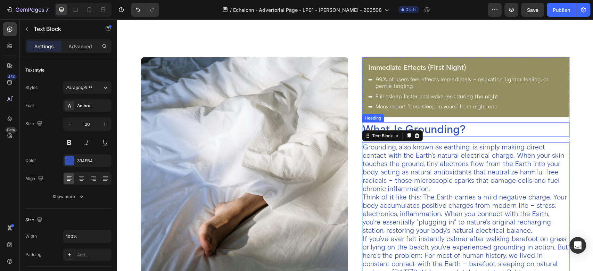
click at [374, 126] on h2 "What Is Grounding?" at bounding box center [466, 129] width 208 height 15
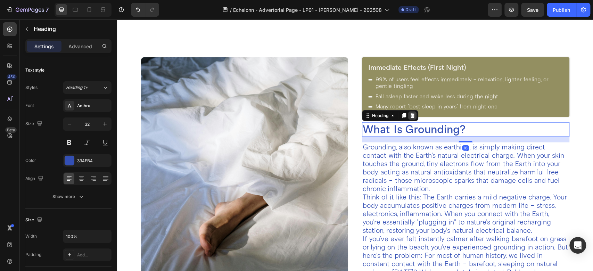
click at [411, 117] on icon at bounding box center [413, 115] width 5 height 5
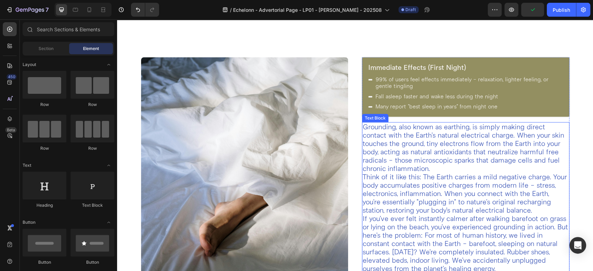
click at [363, 127] on p "Grounding, also known as earthing, is simply making direct contact with the Ear…" at bounding box center [466, 148] width 206 height 50
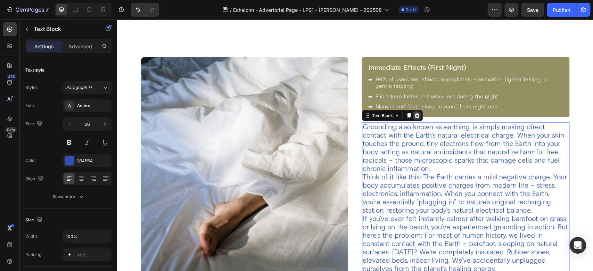
click at [415, 117] on icon at bounding box center [417, 116] width 6 height 6
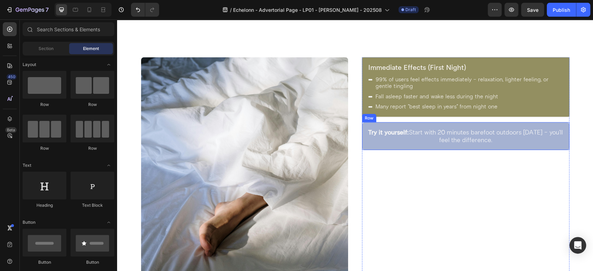
click at [363, 127] on div "Try it yourself: Start with 20 minutes barefoot outdoors [DATE] - you'll feel t…" at bounding box center [466, 136] width 208 height 28
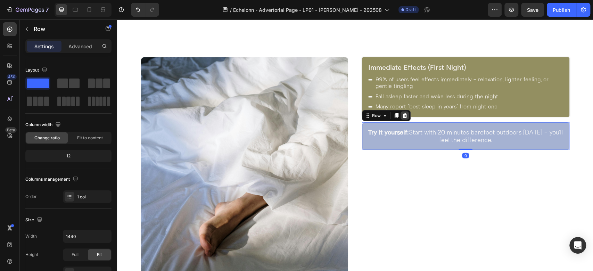
click at [404, 115] on div at bounding box center [405, 116] width 8 height 8
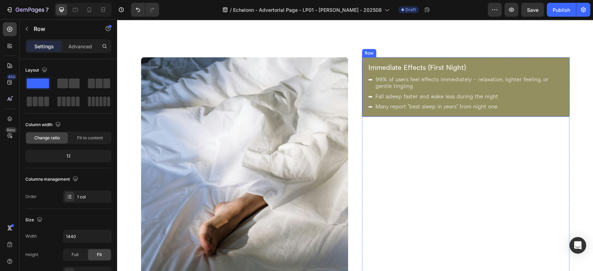
click at [362, 71] on div "Immediate Effects (First Night) Heading 99% of users feel effects immediately -…" at bounding box center [466, 86] width 208 height 59
click at [394, 51] on icon at bounding box center [397, 51] width 6 height 6
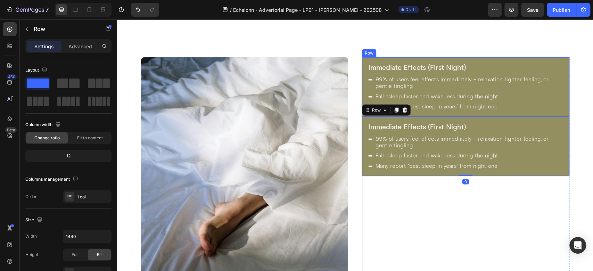
click at [437, 113] on div "Immediate Effects (First Night) Heading 99% of users feel effects immediately -…" at bounding box center [466, 86] width 208 height 59
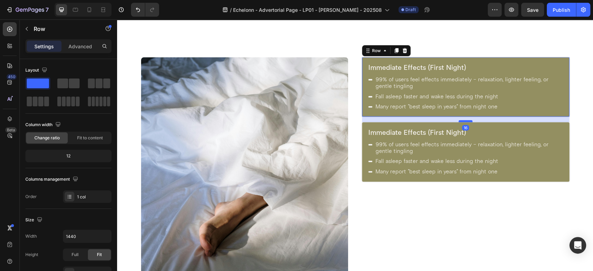
drag, startPoint x: 464, startPoint y: 114, endPoint x: 463, endPoint y: 120, distance: 5.6
click at [463, 120] on div at bounding box center [466, 121] width 14 height 2
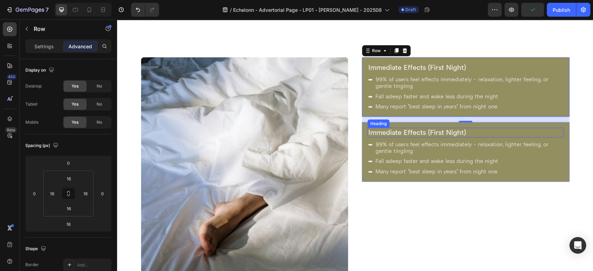
click at [423, 130] on h2 "Immediate Effects (First Night)" at bounding box center [466, 133] width 196 height 10
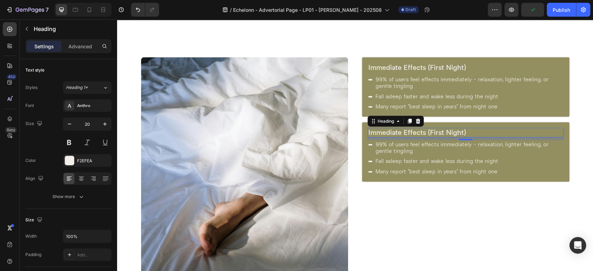
click at [423, 130] on h2 "Immediate Effects (First Night)" at bounding box center [466, 133] width 196 height 10
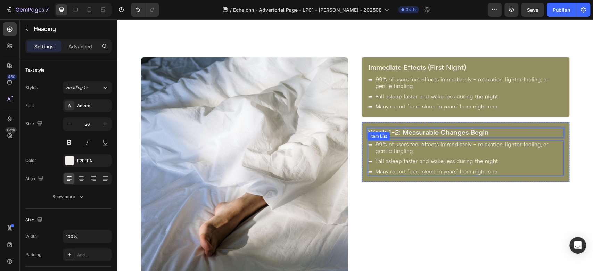
click at [417, 145] on p "99% of users feel effects immediately - relaxation, lighter feeling, or gentle …" at bounding box center [469, 147] width 187 height 13
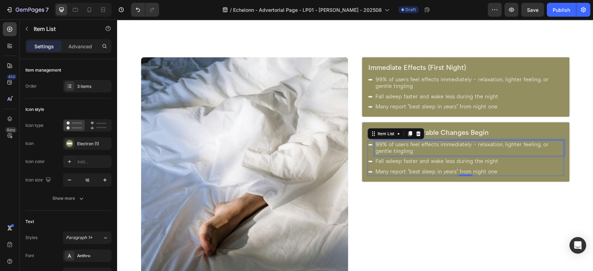
click at [417, 145] on p "99% of users feel effects immediately - relaxation, lighter feeling, or gentle …" at bounding box center [469, 147] width 187 height 13
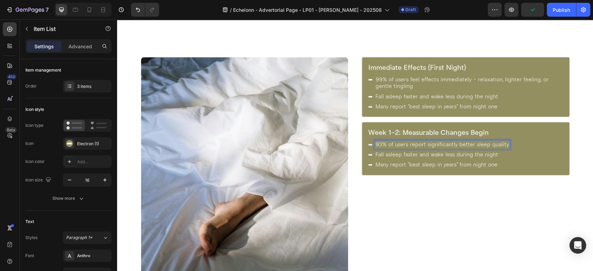
click at [387, 153] on p "Fall asleep faster and wake less during the night" at bounding box center [442, 155] width 133 height 7
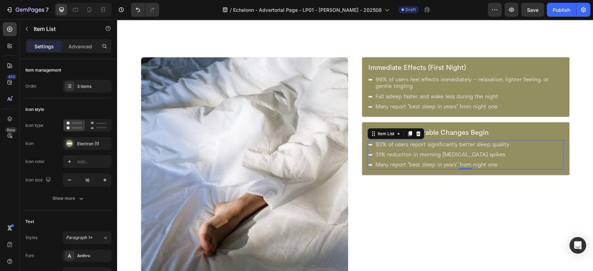
click at [384, 162] on p "Many report "best sleep in years" from night one" at bounding box center [442, 165] width 133 height 7
click at [383, 164] on p "Many report "best sleep in years" from night one" at bounding box center [442, 165] width 133 height 7
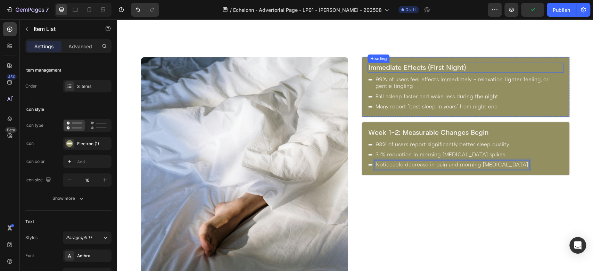
click at [512, 66] on h2 "Immediate Effects (First Night)" at bounding box center [466, 68] width 196 height 10
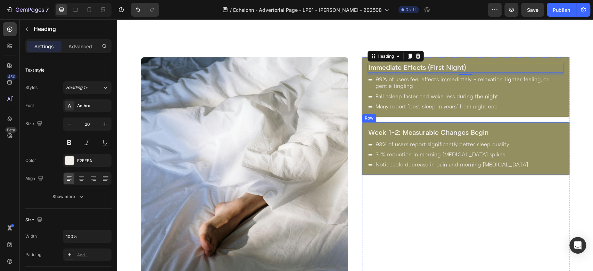
click at [362, 124] on div "Week 1-2: Measurable Changes Begin Heading 93% of users report significantly be…" at bounding box center [466, 148] width 208 height 53
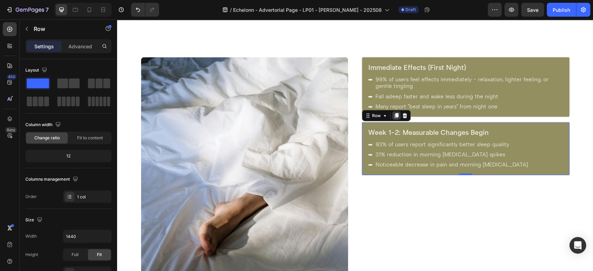
click at [395, 116] on icon at bounding box center [397, 115] width 4 height 5
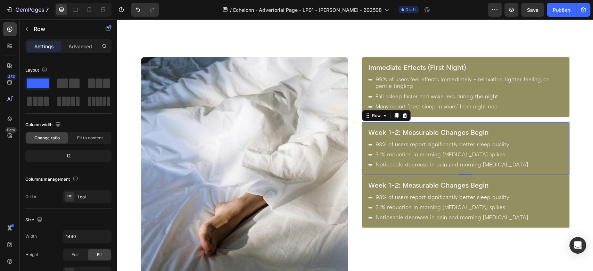
click at [442, 172] on div "Week 1-2: Measurable Changes Begin Heading 93% of users report significantly be…" at bounding box center [466, 148] width 208 height 53
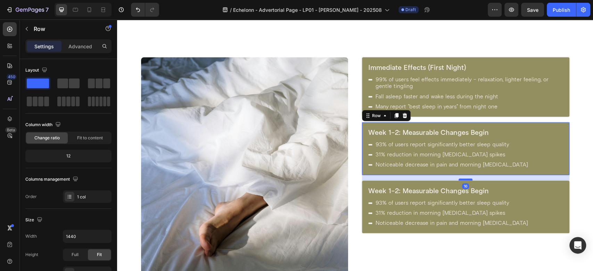
drag, startPoint x: 460, startPoint y: 173, endPoint x: 460, endPoint y: 179, distance: 5.6
click at [460, 179] on div at bounding box center [466, 180] width 14 height 2
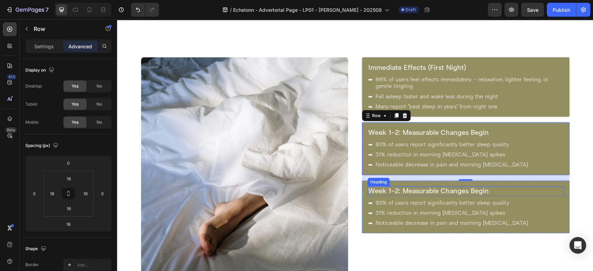
click at [388, 189] on h2 "Week 1-2: Measurable Changes Begin" at bounding box center [466, 191] width 196 height 10
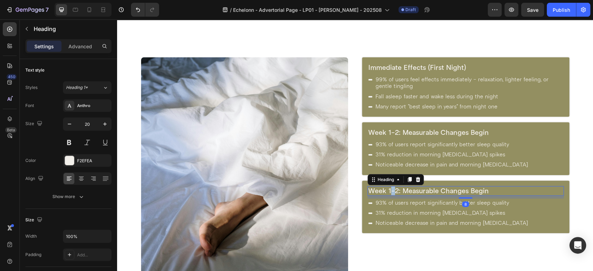
click at [388, 189] on h2 "Week 1-2: Measurable Changes Begin" at bounding box center [466, 191] width 196 height 10
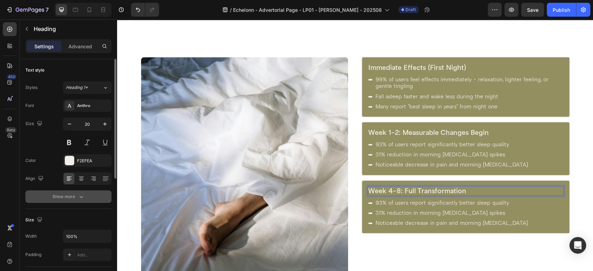
click at [68, 197] on div "Show more" at bounding box center [68, 196] width 32 height 7
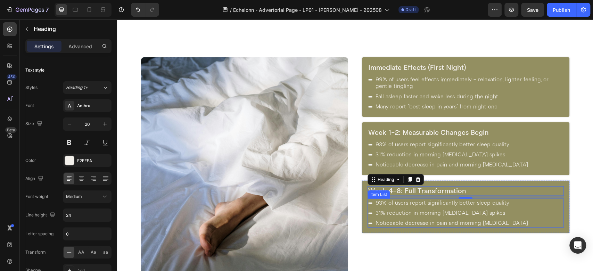
click at [418, 200] on p "93% of users report significantly better sleep quality" at bounding box center [452, 203] width 153 height 7
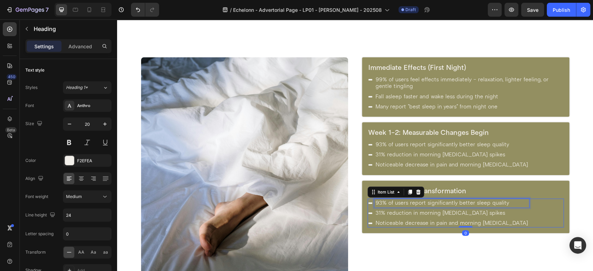
click at [418, 200] on p "93% of users report significantly better sleep quality" at bounding box center [452, 203] width 153 height 7
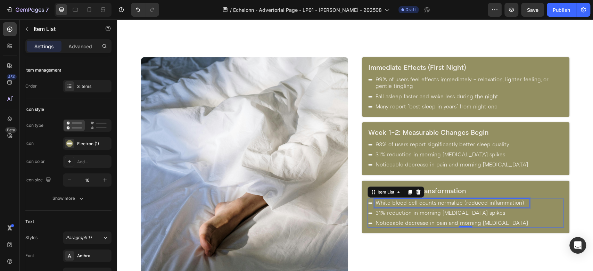
click at [399, 211] on p "31% reduction in morning [MEDICAL_DATA] spikes" at bounding box center [452, 213] width 153 height 7
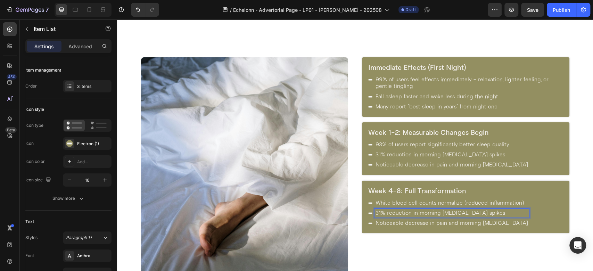
click at [394, 212] on p "31% reduction in morning [MEDICAL_DATA] spikes" at bounding box center [452, 213] width 153 height 7
click at [386, 222] on p "Noticeable decrease in pain and morning [MEDICAL_DATA]" at bounding box center [452, 223] width 153 height 7
click at [530, 214] on div "White blood cell counts normalize (reduced inflammation) Blood viscosity improv…" at bounding box center [466, 213] width 196 height 29
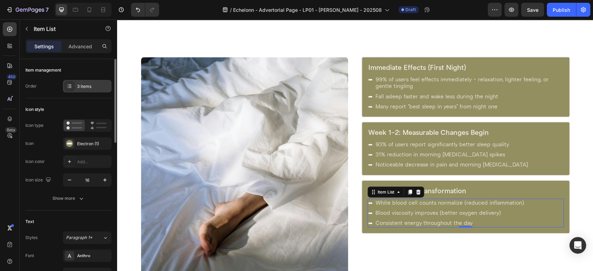
click at [78, 82] on div "3 items" at bounding box center [87, 86] width 49 height 13
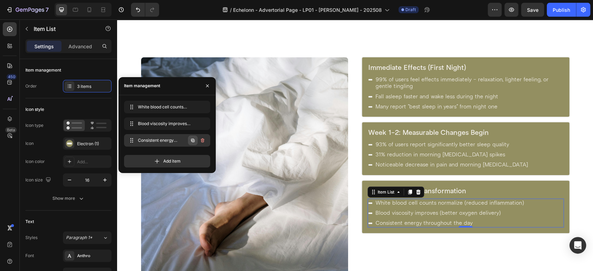
click at [192, 141] on icon "button" at bounding box center [192, 140] width 3 height 3
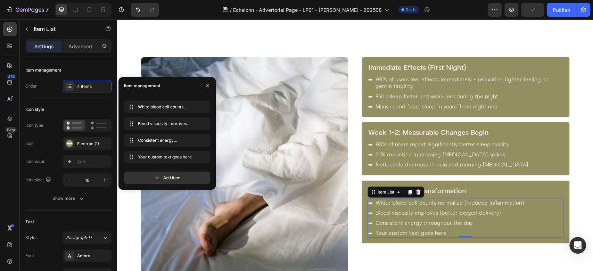
click at [400, 229] on div "Your custom text goes here" at bounding box center [450, 233] width 151 height 9
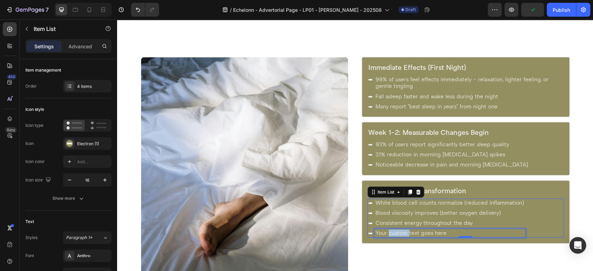
click at [400, 230] on p "Your custom text goes here" at bounding box center [450, 233] width 149 height 7
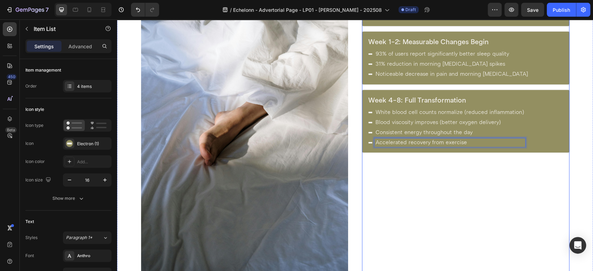
scroll to position [1096, 0]
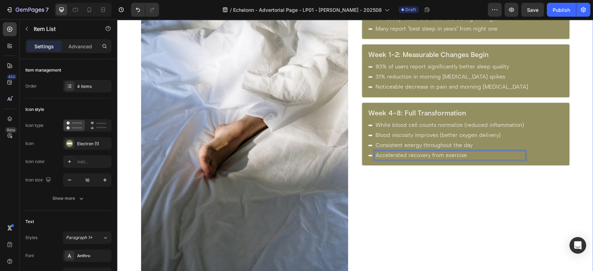
click at [350, 150] on div "Immediate Effects (First Night) Heading 99% of users feel effects immediately -…" at bounding box center [355, 135] width 476 height 367
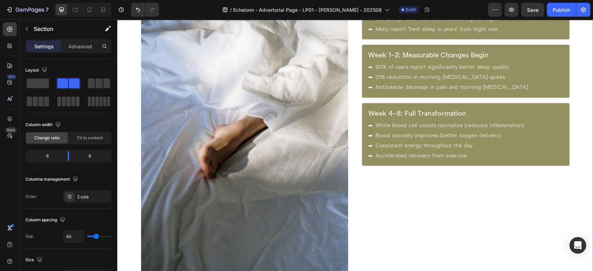
scroll to position [1018, 0]
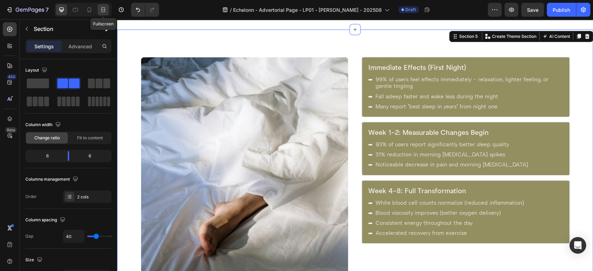
click at [103, 10] on icon at bounding box center [102, 10] width 2 height 2
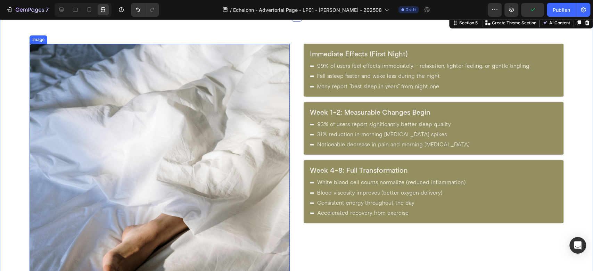
scroll to position [1018, 0]
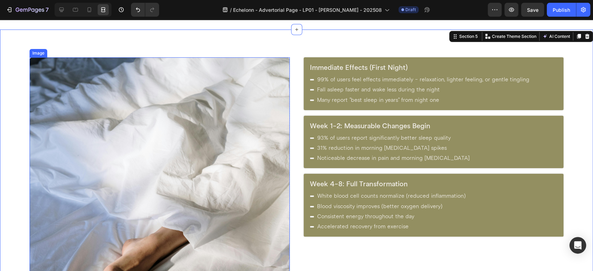
click at [266, 97] on img at bounding box center [160, 252] width 260 height 390
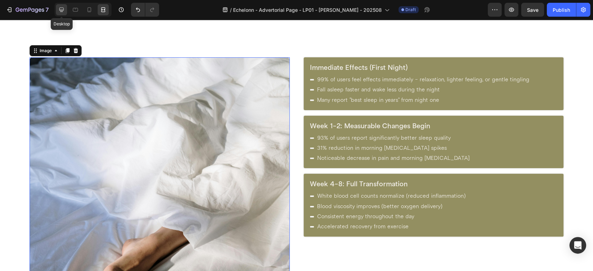
click at [59, 10] on icon at bounding box center [61, 10] width 5 height 5
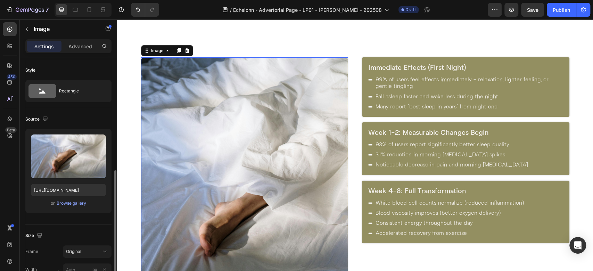
scroll to position [77, 0]
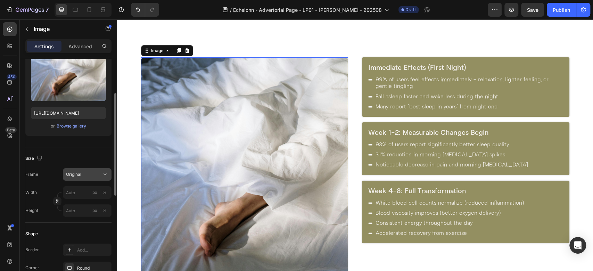
click at [98, 172] on div "Original" at bounding box center [83, 174] width 34 height 6
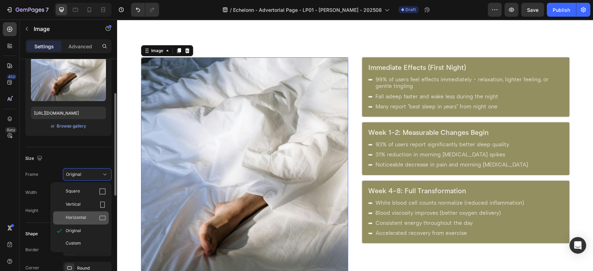
click at [76, 216] on span "Horizontal" at bounding box center [76, 217] width 21 height 7
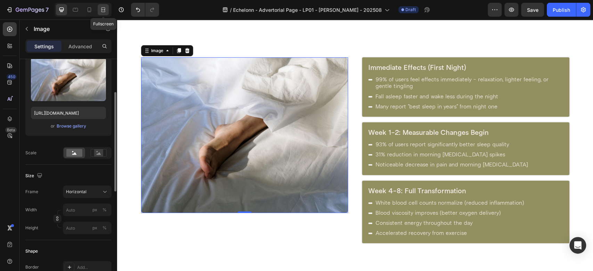
click at [99, 7] on div at bounding box center [103, 9] width 11 height 11
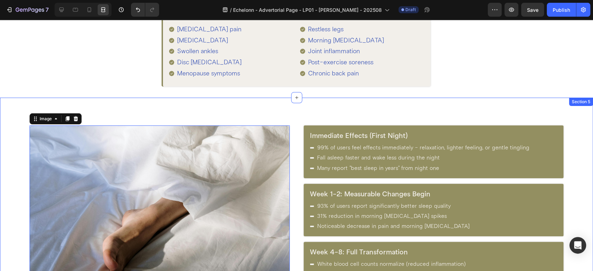
scroll to position [941, 0]
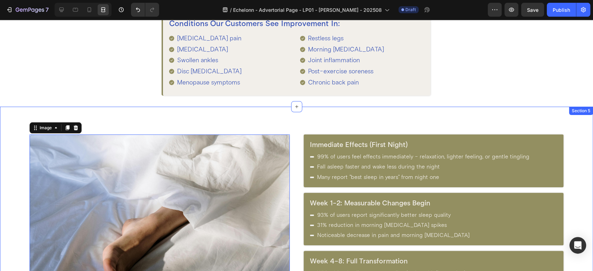
click at [290, 129] on div "Immediate Effects (First Night) Heading 99% of users feel effects immediately -…" at bounding box center [296, 232] width 593 height 251
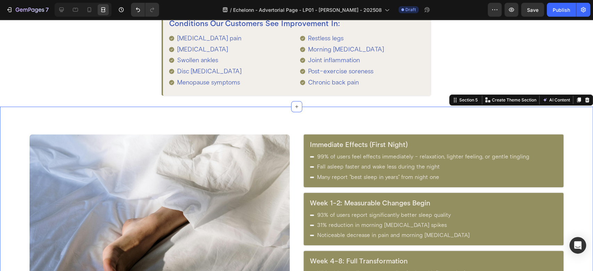
scroll to position [0, 0]
click at [62, 10] on icon at bounding box center [61, 9] width 7 height 7
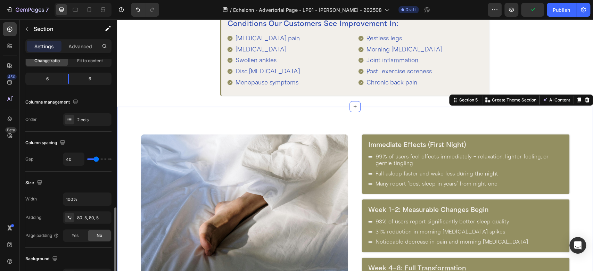
scroll to position [154, 0]
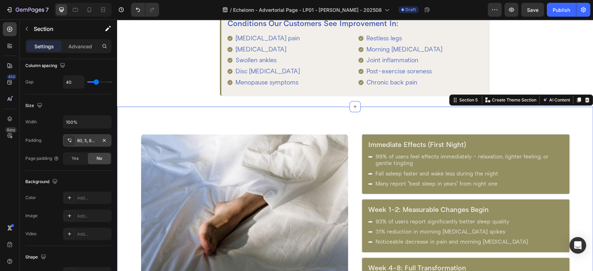
click at [86, 140] on div "80, 5, 80, 5" at bounding box center [87, 141] width 20 height 6
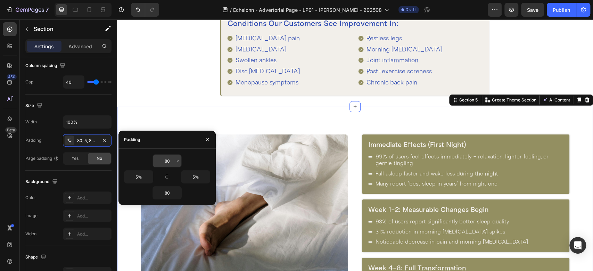
click at [169, 160] on input "80" at bounding box center [167, 161] width 29 height 13
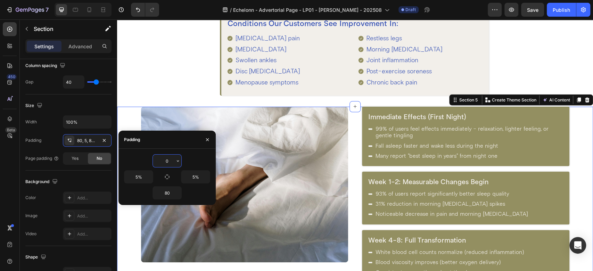
type input "0"
click at [189, 74] on div "The Proven Benefits: Your Transformation Timeline Heading When you reconnect wi…" at bounding box center [355, 16] width 429 height 179
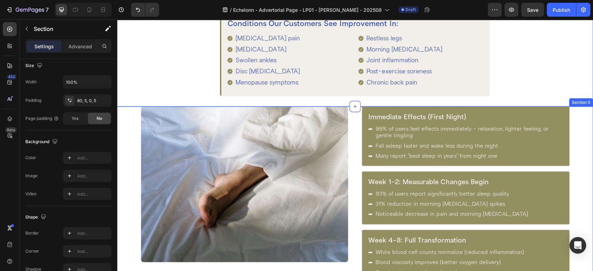
scroll to position [1089, 0]
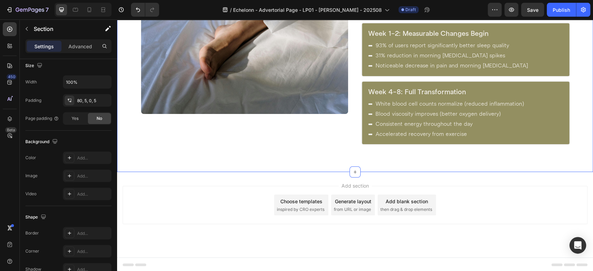
click at [342, 124] on div "Image Row" at bounding box center [245, 51] width 208 height 186
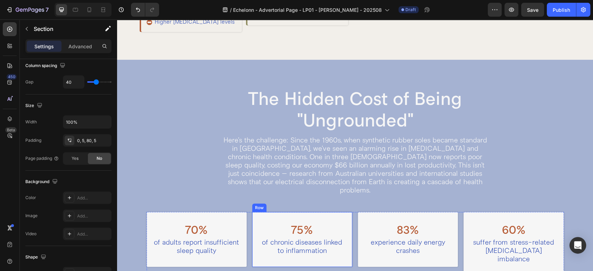
scroll to position [548, 0]
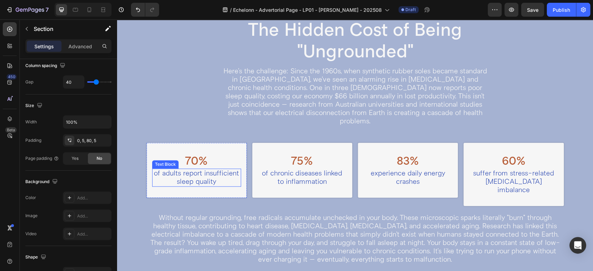
click at [187, 169] on p "of adults report insufficient sleep quality" at bounding box center [197, 177] width 88 height 17
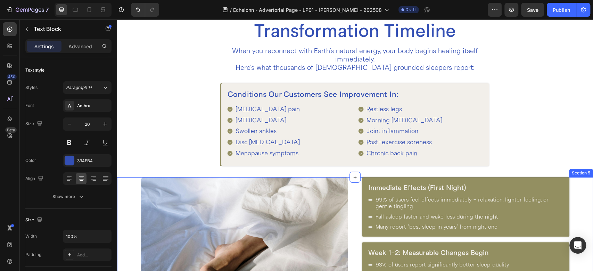
scroll to position [857, 0]
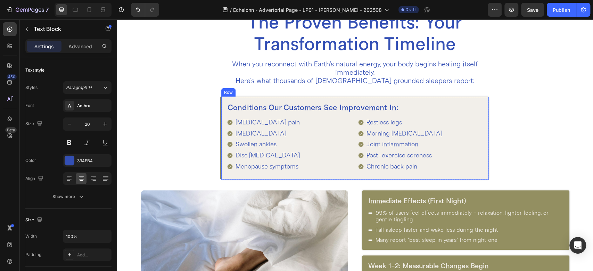
click at [411, 98] on div "Conditions Our Customers See Improvement In: Heading [MEDICAL_DATA] pain [MEDIC…" at bounding box center [355, 138] width 268 height 83
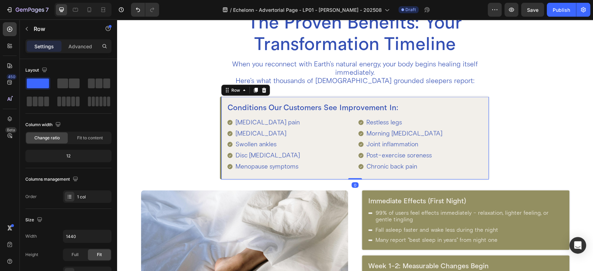
click at [221, 101] on div "Conditions Our Customers See Improvement In: Heading [MEDICAL_DATA] pain [MEDIC…" at bounding box center [355, 138] width 268 height 83
drag, startPoint x: 254, startPoint y: 88, endPoint x: 253, endPoint y: 95, distance: 7.0
click at [254, 87] on icon at bounding box center [256, 90] width 6 height 6
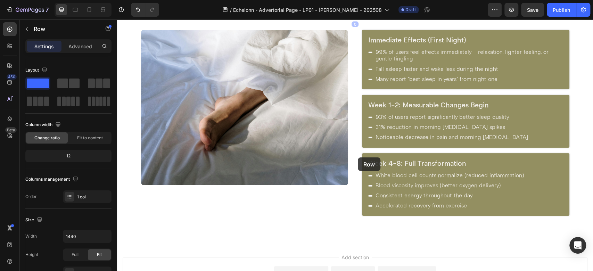
scroll to position [1166, 0]
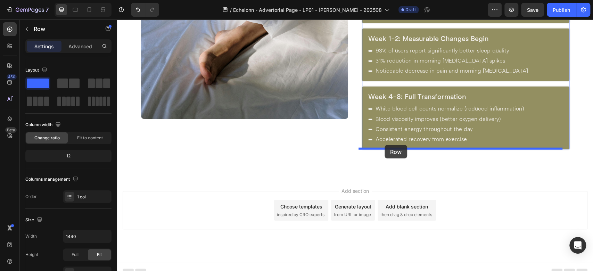
drag, startPoint x: 234, startPoint y: 96, endPoint x: 385, endPoint y: 145, distance: 158.6
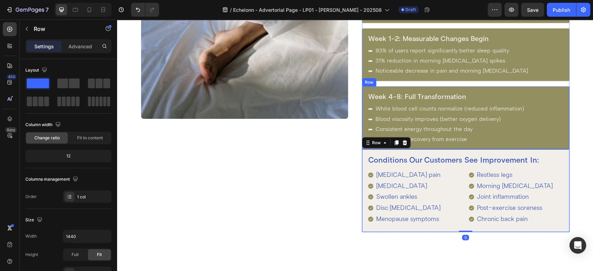
click at [443, 148] on div "Week 4-8: Full Transformation Heading White blood cell counts normalize (reduce…" at bounding box center [466, 118] width 208 height 63
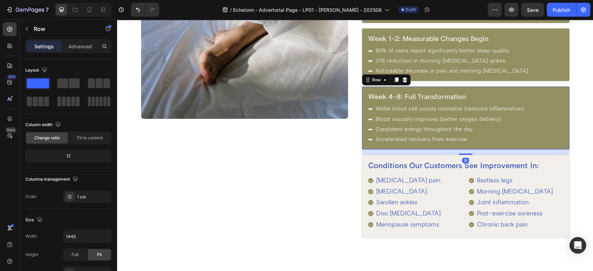
drag, startPoint x: 460, startPoint y: 148, endPoint x: 460, endPoint y: 154, distance: 5.6
click at [460, 154] on div at bounding box center [466, 154] width 14 height 1
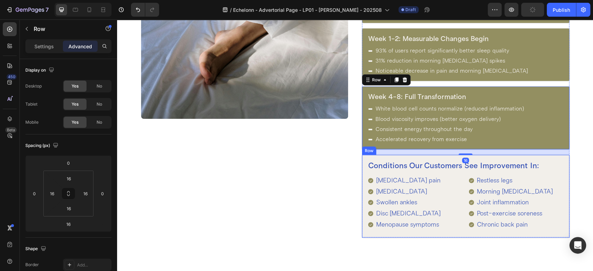
click at [362, 161] on div "Conditions Our Customers See Improvement In: Heading [MEDICAL_DATA] pain [MEDIC…" at bounding box center [466, 196] width 208 height 83
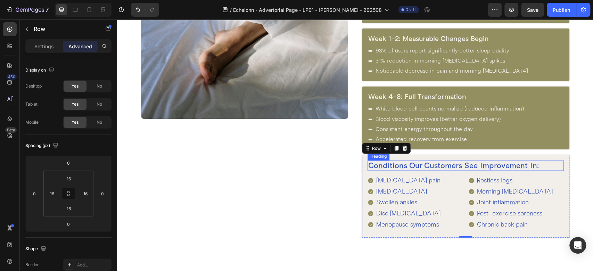
click at [427, 163] on h2 "Conditions Our Customers See Improvement In:" at bounding box center [466, 166] width 196 height 10
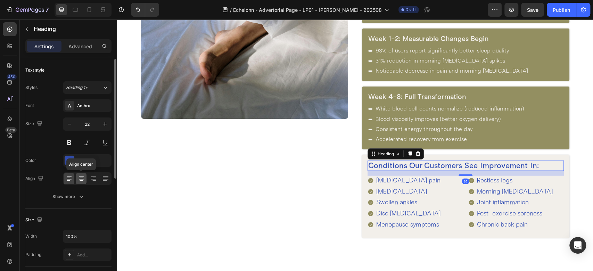
drag, startPoint x: 82, startPoint y: 178, endPoint x: 210, endPoint y: 157, distance: 129.6
click at [82, 177] on icon at bounding box center [81, 178] width 7 height 7
click at [409, 165] on h2 "Conditions Our Customers See Improvement In:" at bounding box center [466, 166] width 196 height 10
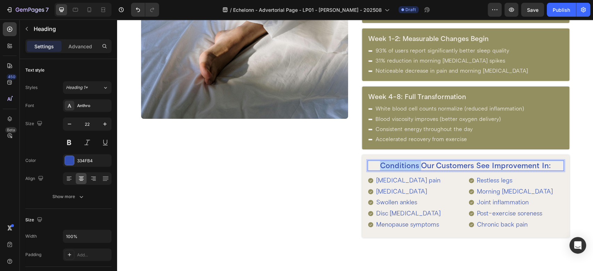
click at [409, 165] on p "Conditions Our Customers See Improvement In:" at bounding box center [465, 165] width 195 height 9
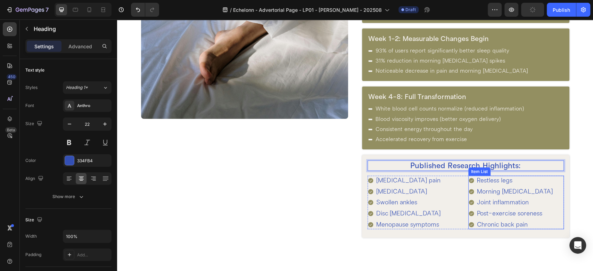
click at [548, 183] on div "Restless legs Morning [MEDICAL_DATA] Joint inflammation Post-exercise soreness …" at bounding box center [516, 203] width 95 height 54
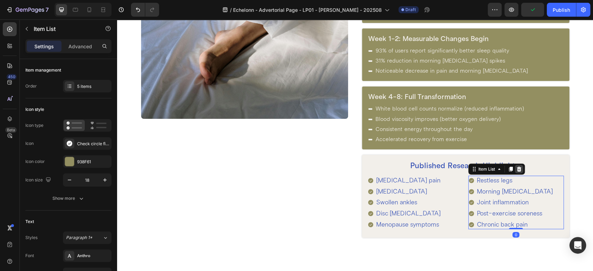
click at [517, 169] on icon at bounding box center [519, 169] width 5 height 5
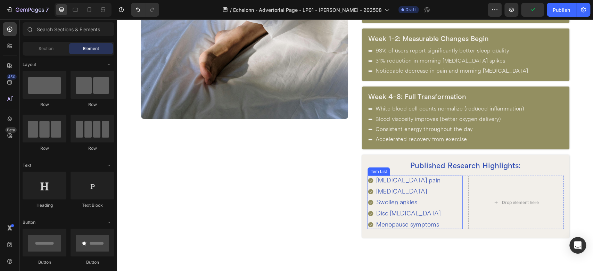
click at [455, 188] on div "[MEDICAL_DATA] pain [MEDICAL_DATA] Swollen ankles Disc [MEDICAL_DATA] Menopause…" at bounding box center [415, 203] width 95 height 54
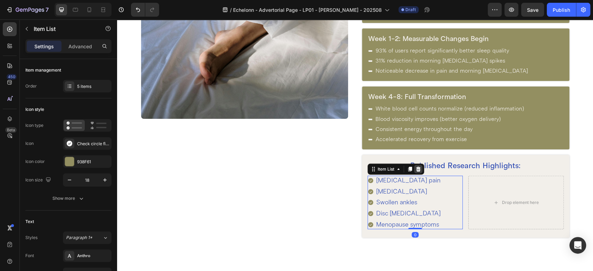
click at [416, 167] on icon at bounding box center [418, 169] width 5 height 5
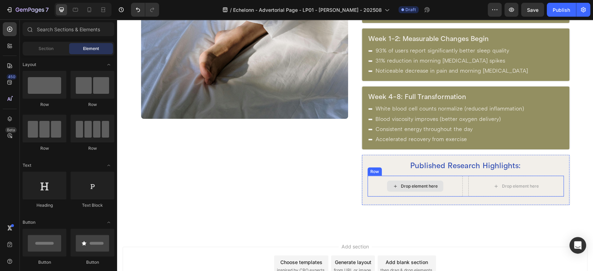
click at [456, 186] on div "Drop element here" at bounding box center [415, 186] width 95 height 21
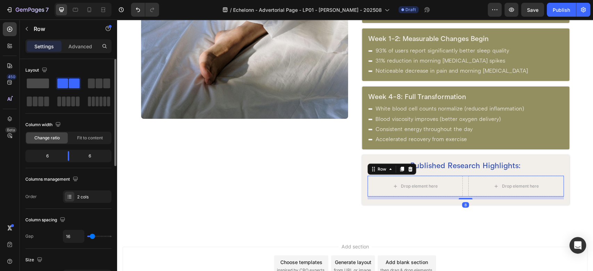
drag, startPoint x: 36, startPoint y: 84, endPoint x: 231, endPoint y: 107, distance: 196.3
click at [36, 84] on span at bounding box center [38, 84] width 22 height 10
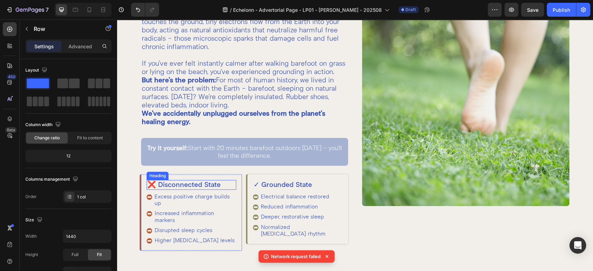
scroll to position [239, 0]
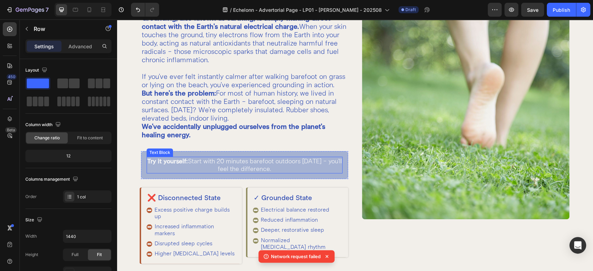
click at [229, 173] on p "Try it yourself: Start with 20 minutes barefoot outdoors [DATE] - you'll feel t…" at bounding box center [244, 164] width 195 height 15
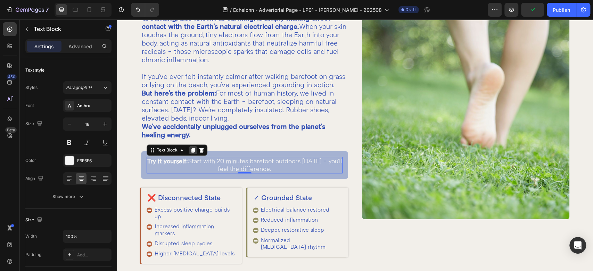
click at [192, 153] on icon at bounding box center [193, 150] width 4 height 5
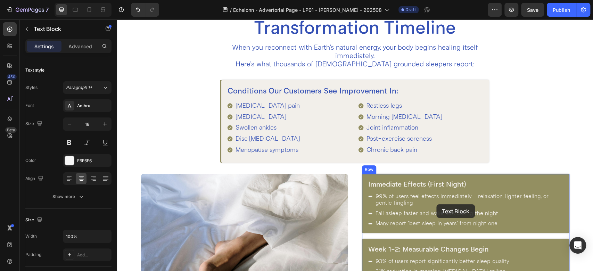
scroll to position [1161, 0]
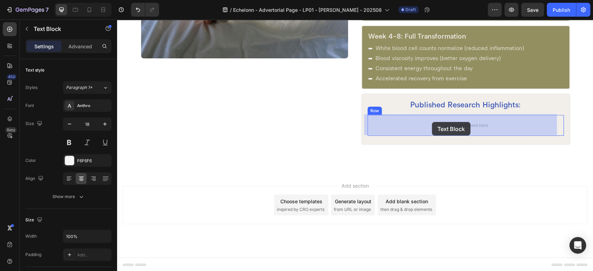
drag, startPoint x: 167, startPoint y: 179, endPoint x: 432, endPoint y: 122, distance: 271.5
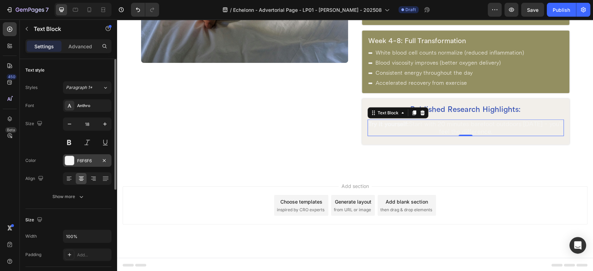
click at [73, 161] on div at bounding box center [69, 160] width 9 height 9
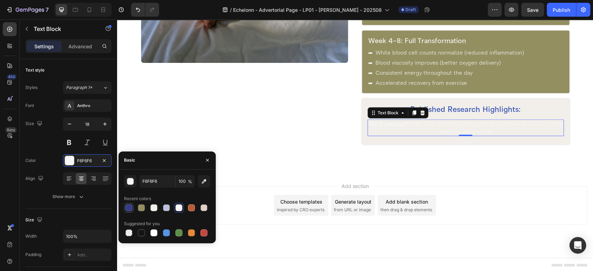
click at [131, 209] on div at bounding box center [128, 207] width 7 height 7
type input "343C88"
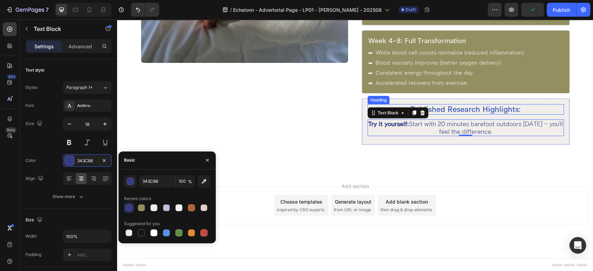
click at [451, 109] on h2 "Published Research Highlights:" at bounding box center [466, 109] width 196 height 10
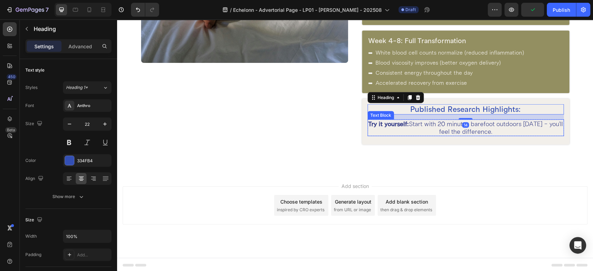
click at [433, 129] on p "Try it yourself: Start with 20 minutes barefoot outdoors [DATE] - you'll feel t…" at bounding box center [465, 127] width 195 height 15
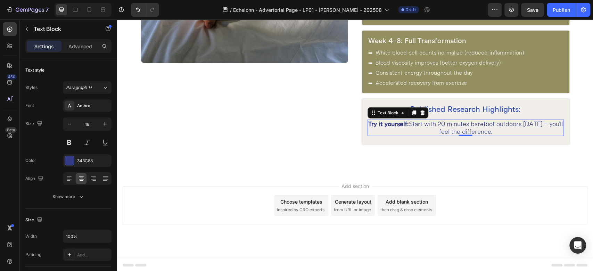
click at [412, 129] on p "Try it yourself: Start with 20 minutes barefoot outdoors [DATE] - you'll feel t…" at bounding box center [465, 127] width 195 height 15
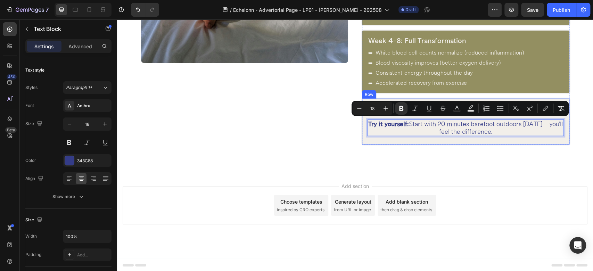
click at [416, 140] on div "Published Research Highlights: Heading Try it yourself: Start with 20 minutes b…" at bounding box center [466, 122] width 208 height 46
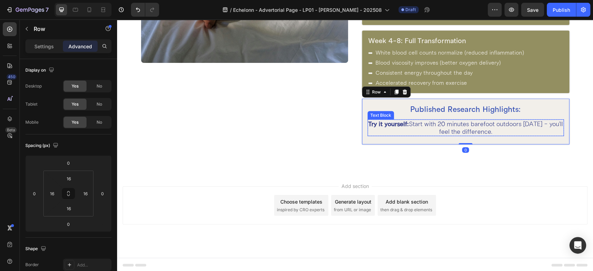
click at [417, 127] on p "Try it yourself: Start with 20 minutes barefoot outdoors [DATE] - you'll feel t…" at bounding box center [465, 127] width 195 height 15
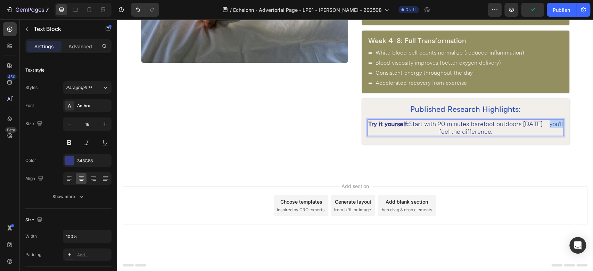
click at [409, 130] on p "Try it yourself: Start with 20 minutes barefoot outdoors [DATE] - you'll feel t…" at bounding box center [465, 127] width 195 height 15
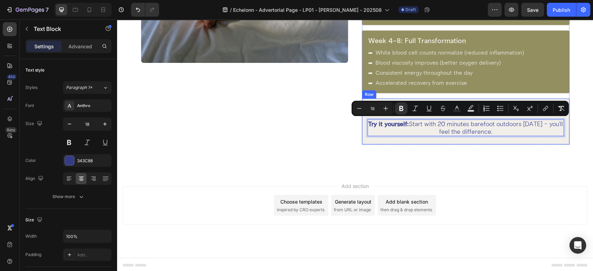
click at [386, 139] on div "Published Research Highlights: Heading Try it yourself: Start with 20 minutes b…" at bounding box center [466, 122] width 208 height 46
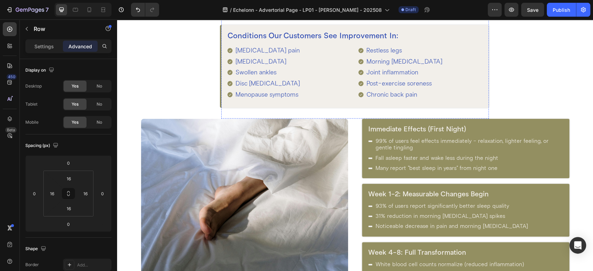
scroll to position [848, 0]
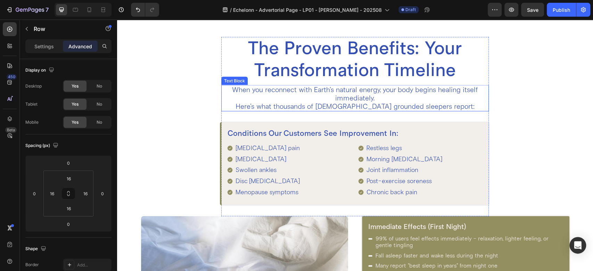
click at [331, 96] on p "When you reconnect with Earth's natural energy, your body begins healing itself…" at bounding box center [355, 98] width 266 height 25
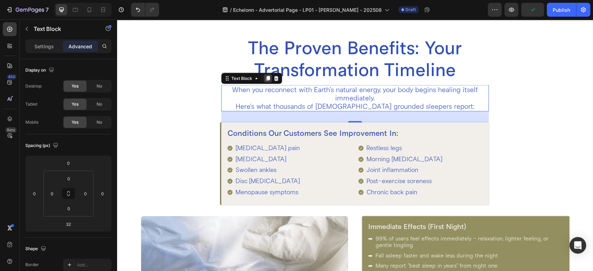
click at [265, 78] on icon at bounding box center [268, 78] width 6 height 6
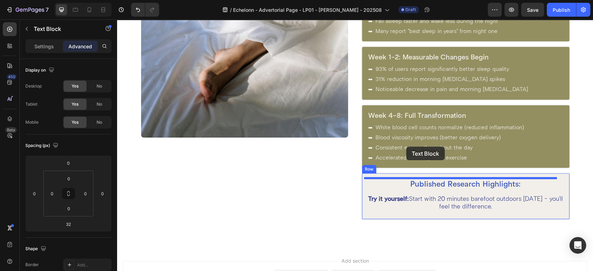
scroll to position [1157, 0]
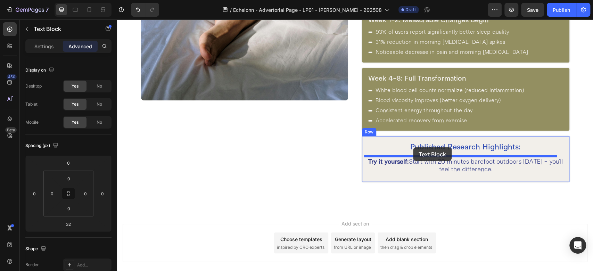
drag, startPoint x: 237, startPoint y: 113, endPoint x: 413, endPoint y: 147, distance: 179.3
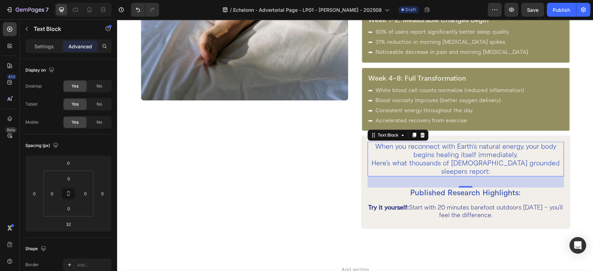
click at [413, 157] on p "When you reconnect with Earth's natural energy, your body begins healing itself…" at bounding box center [465, 159] width 195 height 33
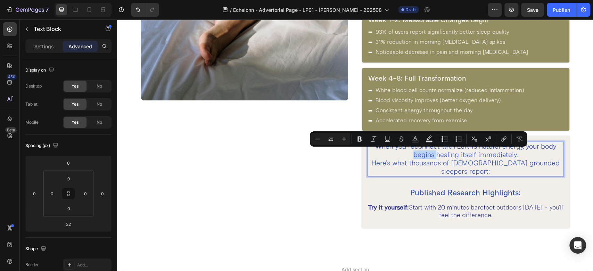
click at [413, 156] on p "When you reconnect with Earth's natural energy, your body begins healing itself…" at bounding box center [465, 159] width 195 height 33
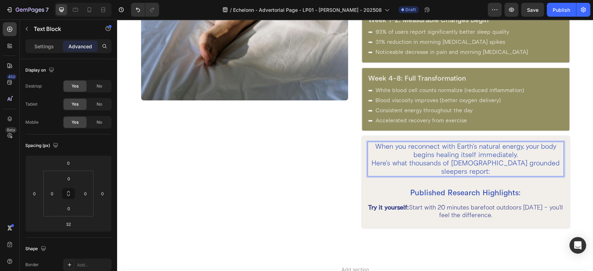
click at [401, 150] on p "When you reconnect with Earth's natural energy, your body begins healing itself…" at bounding box center [465, 159] width 195 height 33
click at [387, 200] on div "When you reconnect with Earth's natural energy, your body begins healing itself…" at bounding box center [466, 182] width 196 height 81
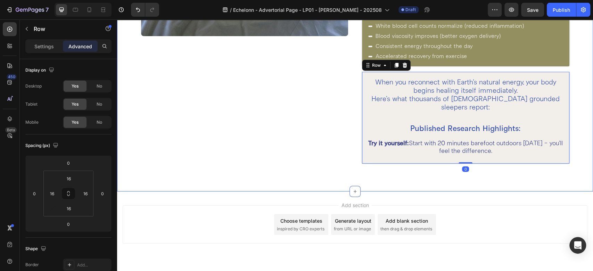
scroll to position [1234, 0]
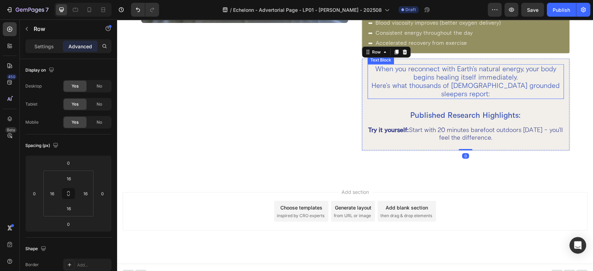
click at [433, 81] on p "When you reconnect with Earth's natural energy, your body begins healing itself…" at bounding box center [465, 81] width 195 height 33
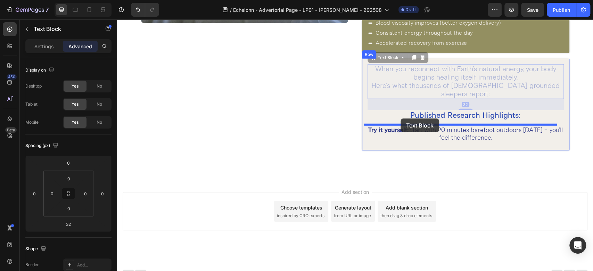
drag, startPoint x: 390, startPoint y: 57, endPoint x: 401, endPoint y: 119, distance: 62.4
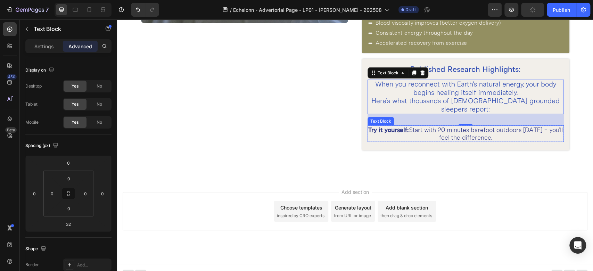
click at [433, 134] on p "Try it yourself: Start with 20 minutes barefoot outdoors [DATE] - you'll feel t…" at bounding box center [465, 133] width 195 height 15
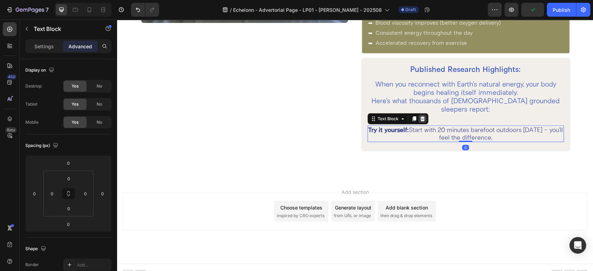
click at [420, 118] on icon at bounding box center [423, 119] width 6 height 6
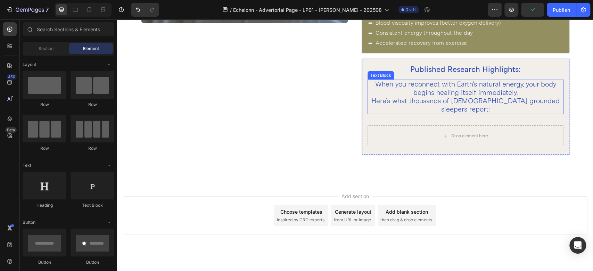
click at [440, 97] on p "When you reconnect with Earth's natural energy, your body begins healing itself…" at bounding box center [465, 96] width 195 height 33
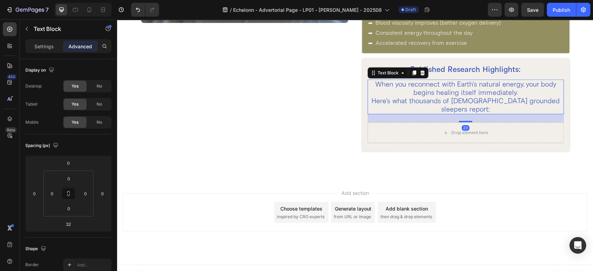
scroll to position [1234, 0]
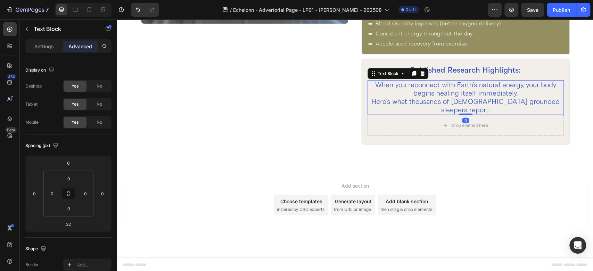
drag, startPoint x: 458, startPoint y: 124, endPoint x: 456, endPoint y: 104, distance: 19.9
click at [456, 104] on div "When you reconnect with Earth's natural energy, your body begins healing itself…" at bounding box center [466, 97] width 196 height 35
type input "0"
click at [392, 128] on div "Drop element here" at bounding box center [466, 125] width 196 height 21
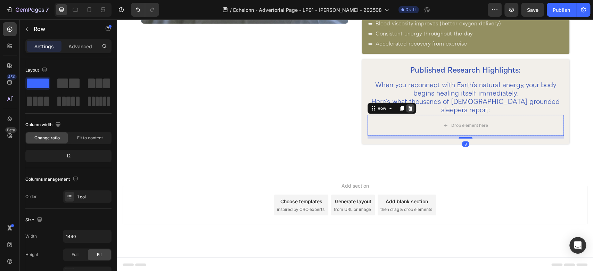
click at [409, 108] on icon at bounding box center [411, 109] width 6 height 6
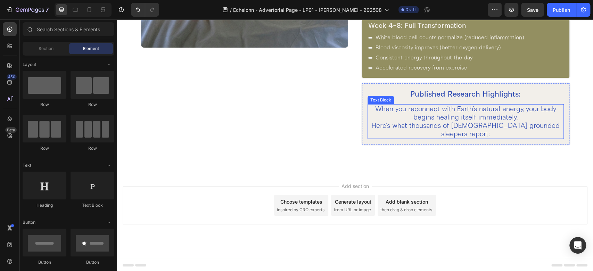
click at [374, 108] on p "When you reconnect with Earth's natural energy, your body begins healing itself…" at bounding box center [465, 121] width 195 height 33
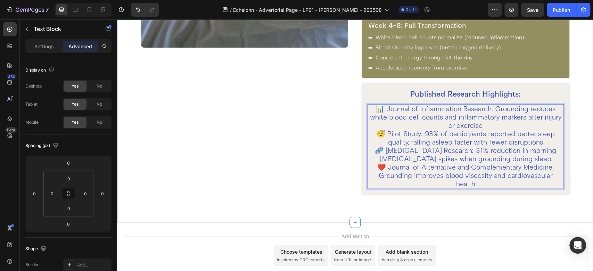
click at [324, 117] on div "Image Row" at bounding box center [245, 43] width 208 height 303
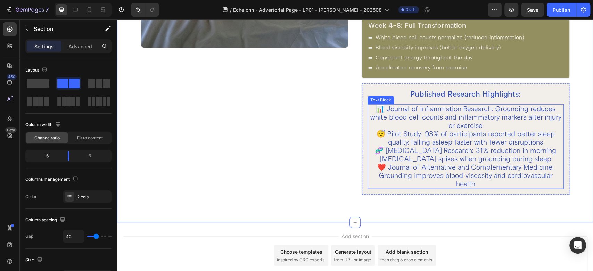
click at [381, 116] on p "📊 Journal of Inflammation Research: Grounding reduces white blood cell counts a…" at bounding box center [465, 146] width 195 height 83
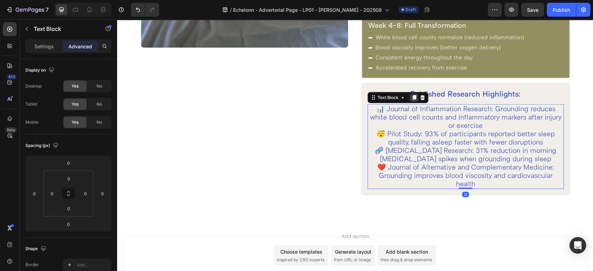
click at [412, 97] on icon at bounding box center [415, 98] width 6 height 6
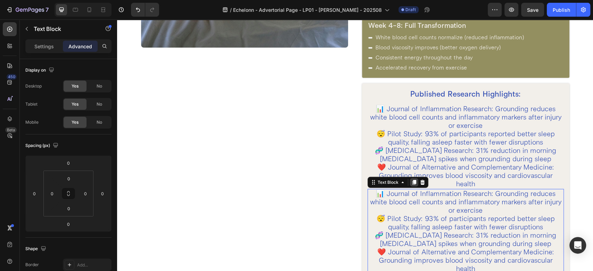
click at [411, 184] on div at bounding box center [414, 182] width 8 height 8
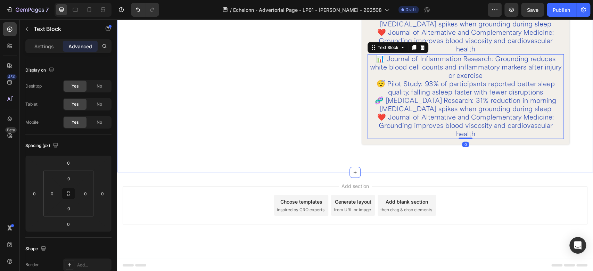
scroll to position [1429, 0]
click at [412, 49] on icon at bounding box center [415, 48] width 6 height 6
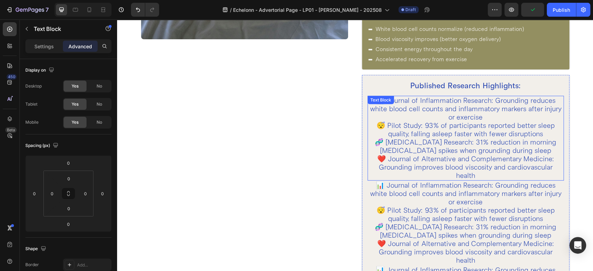
scroll to position [1198, 0]
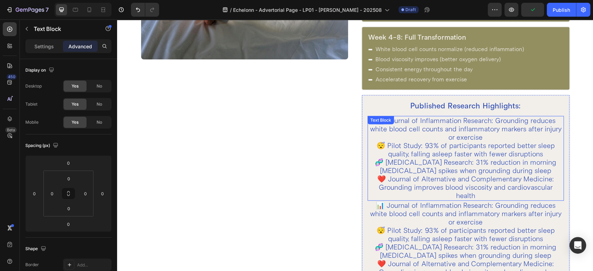
click at [411, 145] on p "📊 Journal of Inflammation Research: Grounding reduces white blood cell counts a…" at bounding box center [465, 158] width 195 height 83
click at [381, 121] on p "📊 Journal of Inflammation Research: Grounding reduces white blood cell counts a…" at bounding box center [465, 158] width 195 height 83
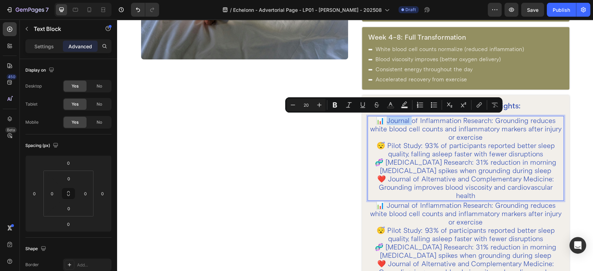
click at [382, 119] on p "📊 Journal of Inflammation Research: Grounding reduces white blood cell counts a…" at bounding box center [465, 158] width 195 height 83
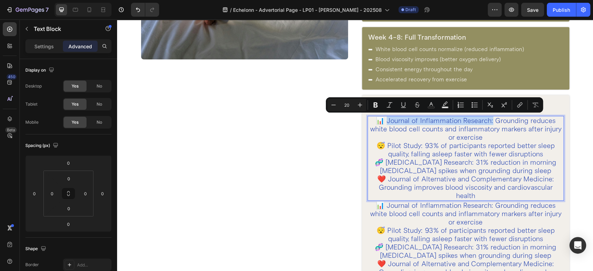
drag, startPoint x: 382, startPoint y: 119, endPoint x: 487, endPoint y: 120, distance: 105.7
click at [487, 120] on p "📊 Journal of Inflammation Research: Grounding reduces white blood cell counts a…" at bounding box center [465, 158] width 195 height 83
click at [377, 107] on icon "Editor contextual toolbar" at bounding box center [376, 105] width 4 height 5
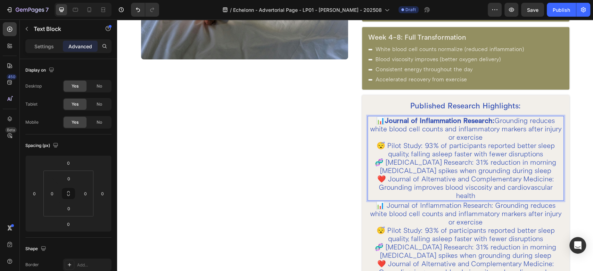
click at [414, 142] on p "📊 Journal of Inflammation Research: Grounding reduces white blood cell counts a…" at bounding box center [465, 158] width 195 height 83
click at [372, 143] on p "📊 Journal of Inflammation Research: Grounding reduces white blood cell counts a…" at bounding box center [465, 158] width 195 height 83
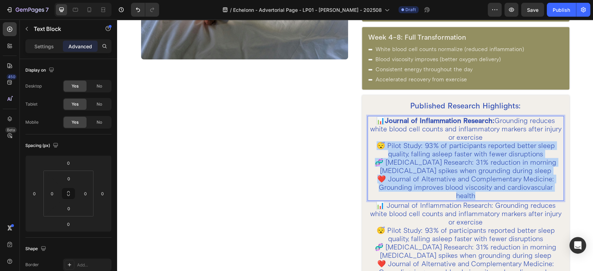
drag, startPoint x: 372, startPoint y: 143, endPoint x: 479, endPoint y: 195, distance: 118.9
click at [479, 195] on p "📊 Journal of Inflammation Research: Grounding reduces white blood cell counts a…" at bounding box center [465, 158] width 195 height 83
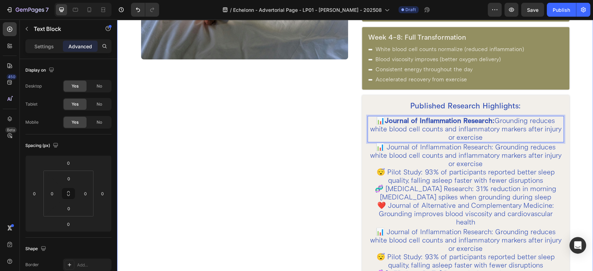
click at [350, 109] on div "Immediate Effects (First Night) Heading 99% of users feel effects immediately -…" at bounding box center [355, 167] width 476 height 527
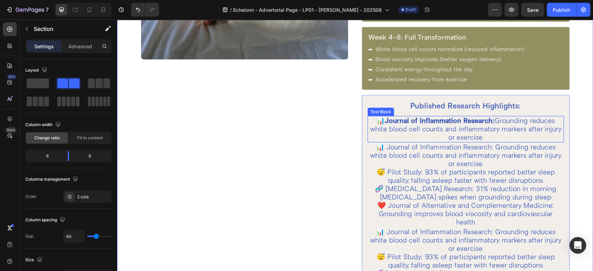
click at [381, 125] on p "📊 Journal of Inflammation Research: Grounding reduces white blood cell counts a…" at bounding box center [465, 129] width 195 height 25
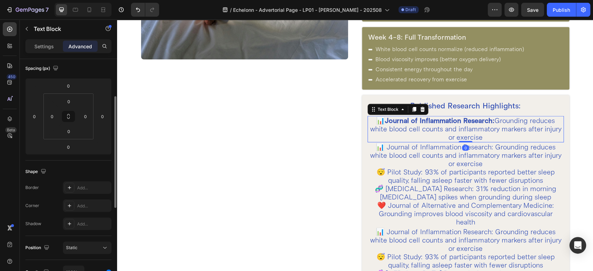
scroll to position [0, 0]
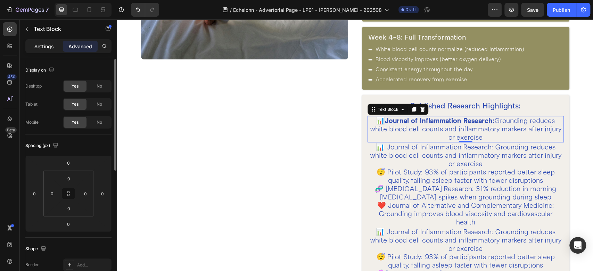
click at [49, 45] on p "Settings" at bounding box center [43, 46] width 19 height 7
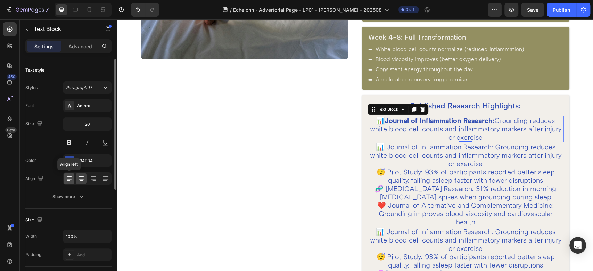
click at [74, 177] on div at bounding box center [69, 178] width 11 height 11
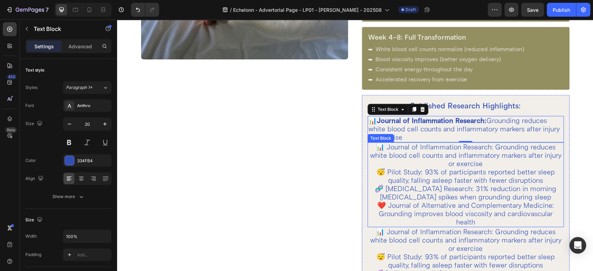
click at [380, 170] on p "📊 Journal of Inflammation Research: Grounding reduces white blood cell counts a…" at bounding box center [465, 184] width 195 height 83
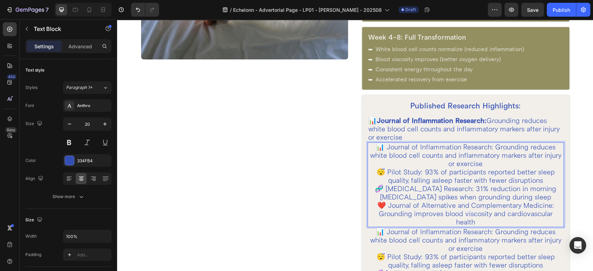
click at [385, 170] on p "📊 Journal of Inflammation Research: Grounding reduces white blood cell counts a…" at bounding box center [465, 184] width 195 height 83
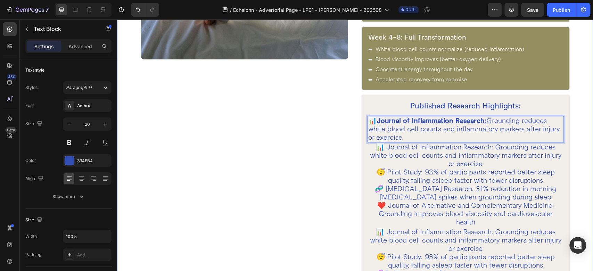
click at [251, 125] on div "Image Row" at bounding box center [245, 153] width 208 height 499
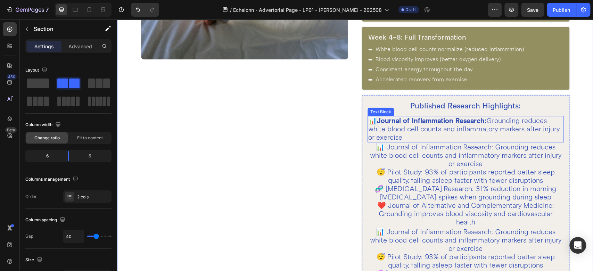
click at [384, 128] on p "📊 Journal of Inflammation Research: Grounding reduces white blood cell counts a…" at bounding box center [465, 129] width 195 height 25
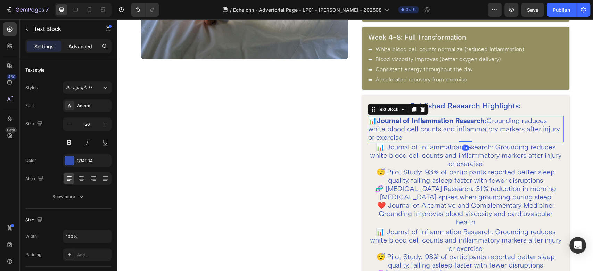
click at [79, 49] on p "Advanced" at bounding box center [80, 46] width 24 height 7
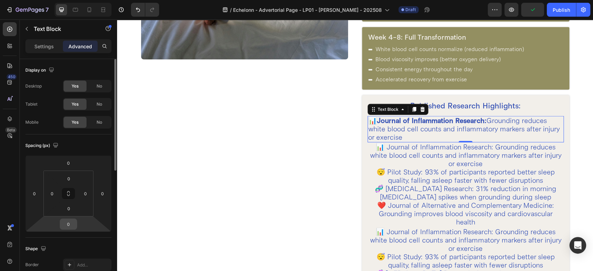
click at [70, 224] on input "0" at bounding box center [69, 224] width 14 height 10
type input "8"
type input "10"
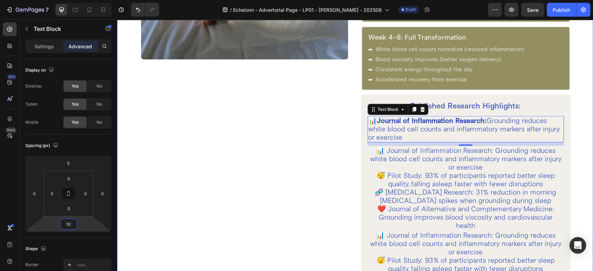
click at [179, 200] on div "Image Row" at bounding box center [245, 155] width 208 height 502
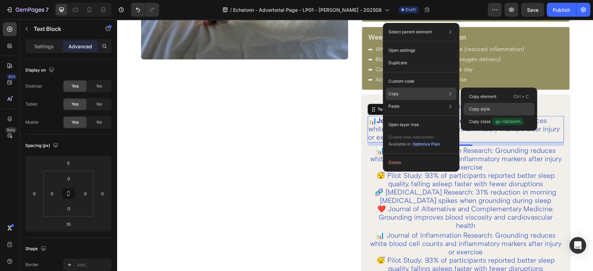
click at [481, 107] on p "Copy style" at bounding box center [479, 109] width 21 height 6
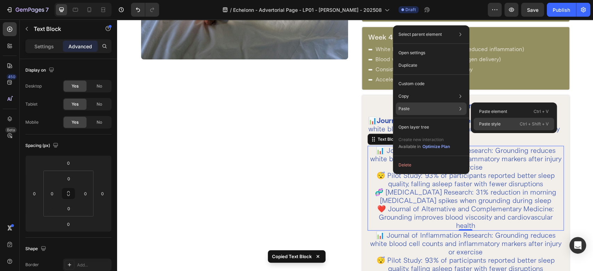
drag, startPoint x: 488, startPoint y: 125, endPoint x: 360, endPoint y: 112, distance: 128.3
click at [488, 126] on p "Paste style" at bounding box center [490, 124] width 22 height 6
type input "10"
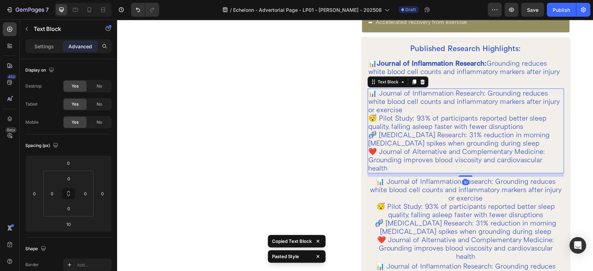
scroll to position [1275, 0]
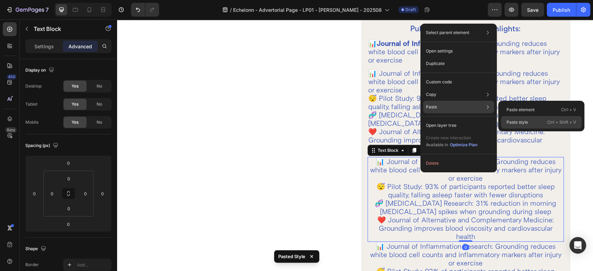
click at [517, 124] on p "Paste style" at bounding box center [518, 122] width 22 height 6
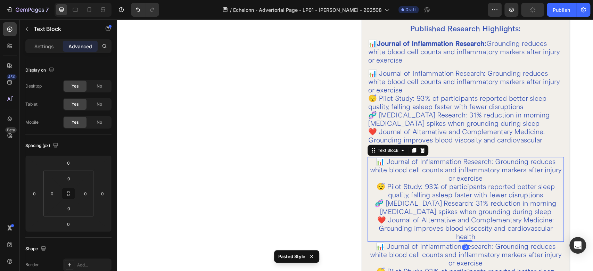
type input "10"
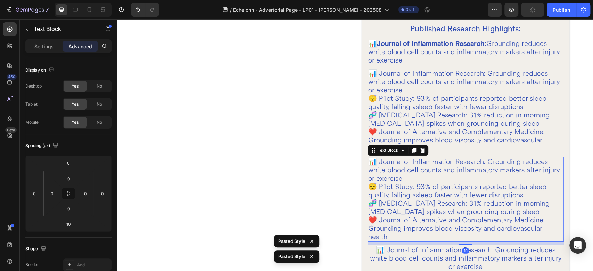
scroll to position [1429, 0]
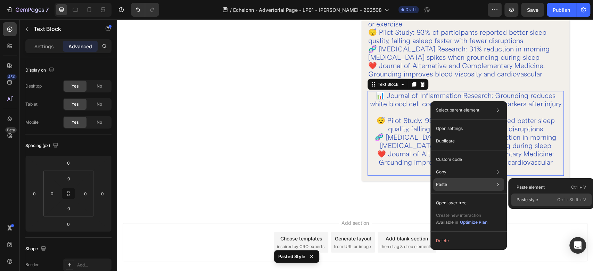
click at [523, 201] on p "Paste style" at bounding box center [528, 200] width 22 height 6
type input "10"
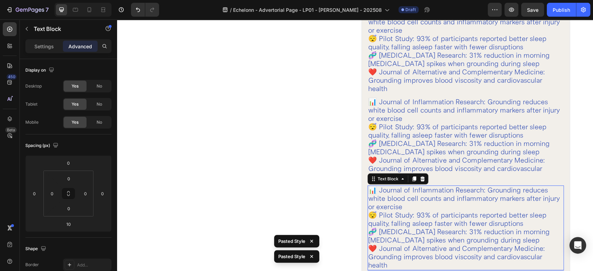
scroll to position [1275, 0]
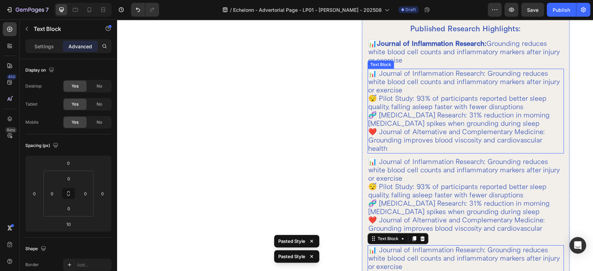
click at [387, 110] on p "📊 Journal of Inflammation Research: Grounding reduces white blood cell counts a…" at bounding box center [465, 111] width 195 height 83
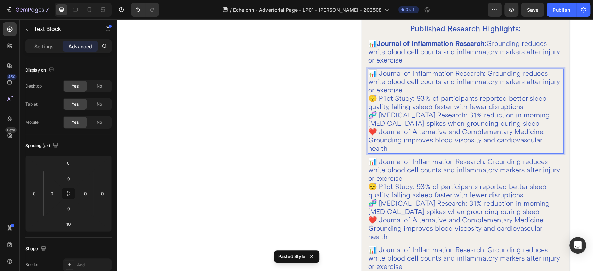
click at [377, 95] on p "📊 Journal of Inflammation Research: Grounding reduces white blood cell counts a…" at bounding box center [465, 111] width 195 height 83
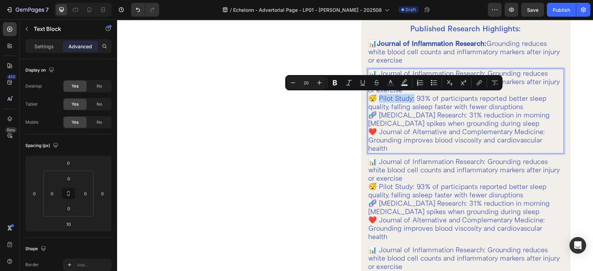
drag, startPoint x: 377, startPoint y: 95, endPoint x: 411, endPoint y: 99, distance: 33.9
click at [411, 99] on p "📊 Journal of Inflammation Research: Grounding reduces white blood cell counts a…" at bounding box center [465, 111] width 195 height 83
click at [336, 84] on icon "Editor contextual toolbar" at bounding box center [335, 82] width 4 height 5
click at [391, 145] on p "📊 Journal of Inflammation Research: Grounding reduces white blood cell counts a…" at bounding box center [465, 111] width 195 height 83
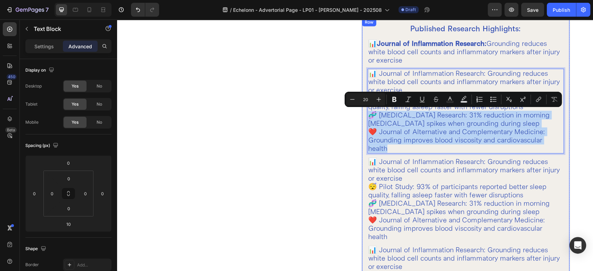
drag, startPoint x: 390, startPoint y: 146, endPoint x: 359, endPoint y: 113, distance: 44.5
click at [362, 113] on div "Published Research Highlights: Heading 📊 Journal of Inflammation Research: Grou…" at bounding box center [466, 178] width 208 height 321
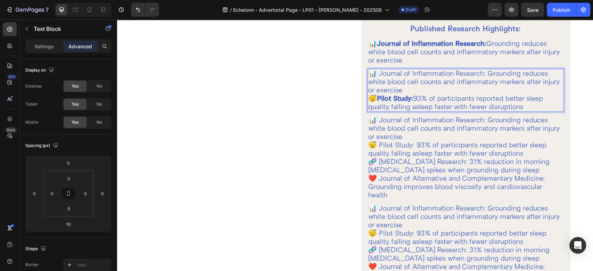
click at [423, 89] on p "📊 Journal of Inflammation Research: Grounding reduces white blood cell counts a…" at bounding box center [465, 91] width 195 height 42
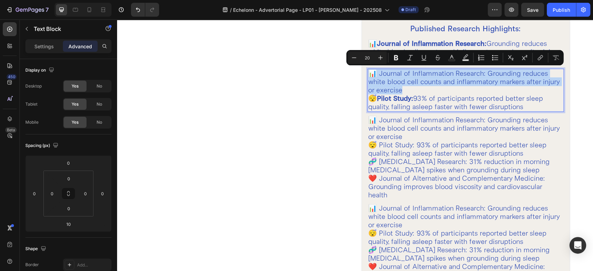
drag, startPoint x: 420, startPoint y: 88, endPoint x: 366, endPoint y: 78, distance: 55.4
click at [368, 78] on p "📊 Journal of Inflammation Research: Grounding reduces white blood cell counts a…" at bounding box center [465, 91] width 195 height 42
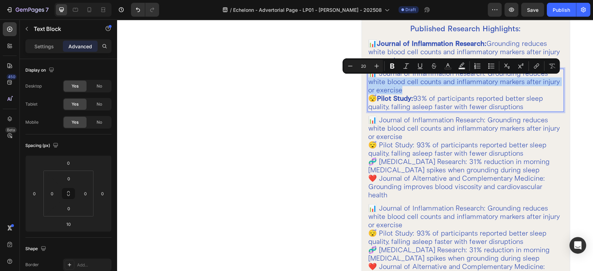
click at [429, 91] on p "📊 Journal of Inflammation Research: Grounding reduces white blood cell counts a…" at bounding box center [465, 91] width 195 height 42
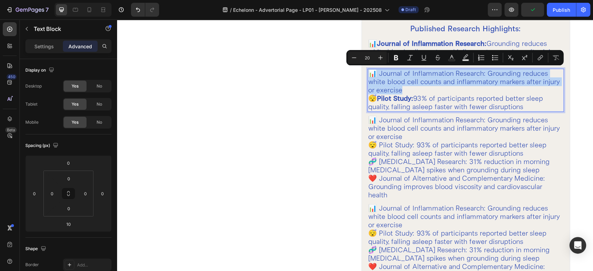
drag, startPoint x: 419, startPoint y: 89, endPoint x: 364, endPoint y: 72, distance: 57.2
click at [368, 72] on div "📊 Journal of Inflammation Research: Grounding reduces white blood cell counts a…" at bounding box center [466, 90] width 196 height 43
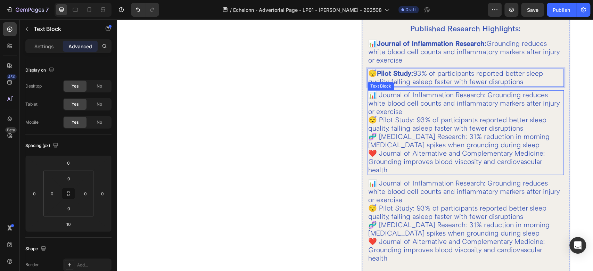
click at [406, 119] on p "📊 Journal of Inflammation Research: Grounding reduces white blood cell counts a…" at bounding box center [465, 132] width 195 height 83
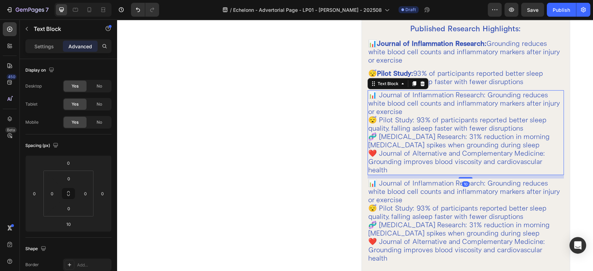
click at [524, 129] on p "📊 Journal of Inflammation Research: Grounding reduces white blood cell counts a…" at bounding box center [465, 132] width 195 height 83
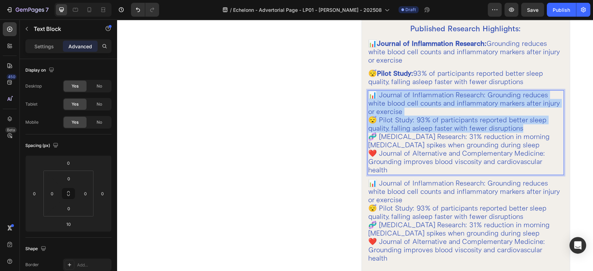
drag, startPoint x: 520, startPoint y: 127, endPoint x: 364, endPoint y: 97, distance: 158.9
click at [368, 97] on div "📊 Journal of Inflammation Research: Grounding reduces white blood cell counts a…" at bounding box center [466, 132] width 196 height 85
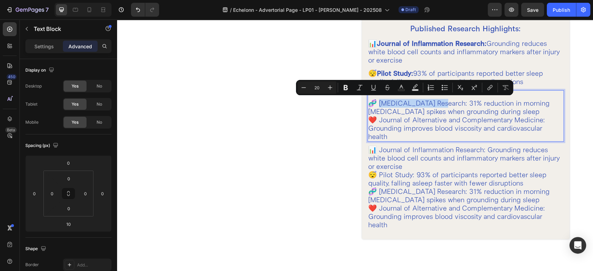
drag, startPoint x: 377, startPoint y: 103, endPoint x: 433, endPoint y: 103, distance: 56.0
click at [433, 103] on p "⁠⁠⁠⁠⁠⁠⁠ 🧬 [MEDICAL_DATA] Research: 31% reduction in morning [MEDICAL_DATA] spik…" at bounding box center [465, 116] width 195 height 50
click at [342, 85] on button "Bold" at bounding box center [346, 87] width 13 height 13
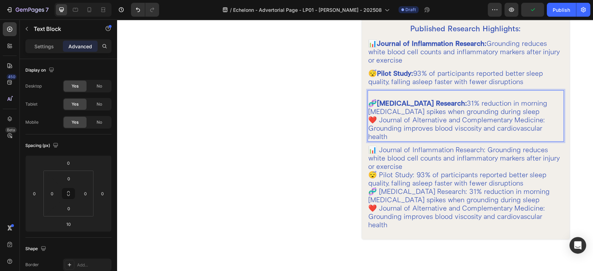
click at [392, 135] on p "🧬 [MEDICAL_DATA] Research: 31% reduction in morning [MEDICAL_DATA] spikes when …" at bounding box center [465, 116] width 195 height 50
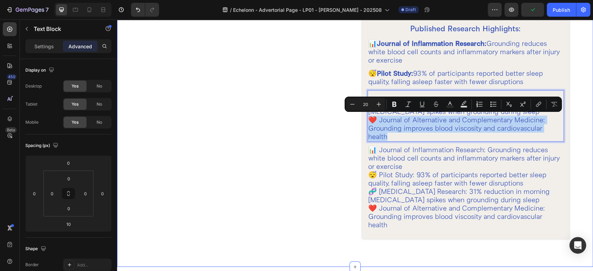
drag, startPoint x: 388, startPoint y: 135, endPoint x: 358, endPoint y: 119, distance: 33.9
click at [358, 119] on div "Immediate Effects (First Night) Heading 99% of users feel effects immediately -…" at bounding box center [355, 47] width 476 height 440
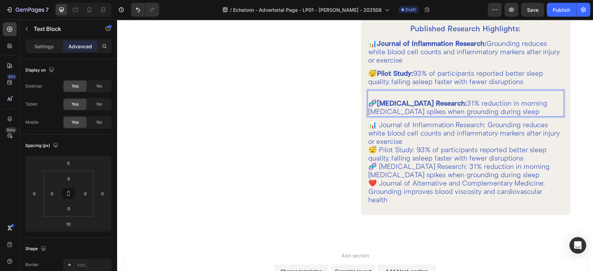
click at [368, 105] on p "🧬 [MEDICAL_DATA] Research: 31% reduction in morning [MEDICAL_DATA] spikes when …" at bounding box center [465, 103] width 195 height 25
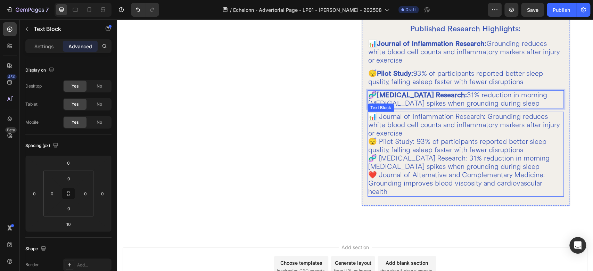
click at [400, 151] on p "📊 Journal of Inflammation Research: Grounding reduces white blood cell counts a…" at bounding box center [465, 154] width 195 height 83
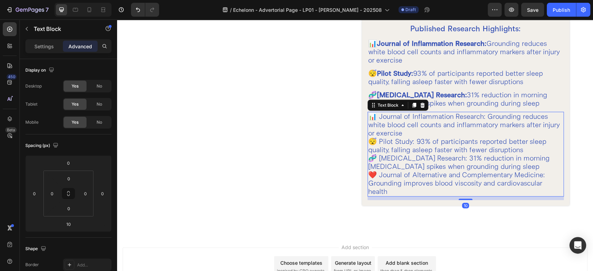
click at [477, 161] on p "📊 Journal of Inflammation Research: Grounding reduces white blood cell counts a…" at bounding box center [465, 154] width 195 height 83
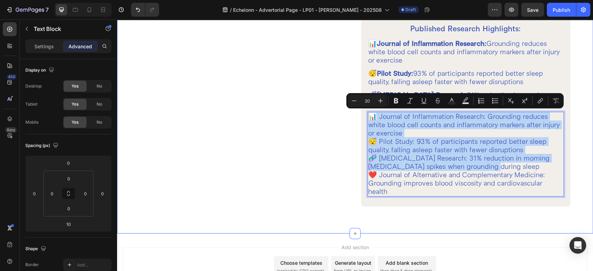
drag, startPoint x: 488, startPoint y: 163, endPoint x: 342, endPoint y: 111, distance: 155.0
click at [342, 111] on div "Immediate Effects (First Night) Heading 99% of users feel effects immediately -…" at bounding box center [355, 30] width 476 height 407
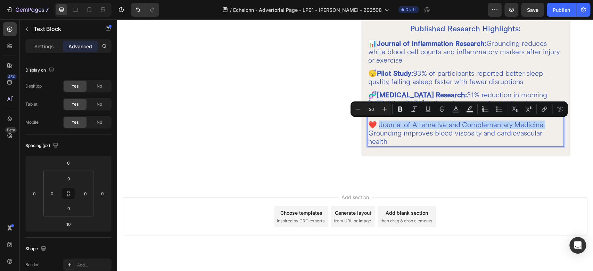
drag, startPoint x: 377, startPoint y: 125, endPoint x: 542, endPoint y: 126, distance: 164.8
click at [542, 126] on p "⁠⁠⁠⁠⁠⁠⁠ ❤️ Journal of Alternative and Complementary Medicine: Grounding improve…" at bounding box center [465, 129] width 195 height 33
click at [398, 109] on icon "Editor contextual toolbar" at bounding box center [400, 109] width 7 height 7
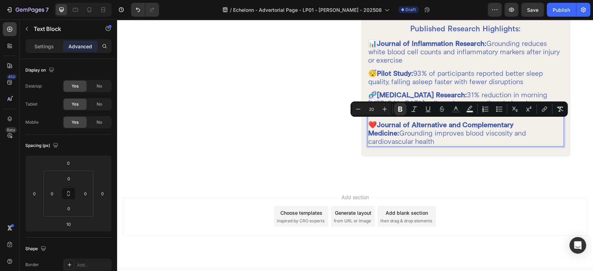
click at [368, 130] on p "❤️ Journal of Alternative and Complementary Medicine: Grounding improves blood …" at bounding box center [465, 129] width 195 height 33
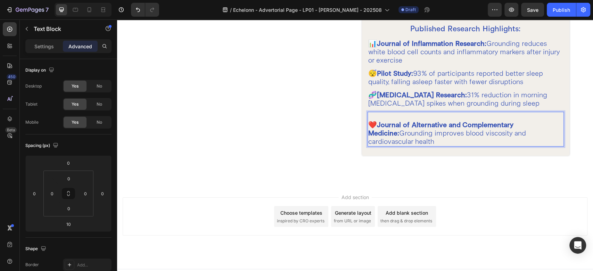
click at [370, 113] on p "❤️ Journal of Alternative and Complementary Medicine: Grounding improves blood …" at bounding box center [465, 129] width 195 height 33
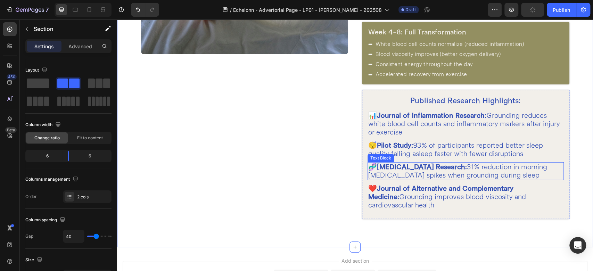
scroll to position [1198, 0]
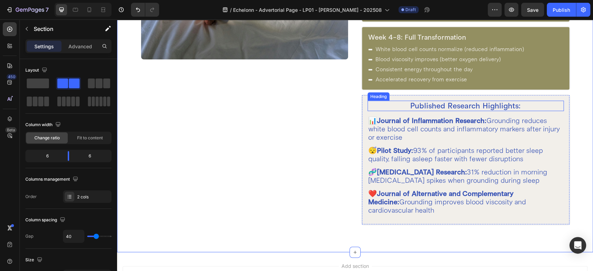
click at [408, 102] on h2 "Published Research Highlights:" at bounding box center [466, 106] width 196 height 10
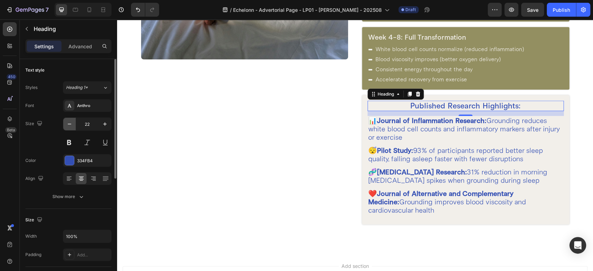
click at [70, 122] on icon "button" at bounding box center [69, 124] width 7 height 7
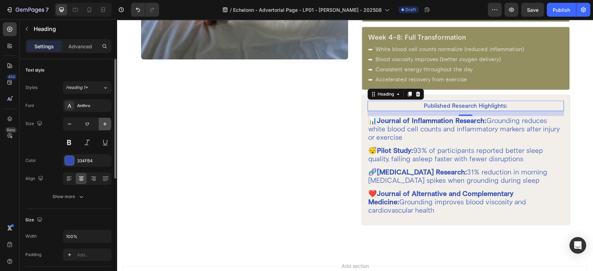
click at [104, 123] on icon "button" at bounding box center [105, 124] width 7 height 7
type input "18"
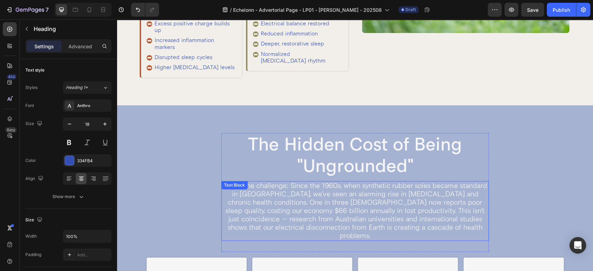
scroll to position [271, 0]
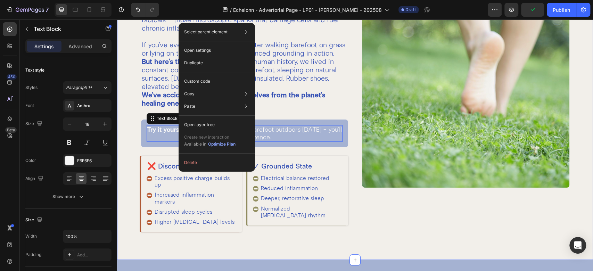
click at [138, 136] on div "What Is Grounding? Heading Grounding, also known as earthing, is simply making …" at bounding box center [355, 97] width 476 height 326
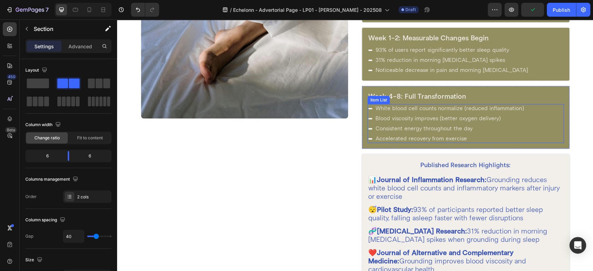
scroll to position [1121, 0]
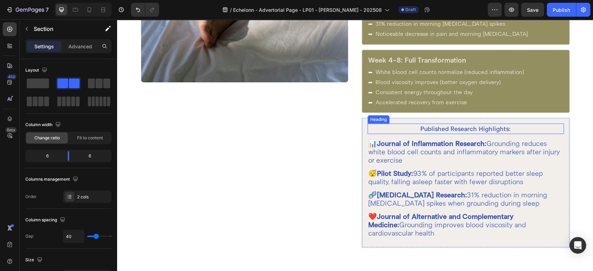
click at [431, 125] on h2 "Published Research Highlights:" at bounding box center [466, 129] width 196 height 10
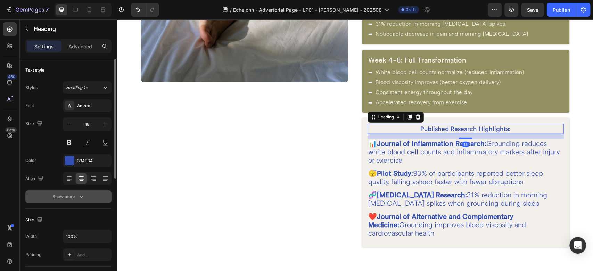
click at [71, 197] on div "Show more" at bounding box center [68, 196] width 32 height 7
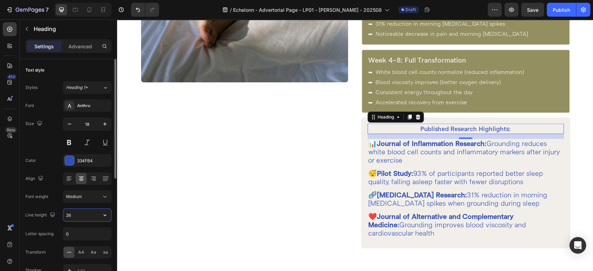
click at [74, 217] on input "26" at bounding box center [87, 215] width 48 height 13
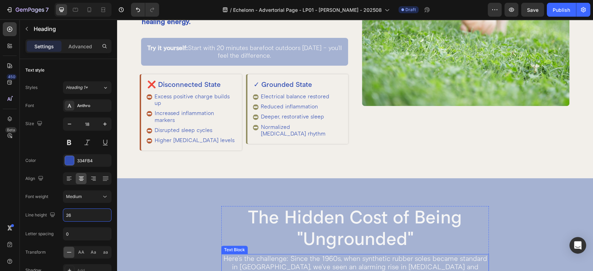
scroll to position [348, 0]
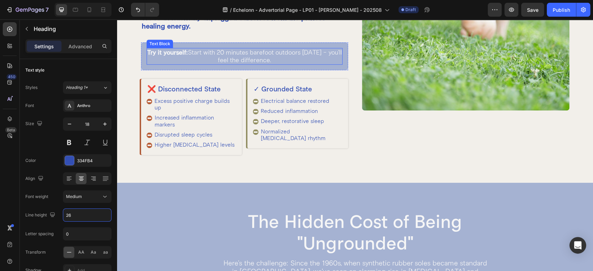
click at [231, 63] on p "Try it yourself: Start with 20 minutes barefoot outdoors [DATE] - you'll feel t…" at bounding box center [244, 56] width 195 height 15
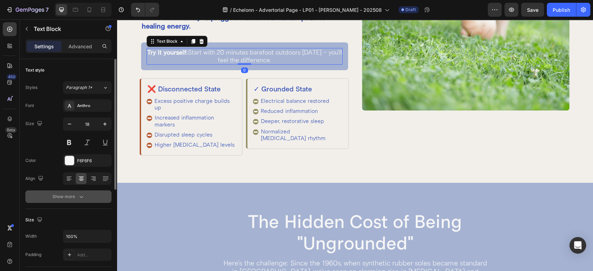
click at [79, 198] on icon "button" at bounding box center [81, 196] width 7 height 7
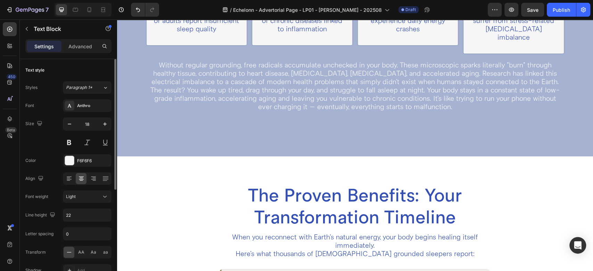
scroll to position [889, 0]
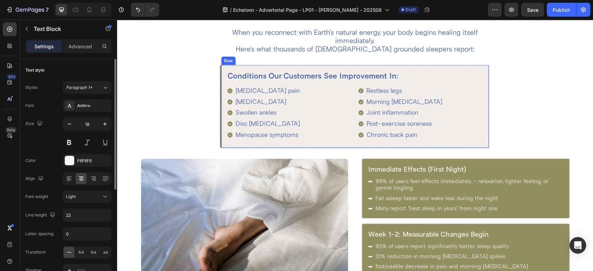
click at [433, 125] on div "Restless legs Morning [MEDICAL_DATA] Joint inflammation Post-exercise soreness …" at bounding box center [420, 113] width 125 height 54
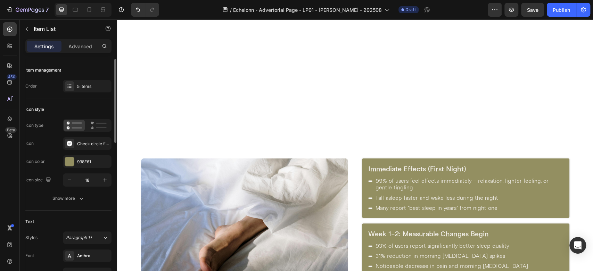
scroll to position [1121, 0]
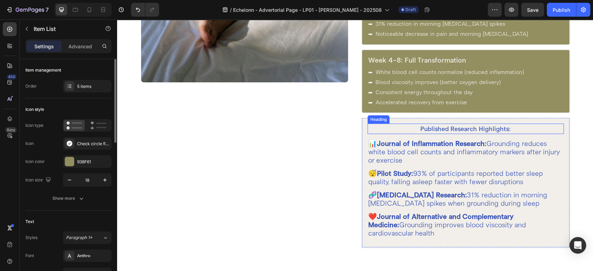
click at [420, 148] on p "📊 Journal of Inflammation Research: Grounding reduces white blood cell counts a…" at bounding box center [465, 152] width 195 height 25
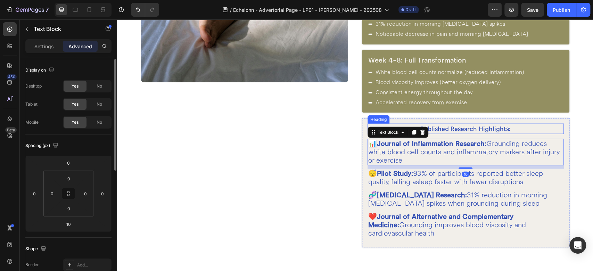
click at [432, 125] on h2 "Published Research Highlights:" at bounding box center [466, 129] width 196 height 10
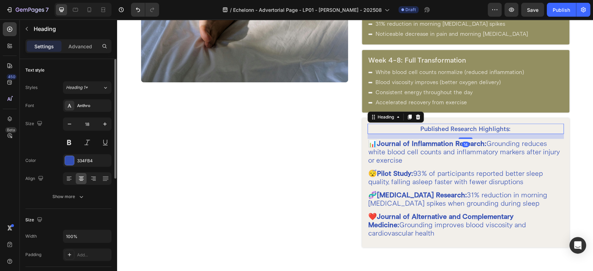
click at [67, 200] on button "Show more" at bounding box center [68, 196] width 86 height 13
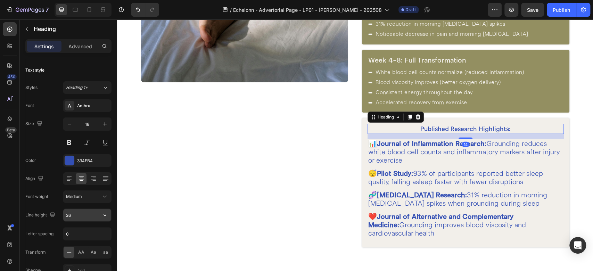
click at [82, 218] on input "26" at bounding box center [87, 215] width 48 height 13
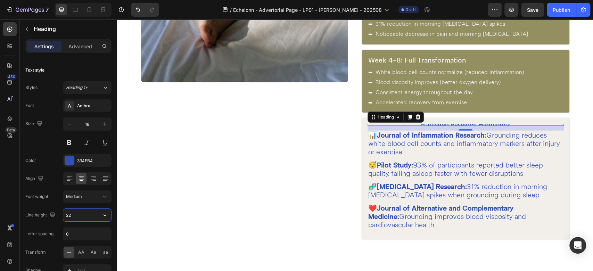
type input "22"
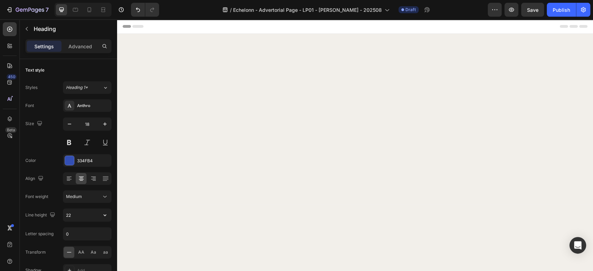
scroll to position [1121, 0]
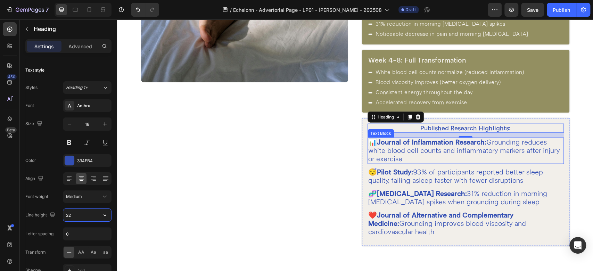
click at [433, 143] on strong "Journal of Inflammation Research:" at bounding box center [431, 142] width 109 height 9
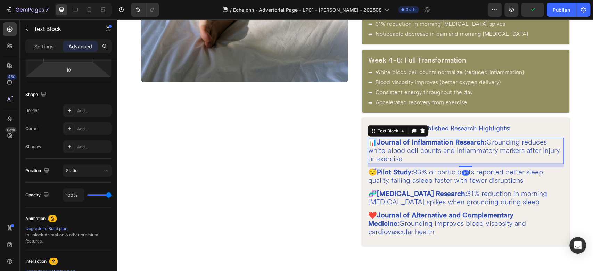
scroll to position [0, 0]
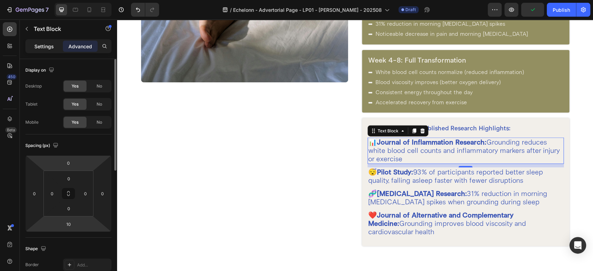
click at [43, 48] on p "Settings" at bounding box center [43, 46] width 19 height 7
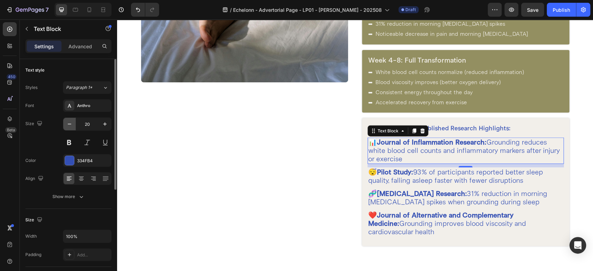
click at [70, 122] on icon "button" at bounding box center [69, 124] width 7 height 7
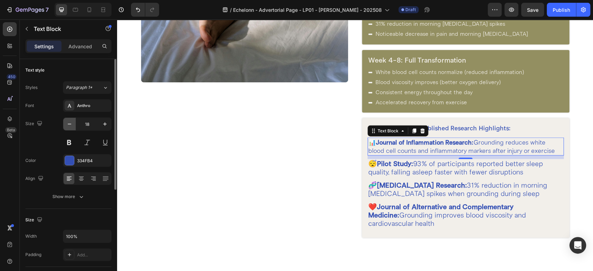
click at [70, 122] on icon "button" at bounding box center [69, 124] width 7 height 7
click at [108, 124] on icon "button" at bounding box center [105, 124] width 7 height 7
type input "16"
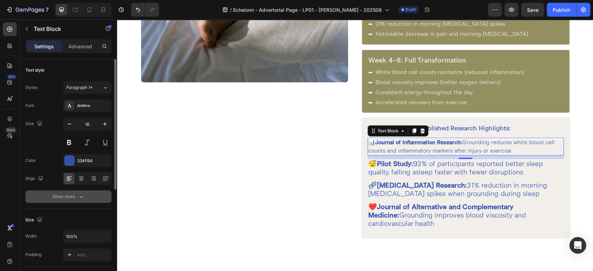
click at [70, 195] on div "Show more" at bounding box center [68, 196] width 32 height 7
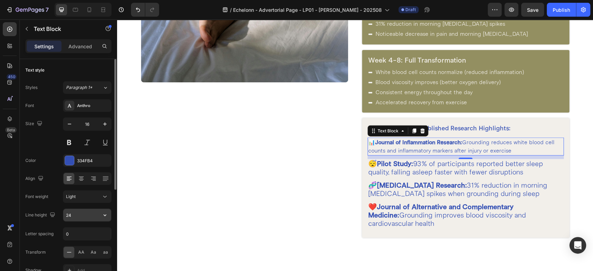
click at [80, 216] on input "24" at bounding box center [87, 215] width 48 height 13
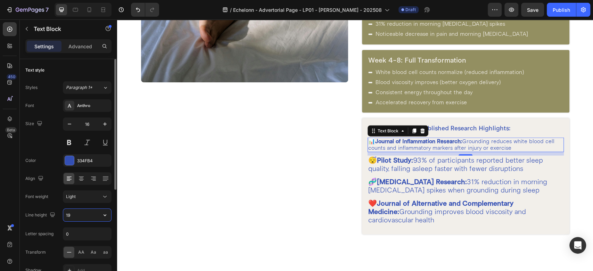
type input "19"
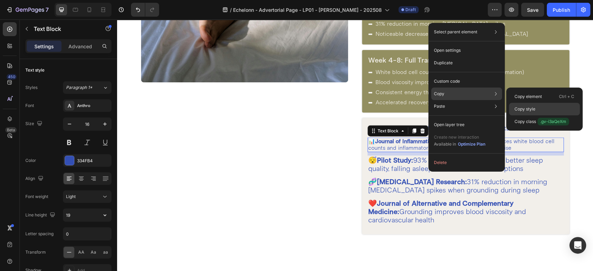
click at [528, 112] on p "Copy style" at bounding box center [525, 109] width 21 height 6
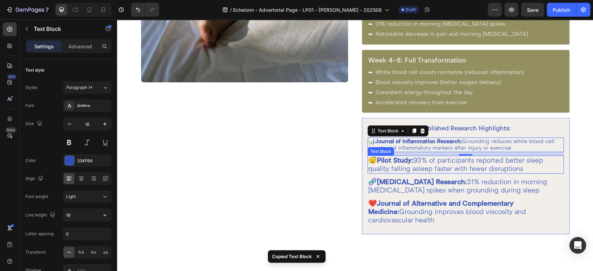
click at [414, 168] on p "😴 Pilot Study: 93% of participants reported better sleep quality, falling aslee…" at bounding box center [465, 164] width 195 height 17
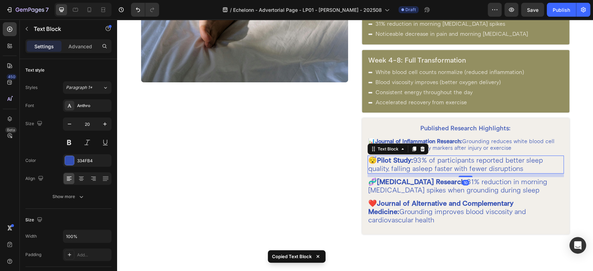
type input "16"
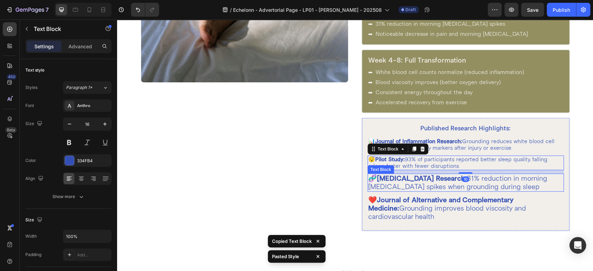
click at [410, 182] on p "🧬 [MEDICAL_DATA] Research: 31% reduction in morning [MEDICAL_DATA] spikes when …" at bounding box center [465, 182] width 195 height 17
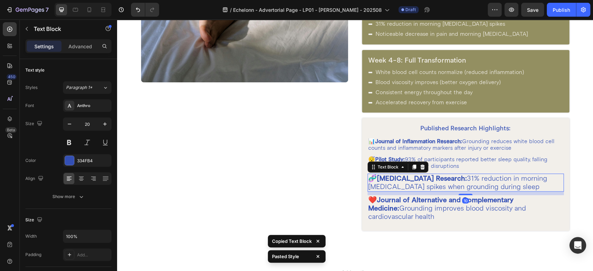
type input "16"
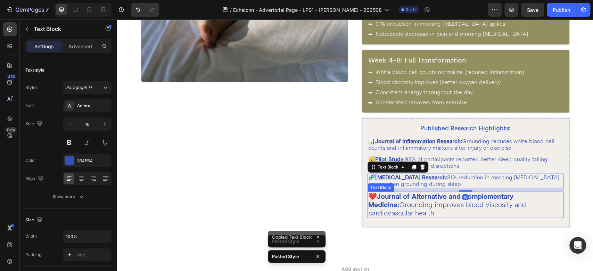
click at [408, 203] on p "❤️ Journal of Alternative and Complementary Medicine: Grounding improves blood …" at bounding box center [465, 205] width 195 height 25
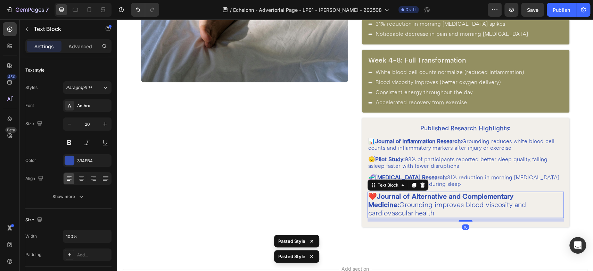
type input "16"
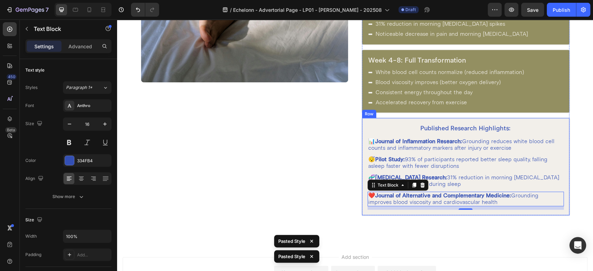
click at [363, 210] on div "Published Research Highlights: Heading 📊 Journal of Inflammation Research: Grou…" at bounding box center [466, 166] width 208 height 97
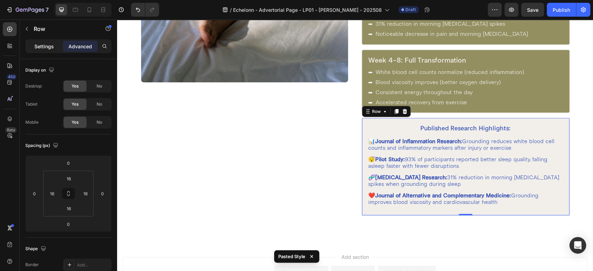
click at [47, 43] on p "Settings" at bounding box center [43, 46] width 19 height 7
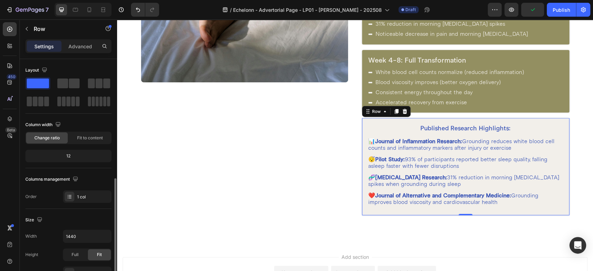
scroll to position [154, 0]
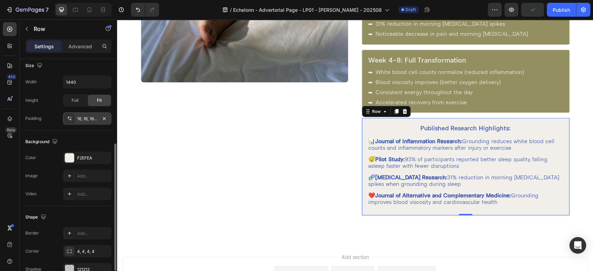
click at [84, 116] on div "16, 16, 16, 16" at bounding box center [87, 119] width 20 height 6
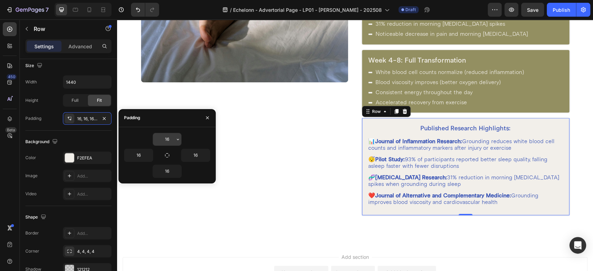
click at [173, 139] on input "16" at bounding box center [167, 139] width 29 height 13
click at [178, 142] on icon "button" at bounding box center [178, 140] width 6 height 6
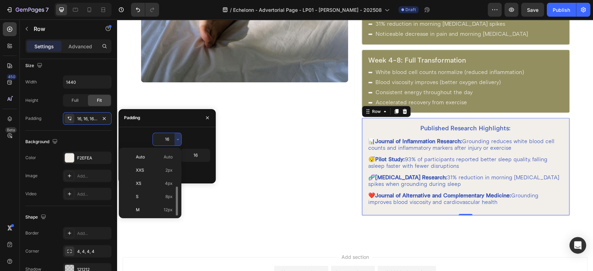
scroll to position [25, 0]
click at [153, 211] on p "XL 24px" at bounding box center [154, 211] width 37 height 6
type input "24"
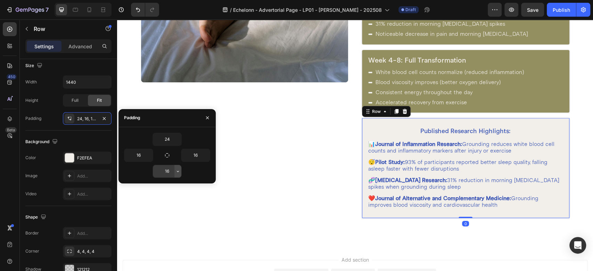
click at [179, 172] on icon "button" at bounding box center [178, 172] width 6 height 6
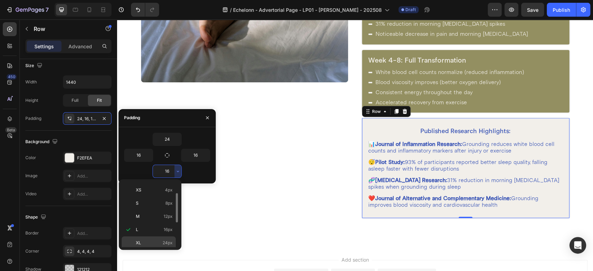
click at [154, 241] on p "XL 24px" at bounding box center [154, 243] width 37 height 6
type input "24"
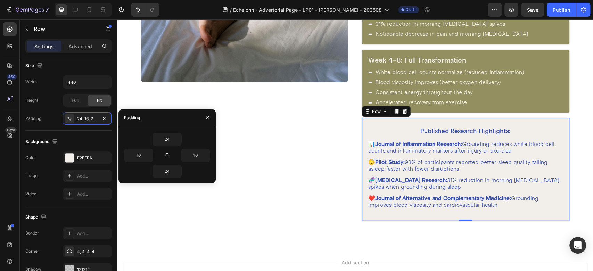
click at [380, 214] on div "Published Research Highlights: Heading 📊 Journal of Inflammation Research: Grou…" at bounding box center [466, 169] width 208 height 103
click at [150, 158] on button "button" at bounding box center [149, 155] width 7 height 13
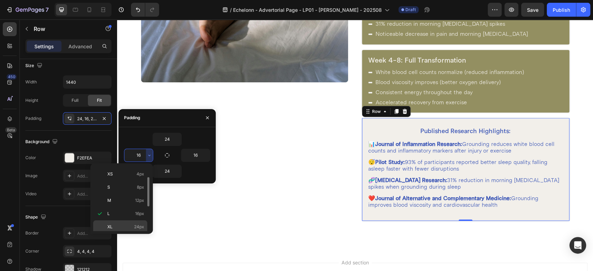
drag, startPoint x: 131, startPoint y: 224, endPoint x: 33, endPoint y: 189, distance: 103.4
click at [131, 224] on p "XL 24px" at bounding box center [125, 227] width 37 height 6
type input "24"
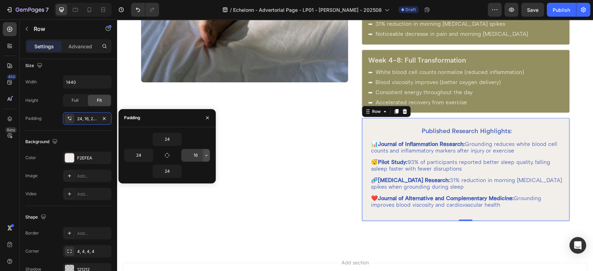
click at [206, 157] on icon "button" at bounding box center [207, 156] width 6 height 6
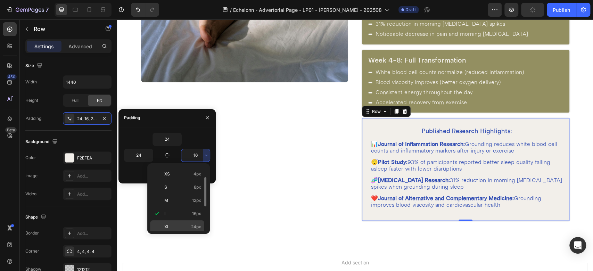
click at [178, 224] on p "XL 24px" at bounding box center [182, 227] width 37 height 6
type input "24"
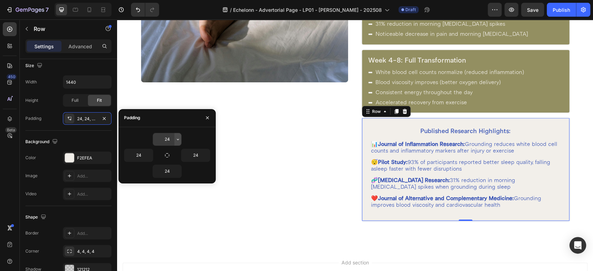
click at [180, 141] on icon "button" at bounding box center [178, 140] width 6 height 6
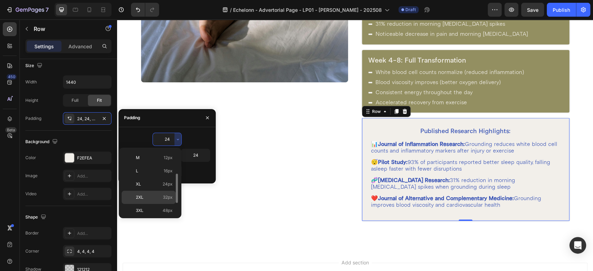
scroll to position [53, 0]
click at [158, 198] on p "2XL 32px" at bounding box center [154, 197] width 37 height 6
type input "32"
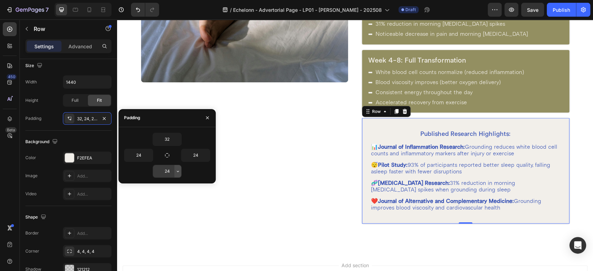
click at [179, 172] on icon "button" at bounding box center [178, 172] width 6 height 6
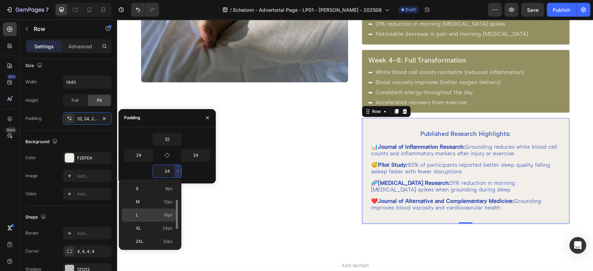
scroll to position [41, 0]
click at [150, 247] on div "2XL 32px" at bounding box center [149, 253] width 54 height 13
type input "32"
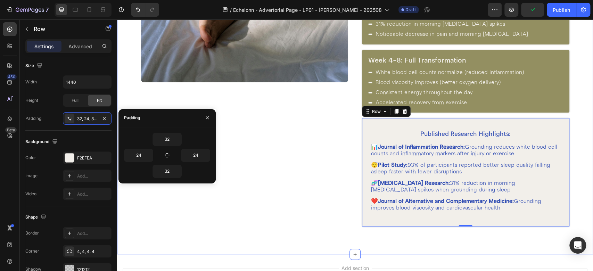
click at [326, 186] on div "Image Row" at bounding box center [245, 77] width 208 height 300
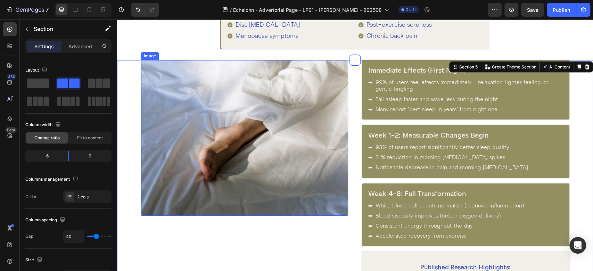
scroll to position [966, 0]
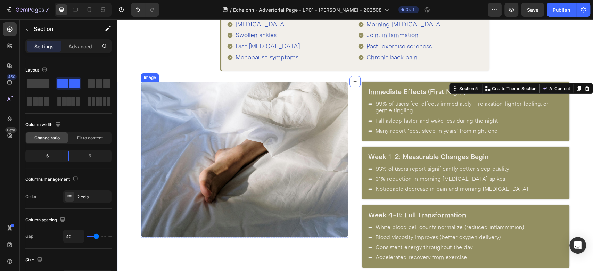
click at [298, 149] on img at bounding box center [245, 159] width 208 height 155
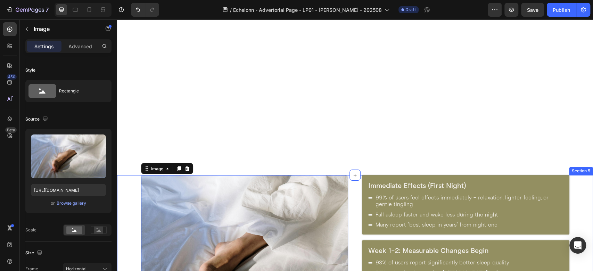
scroll to position [1121, 0]
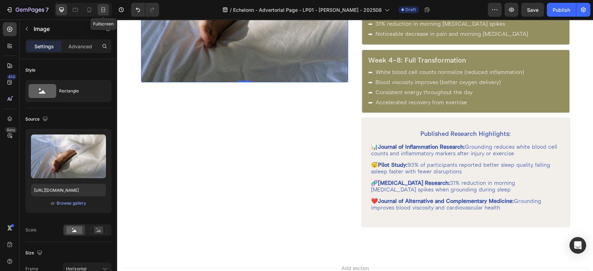
click at [100, 14] on div at bounding box center [103, 9] width 11 height 11
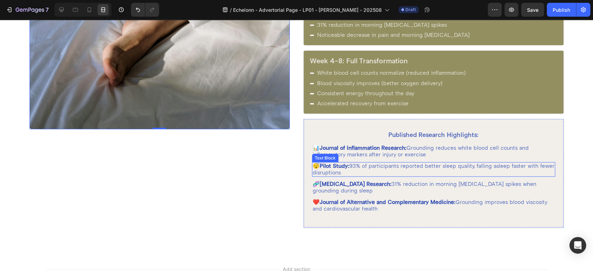
scroll to position [1114, 0]
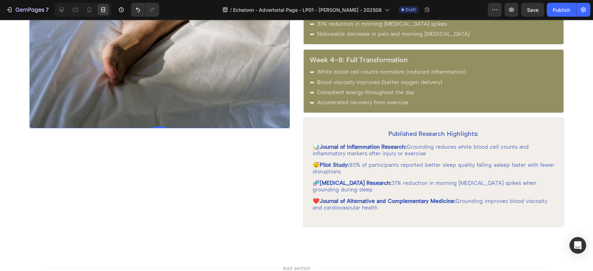
click at [230, 99] on img at bounding box center [160, 30] width 260 height 195
click at [58, 8] on icon at bounding box center [61, 9] width 7 height 7
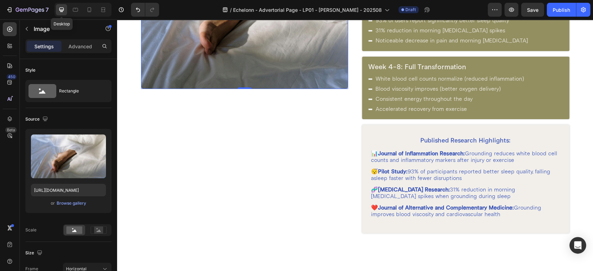
scroll to position [1121, 0]
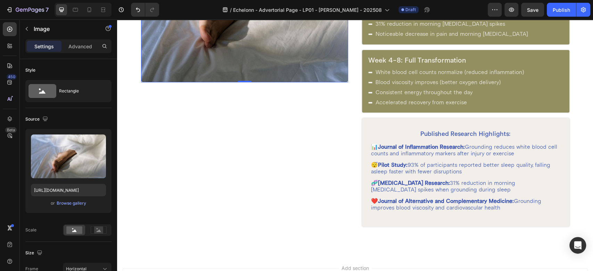
click at [212, 63] on img at bounding box center [245, 4] width 208 height 155
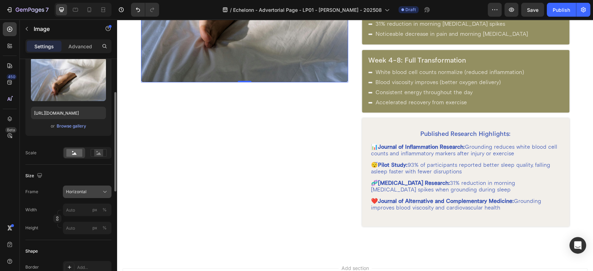
click at [92, 193] on div "Horizontal" at bounding box center [83, 192] width 34 height 6
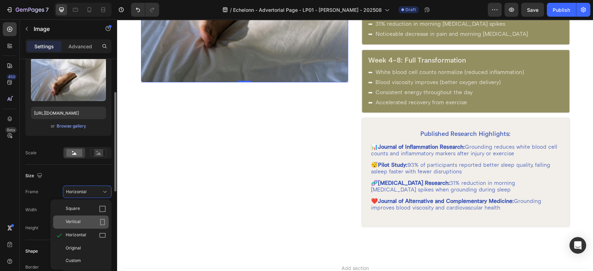
drag, startPoint x: 72, startPoint y: 222, endPoint x: 21, endPoint y: 199, distance: 56.6
click at [72, 222] on span "Vertical" at bounding box center [73, 222] width 15 height 7
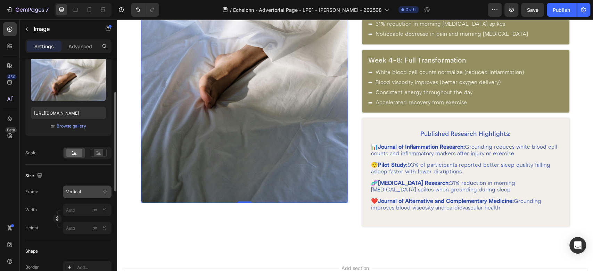
click at [105, 189] on icon at bounding box center [105, 191] width 7 height 7
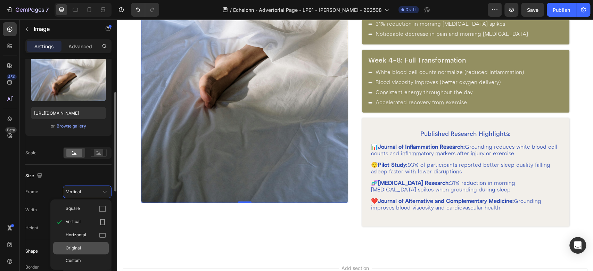
click at [79, 249] on span "Original" at bounding box center [73, 248] width 15 height 6
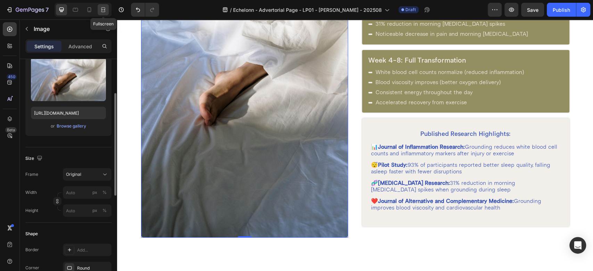
click at [103, 10] on icon at bounding box center [104, 10] width 2 height 2
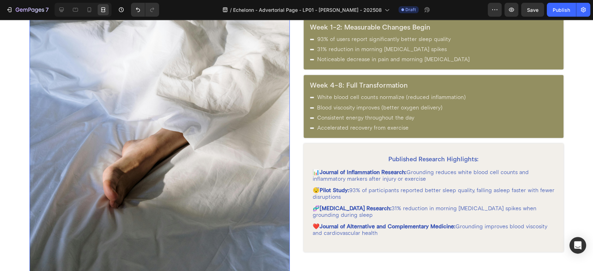
scroll to position [1114, 0]
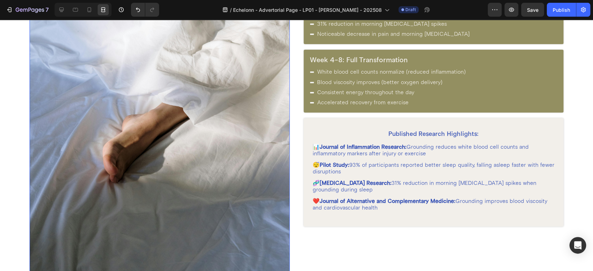
click at [183, 107] on img at bounding box center [160, 128] width 260 height 390
click at [59, 9] on icon at bounding box center [61, 9] width 7 height 7
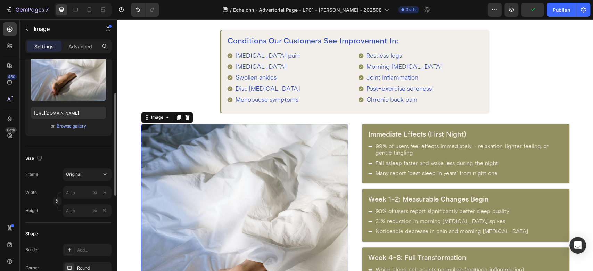
scroll to position [889, 0]
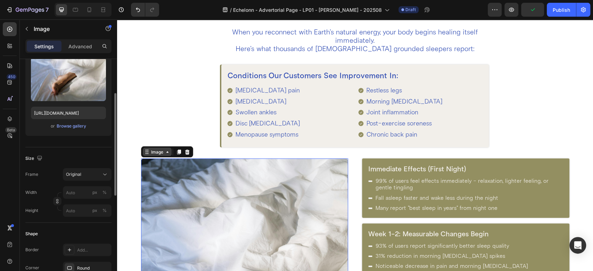
click at [161, 154] on div "Image" at bounding box center [157, 152] width 15 height 6
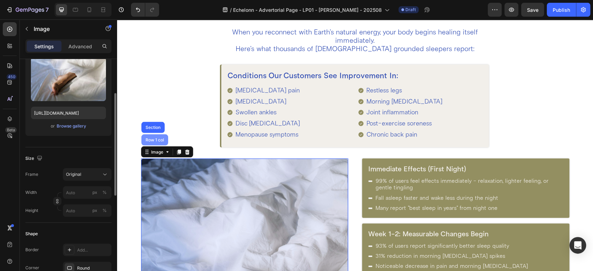
click at [155, 138] on div "Row 1 col" at bounding box center [154, 140] width 21 height 4
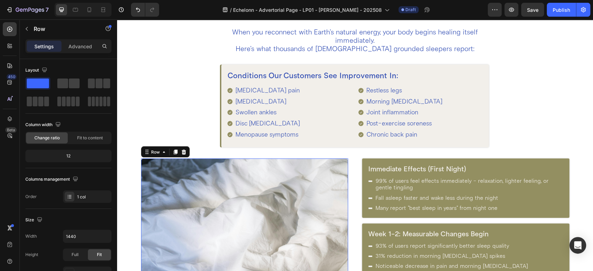
scroll to position [154, 0]
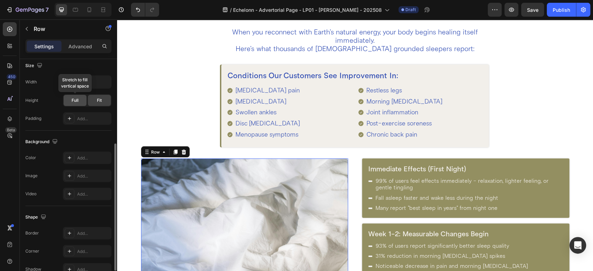
click at [75, 99] on span "Full" at bounding box center [75, 100] width 7 height 6
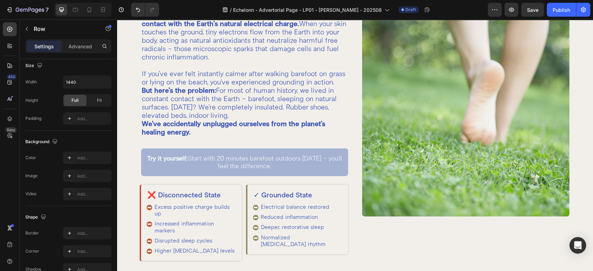
scroll to position [194, 0]
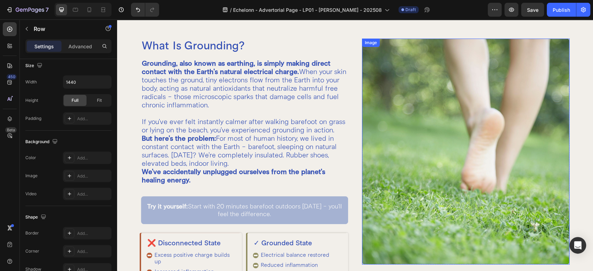
click at [400, 125] on img at bounding box center [466, 152] width 208 height 226
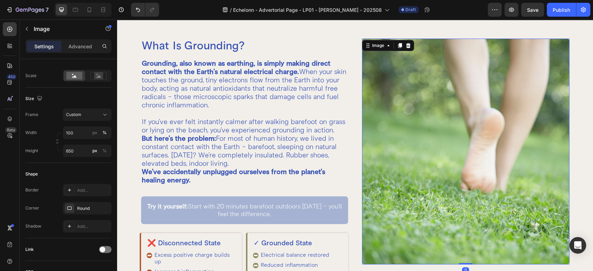
scroll to position [0, 0]
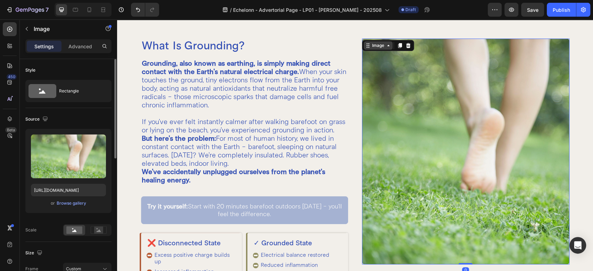
click at [373, 47] on div "Image" at bounding box center [378, 45] width 15 height 6
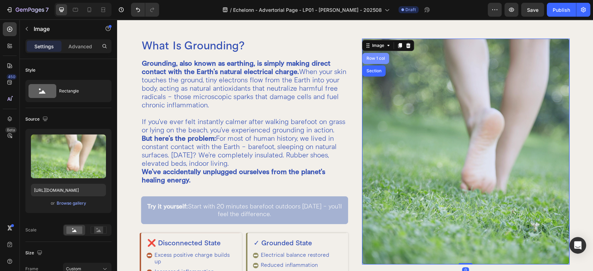
click at [369, 54] on div "Row 1 col" at bounding box center [376, 58] width 27 height 11
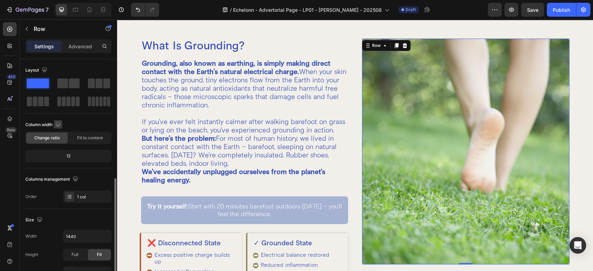
scroll to position [154, 0]
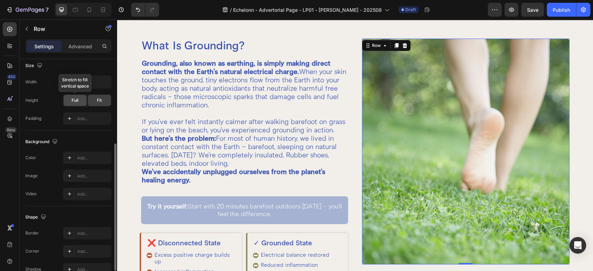
click at [70, 99] on div "Full" at bounding box center [75, 100] width 23 height 11
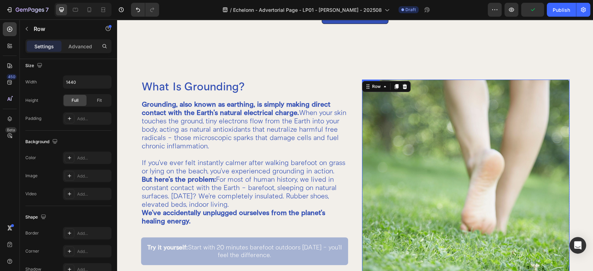
scroll to position [117, 0]
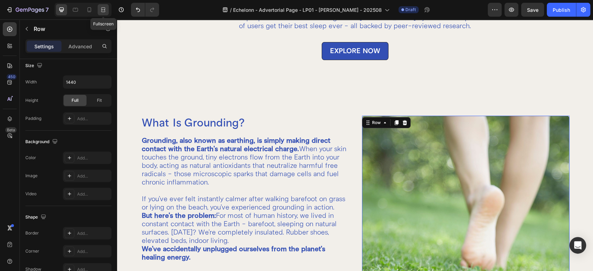
click at [106, 9] on icon at bounding box center [103, 9] width 7 height 7
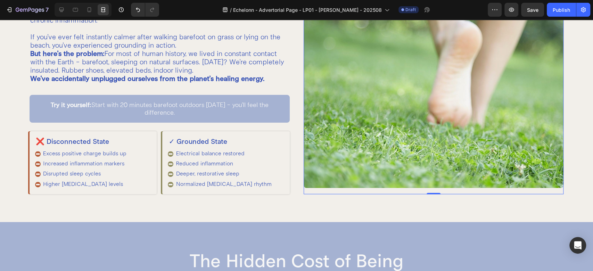
scroll to position [271, 0]
click at [308, 184] on img at bounding box center [434, 74] width 260 height 226
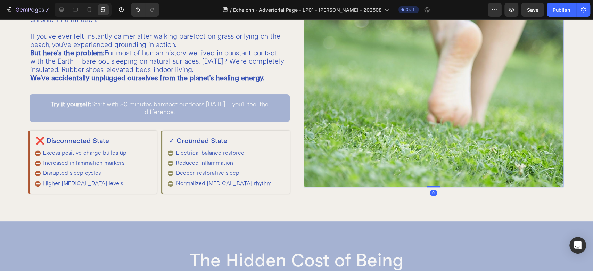
scroll to position [0, 0]
click at [387, 191] on div "Image 0" at bounding box center [434, 77] width 260 height 232
click at [418, 180] on img at bounding box center [434, 74] width 260 height 226
drag, startPoint x: 427, startPoint y: 186, endPoint x: 427, endPoint y: 165, distance: 20.9
click at [427, 165] on div "Image 0" at bounding box center [434, 74] width 260 height 226
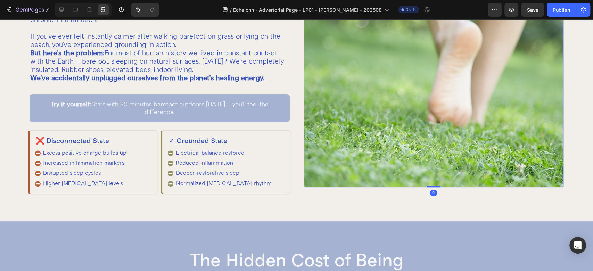
click at [407, 152] on img at bounding box center [434, 74] width 260 height 226
click at [367, 192] on div "Image 0" at bounding box center [434, 77] width 260 height 232
click at [333, 147] on img at bounding box center [434, 74] width 260 height 226
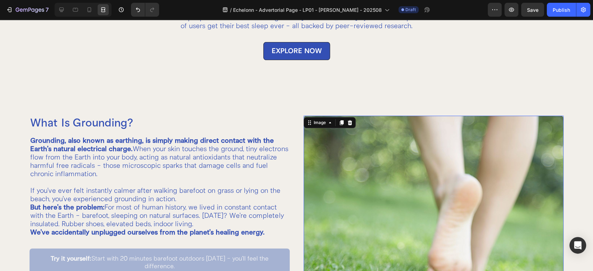
scroll to position [194, 0]
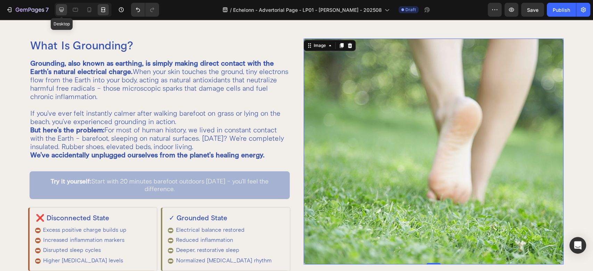
click at [60, 9] on icon at bounding box center [61, 9] width 7 height 7
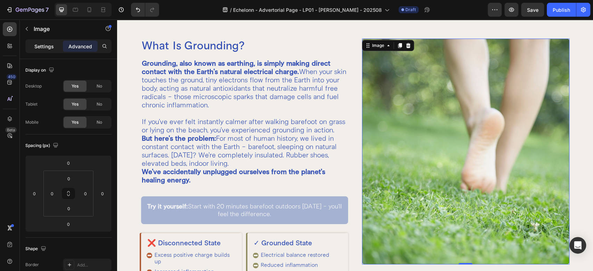
click at [42, 46] on p "Settings" at bounding box center [43, 46] width 19 height 7
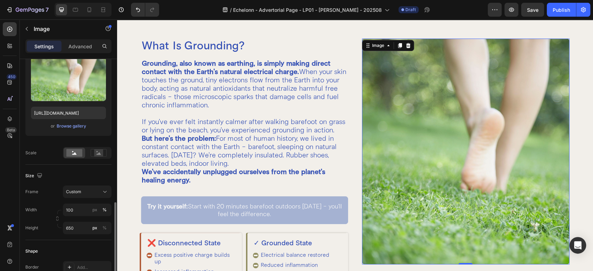
scroll to position [154, 0]
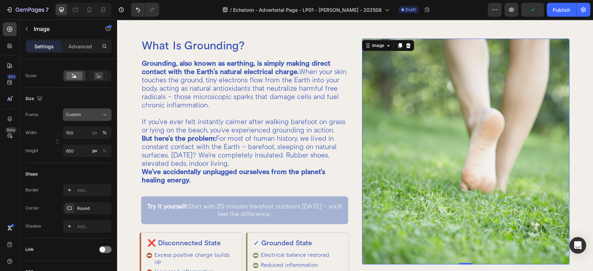
click at [97, 117] on div "Custom" at bounding box center [83, 115] width 34 height 6
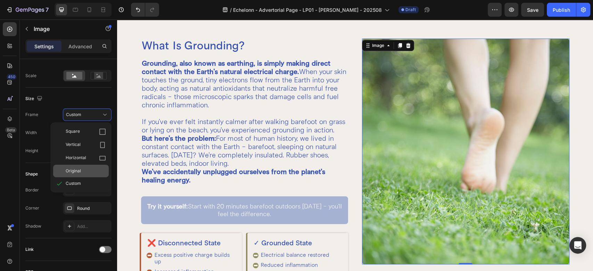
click at [89, 172] on div "Original" at bounding box center [86, 171] width 40 height 6
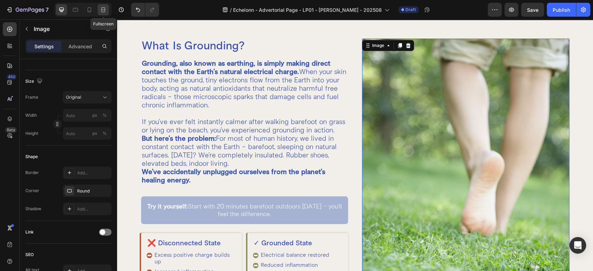
click at [99, 8] on div at bounding box center [103, 9] width 11 height 11
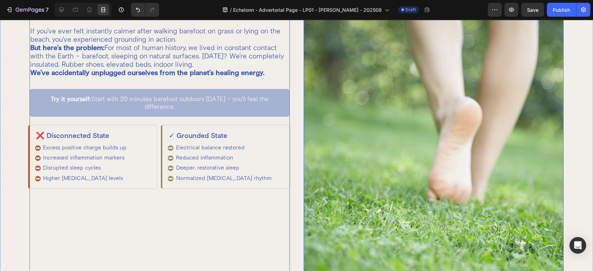
scroll to position [194, 0]
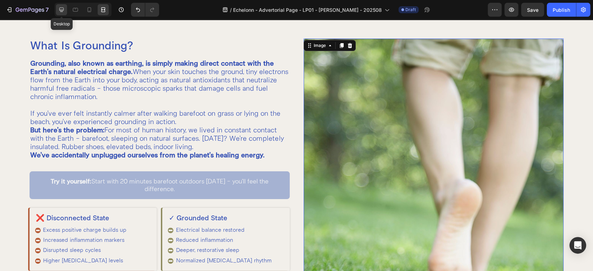
click at [62, 10] on icon at bounding box center [61, 10] width 5 height 5
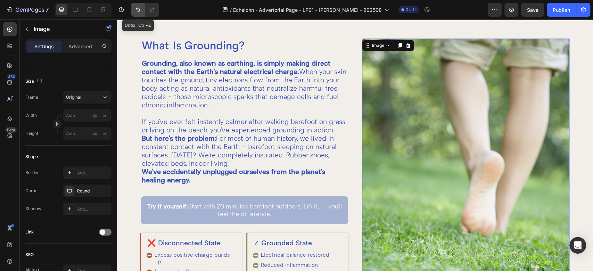
click at [140, 11] on icon "Undo/Redo" at bounding box center [138, 9] width 7 height 7
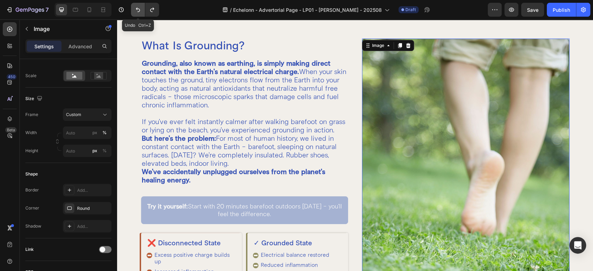
type input "100"
type input "650"
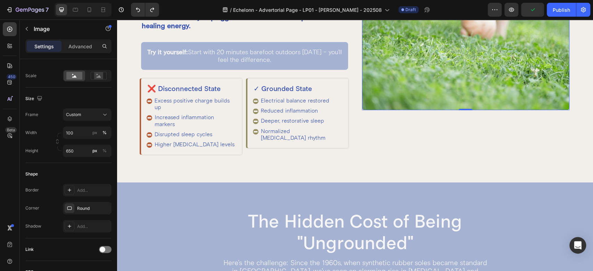
scroll to position [271, 0]
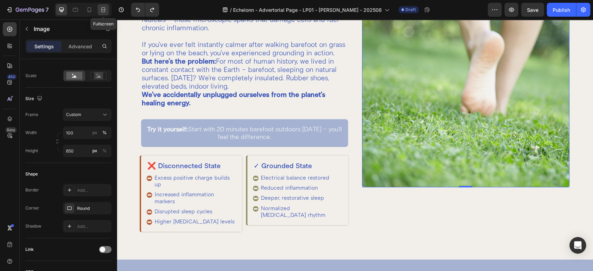
click at [104, 10] on icon at bounding box center [104, 10] width 2 height 2
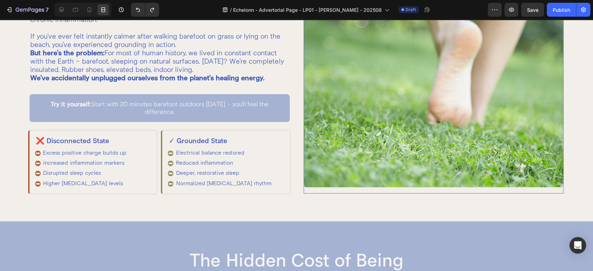
click at [304, 190] on div "Image" at bounding box center [434, 77] width 260 height 232
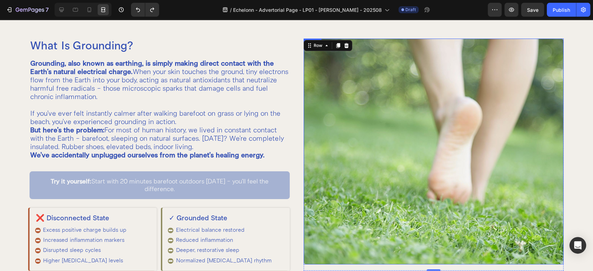
scroll to position [271, 0]
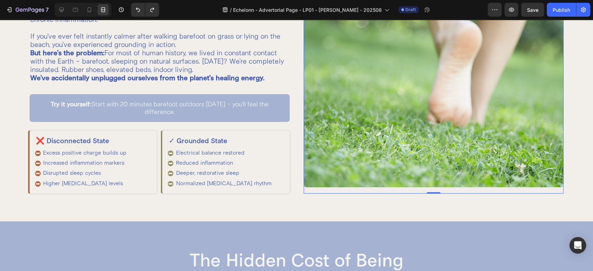
click at [316, 190] on div "Image" at bounding box center [434, 77] width 260 height 232
click at [64, 5] on div at bounding box center [61, 9] width 11 height 11
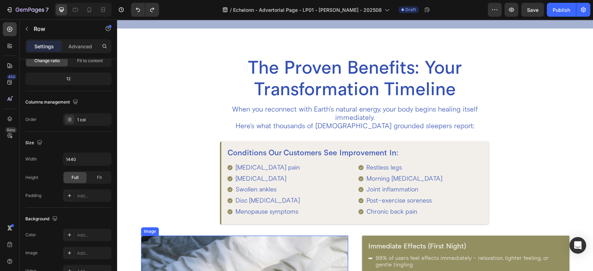
scroll to position [1044, 0]
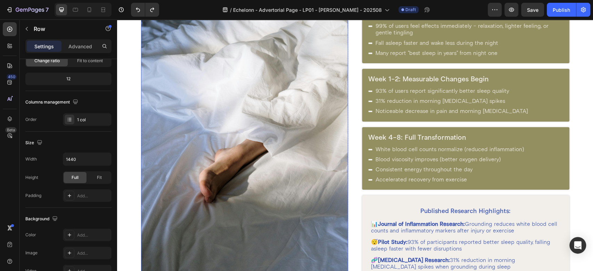
click at [243, 111] on img at bounding box center [245, 159] width 208 height 311
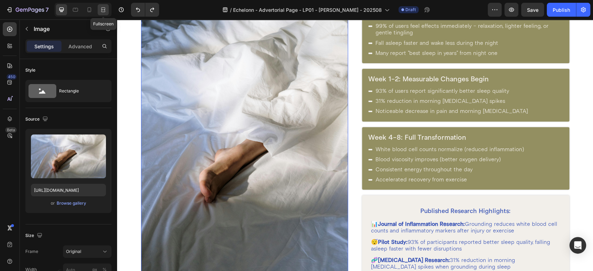
click at [103, 10] on icon at bounding box center [104, 10] width 2 height 2
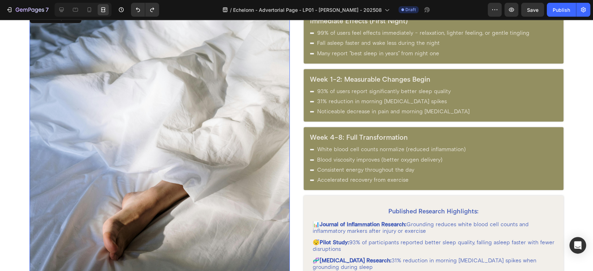
scroll to position [966, 0]
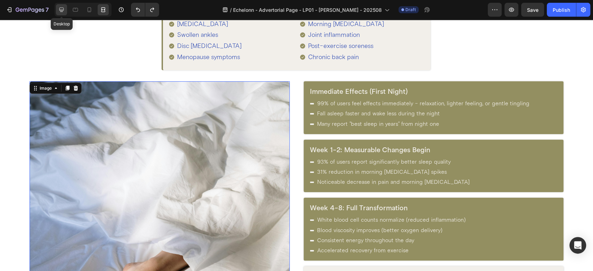
click at [59, 7] on icon at bounding box center [61, 9] width 7 height 7
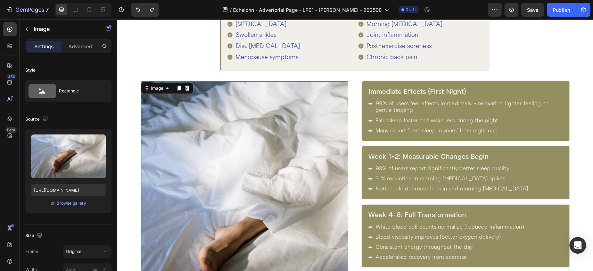
click at [182, 153] on img at bounding box center [245, 236] width 208 height 311
click at [159, 87] on div "Image" at bounding box center [157, 88] width 15 height 6
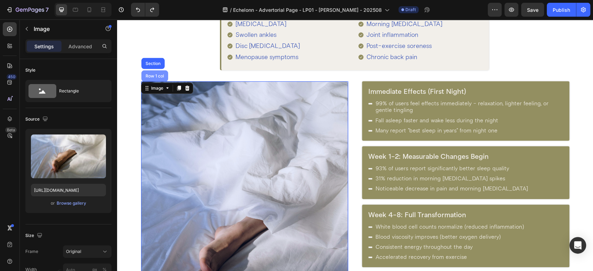
click at [151, 77] on div "Row 1 col" at bounding box center [154, 76] width 21 height 4
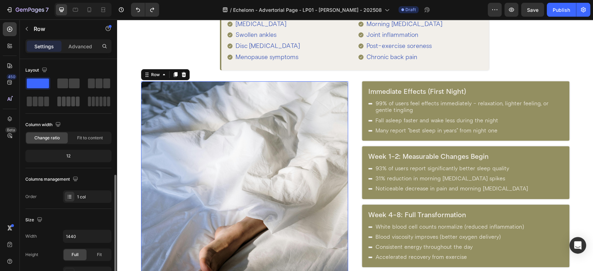
scroll to position [77, 0]
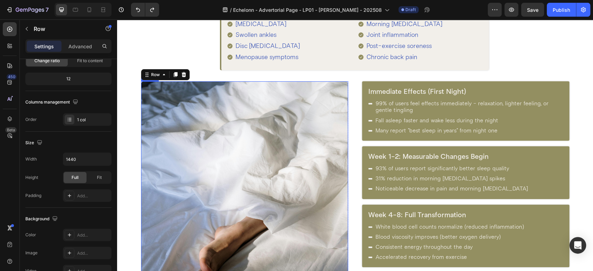
click at [174, 135] on img at bounding box center [245, 236] width 208 height 311
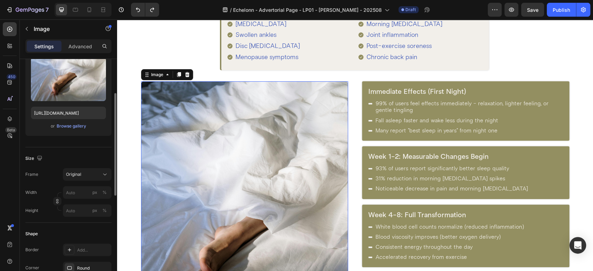
scroll to position [154, 0]
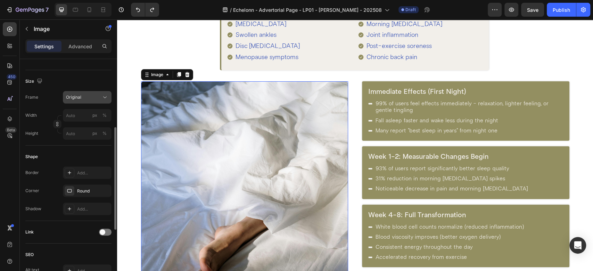
click at [81, 94] on span "Original" at bounding box center [73, 97] width 15 height 6
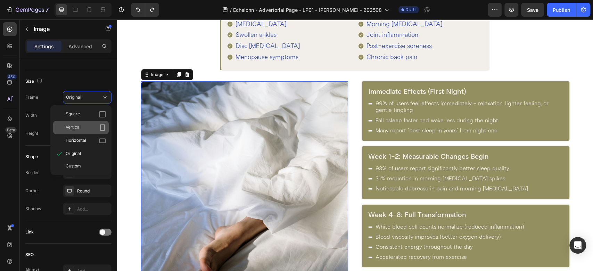
click at [81, 127] on div "Vertical" at bounding box center [86, 127] width 40 height 7
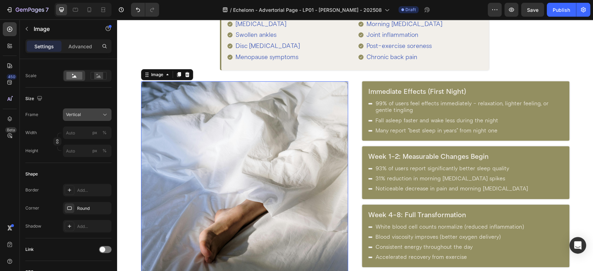
click at [91, 116] on div "Vertical" at bounding box center [83, 115] width 34 height 6
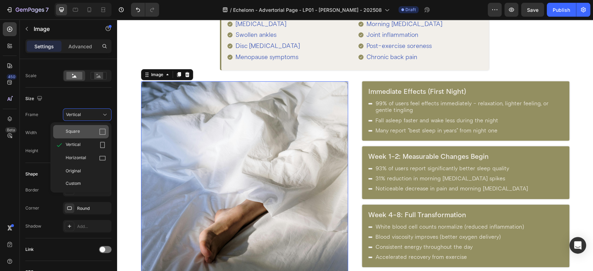
click at [90, 135] on div "Square" at bounding box center [81, 131] width 56 height 13
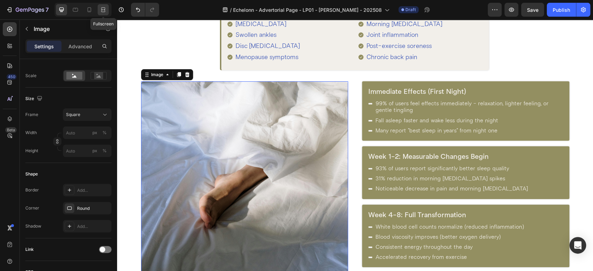
click at [101, 10] on icon at bounding box center [103, 9] width 7 height 7
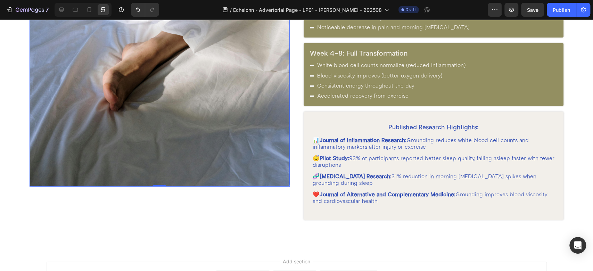
scroll to position [1044, 0]
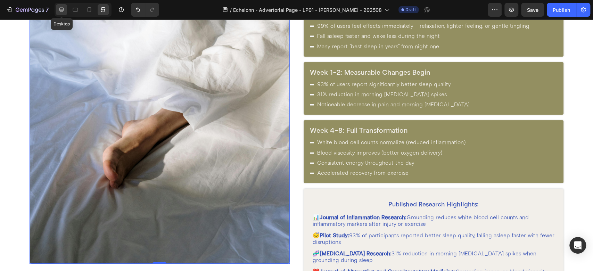
click at [60, 9] on icon at bounding box center [61, 9] width 7 height 7
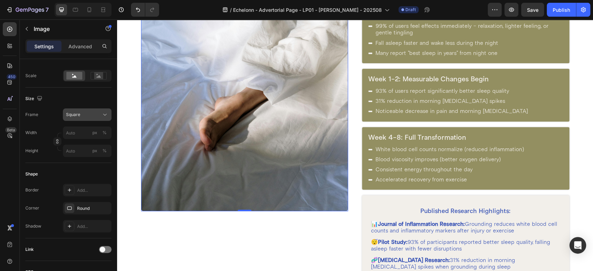
click at [85, 113] on div "Square" at bounding box center [83, 115] width 34 height 6
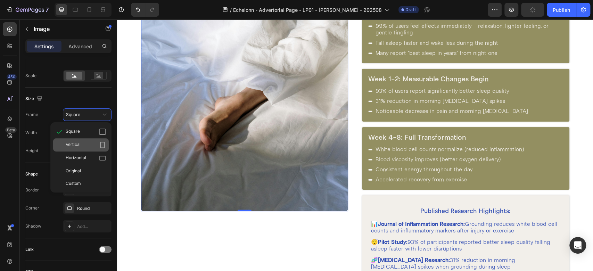
click at [81, 145] on div "Vertical" at bounding box center [86, 144] width 40 height 7
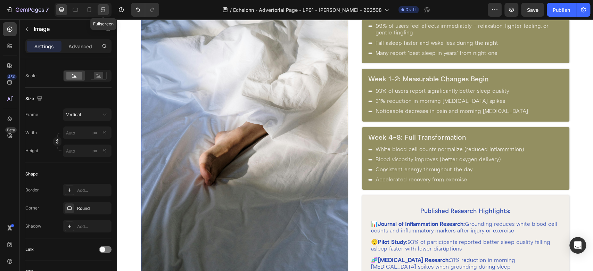
click at [103, 9] on icon at bounding box center [103, 9] width 7 height 7
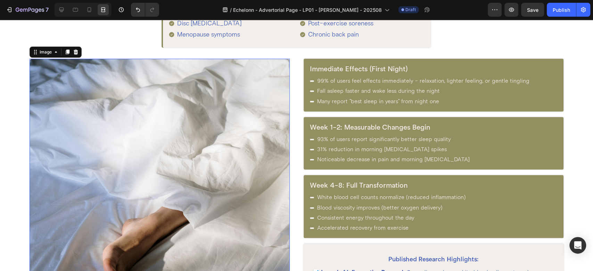
scroll to position [966, 0]
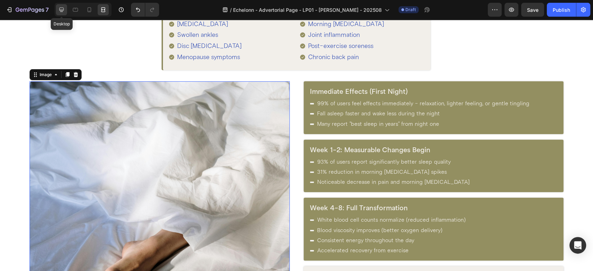
click at [59, 7] on icon at bounding box center [61, 9] width 7 height 7
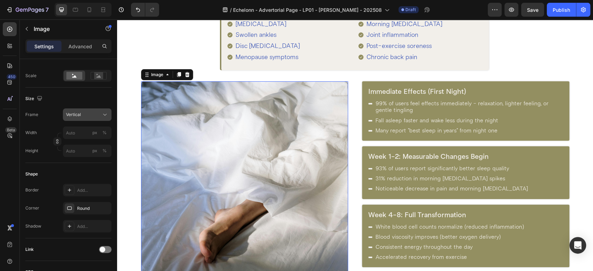
click at [92, 114] on div "Vertical" at bounding box center [83, 115] width 34 height 6
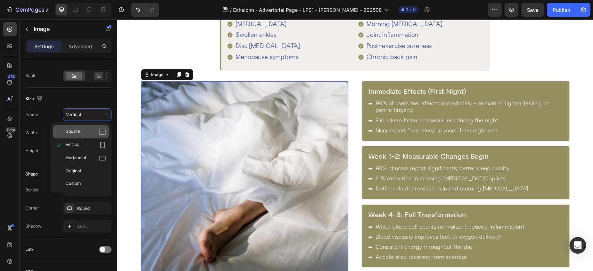
click at [89, 128] on div "Square" at bounding box center [86, 131] width 40 height 7
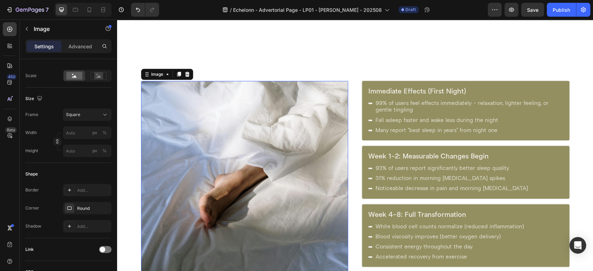
scroll to position [1044, 0]
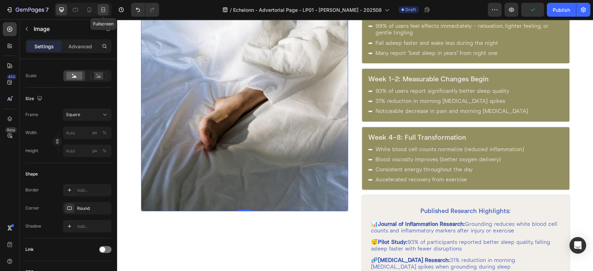
click at [103, 8] on icon at bounding box center [103, 9] width 7 height 7
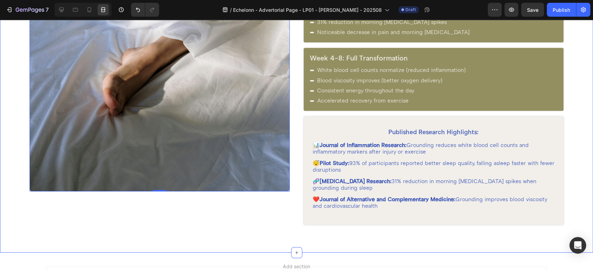
scroll to position [1121, 0]
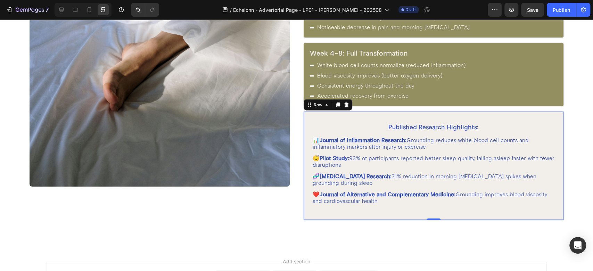
click at [304, 115] on div "Published Research Highlights: Heading 📊 Journal of Inflammation Research: Grou…" at bounding box center [434, 166] width 260 height 108
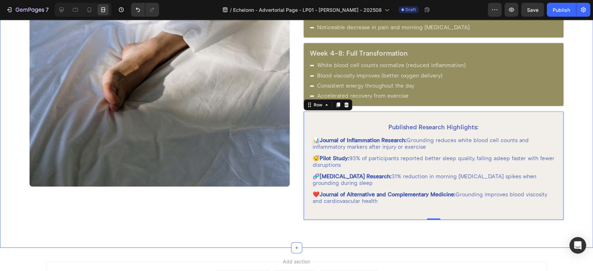
click at [290, 129] on div "Immediate Effects (First Night) Heading 99% of users feel effects immediately -…" at bounding box center [296, 87] width 593 height 321
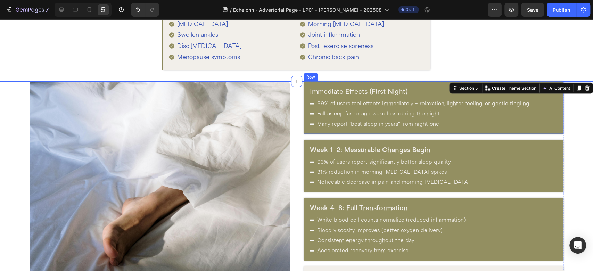
scroll to position [889, 0]
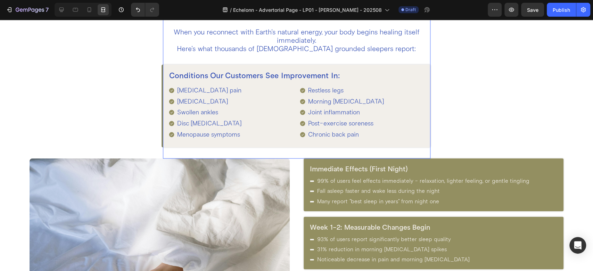
click at [381, 151] on div "The Proven Benefits: Your Transformation Timeline Heading When you reconnect wi…" at bounding box center [297, 68] width 268 height 179
click at [363, 142] on div "Conditions Our Customers See Improvement In: Heading [MEDICAL_DATA] pain [MEDIC…" at bounding box center [297, 106] width 268 height 83
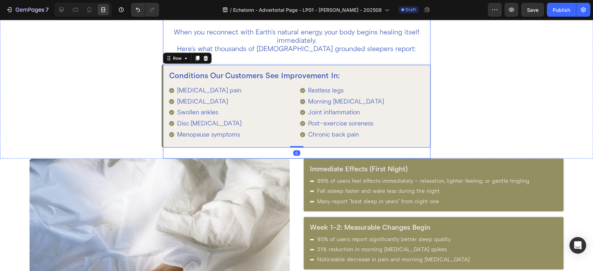
click at [279, 154] on div "The Proven Benefits: Your Transformation Timeline Heading When you reconnect wi…" at bounding box center [297, 68] width 268 height 179
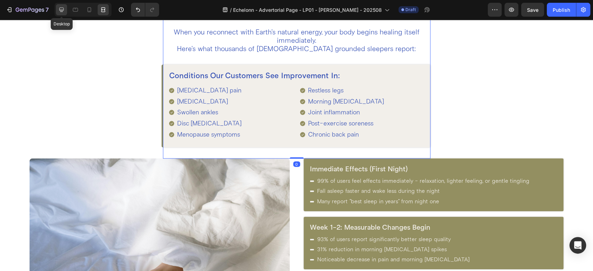
click at [58, 6] on icon at bounding box center [61, 9] width 7 height 7
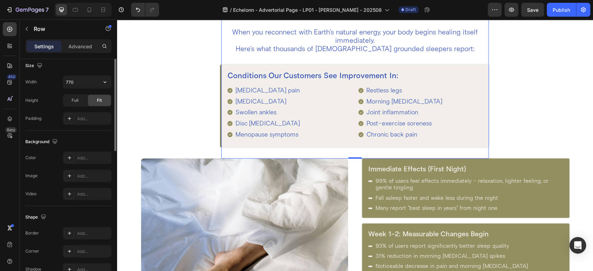
scroll to position [77, 0]
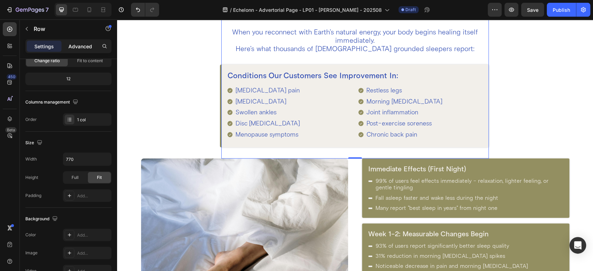
click at [78, 41] on div "Advanced" at bounding box center [80, 46] width 35 height 11
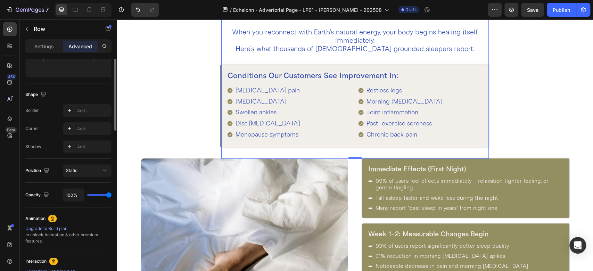
scroll to position [0, 0]
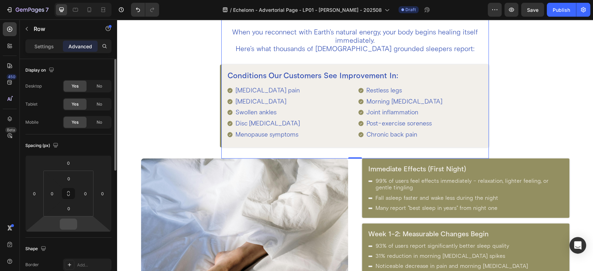
drag, startPoint x: 68, startPoint y: 224, endPoint x: 76, endPoint y: 227, distance: 7.9
click at [68, 224] on input "number" at bounding box center [69, 224] width 14 height 10
type input "0"
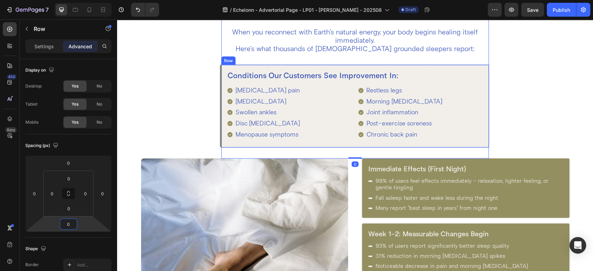
click at [221, 144] on div "Conditions Our Customers See Improvement In: Heading [MEDICAL_DATA] pain [MEDIC…" at bounding box center [355, 106] width 268 height 83
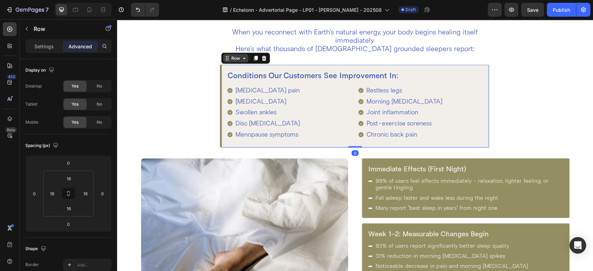
click at [228, 59] on icon at bounding box center [228, 59] width 1 height 1
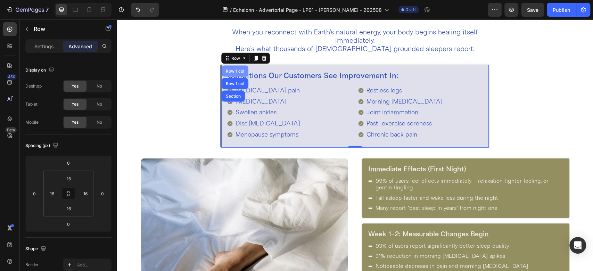
click at [229, 72] on div "Row 1 col" at bounding box center [235, 71] width 21 height 4
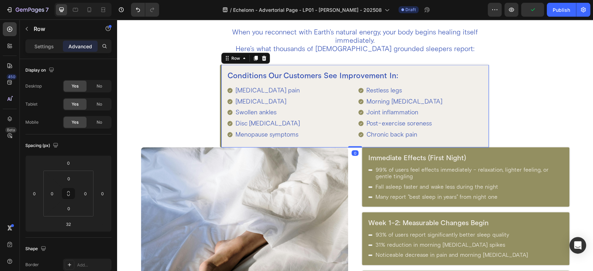
drag, startPoint x: 356, startPoint y: 157, endPoint x: 358, endPoint y: 128, distance: 28.9
click at [358, 128] on div "Conditions Our Customers See Improvement In: Heading Fibromyalgia pain Diabetic…" at bounding box center [355, 106] width 268 height 83
type input "0"
click at [204, 92] on div "The Proven Benefits: Your Transformation Timeline Heading When you reconnect wi…" at bounding box center [355, 63] width 429 height 168
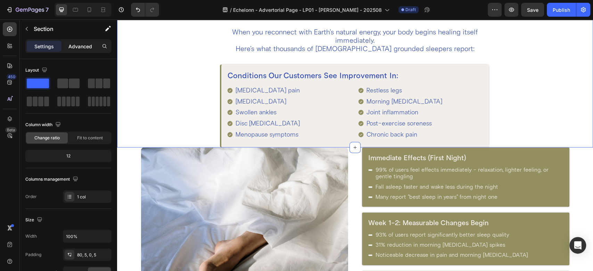
click at [82, 48] on p "Advanced" at bounding box center [80, 46] width 24 height 7
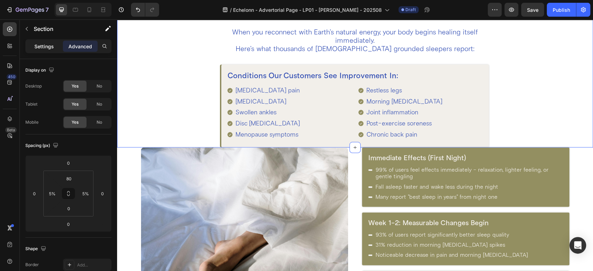
click at [46, 44] on p "Settings" at bounding box center [43, 46] width 19 height 7
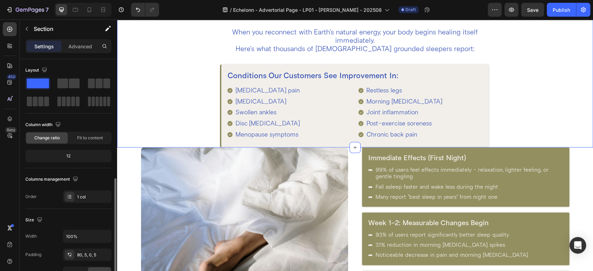
scroll to position [77, 0]
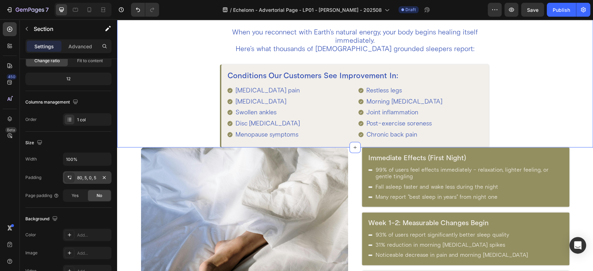
click at [86, 175] on div "80, 5, 0, 5" at bounding box center [87, 178] width 20 height 6
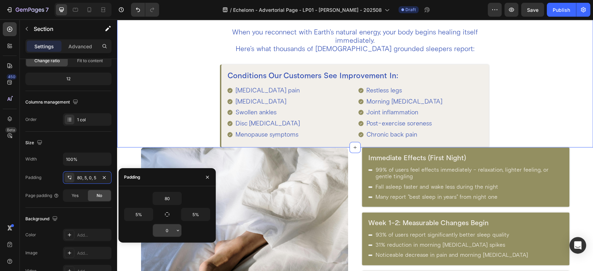
click at [169, 229] on input "0" at bounding box center [167, 230] width 29 height 13
click at [179, 229] on icon "button" at bounding box center [178, 231] width 6 height 6
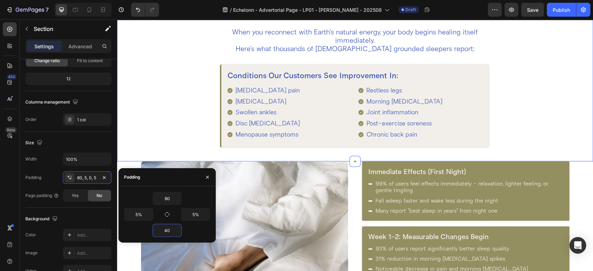
type input "40"
click at [526, 106] on div "The Proven Benefits: Your Transformation Timeline Heading When you reconnect wi…" at bounding box center [355, 63] width 429 height 168
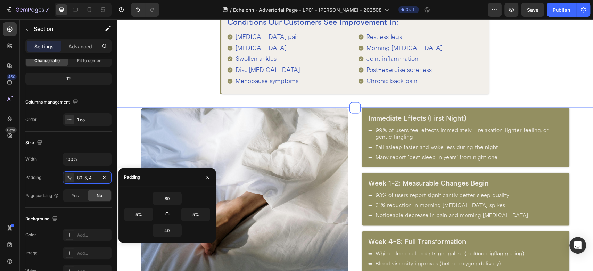
scroll to position [966, 0]
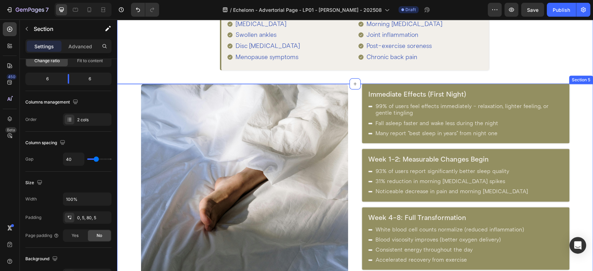
click at [351, 113] on div "Immediate Effects (First Night) Heading 99% of users feel effects immediately -…" at bounding box center [355, 248] width 476 height 328
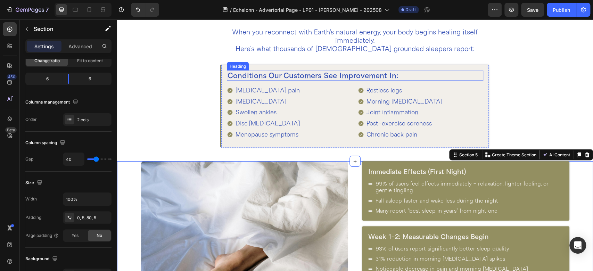
scroll to position [812, 0]
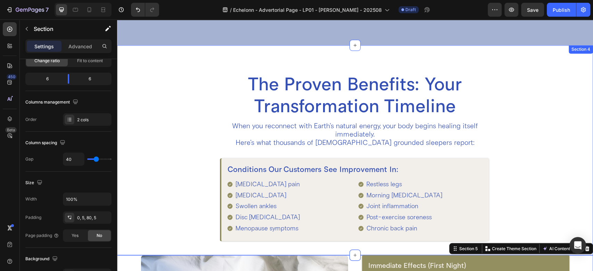
click at [324, 45] on div "The Proven Benefits: Your Transformation Timeline Heading When you reconnect wi…" at bounding box center [355, 150] width 476 height 210
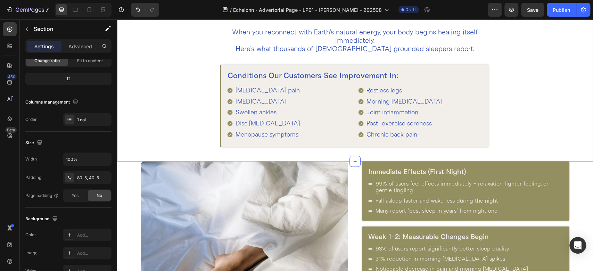
scroll to position [966, 0]
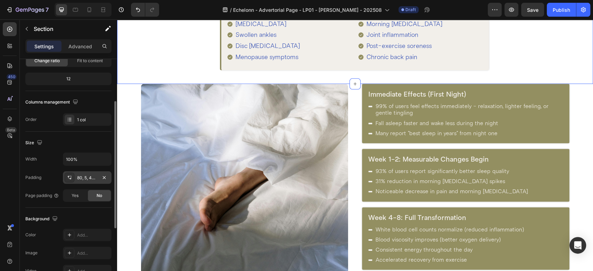
click at [89, 179] on div "80, 5, 40, 5" at bounding box center [87, 178] width 20 height 6
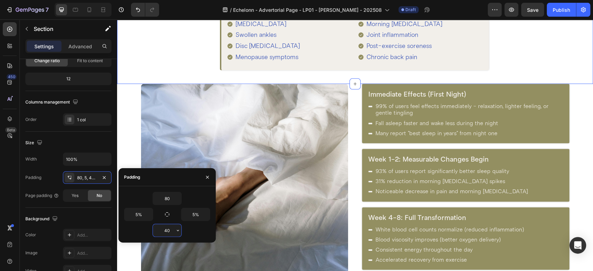
click at [168, 230] on input "40" at bounding box center [167, 230] width 29 height 13
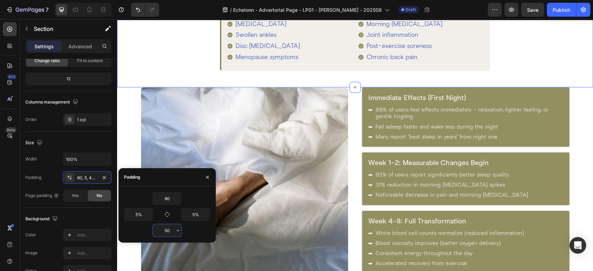
click at [170, 228] on input "50" at bounding box center [167, 230] width 29 height 13
drag, startPoint x: 169, startPoint y: 236, endPoint x: 159, endPoint y: 230, distance: 12.1
click at [159, 230] on input "50" at bounding box center [167, 230] width 29 height 13
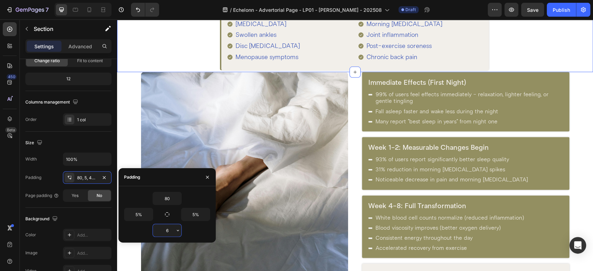
type input "60"
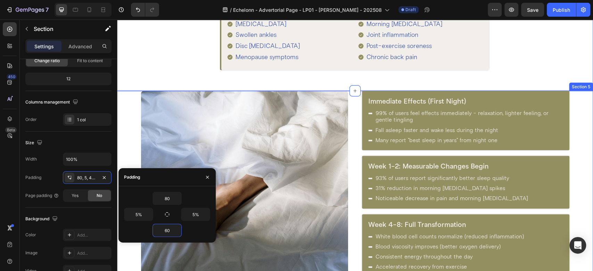
click at [351, 159] on div "Immediate Effects (First Night) Heading 99% of users feel effects immediately -…" at bounding box center [355, 255] width 476 height 328
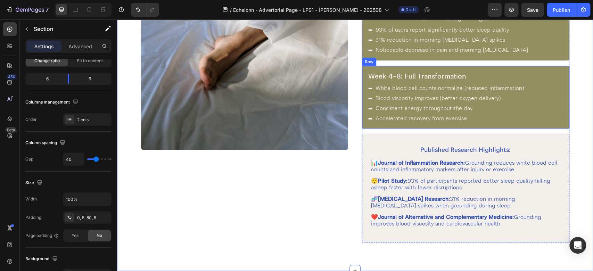
scroll to position [1121, 0]
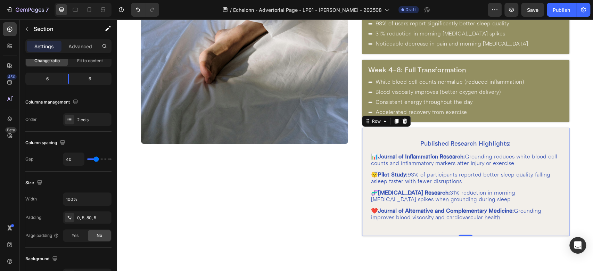
click at [362, 136] on div "Published Research Highlights: Heading 📊 Journal of Inflammation Research: Grou…" at bounding box center [466, 182] width 208 height 108
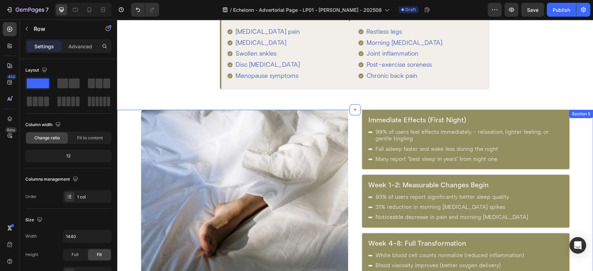
scroll to position [889, 0]
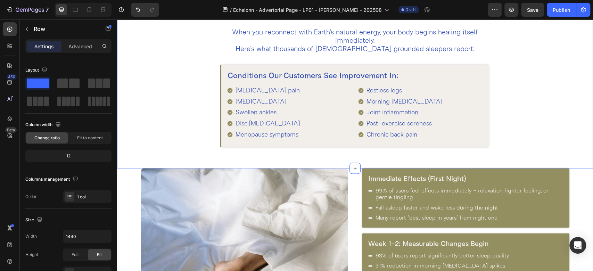
click at [172, 115] on div "The Proven Benefits: Your Transformation Timeline Heading When you reconnect wi…" at bounding box center [355, 63] width 429 height 168
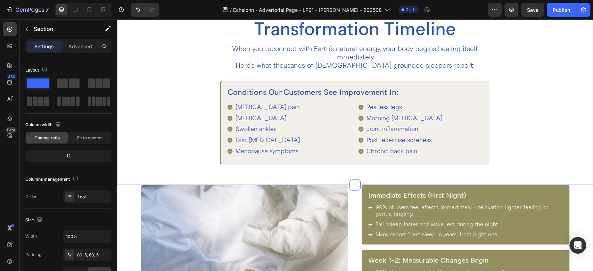
scroll to position [812, 0]
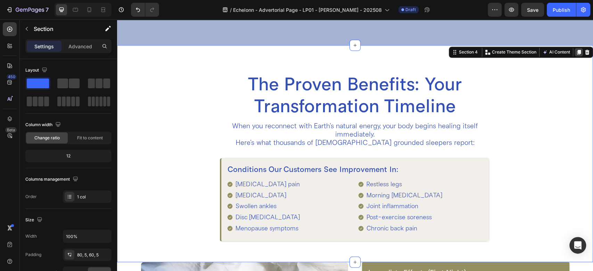
click at [577, 50] on icon at bounding box center [579, 52] width 4 height 5
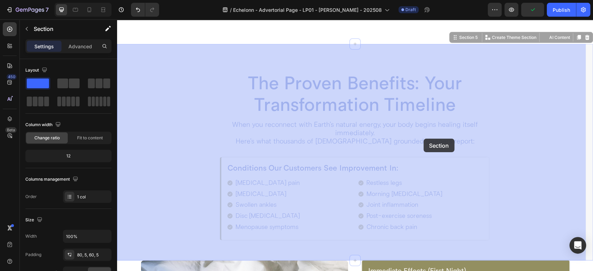
scroll to position [1429, 0]
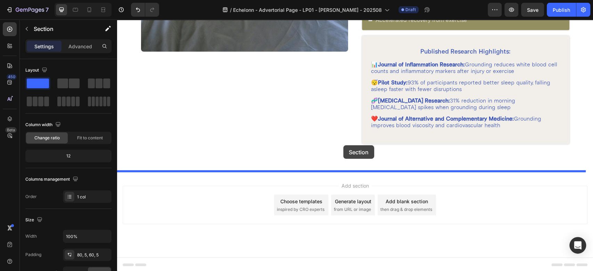
drag, startPoint x: 458, startPoint y: 38, endPoint x: 343, endPoint y: 145, distance: 157.6
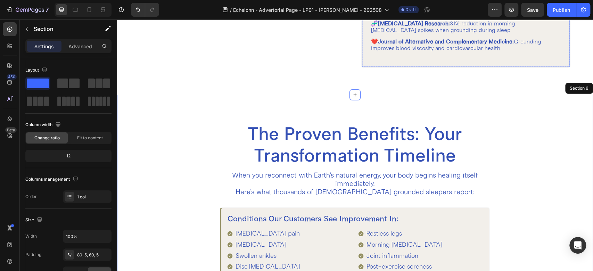
scroll to position [1212, 0]
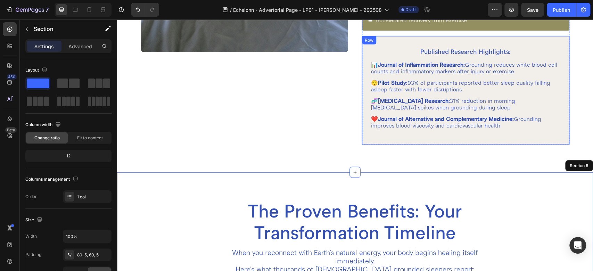
click at [371, 54] on h2 "Published Research Highlights:" at bounding box center [466, 51] width 191 height 9
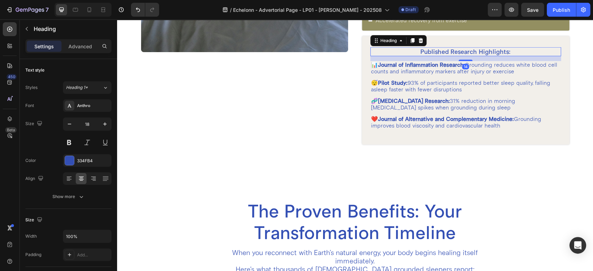
click at [365, 49] on div "Published Research Highlights: Heading 14 📊 Journal of Inflammation Research: G…" at bounding box center [466, 90] width 208 height 108
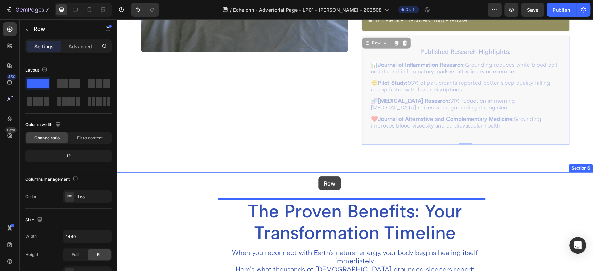
drag, startPoint x: 365, startPoint y: 42, endPoint x: 318, endPoint y: 177, distance: 142.7
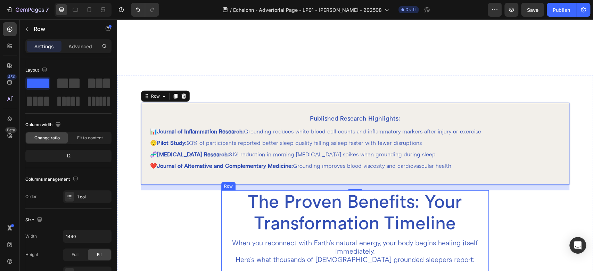
scroll to position [1290, 0]
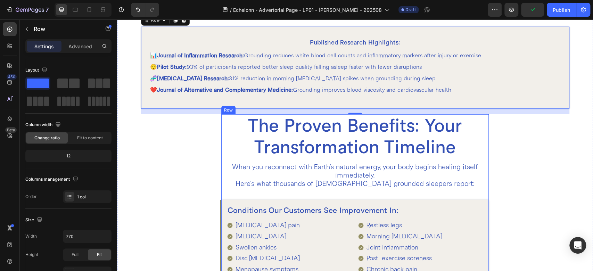
click at [224, 194] on div "The Proven Benefits: Your Transformation Timeline Heading When you reconnect wi…" at bounding box center [355, 198] width 268 height 168
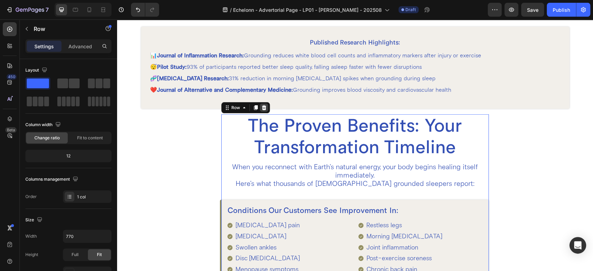
click at [260, 104] on div at bounding box center [264, 108] width 8 height 8
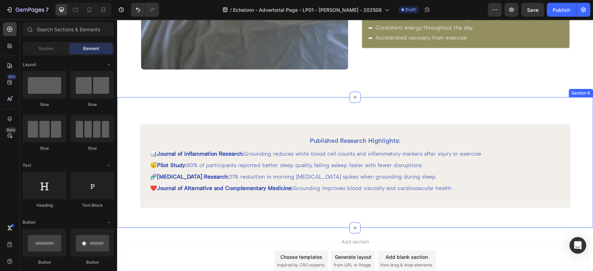
scroll to position [1171, 0]
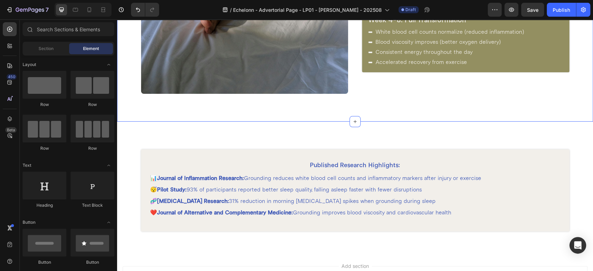
click at [303, 103] on div "Immediate Effects (First Night) Heading 99% of users feel effects immediately -…" at bounding box center [355, 3] width 476 height 235
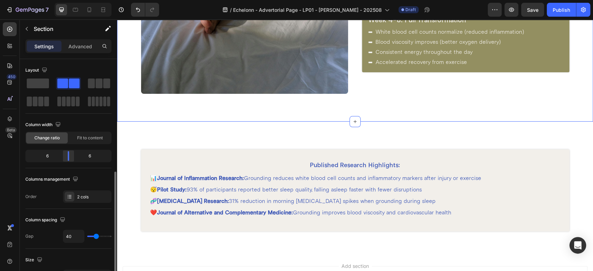
scroll to position [154, 0]
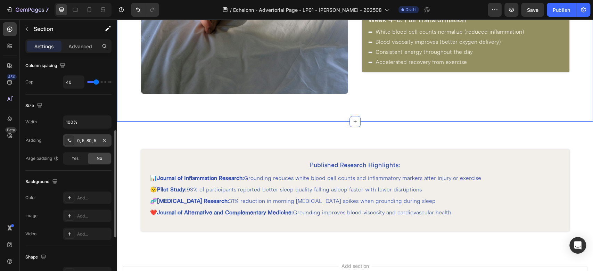
click at [83, 140] on div "0, 5, 80, 5" at bounding box center [87, 141] width 20 height 6
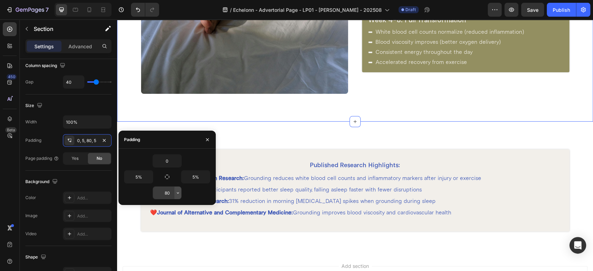
click at [178, 193] on icon "button" at bounding box center [178, 193] width 2 height 1
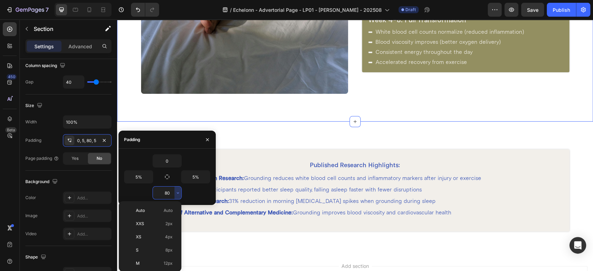
click at [170, 194] on input "80" at bounding box center [167, 193] width 29 height 13
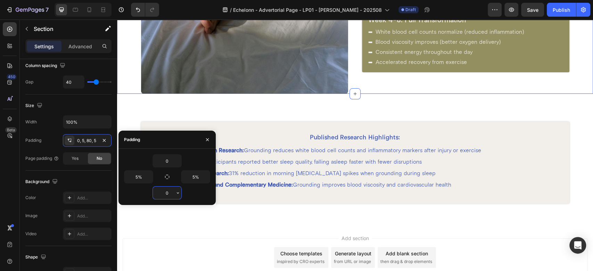
type input "0"
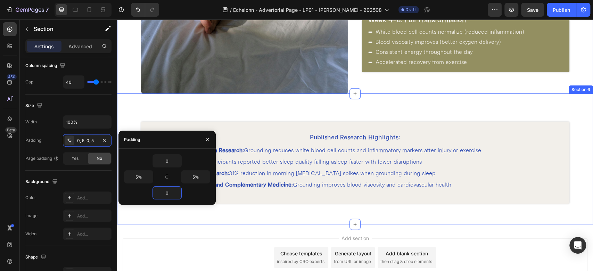
click at [319, 107] on div "Published Research Highlights: Heading 📊 Journal of Inflammation Research: Grou…" at bounding box center [355, 159] width 476 height 131
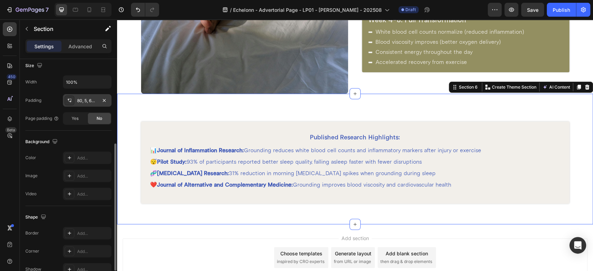
click at [84, 99] on div "80, 5, 60, 5" at bounding box center [87, 101] width 20 height 6
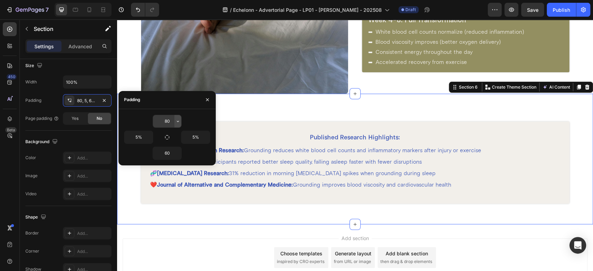
click at [178, 121] on icon "button" at bounding box center [178, 121] width 2 height 1
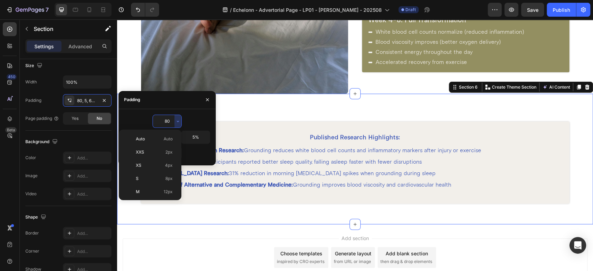
scroll to position [75, 0]
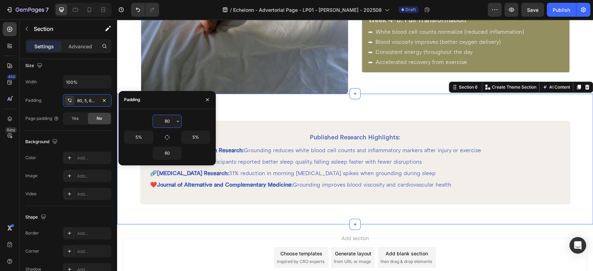
click at [172, 121] on input "80" at bounding box center [167, 121] width 29 height 13
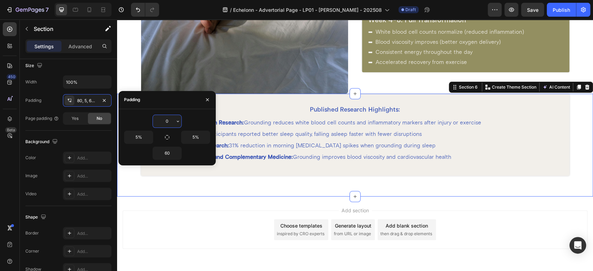
type input "0"
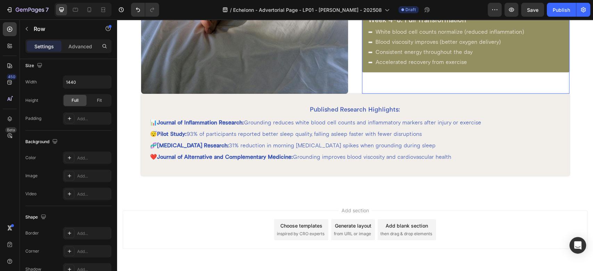
scroll to position [0, 0]
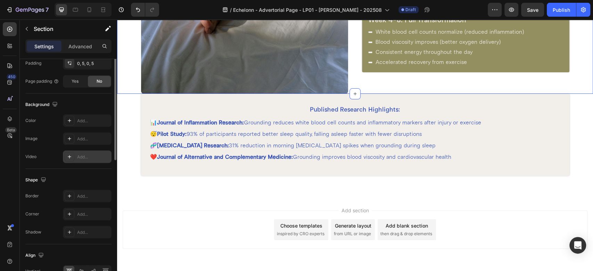
scroll to position [77, 0]
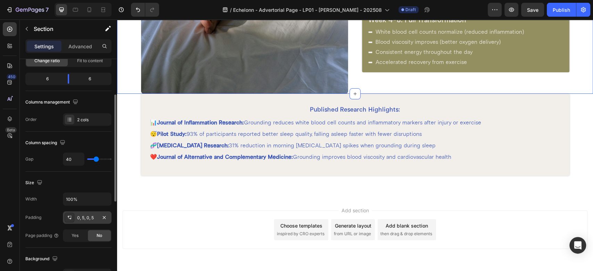
click at [87, 217] on div "0, 5, 0, 5" at bounding box center [87, 218] width 20 height 6
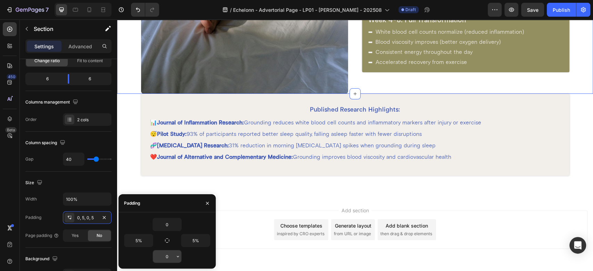
click at [172, 256] on input "0" at bounding box center [167, 256] width 29 height 13
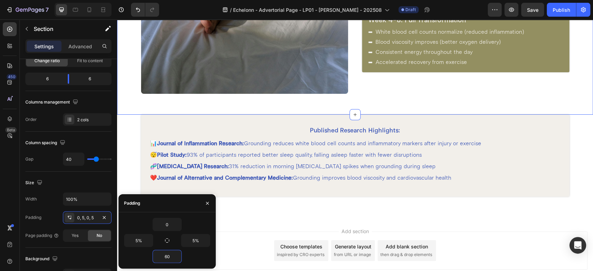
type input "60"
click at [343, 95] on div "Immediate Effects (First Night) Heading 99% of users feel effects immediately -…" at bounding box center [355, 0] width 476 height 228
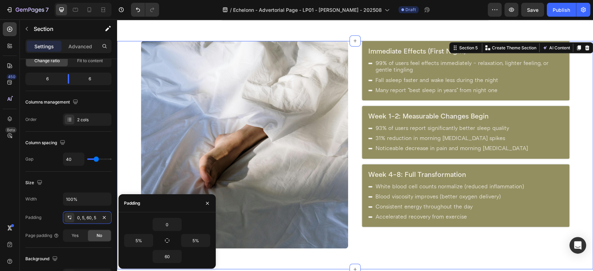
scroll to position [939, 0]
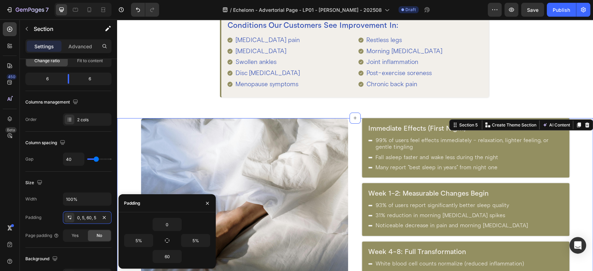
click at [350, 138] on div "Immediate Effects (First Night) Heading 99% of users feel effects immediately -…" at bounding box center [355, 232] width 476 height 228
click at [125, 146] on div "Immediate Effects (First Night) Heading 99% of users feel effects immediately -…" at bounding box center [355, 232] width 476 height 228
click at [169, 224] on input "0" at bounding box center [167, 224] width 29 height 13
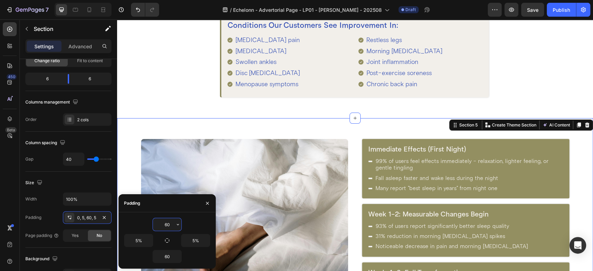
type input "60"
click at [197, 82] on div "The Proven Benefits: Your Transformation Timeline Heading When you reconnect wi…" at bounding box center [355, 13] width 429 height 168
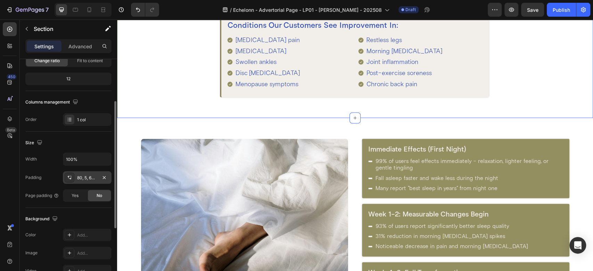
click at [86, 177] on div "80, 5, 60, 5" at bounding box center [87, 178] width 20 height 6
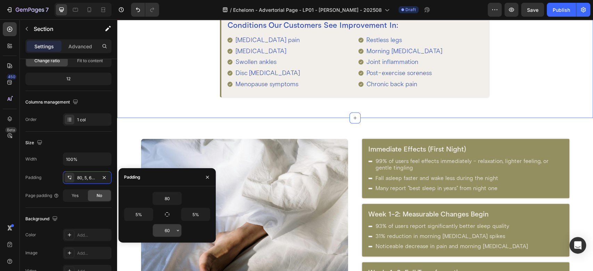
click at [164, 229] on input "60" at bounding box center [167, 230] width 29 height 13
type input "0"
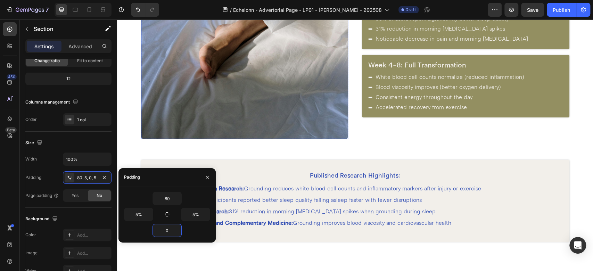
scroll to position [1171, 0]
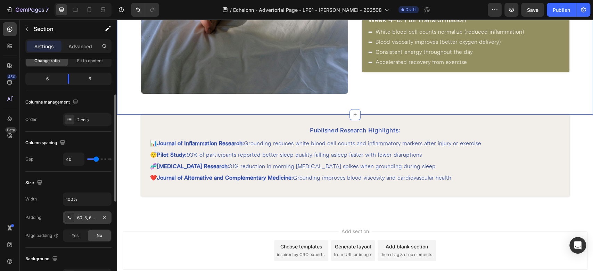
click at [87, 217] on div "60, 5, 60, 5" at bounding box center [87, 218] width 20 height 6
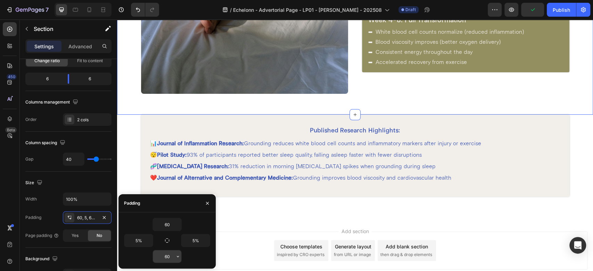
click at [171, 258] on input "60" at bounding box center [167, 256] width 29 height 13
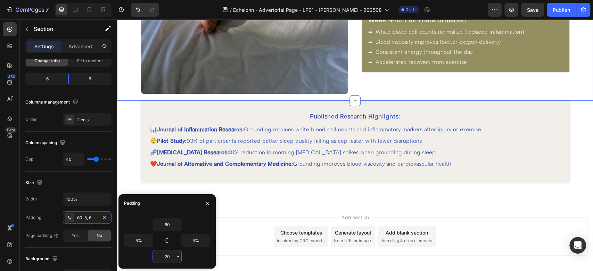
type input "2"
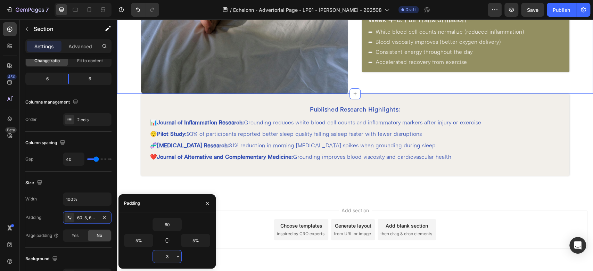
type input "30"
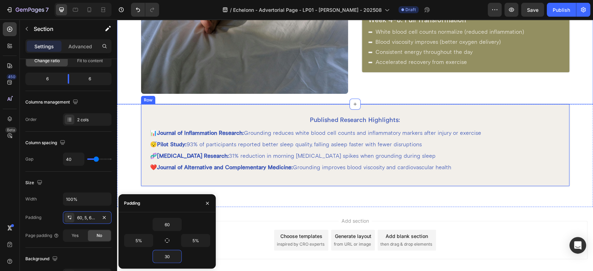
click at [301, 107] on div "Published Research Highlights: Heading 📊 Journal of Inflammation Research: Grou…" at bounding box center [355, 145] width 429 height 82
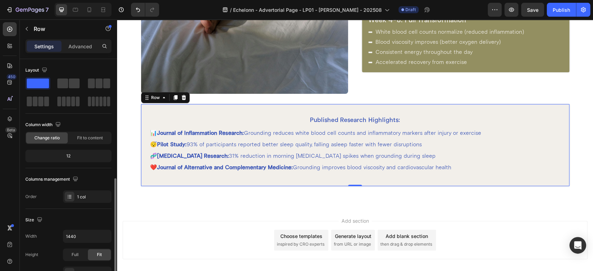
scroll to position [77, 0]
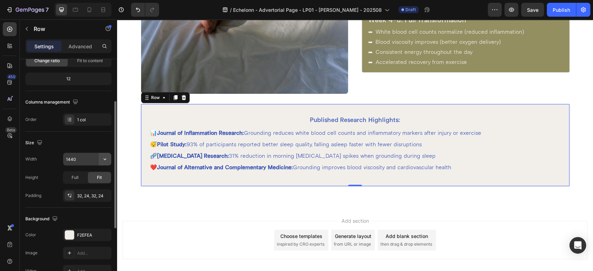
click at [105, 156] on icon "button" at bounding box center [105, 159] width 7 height 7
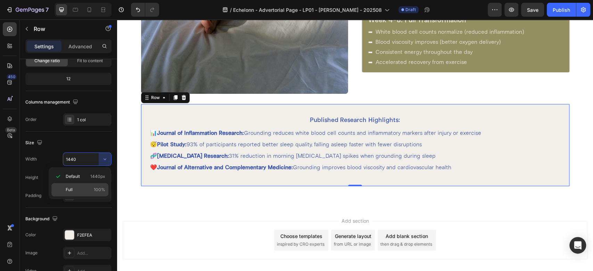
click at [81, 188] on p "Full 100%" at bounding box center [86, 190] width 40 height 6
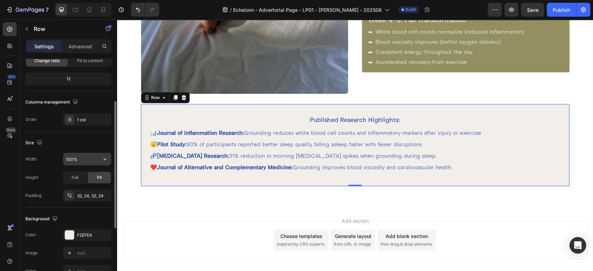
click at [81, 162] on input "100%" at bounding box center [87, 159] width 48 height 13
type input "70%"
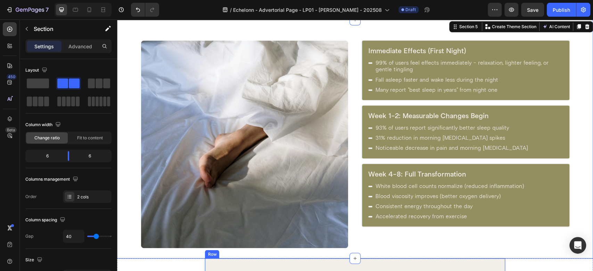
scroll to position [1094, 0]
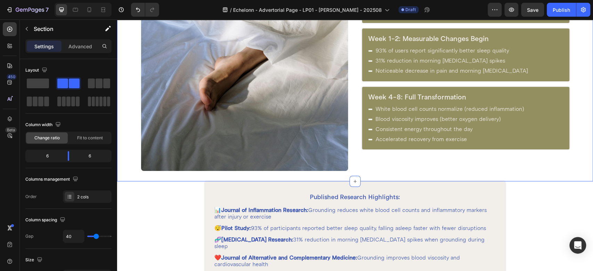
click at [355, 90] on div "Immediate Effects (First Night) Heading 99% of users feel effects immediately -…" at bounding box center [355, 62] width 476 height 239
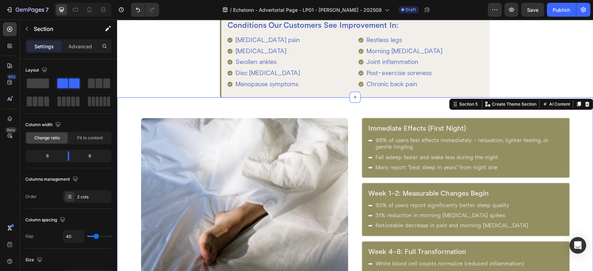
scroll to position [1016, 0]
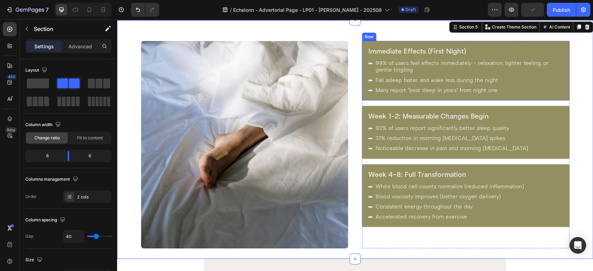
click at [371, 96] on div "Immediate Effects (First Night) Heading 99% of users feel effects immediately -…" at bounding box center [466, 70] width 208 height 59
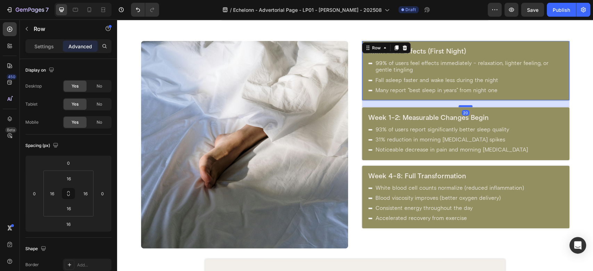
click at [462, 106] on div at bounding box center [466, 106] width 14 height 2
type input "20"
click at [103, 10] on icon at bounding box center [103, 9] width 7 height 7
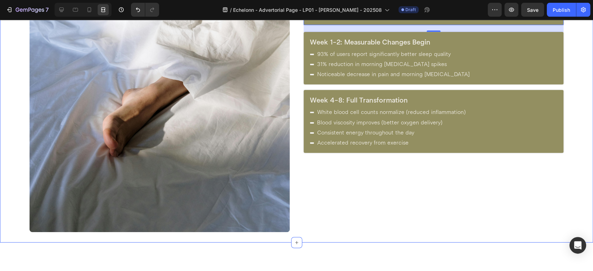
scroll to position [1016, 0]
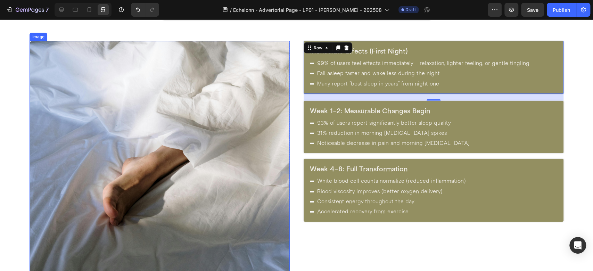
click at [267, 93] on img at bounding box center [160, 171] width 260 height 260
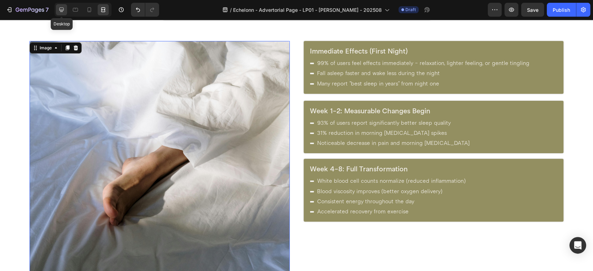
click at [62, 8] on icon at bounding box center [61, 9] width 7 height 7
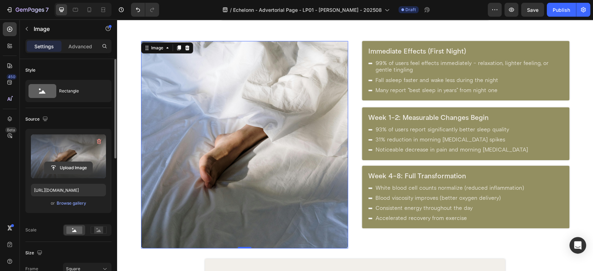
scroll to position [154, 0]
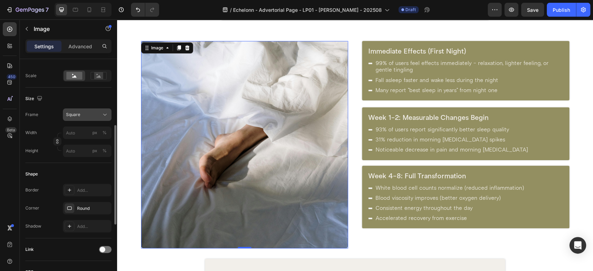
click at [87, 117] on div "Square" at bounding box center [83, 115] width 34 height 6
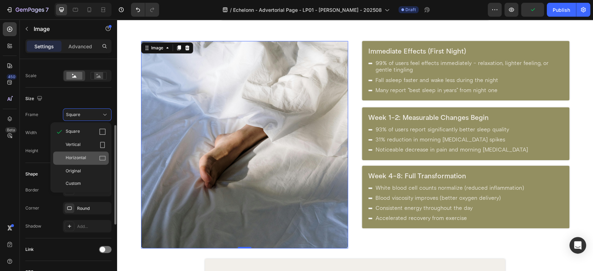
click at [81, 160] on span "Horizontal" at bounding box center [76, 158] width 21 height 7
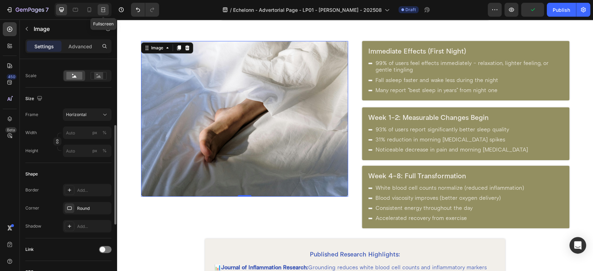
click at [103, 9] on icon at bounding box center [103, 9] width 7 height 7
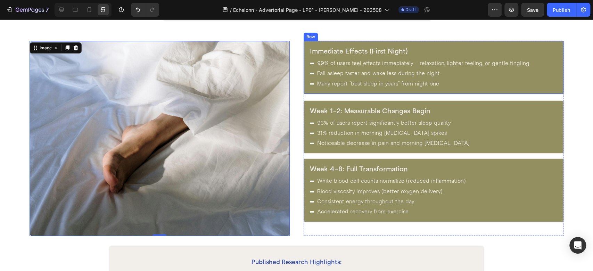
click at [365, 93] on div "Immediate Effects (First Night) Heading 99% of users feel effects immediately -…" at bounding box center [434, 67] width 260 height 53
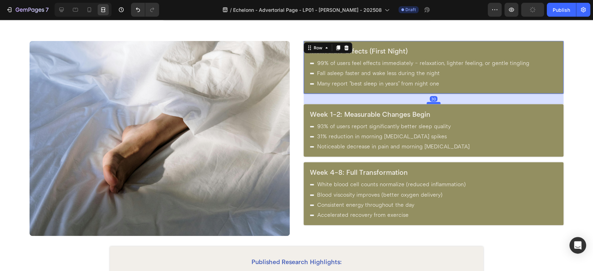
drag, startPoint x: 427, startPoint y: 98, endPoint x: 426, endPoint y: 102, distance: 3.5
click at [427, 102] on div at bounding box center [434, 103] width 14 height 2
type input "30"
click at [386, 152] on div "Week 1-2: Measurable Changes Begin Heading 93% of users report significantly be…" at bounding box center [434, 130] width 260 height 53
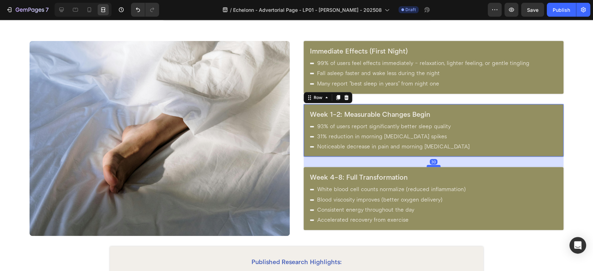
drag, startPoint x: 430, startPoint y: 160, endPoint x: 430, endPoint y: 165, distance: 4.9
click at [430, 165] on div at bounding box center [434, 166] width 14 height 2
type input "30"
click at [401, 226] on div "Week 4-8: Full Transformation Heading White blood cell counts normalize (reduce…" at bounding box center [434, 198] width 260 height 63
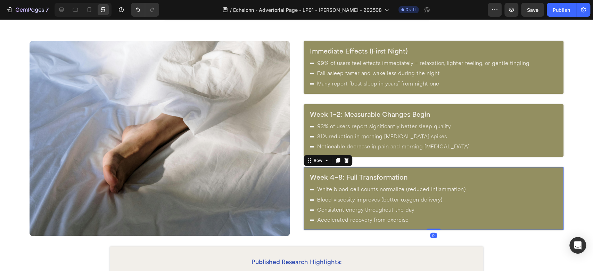
drag, startPoint x: 429, startPoint y: 228, endPoint x: 429, endPoint y: 225, distance: 3.5
click at [429, 225] on div "Week 4-8: Full Transformation Heading White blood cell counts normalize (reduce…" at bounding box center [434, 198] width 260 height 63
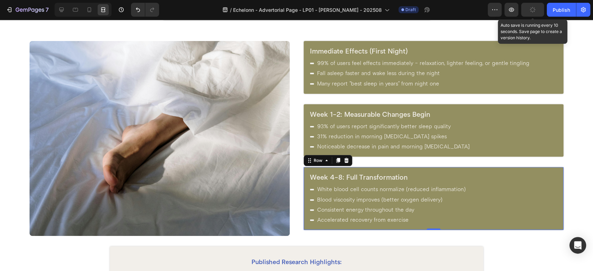
click at [527, 13] on button "button" at bounding box center [532, 10] width 23 height 14
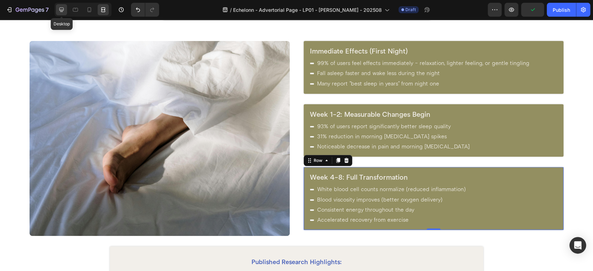
click at [61, 11] on icon at bounding box center [61, 10] width 5 height 5
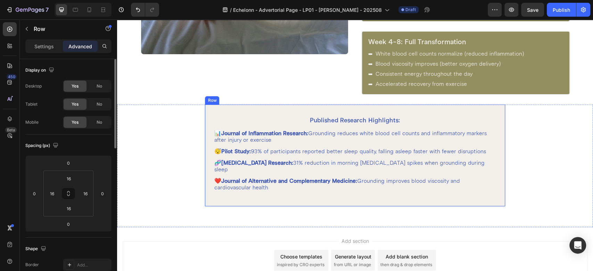
scroll to position [1207, 0]
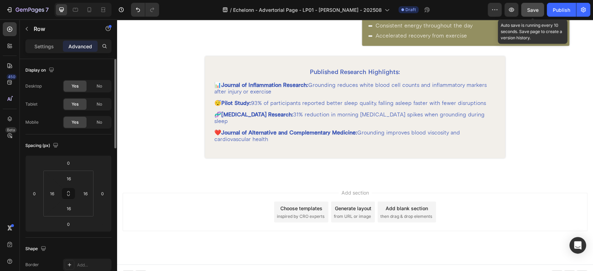
click at [542, 12] on button "Save" at bounding box center [532, 10] width 23 height 14
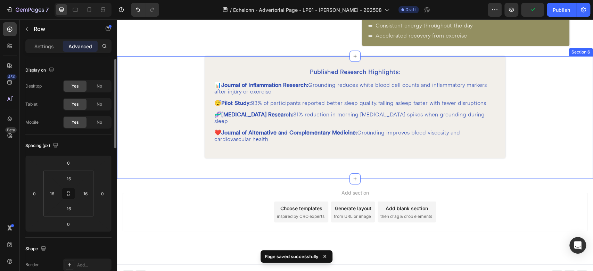
click at [362, 155] on div "Published Research Highlights: Heading 📊 Journal of Inflammation Research: Grou…" at bounding box center [355, 117] width 476 height 123
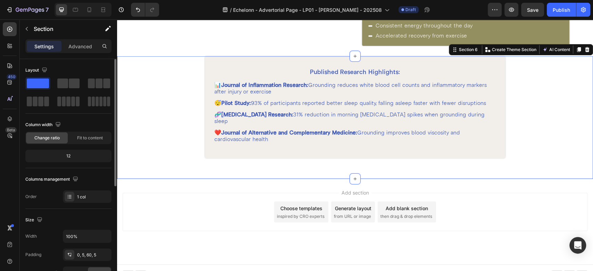
click at [374, 160] on div "Published Research Highlights: Heading 📊 Journal of Inflammation Research: Grou…" at bounding box center [355, 117] width 476 height 123
click at [388, 162] on div "Published Research Highlights: Heading 📊 Journal of Inflammation Research: Grou…" at bounding box center [355, 117] width 476 height 123
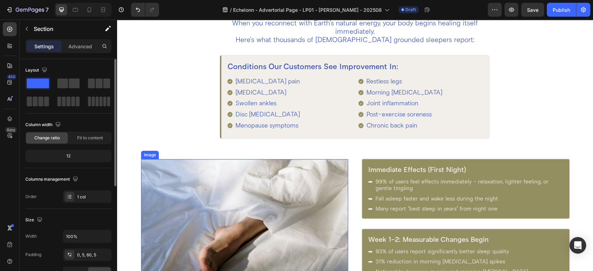
scroll to position [821, 0]
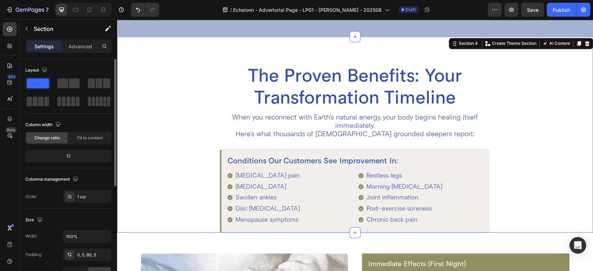
click at [188, 70] on div "The Proven Benefits: Your Transformation Timeline Heading When you reconnect wi…" at bounding box center [355, 148] width 429 height 168
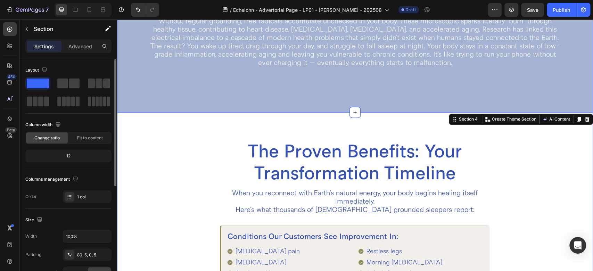
scroll to position [744, 0]
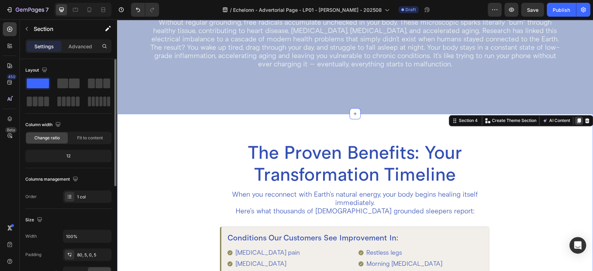
click at [576, 118] on icon at bounding box center [579, 121] width 6 height 6
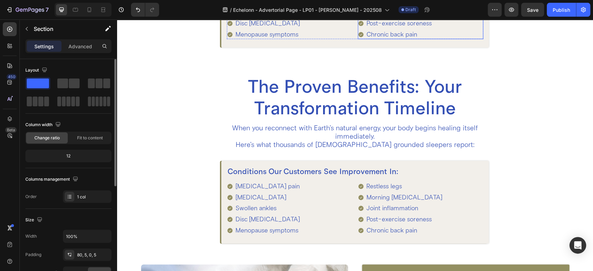
scroll to position [992, 0]
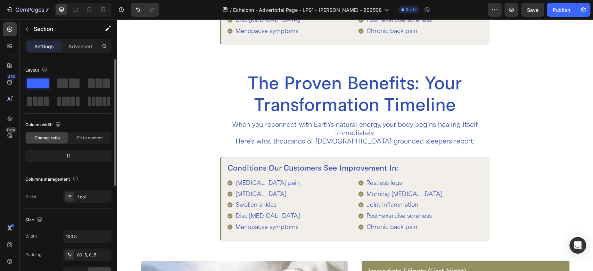
click at [210, 61] on div "The Proven Benefits: Your Transformation Timeline Heading When you reconnect wi…" at bounding box center [355, 142] width 476 height 196
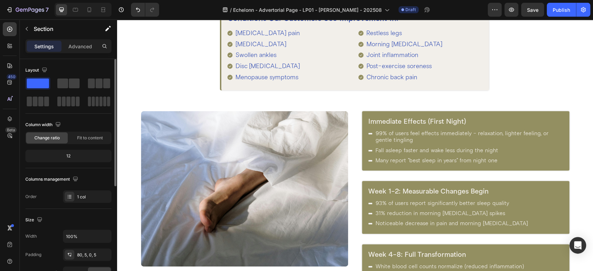
scroll to position [1147, 0]
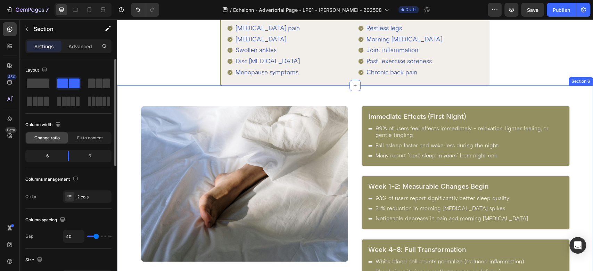
click at [437, 93] on div "Immediate Effects (First Night) Heading 99% of users feel effects immediately -…" at bounding box center [355, 199] width 476 height 227
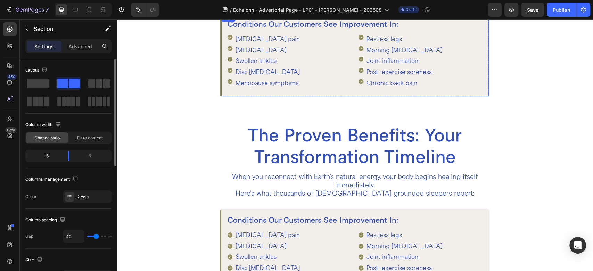
scroll to position [915, 0]
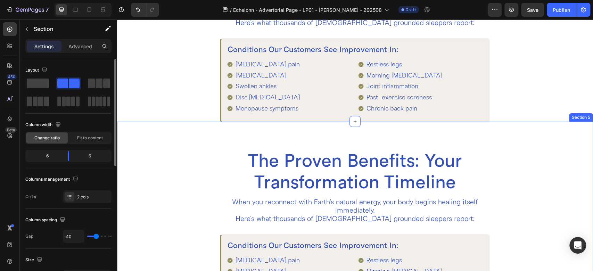
click at [165, 188] on div "The Proven Benefits: Your Transformation Timeline Heading When you reconnect wi…" at bounding box center [355, 233] width 429 height 168
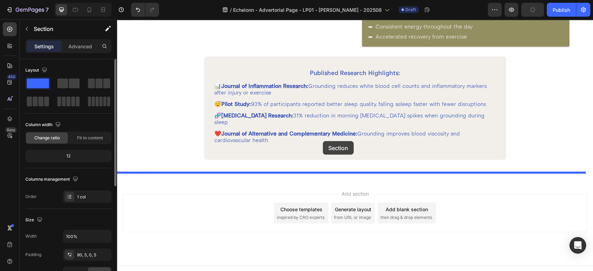
scroll to position [1403, 0]
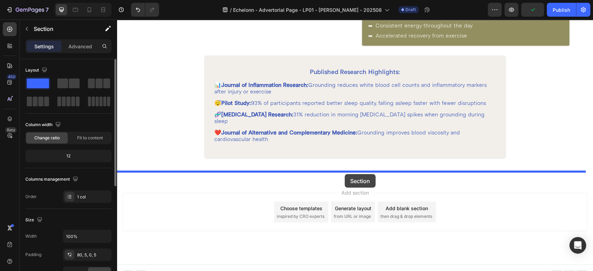
drag, startPoint x: 460, startPoint y: 115, endPoint x: 345, endPoint y: 174, distance: 129.5
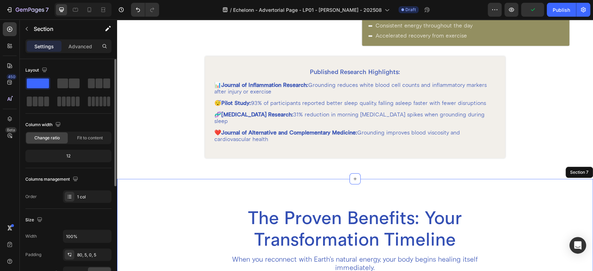
scroll to position [1284, 0]
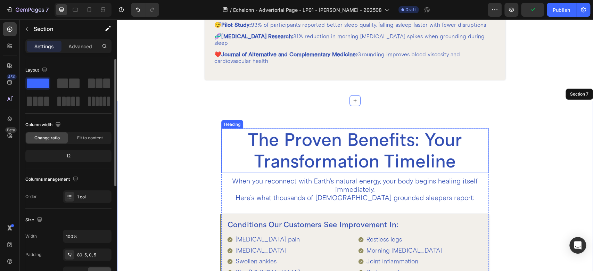
click at [292, 141] on h2 "The Proven Benefits: Your Transformation Timeline" at bounding box center [355, 151] width 268 height 44
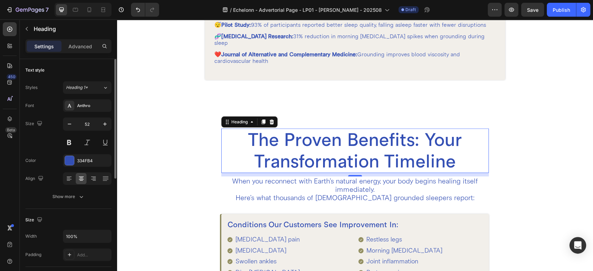
click at [292, 141] on h2 "The Proven Benefits: Your Transformation Timeline" at bounding box center [355, 151] width 268 height 44
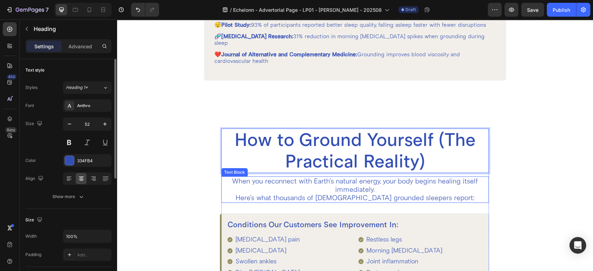
click at [274, 177] on p "When you reconnect with Earth's natural energy, your body begins healing itself…" at bounding box center [355, 189] width 266 height 25
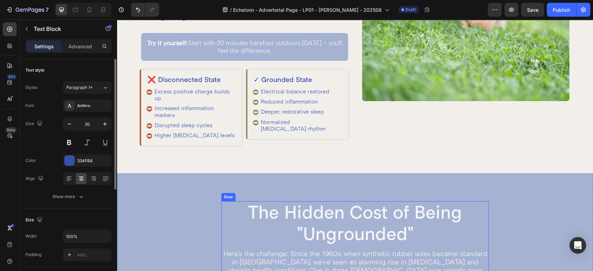
scroll to position [280, 0]
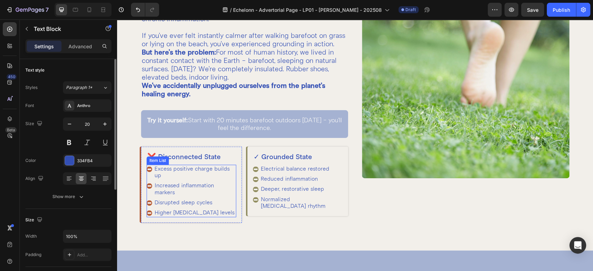
click at [150, 180] on div "Excess positive charge builds up" at bounding box center [192, 172] width 90 height 15
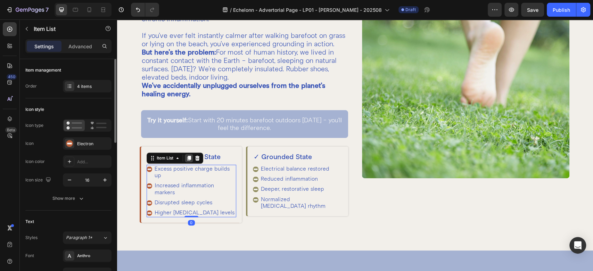
click at [187, 161] on icon at bounding box center [189, 158] width 6 height 6
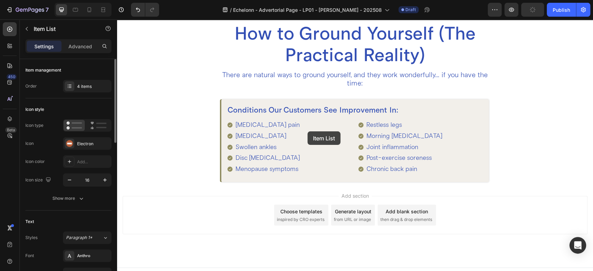
scroll to position [1447, 0]
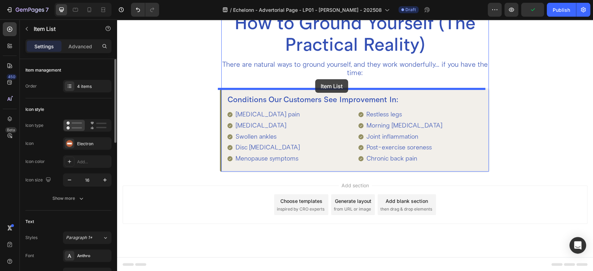
drag, startPoint x: 158, startPoint y: 140, endPoint x: 315, endPoint y: 79, distance: 168.8
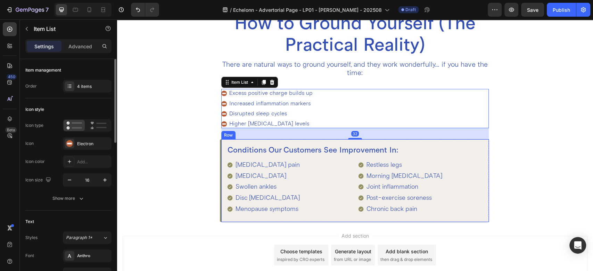
click at [221, 148] on div "Conditions Our Customers See Improvement In: Heading [MEDICAL_DATA] pain [MEDIC…" at bounding box center [355, 180] width 268 height 83
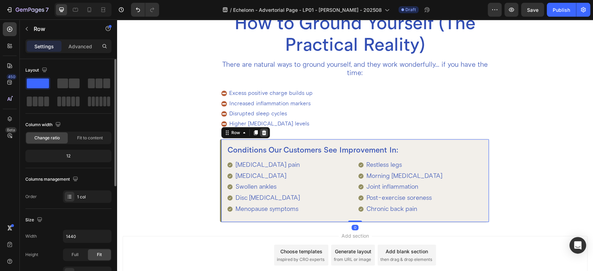
click at [262, 132] on icon at bounding box center [264, 132] width 5 height 5
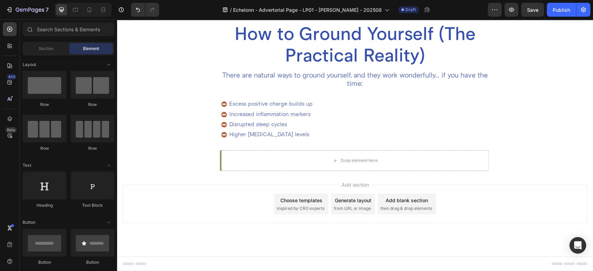
scroll to position [1435, 0]
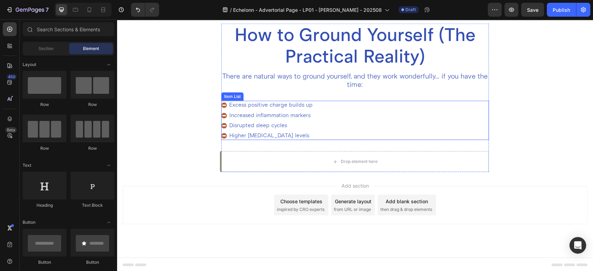
click at [319, 127] on div "Excess positive charge builds up Increased inflammation markers Disrupted sleep…" at bounding box center [355, 120] width 268 height 39
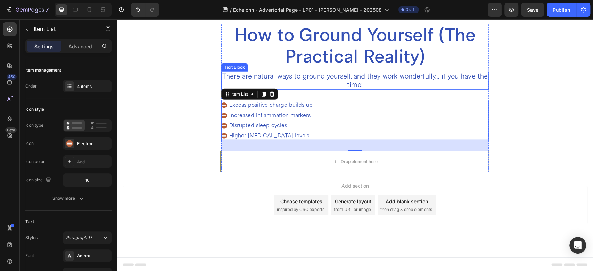
click at [249, 77] on p "There are natural ways to ground yourself, and they work wonderfully... if you …" at bounding box center [355, 80] width 266 height 17
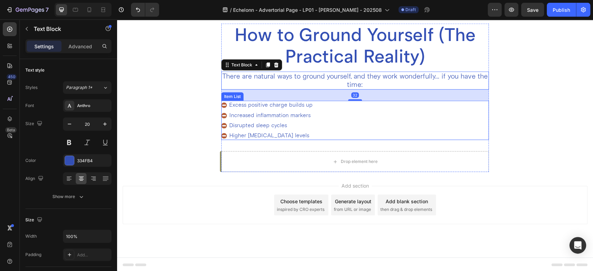
click at [356, 115] on div "Excess positive charge builds up Increased inflammation markers Disrupted sleep…" at bounding box center [355, 120] width 268 height 39
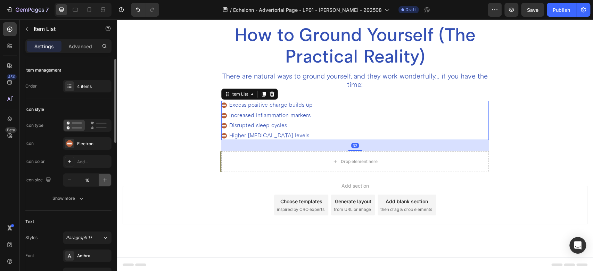
click at [103, 182] on icon "button" at bounding box center [105, 180] width 7 height 7
type input "18"
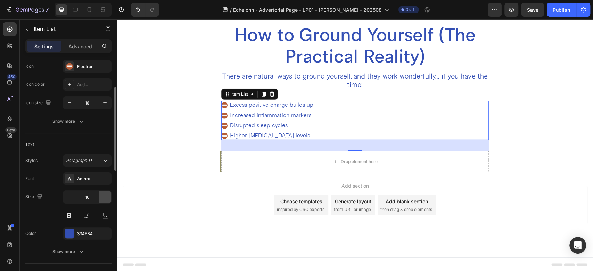
click at [103, 192] on button "button" at bounding box center [105, 197] width 13 height 13
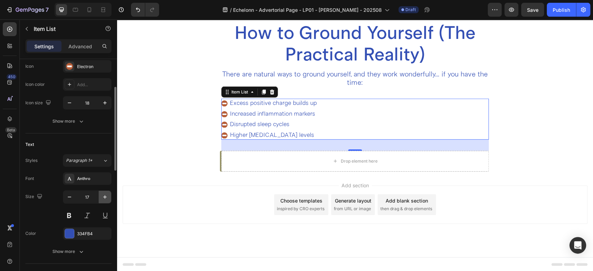
click at [103, 195] on icon "button" at bounding box center [105, 197] width 7 height 7
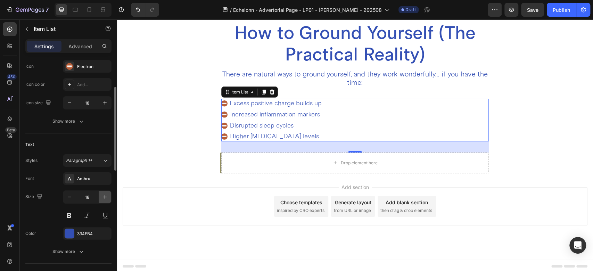
scroll to position [1438, 0]
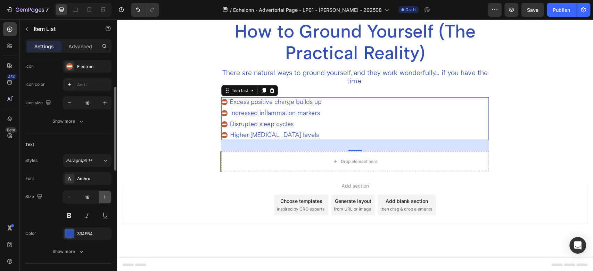
click at [103, 195] on icon "button" at bounding box center [105, 197] width 7 height 7
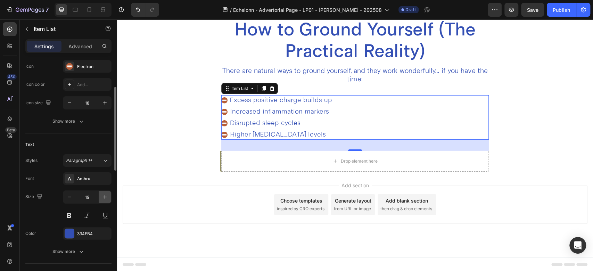
click at [103, 195] on icon "button" at bounding box center [105, 197] width 7 height 7
type input "20"
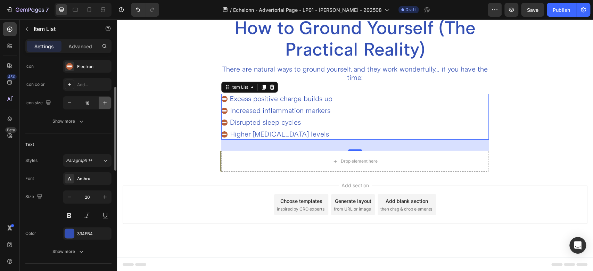
click at [102, 104] on icon "button" at bounding box center [105, 102] width 7 height 7
type input "20"
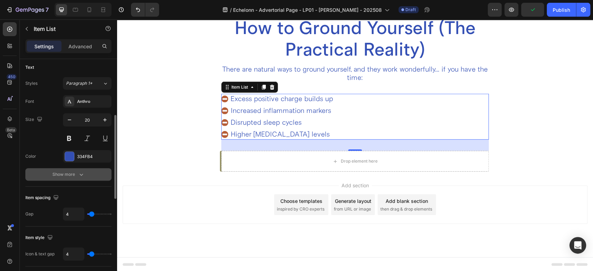
click at [75, 168] on button "Show more" at bounding box center [68, 174] width 86 height 13
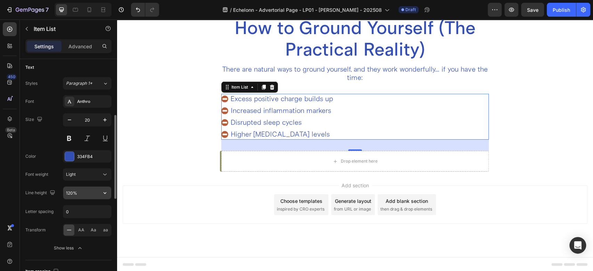
click at [84, 194] on input "120%" at bounding box center [87, 193] width 48 height 13
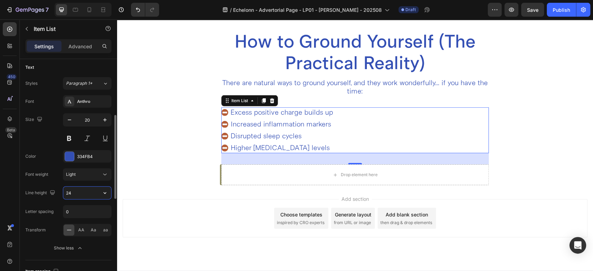
scroll to position [1442, 0]
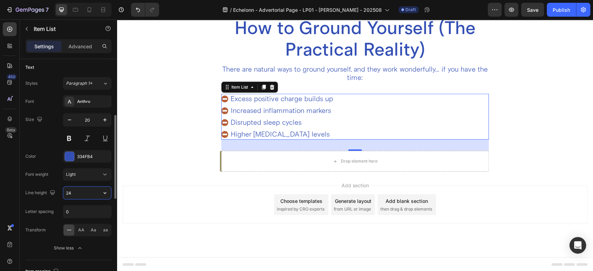
type input "24"
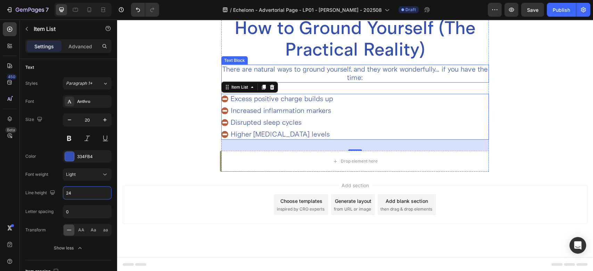
click at [332, 75] on p "There are natural ways to ground yourself, and they work wonderfully... if you …" at bounding box center [355, 73] width 266 height 17
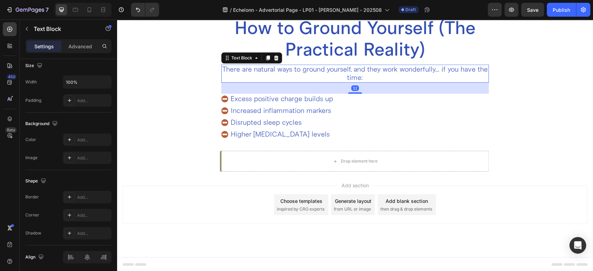
scroll to position [0, 0]
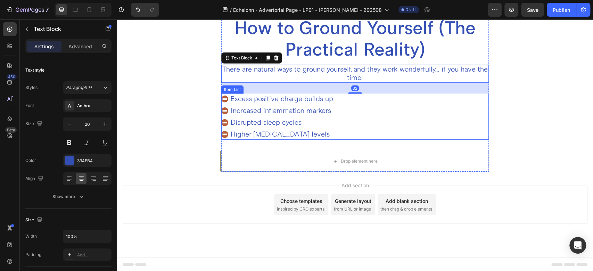
click at [305, 98] on p "Excess positive charge builds up" at bounding box center [282, 99] width 103 height 8
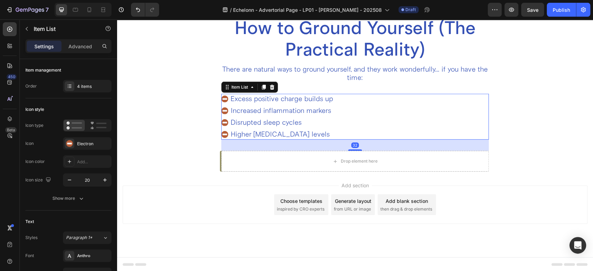
click at [375, 105] on div "Excess positive charge builds up Increased inflammation markers Disrupted sleep…" at bounding box center [355, 117] width 268 height 46
click at [277, 99] on p "Excess positive charge builds up" at bounding box center [282, 99] width 103 height 8
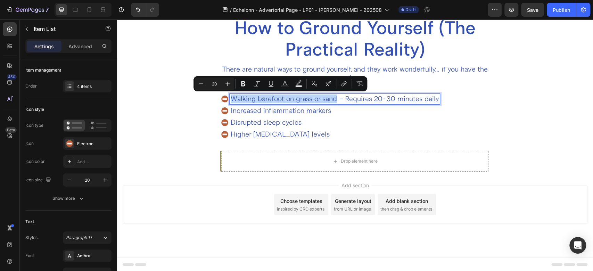
drag, startPoint x: 333, startPoint y: 98, endPoint x: 228, endPoint y: 98, distance: 105.3
click at [231, 98] on p "Walking barefoot on grass or sand - Requires 20-30 minutes daily" at bounding box center [335, 99] width 208 height 8
click at [243, 85] on icon "Editor contextual toolbar" at bounding box center [243, 83] width 7 height 7
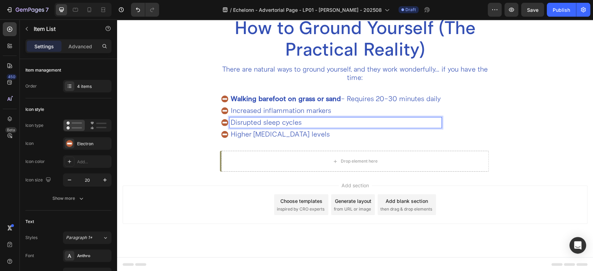
click at [277, 119] on p "Disrupted sleep cycles" at bounding box center [336, 123] width 210 height 8
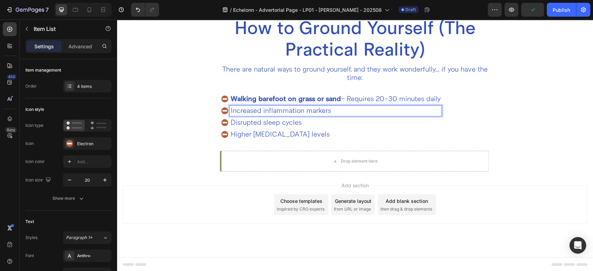
click at [287, 108] on p "Increased inflammation markers" at bounding box center [336, 111] width 210 height 8
click at [312, 110] on p "Swimming in natural water - Great if you live near a beach or lake" at bounding box center [336, 111] width 210 height 8
click at [309, 111] on p "Swimming in natural water - Great if you live near a beach or lake" at bounding box center [336, 111] width 210 height 8
click at [312, 111] on p "Swimming in natural water - Great if you live near a beach or lake" at bounding box center [336, 111] width 210 height 8
click at [310, 111] on p "Swimming in natural water - Great if you live near a beach or lake" at bounding box center [336, 111] width 210 height 8
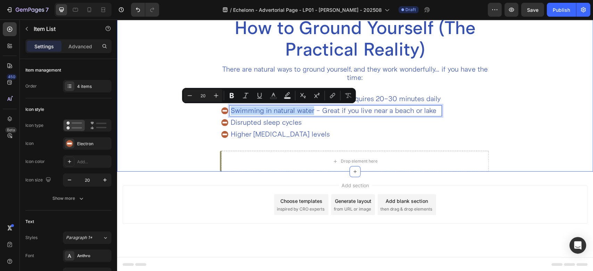
drag, startPoint x: 310, startPoint y: 110, endPoint x: 340, endPoint y: 122, distance: 32.0
click at [209, 102] on div "How to Ground Yourself (The Practical Reality) Heading There are natural ways t…" at bounding box center [355, 94] width 429 height 155
click at [234, 97] on icon "Editor contextual toolbar" at bounding box center [231, 95] width 7 height 7
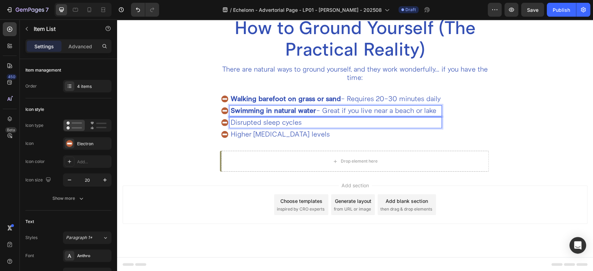
click at [242, 123] on p "Disrupted sleep cycles" at bounding box center [336, 123] width 210 height 8
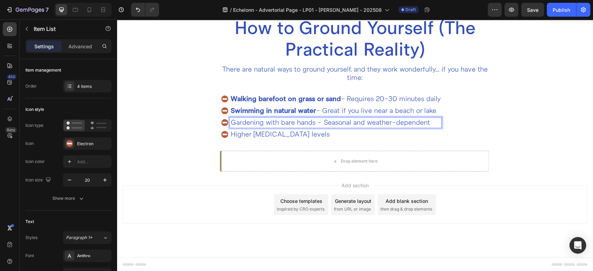
click at [313, 122] on p "Gardening with bare hands - Seasonal and weather-dependent" at bounding box center [336, 123] width 210 height 8
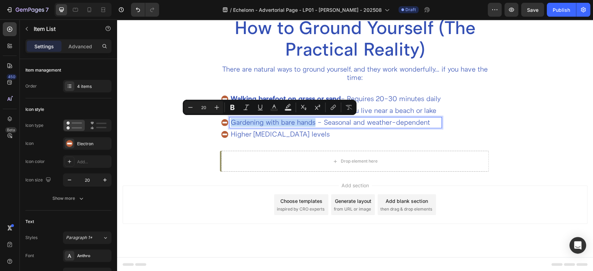
drag, startPoint x: 312, startPoint y: 122, endPoint x: 227, endPoint y: 123, distance: 84.5
click at [231, 123] on p "Gardening with bare hands - Seasonal and weather-dependent" at bounding box center [336, 123] width 210 height 8
click at [234, 106] on icon "Editor contextual toolbar" at bounding box center [232, 107] width 4 height 5
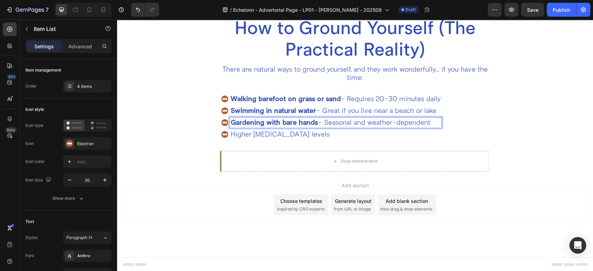
click at [254, 137] on p "Higher [MEDICAL_DATA] levels" at bounding box center [336, 134] width 210 height 8
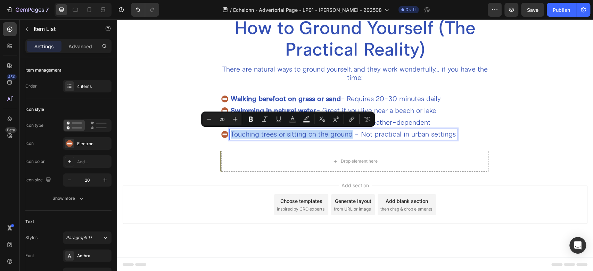
drag, startPoint x: 348, startPoint y: 135, endPoint x: 227, endPoint y: 131, distance: 120.7
click at [231, 131] on p "Touching trees or sitting on the ground - Not practical in urban settings" at bounding box center [343, 134] width 225 height 8
click at [249, 120] on icon "Editor contextual toolbar" at bounding box center [250, 119] width 7 height 7
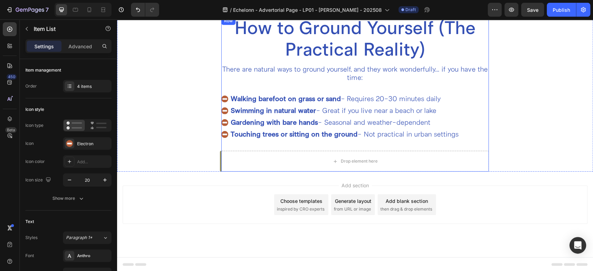
click at [246, 144] on div "How to Ground Yourself (The Practical Reality) Heading There are natural ways t…" at bounding box center [355, 94] width 268 height 155
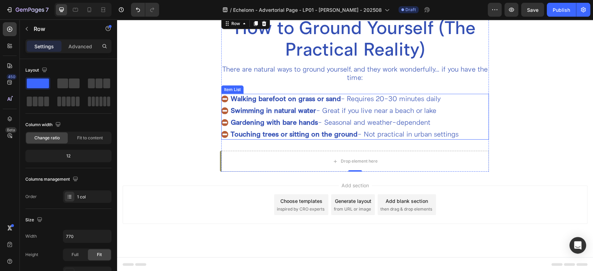
click at [225, 106] on div "Swimming in natural water - Great if you live near a beach or lake" at bounding box center [340, 111] width 238 height 10
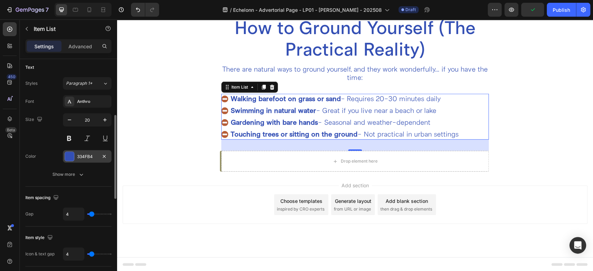
scroll to position [232, 0]
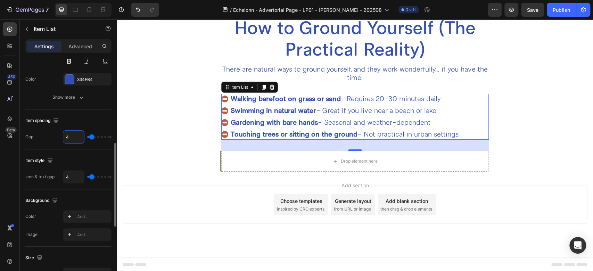
click at [69, 137] on input "4" at bounding box center [73, 137] width 21 height 13
type input "8"
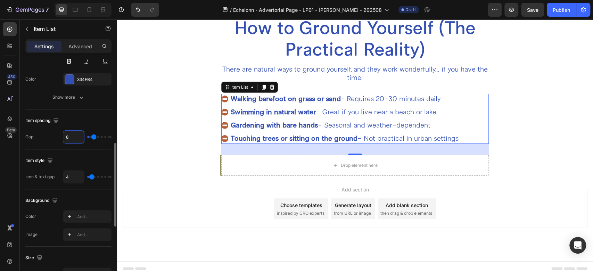
type input "0"
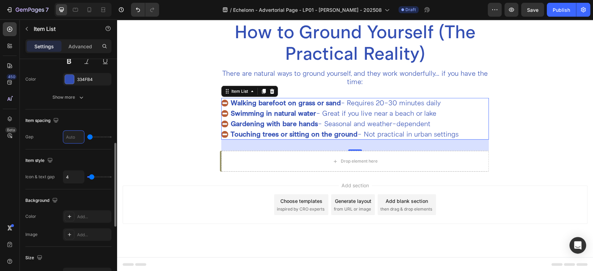
type input "4"
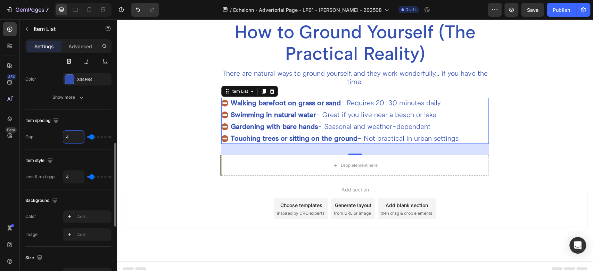
scroll to position [1442, 0]
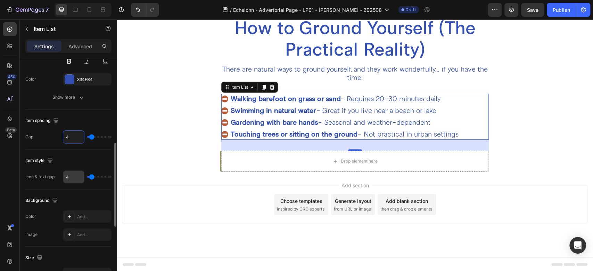
click at [70, 177] on input "4" at bounding box center [73, 177] width 21 height 13
type input "8"
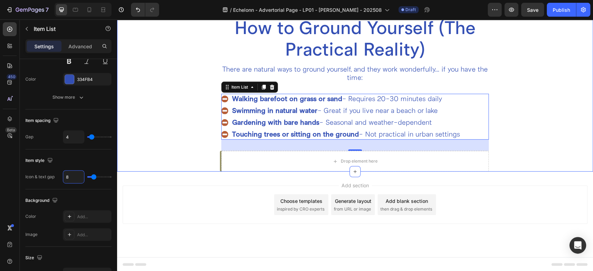
click at [189, 121] on div "How to Ground Yourself (The Practical Reality) Heading There are natural ways t…" at bounding box center [355, 94] width 429 height 155
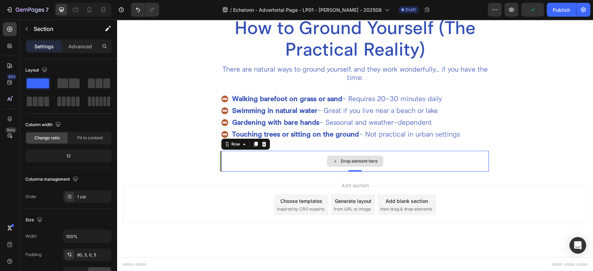
click at [254, 156] on div "Drop element here" at bounding box center [355, 161] width 268 height 21
click at [263, 144] on div at bounding box center [264, 144] width 8 height 8
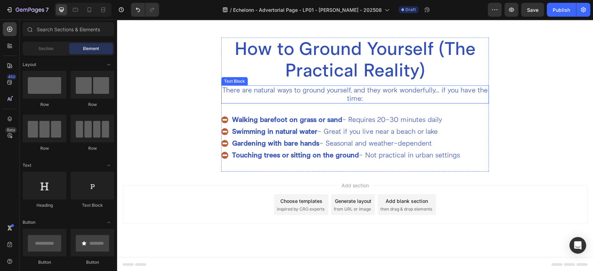
click at [284, 88] on p "There are natural ways to ground yourself, and they work wonderfully... if you …" at bounding box center [355, 94] width 266 height 17
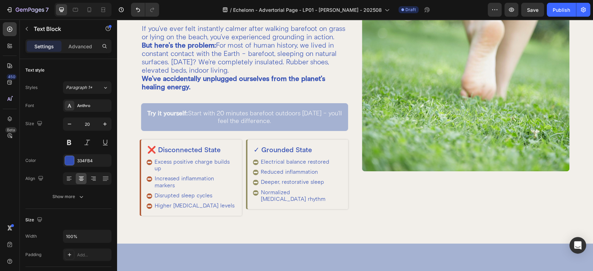
scroll to position [0, 0]
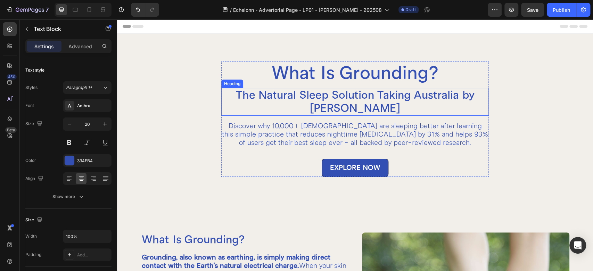
click at [311, 98] on h2 "The Natural Sleep Solution Taking Australia by [PERSON_NAME]" at bounding box center [355, 102] width 268 height 28
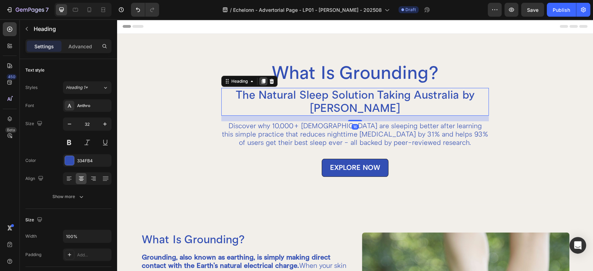
click at [262, 80] on icon at bounding box center [264, 81] width 4 height 5
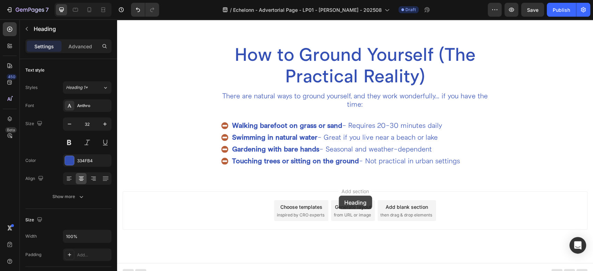
scroll to position [1402, 0]
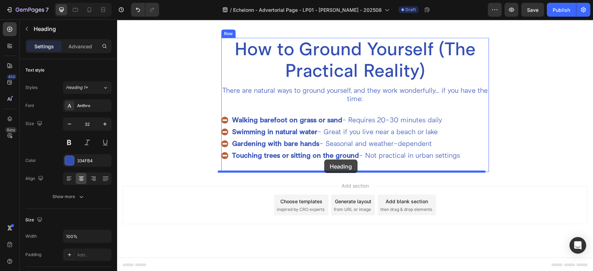
drag, startPoint x: 236, startPoint y: 114, endPoint x: 324, endPoint y: 160, distance: 99.5
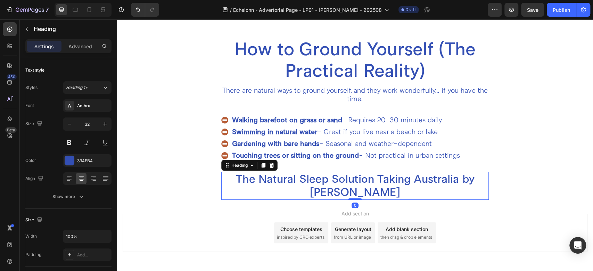
click at [304, 178] on h2 "The Natural Sleep Solution Taking Australia by [PERSON_NAME]" at bounding box center [355, 186] width 268 height 28
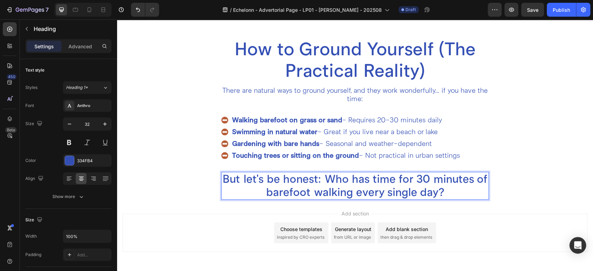
click at [352, 191] on p "But let's be honest: Who has time for 30 minutes of barefoot walking every sing…" at bounding box center [355, 186] width 266 height 26
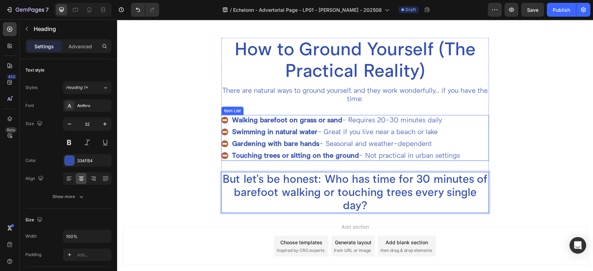
scroll to position [1443, 0]
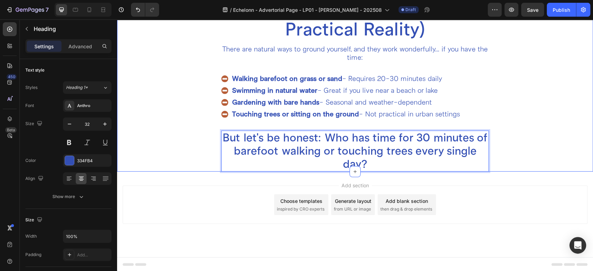
click at [203, 151] on div "How to Ground Yourself (The Practical Reality) Heading There are natural ways t…" at bounding box center [355, 84] width 429 height 175
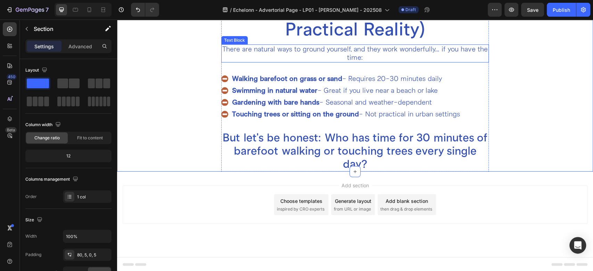
click at [267, 49] on p "There are natural ways to ground yourself, and they work wonderfully... if you …" at bounding box center [355, 53] width 266 height 17
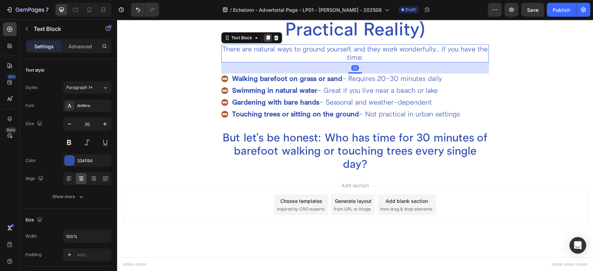
click at [266, 36] on icon at bounding box center [268, 37] width 4 height 5
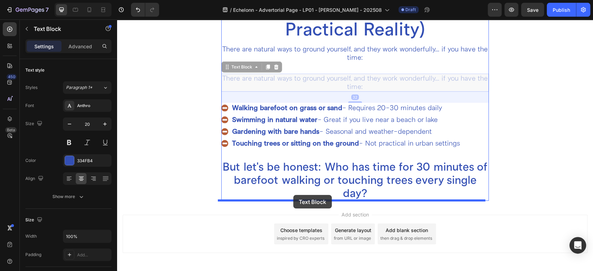
drag, startPoint x: 237, startPoint y: 70, endPoint x: 293, endPoint y: 195, distance: 137.7
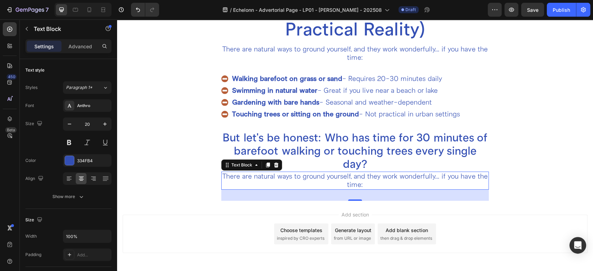
click at [288, 179] on p "There are natural ways to ground yourself, and they work wonderfully... if you …" at bounding box center [355, 180] width 266 height 17
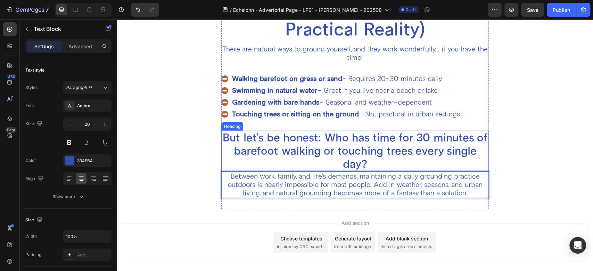
click at [340, 151] on p "But let's be honest: Who has time for 30 minutes of barefoot walking or touchin…" at bounding box center [355, 151] width 266 height 40
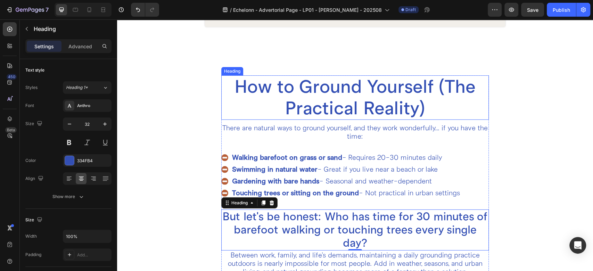
scroll to position [1366, 0]
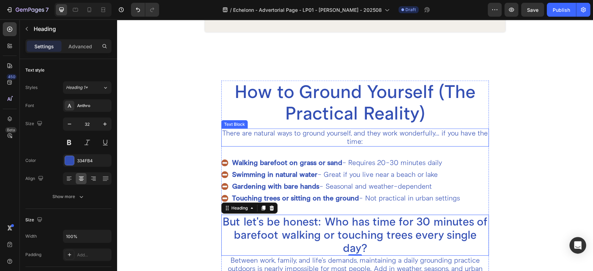
click at [349, 133] on p "There are natural ways to ground yourself, and they work wonderfully... if you …" at bounding box center [355, 137] width 266 height 17
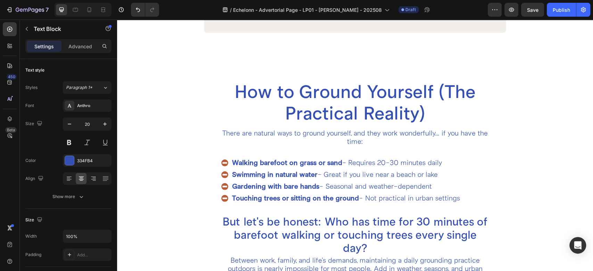
click at [344, 129] on p "There are natural ways to ground yourself, and they work wonderfully... if you …" at bounding box center [355, 137] width 266 height 17
click at [317, 146] on div "How to Ground Yourself (The Practical Reality) Heading There are natural ways t…" at bounding box center [355, 187] width 268 height 213
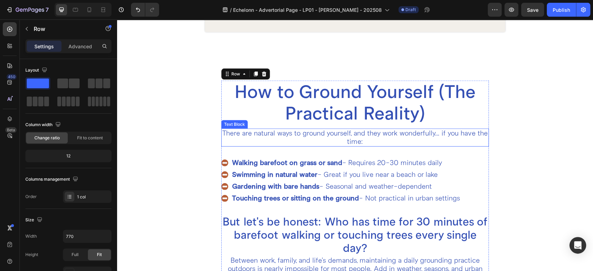
click at [348, 129] on p "There are natural ways to ground yourself, and they work wonderfully... if you …" at bounding box center [355, 137] width 266 height 17
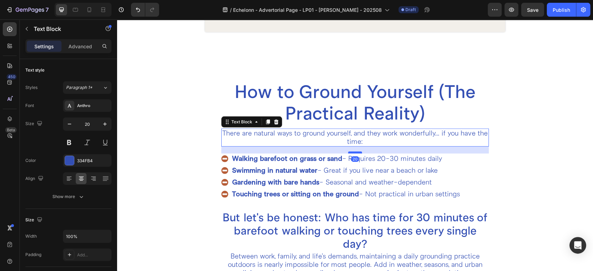
drag, startPoint x: 348, startPoint y: 150, endPoint x: 349, endPoint y: 146, distance: 4.2
click at [349, 152] on div at bounding box center [355, 153] width 14 height 2
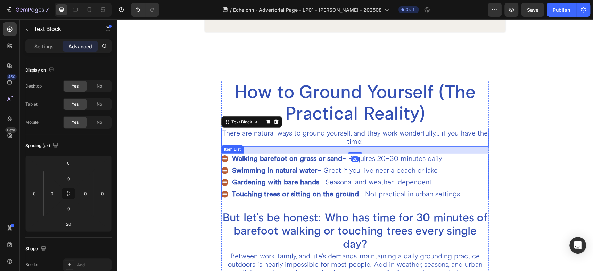
click at [470, 178] on div "Walking barefoot on grass or sand - Requires 20-30 minutes daily Swimming in na…" at bounding box center [355, 177] width 268 height 46
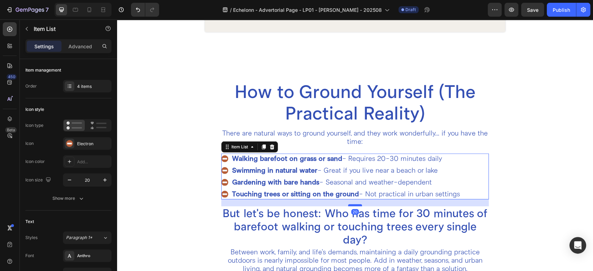
drag, startPoint x: 350, startPoint y: 202, endPoint x: 350, endPoint y: 198, distance: 4.2
click at [350, 204] on div at bounding box center [355, 205] width 14 height 2
type input "100%"
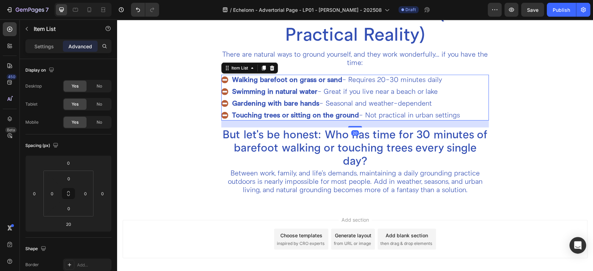
scroll to position [1443, 0]
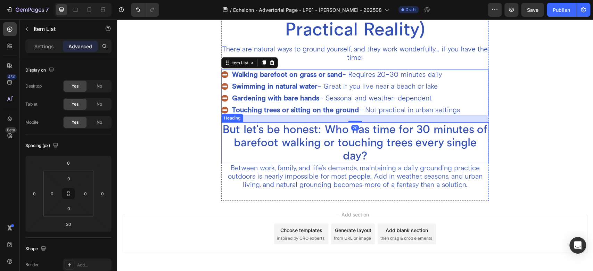
click at [350, 154] on h2 "But let's be honest: Who has time for 30 minutes of barefoot walking or touchin…" at bounding box center [355, 142] width 268 height 41
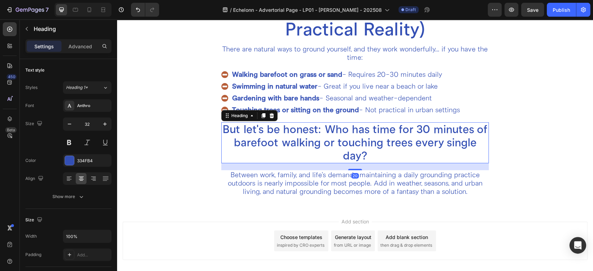
drag, startPoint x: 351, startPoint y: 163, endPoint x: 351, endPoint y: 170, distance: 7.0
click at [351, 170] on div at bounding box center [355, 169] width 14 height 1
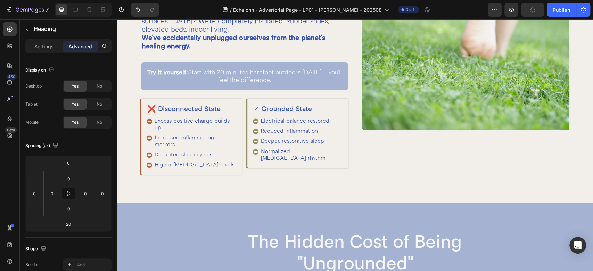
scroll to position [0, 0]
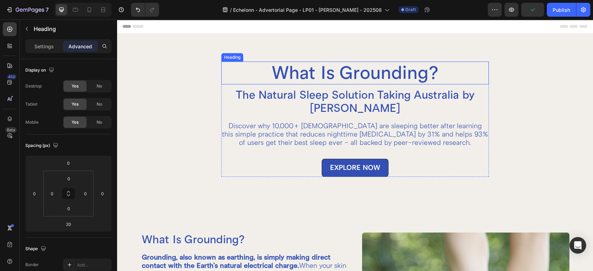
click at [356, 74] on h2 "What Is Grounding?" at bounding box center [355, 73] width 268 height 23
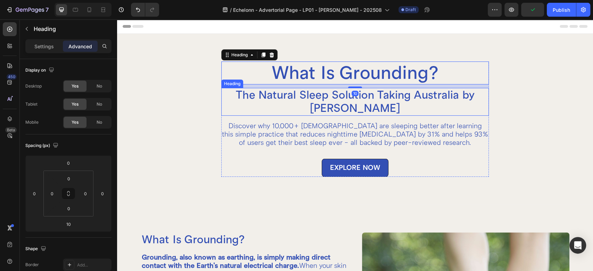
click at [354, 100] on h2 "The Natural Sleep Solution Taking Australia by [PERSON_NAME]" at bounding box center [355, 102] width 268 height 28
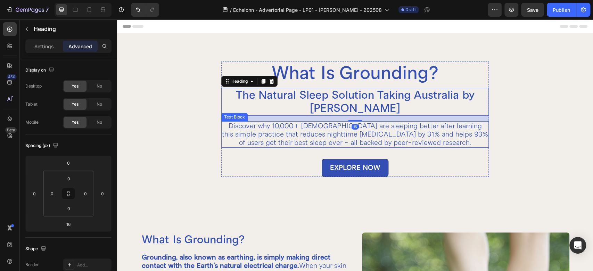
click at [379, 140] on p "Discover why 10,000+ [DEMOGRAPHIC_DATA] are sleeping better after learning this…" at bounding box center [355, 134] width 266 height 25
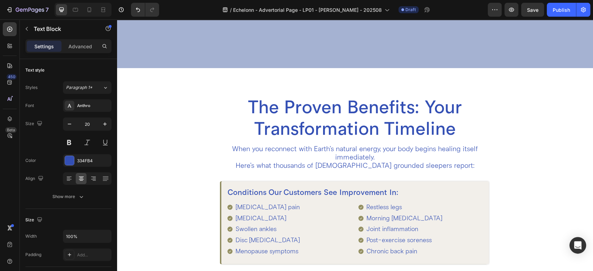
scroll to position [850, 0]
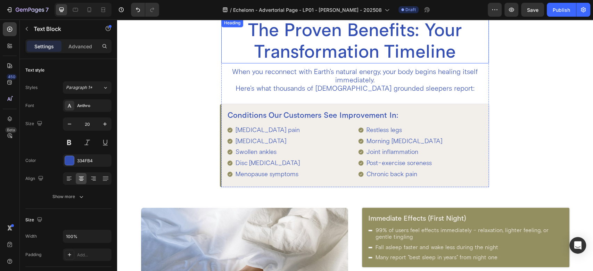
click at [359, 50] on h2 "The Proven Benefits: Your Transformation Timeline" at bounding box center [355, 41] width 268 height 44
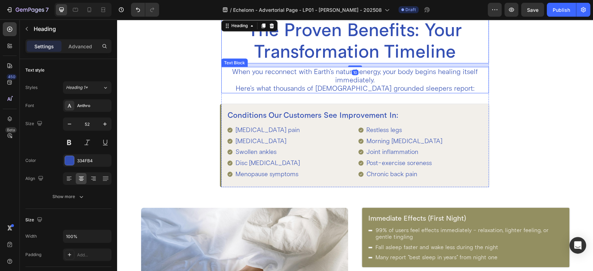
click at [356, 80] on p "When you reconnect with Earth's natural energy, your body begins healing itself…" at bounding box center [355, 79] width 266 height 25
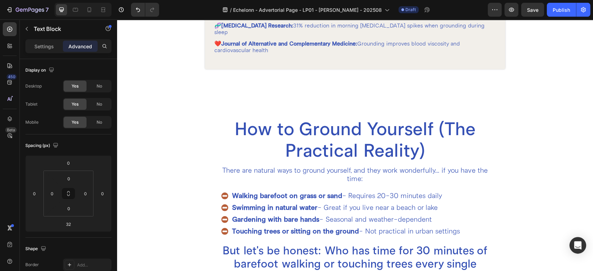
scroll to position [1313, 0]
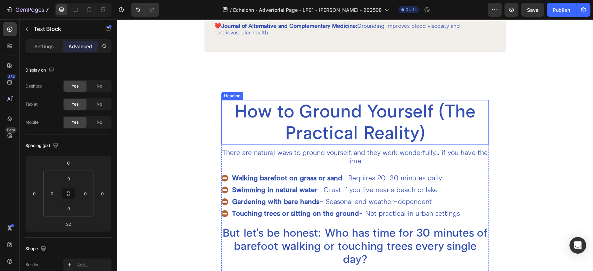
click at [356, 116] on h2 "How to Ground Yourself (The Practical Reality)" at bounding box center [355, 122] width 268 height 44
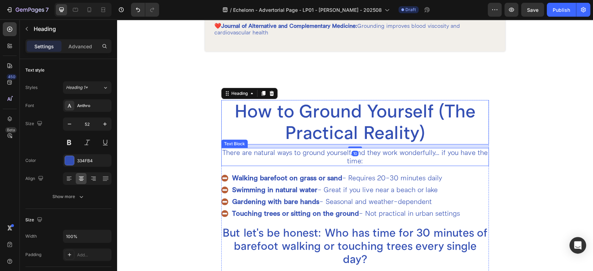
click at [366, 153] on p "There are natural ways to ground yourself, and they work wonderfully... if you …" at bounding box center [355, 157] width 266 height 17
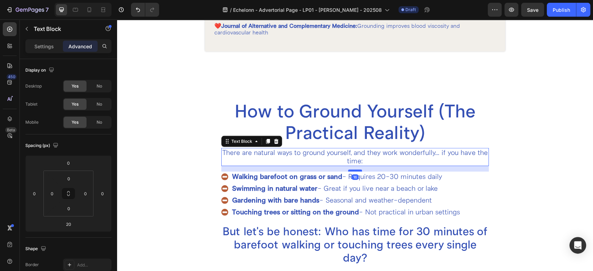
click at [350, 170] on div at bounding box center [355, 171] width 14 height 2
type input "16"
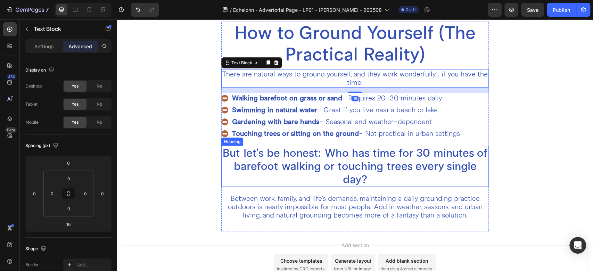
scroll to position [1390, 0]
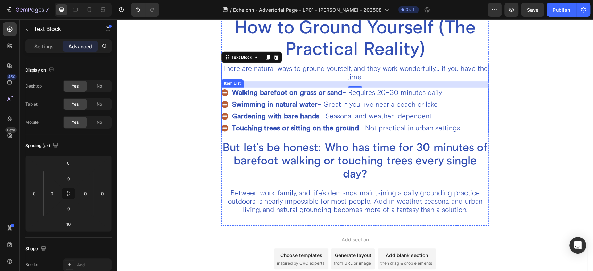
click at [478, 107] on div "Walking barefoot on grass or sand - Requires 20-30 minutes daily Swimming in na…" at bounding box center [355, 111] width 268 height 46
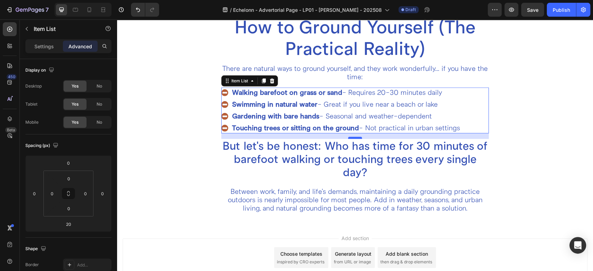
click at [357, 137] on div at bounding box center [355, 138] width 14 height 2
click at [167, 107] on div "How to Ground Yourself (The Practical Reality) Heading There are natural ways t…" at bounding box center [355, 120] width 429 height 209
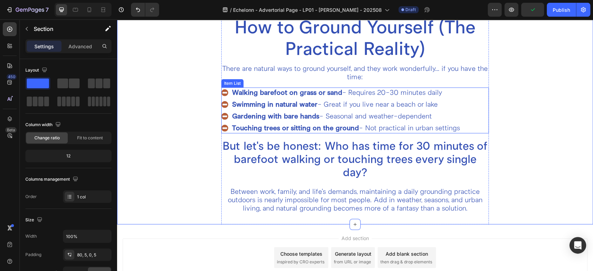
click at [473, 122] on div "Walking barefoot on grass or sand - Requires 20-30 minutes daily Swimming in na…" at bounding box center [355, 111] width 268 height 46
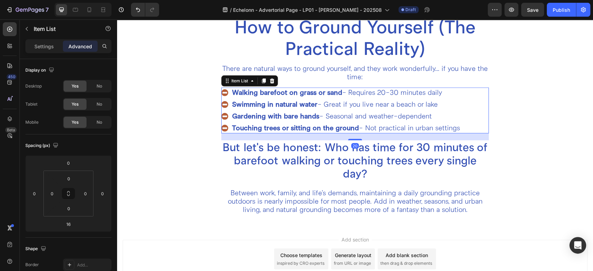
click at [351, 140] on div at bounding box center [355, 139] width 14 height 1
type input "20"
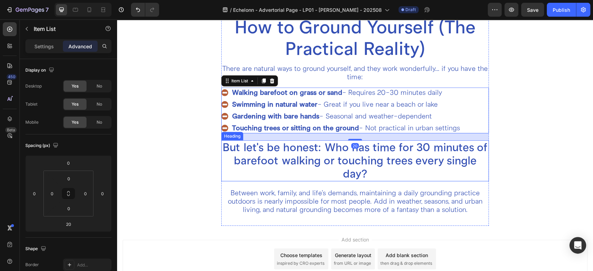
click at [351, 165] on h2 "But let's be honest: Who has time for 30 minutes of barefoot walking or touchin…" at bounding box center [355, 160] width 268 height 41
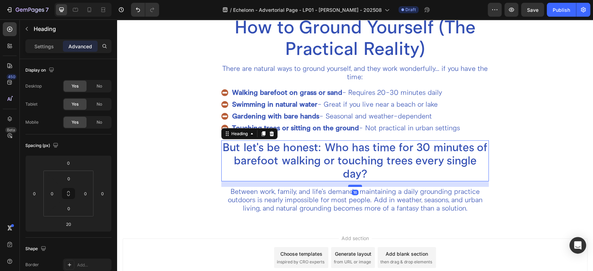
click at [350, 186] on div at bounding box center [355, 186] width 14 height 2
type input "16"
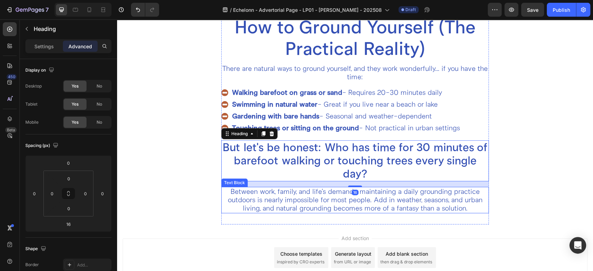
click at [288, 197] on p "Between work, family, and life's demands, maintaining a daily grounding practic…" at bounding box center [355, 200] width 266 height 25
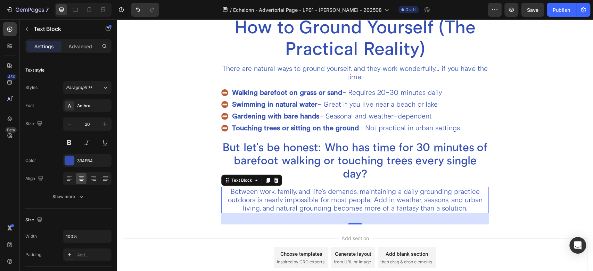
click at [371, 200] on p "Between work, family, and life's demands, maintaining a daily grounding practic…" at bounding box center [355, 200] width 266 height 25
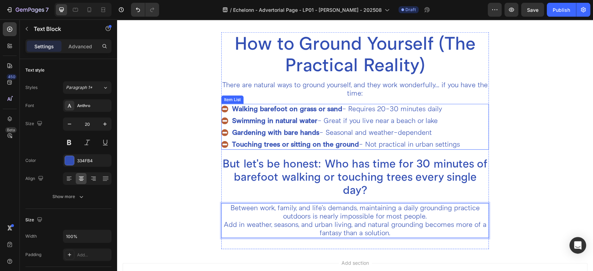
scroll to position [1452, 0]
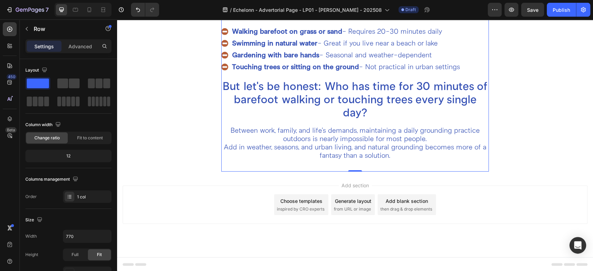
click at [283, 165] on div "How to Ground Yourself (The Practical Reality) Heading There are natural ways t…" at bounding box center [355, 63] width 268 height 217
click at [282, 152] on p "Between work, family, and life's demands, maintaining a daily grounding practic…" at bounding box center [355, 143] width 266 height 33
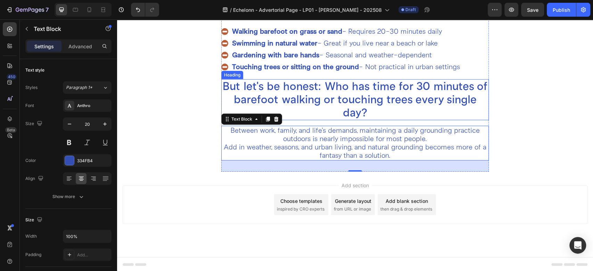
click at [305, 93] on h2 "But let's be honest: Who has time for 30 minutes of barefoot walking or touchin…" at bounding box center [355, 99] width 268 height 41
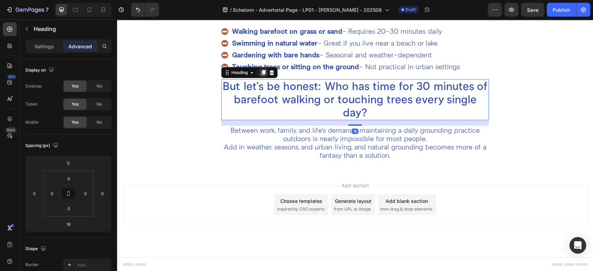
click at [260, 75] on div at bounding box center [263, 72] width 8 height 8
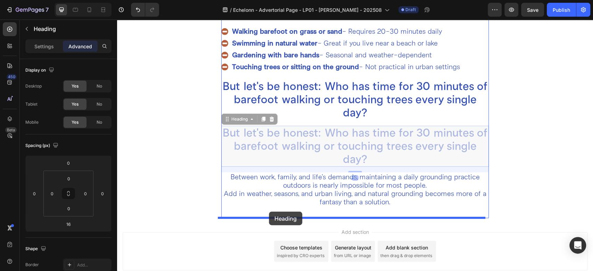
drag, startPoint x: 237, startPoint y: 120, endPoint x: 269, endPoint y: 212, distance: 97.0
type input "0"
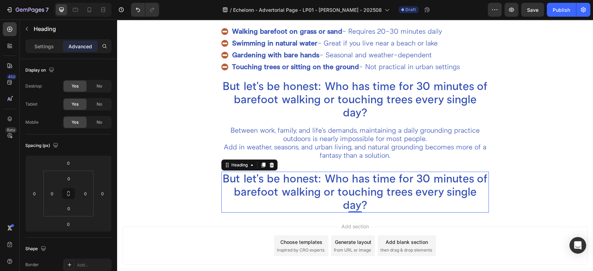
click at [257, 180] on h2 "But let's be honest: Who has time for 30 minutes of barefoot walking or touchin…" at bounding box center [355, 192] width 268 height 41
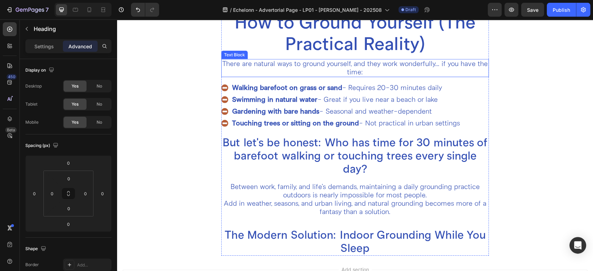
scroll to position [1325, 0]
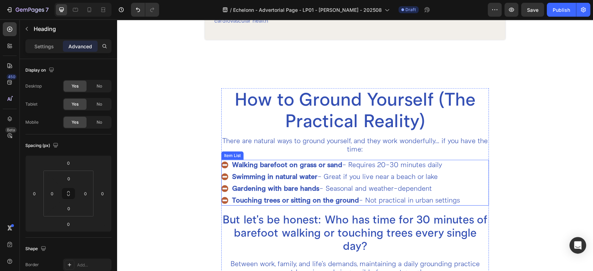
click at [477, 174] on div "Walking barefoot on grass or sand - Requires 20-30 minutes daily Swimming in na…" at bounding box center [355, 183] width 268 height 46
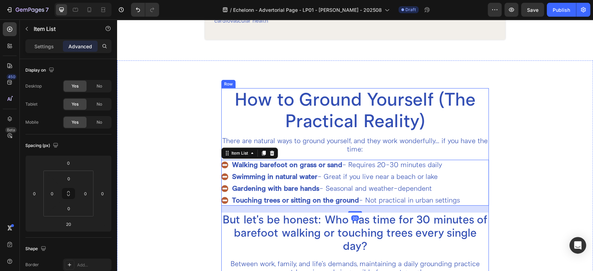
click at [354, 138] on p "There are natural ways to ground yourself, and they work wonderfully... if you …" at bounding box center [355, 145] width 266 height 17
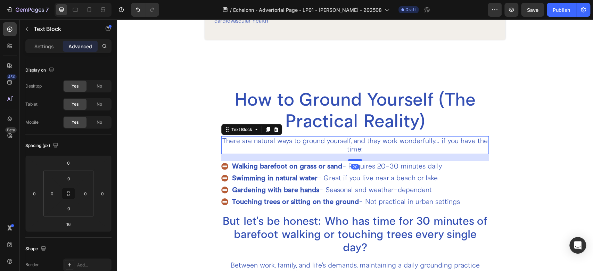
click at [353, 159] on div at bounding box center [355, 160] width 14 height 2
type input "20"
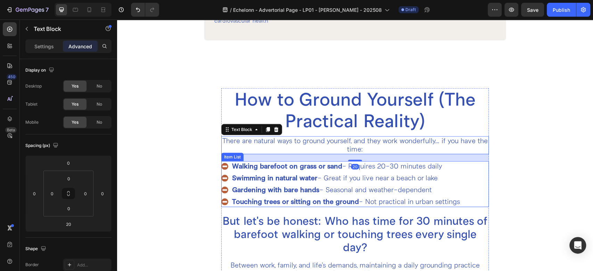
click at [476, 188] on div "Walking barefoot on grass or sand - Requires 20-30 minutes daily Swimming in na…" at bounding box center [355, 184] width 268 height 46
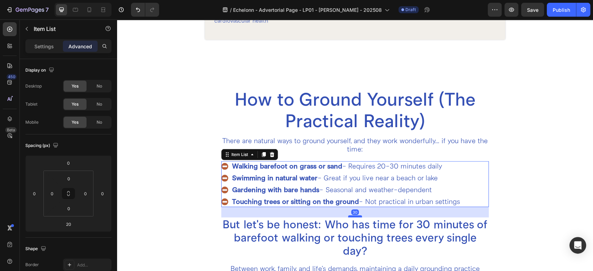
drag, startPoint x: 355, startPoint y: 206, endPoint x: 355, endPoint y: 209, distance: 3.5
click at [355, 216] on div at bounding box center [355, 217] width 14 height 2
type input "30"
click at [180, 109] on div "How to Ground Yourself (The Practical Reality) Heading There are natural ways t…" at bounding box center [355, 213] width 429 height 250
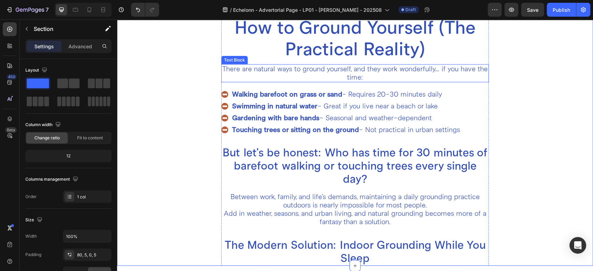
scroll to position [1402, 0]
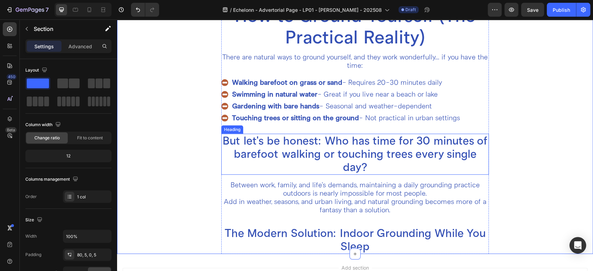
click at [365, 159] on h2 "But let's be honest: Who has time for 30 minutes of barefoot walking or touchin…" at bounding box center [355, 154] width 268 height 41
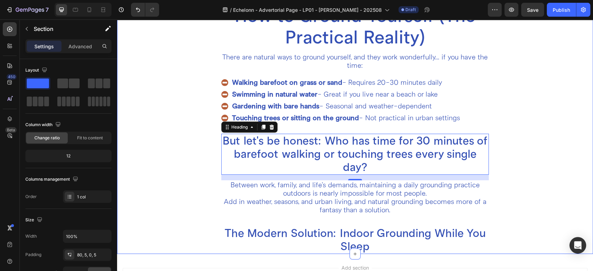
click at [190, 182] on div "How to Ground Yourself (The Practical Reality) Heading There are natural ways t…" at bounding box center [355, 130] width 429 height 250
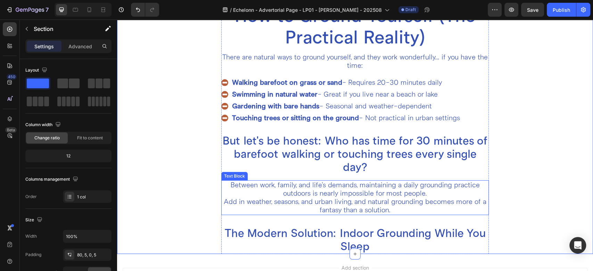
scroll to position [1479, 0]
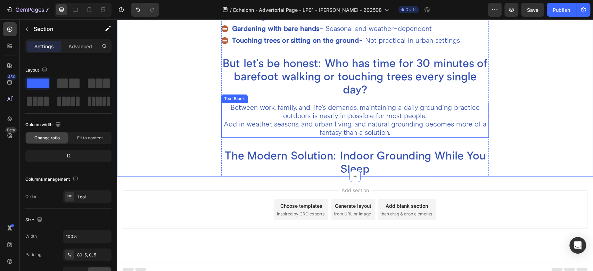
click at [357, 125] on p "Between work, family, and life's demands, maintaining a daily grounding practic…" at bounding box center [355, 120] width 266 height 33
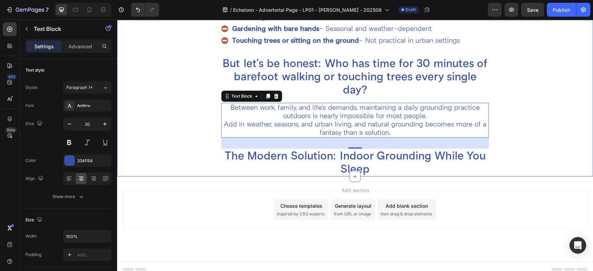
click at [181, 112] on div "How to Ground Yourself (The Practical Reality) Heading There are natural ways t…" at bounding box center [355, 52] width 429 height 250
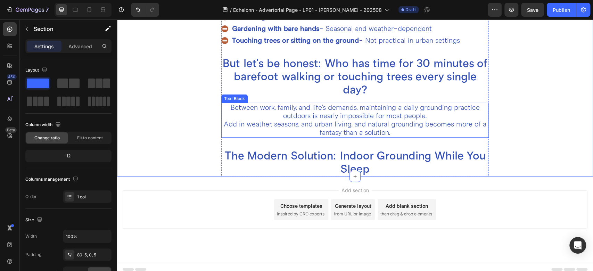
click at [328, 120] on p "Between work, family, and life's demands, maintaining a daily grounding practic…" at bounding box center [355, 120] width 266 height 33
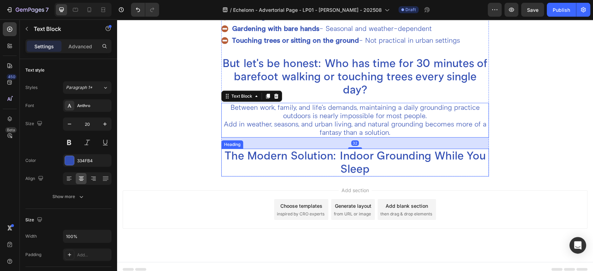
click at [316, 160] on h2 "The Modern Solution: Indoor Grounding While You Sleep" at bounding box center [355, 163] width 268 height 28
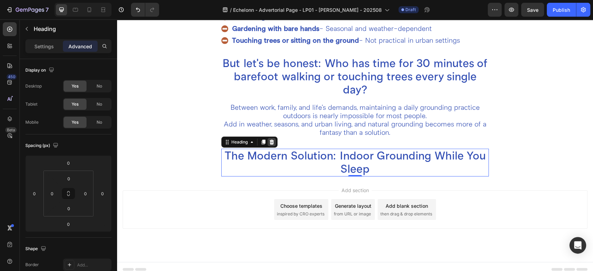
click at [270, 141] on icon at bounding box center [272, 142] width 5 height 5
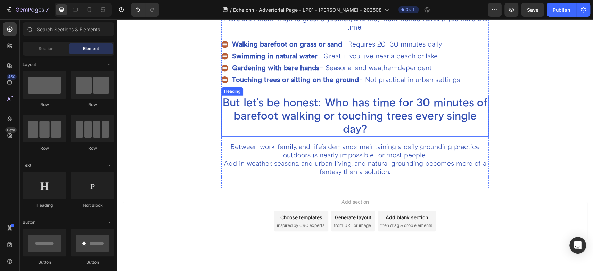
scroll to position [1456, 0]
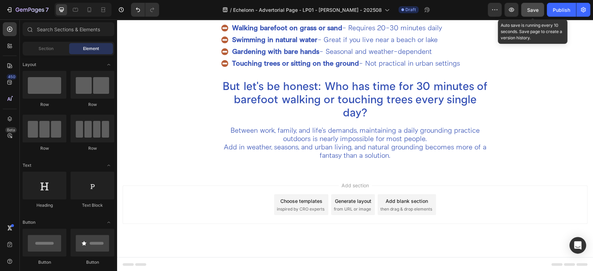
click at [524, 14] on button "Save" at bounding box center [532, 10] width 23 height 14
click at [531, 8] on span "Save" at bounding box center [532, 10] width 11 height 6
click at [530, 15] on button "Save" at bounding box center [532, 10] width 23 height 14
